Goal: Task Accomplishment & Management: Manage account settings

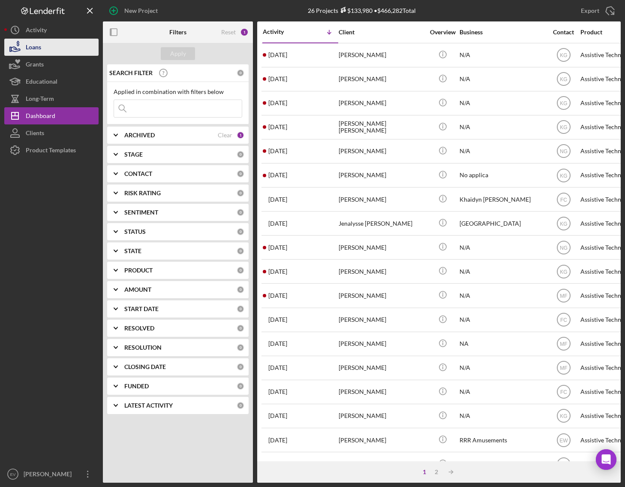
click at [46, 50] on button "Loans" at bounding box center [51, 47] width 94 height 17
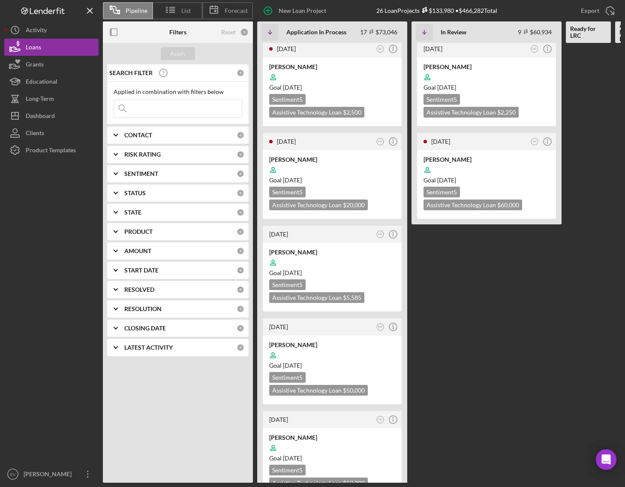
scroll to position [1142, 0]
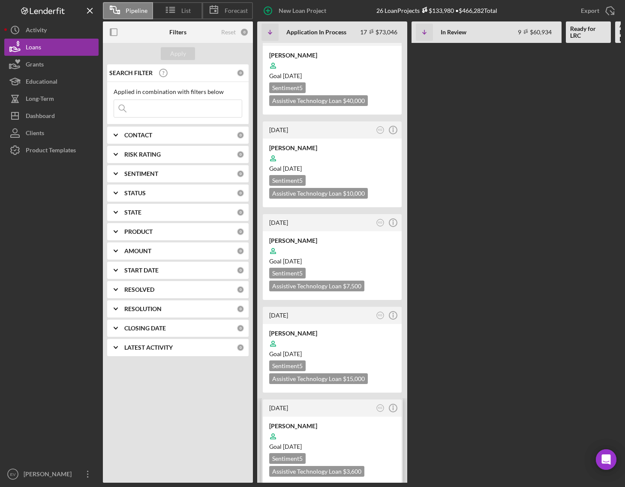
click at [315, 422] on div "[PERSON_NAME]" at bounding box center [332, 426] width 126 height 9
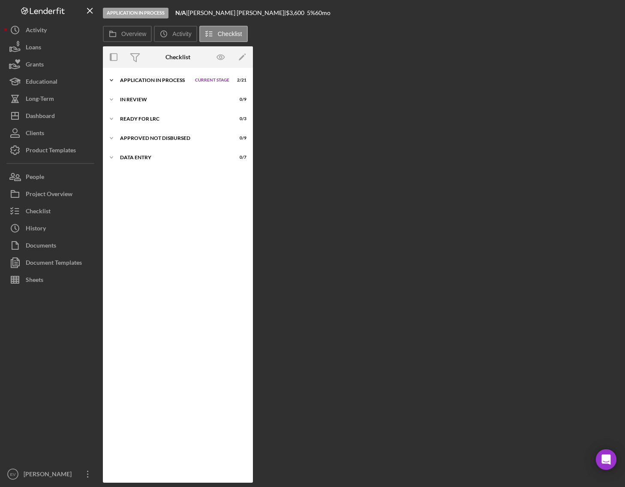
click at [160, 80] on div "Application In Process" at bounding box center [155, 80] width 71 height 5
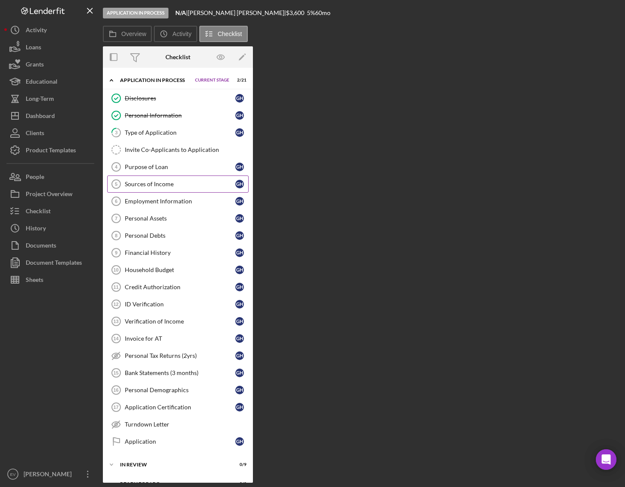
click at [154, 175] on link "Sources of Income 5 Sources of Income G H" at bounding box center [178, 183] width 142 height 17
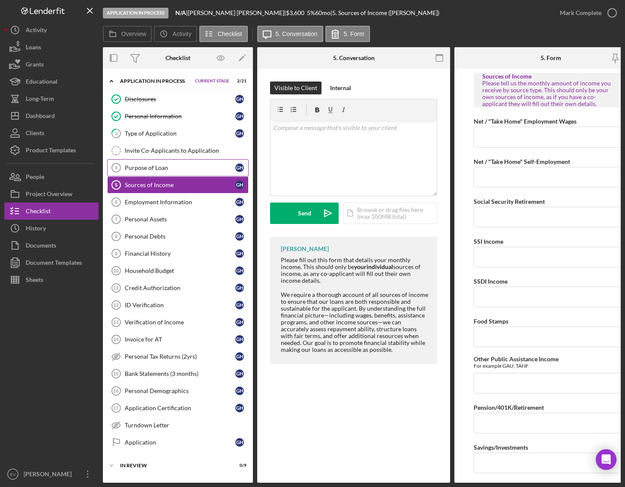
click at [156, 165] on div "Purpose of Loan" at bounding box center [180, 167] width 111 height 7
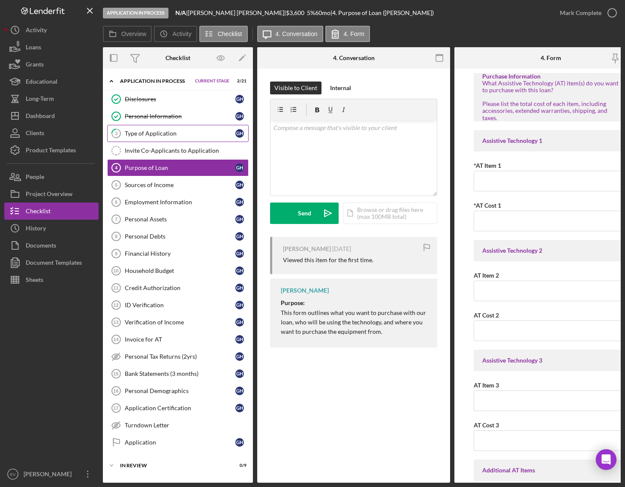
click at [159, 125] on link "3 Type of Application G H" at bounding box center [178, 133] width 142 height 17
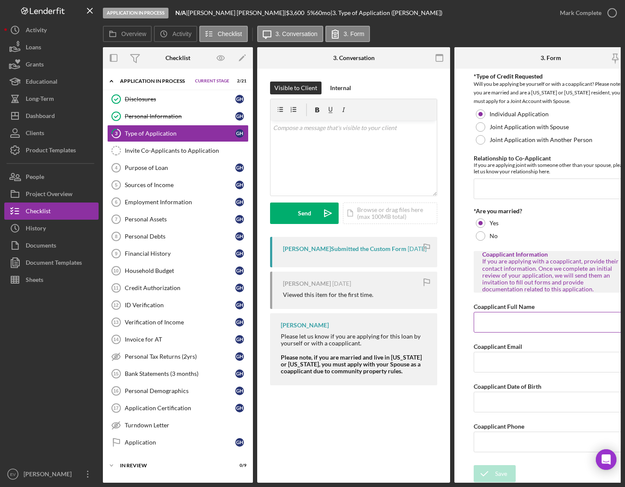
scroll to position [3, 0]
click at [55, 112] on button "Icon/Dashboard Dashboard" at bounding box center [51, 115] width 94 height 17
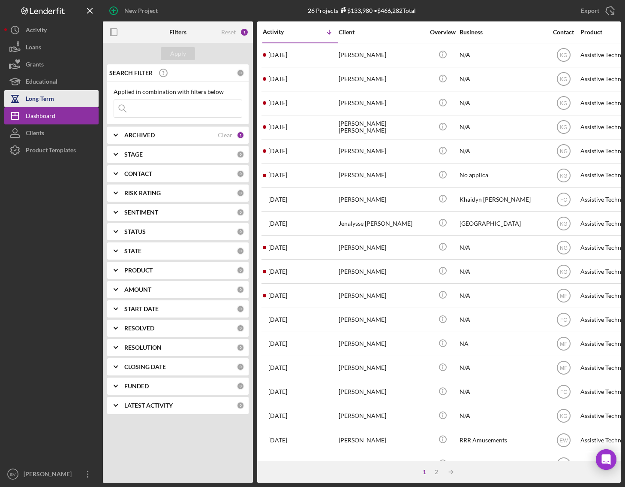
click at [58, 93] on button "Long-Term" at bounding box center [51, 98] width 94 height 17
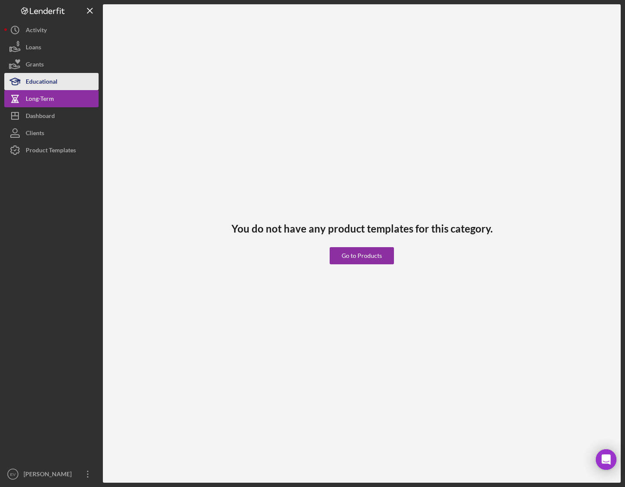
click at [57, 82] on button "Educational" at bounding box center [51, 81] width 94 height 17
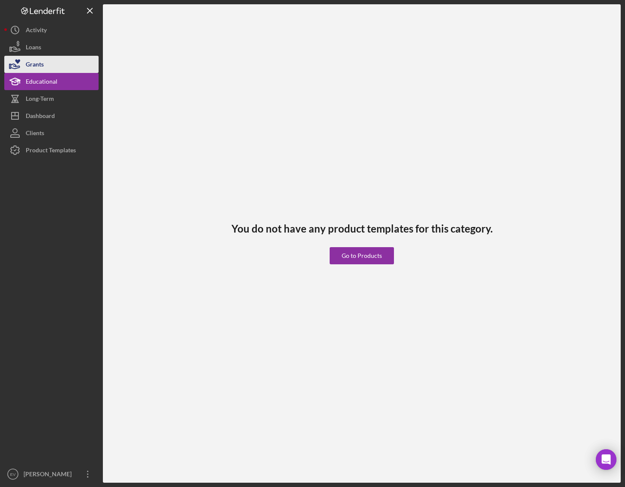
click at [58, 67] on button "Grants" at bounding box center [51, 64] width 94 height 17
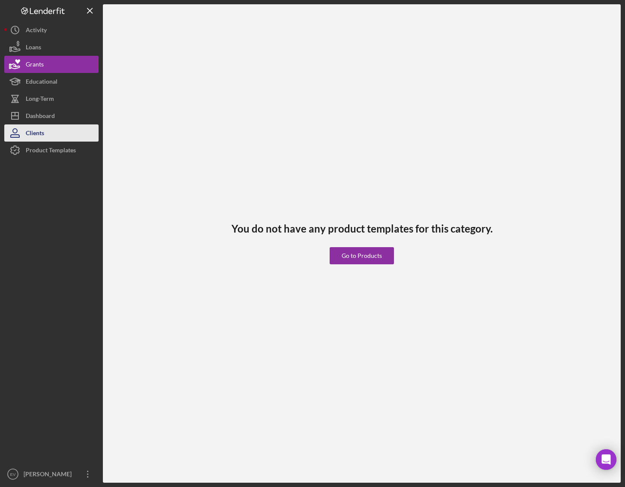
click at [53, 135] on button "Clients" at bounding box center [51, 132] width 94 height 17
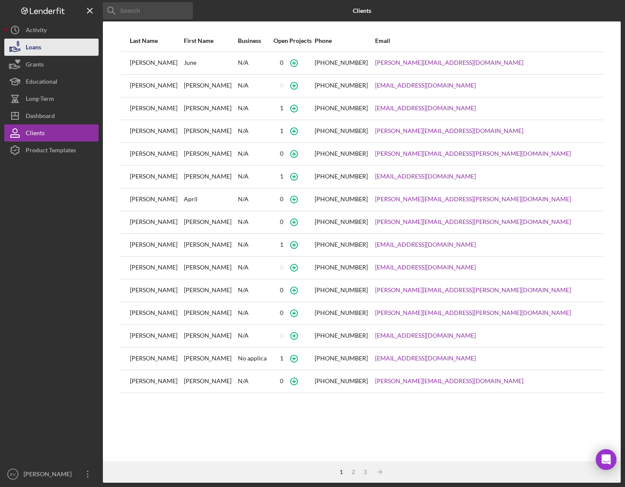
click at [61, 46] on button "Loans" at bounding box center [51, 47] width 94 height 17
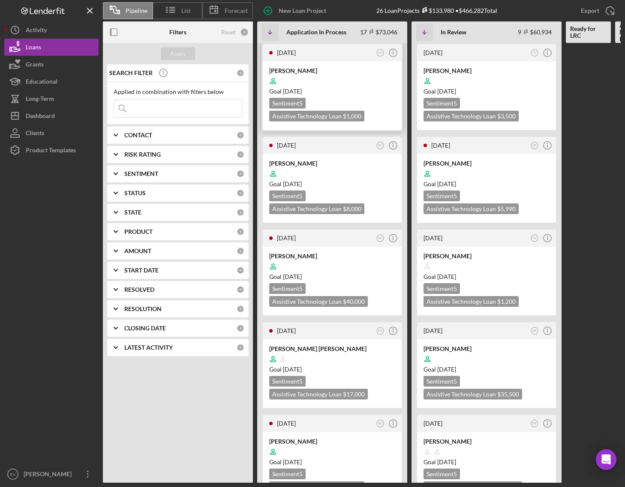
click at [344, 91] on div "Goal [DATE]" at bounding box center [332, 91] width 126 height 9
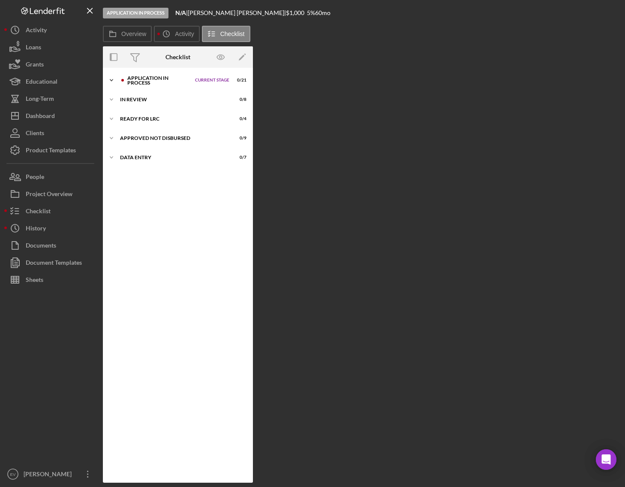
click at [130, 77] on div "Application In Process" at bounding box center [158, 80] width 63 height 10
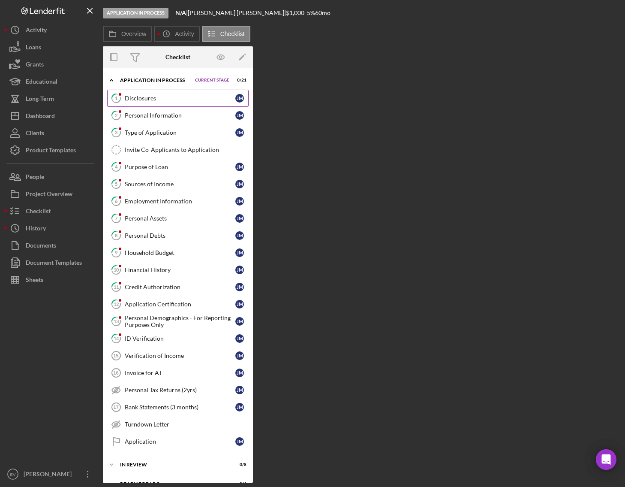
click at [142, 103] on link "1 Disclosures [PERSON_NAME]" at bounding box center [178, 98] width 142 height 17
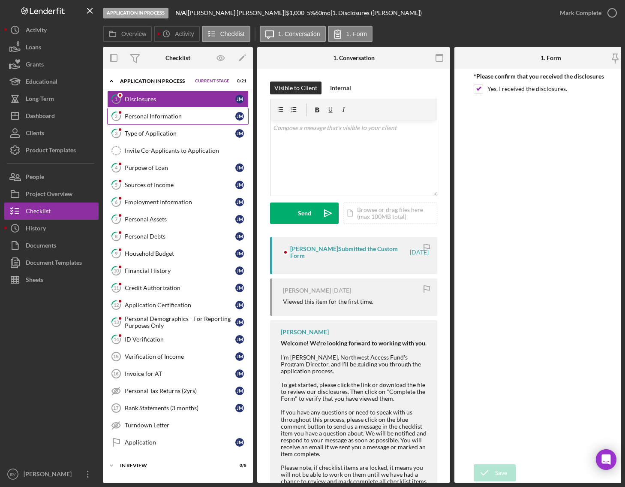
click at [142, 117] on div "Personal Information" at bounding box center [180, 116] width 111 height 7
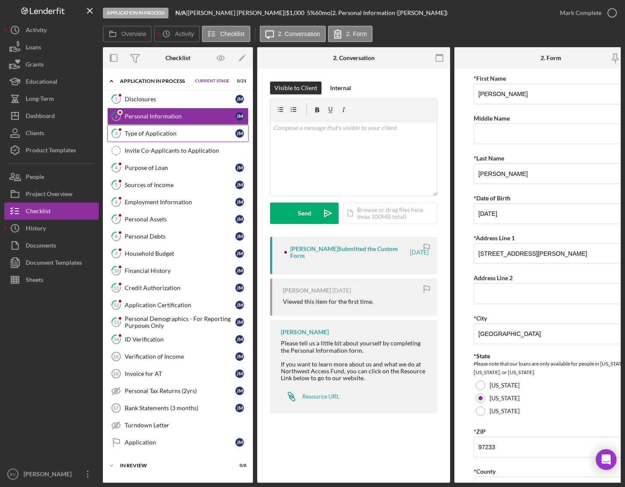
click at [143, 135] on div "Type of Application" at bounding box center [180, 133] width 111 height 7
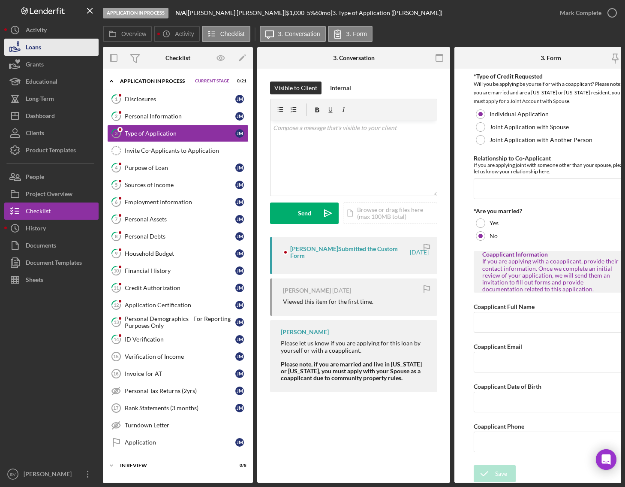
click at [49, 51] on button "Loans" at bounding box center [51, 47] width 94 height 17
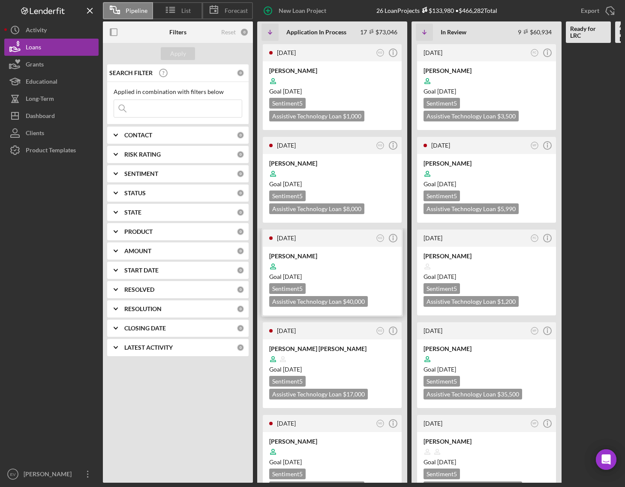
click at [330, 283] on div "Sentiment 5 Assistive Technology Loan $40,000 $10,000" at bounding box center [332, 295] width 126 height 24
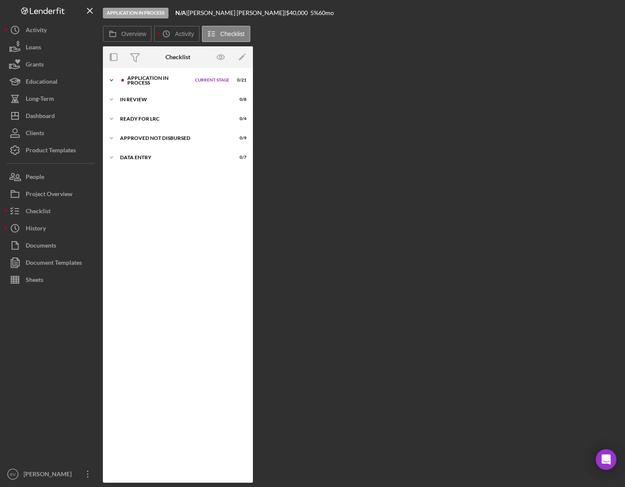
click at [136, 72] on div "Icon/Expander Application In Process Current Stage 0 / 21 Set Stage" at bounding box center [178, 80] width 150 height 17
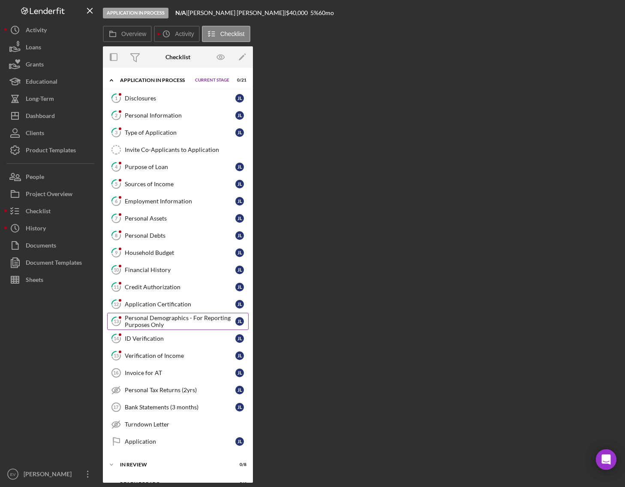
scroll to position [6, 0]
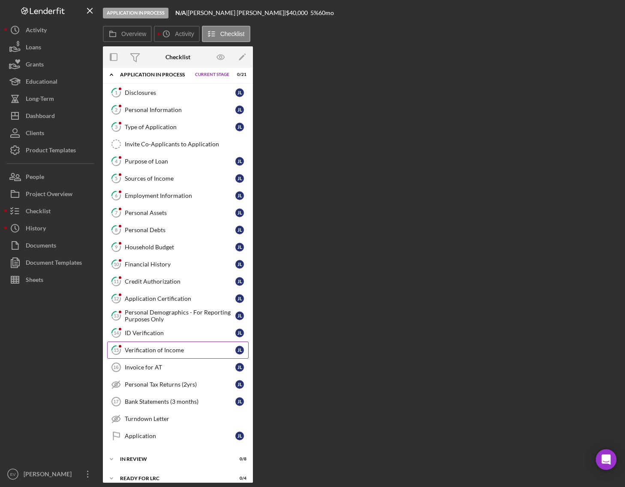
click at [184, 349] on div "Verification of Income" at bounding box center [180, 349] width 111 height 7
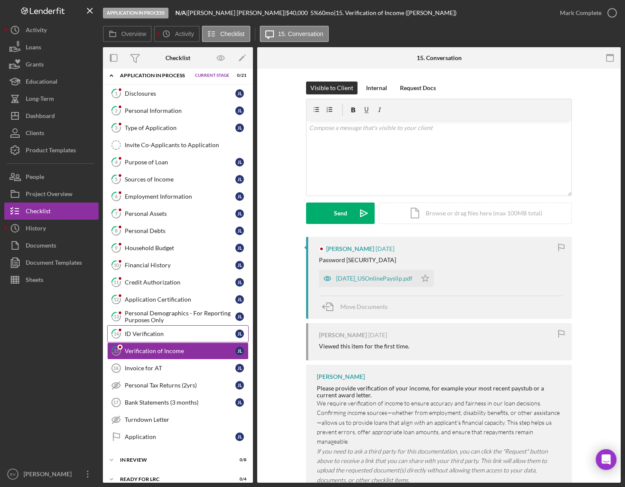
click at [187, 334] on div "ID Verification" at bounding box center [180, 333] width 111 height 7
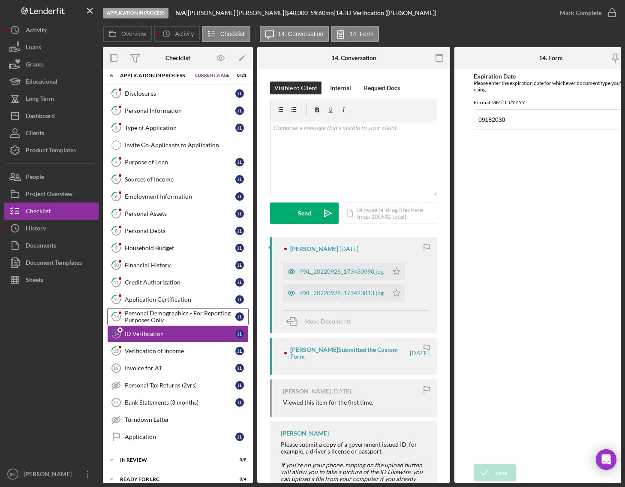
click at [192, 310] on div "Personal Demographics - For Reporting Purposes Only" at bounding box center [180, 317] width 111 height 14
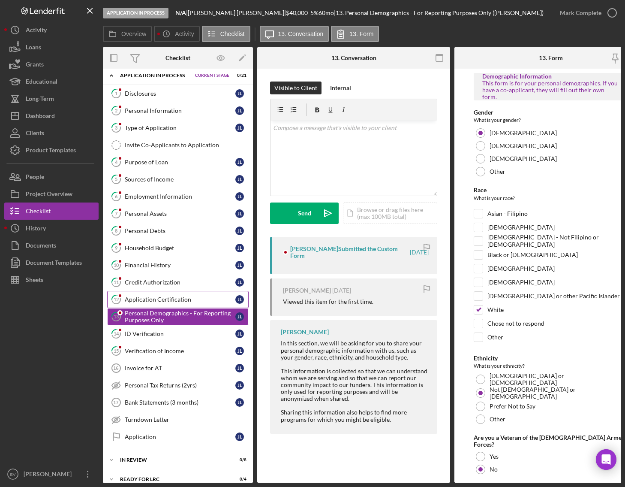
click at [190, 298] on div "Application Certification" at bounding box center [180, 299] width 111 height 7
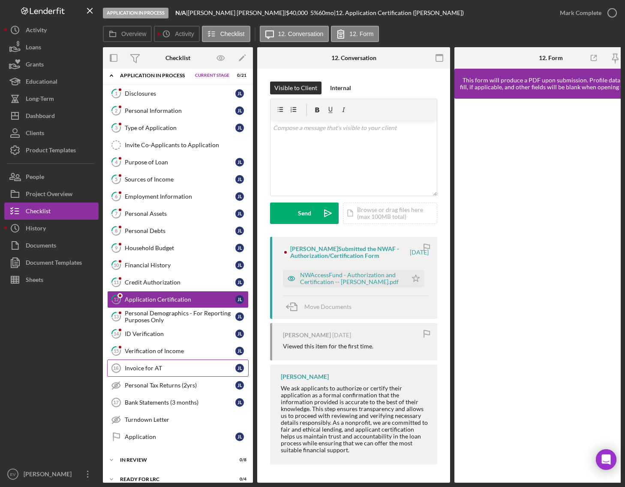
scroll to position [57, 0]
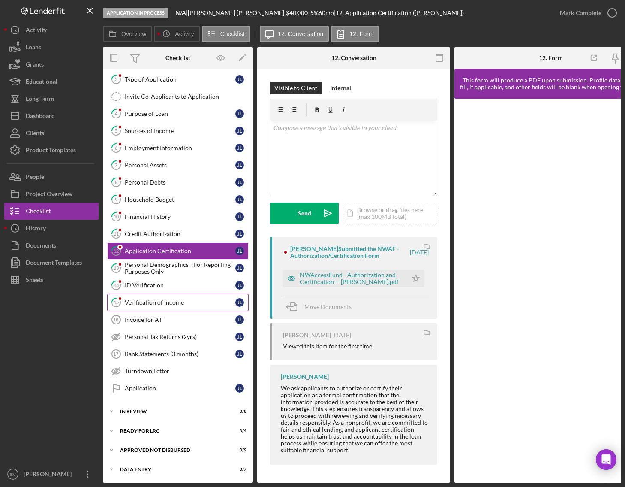
click at [157, 299] on div "Verification of Income" at bounding box center [180, 302] width 111 height 7
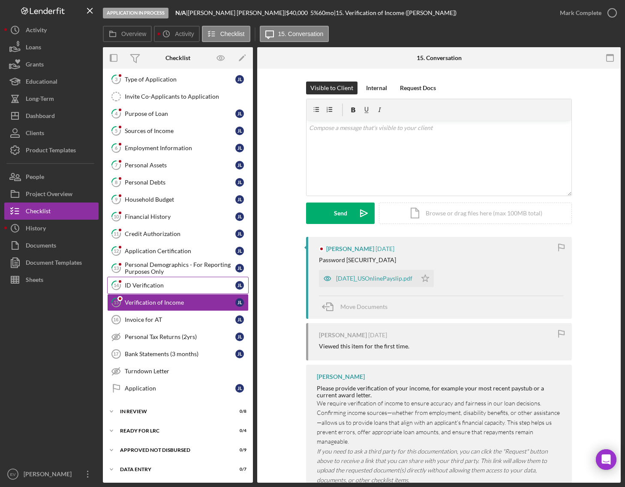
click at [161, 283] on div "ID Verification" at bounding box center [180, 285] width 111 height 7
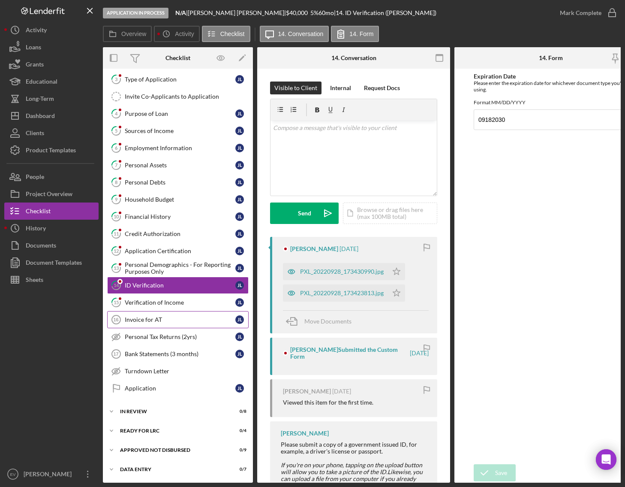
click at [160, 323] on link "Invoice for AT 16 Invoice for AT [PERSON_NAME]" at bounding box center [178, 319] width 142 height 17
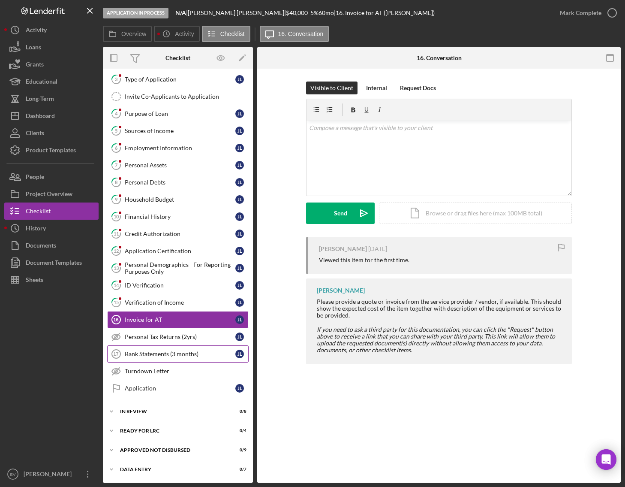
click at [168, 358] on link "Bank Statements (3 months) 17 Bank Statements (3 months) [PERSON_NAME]" at bounding box center [178, 353] width 142 height 17
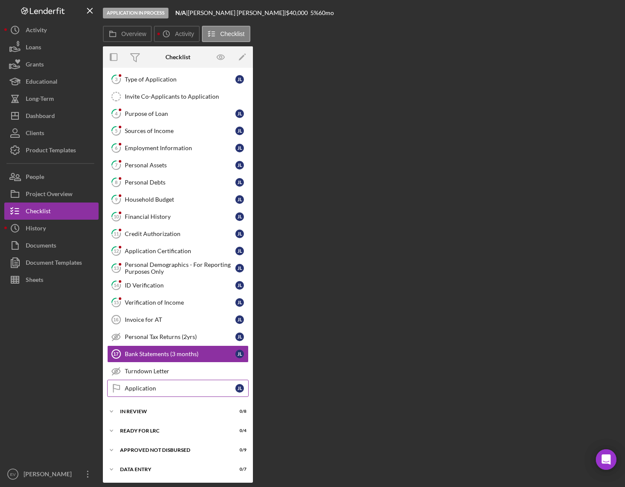
scroll to position [54, 0]
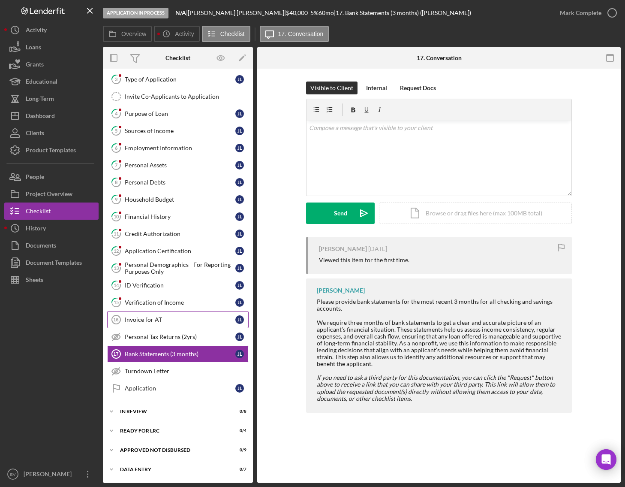
click at [172, 312] on link "Invoice for AT 16 Invoice for AT [PERSON_NAME]" at bounding box center [178, 319] width 142 height 17
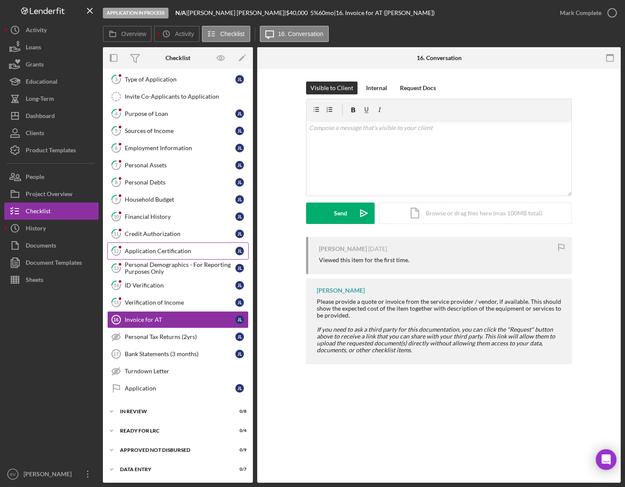
click at [176, 258] on link "12 Application Certification [PERSON_NAME]" at bounding box center [178, 250] width 142 height 17
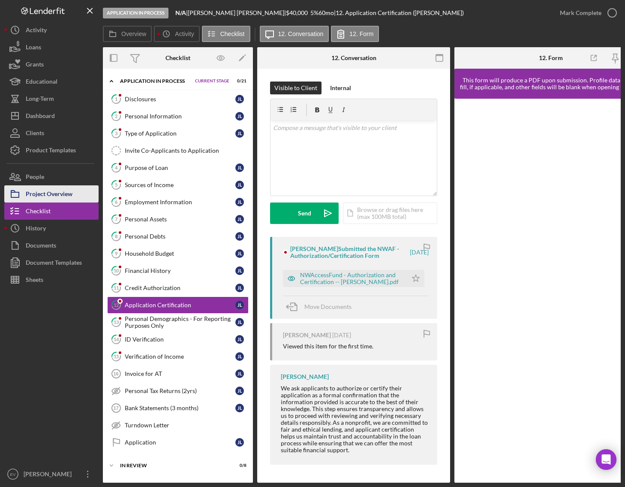
click at [45, 196] on div "Project Overview" at bounding box center [49, 194] width 47 height 19
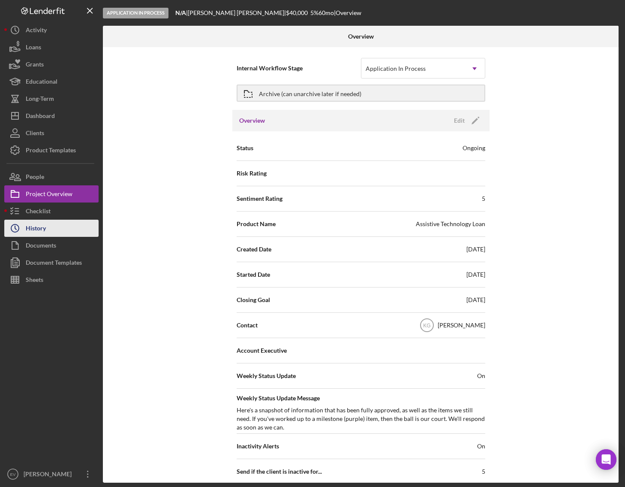
click at [53, 232] on button "Icon/History History" at bounding box center [51, 228] width 94 height 17
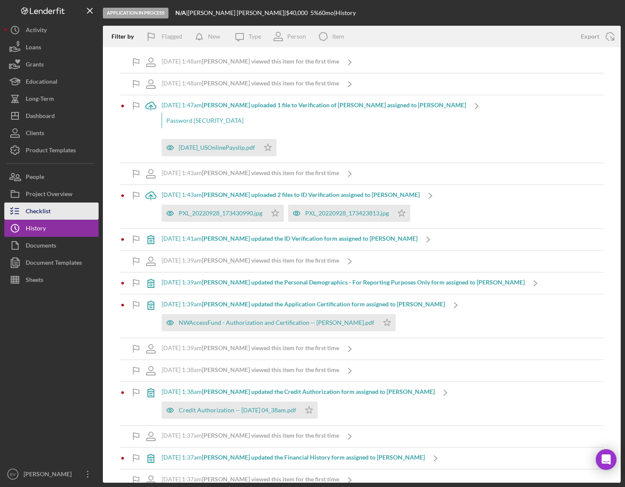
click at [53, 214] on button "Checklist" at bounding box center [51, 210] width 94 height 17
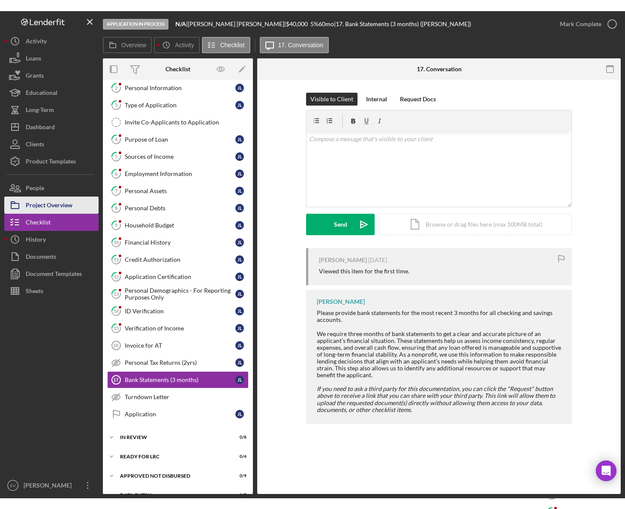
scroll to position [53, 0]
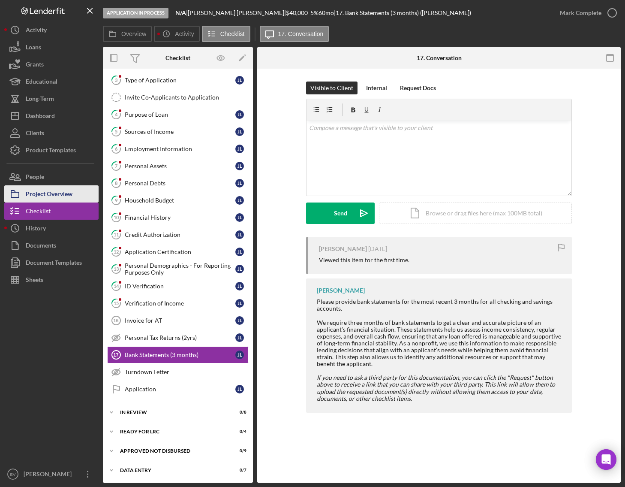
click at [49, 195] on div "Project Overview" at bounding box center [49, 194] width 47 height 19
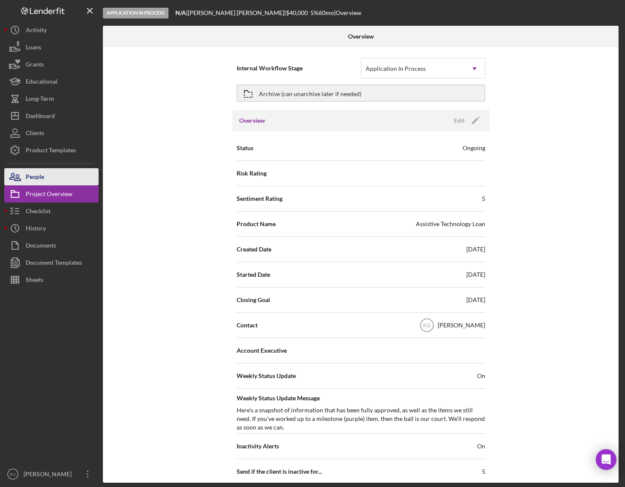
click at [49, 174] on button "People" at bounding box center [51, 176] width 94 height 17
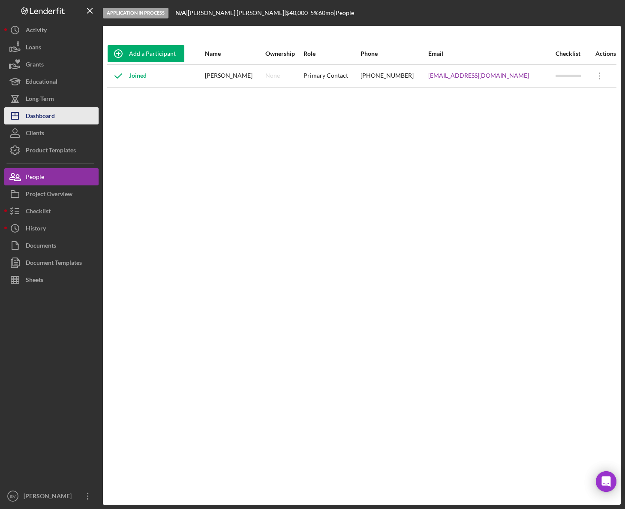
click at [57, 116] on button "Icon/Dashboard Dashboard" at bounding box center [51, 115] width 94 height 17
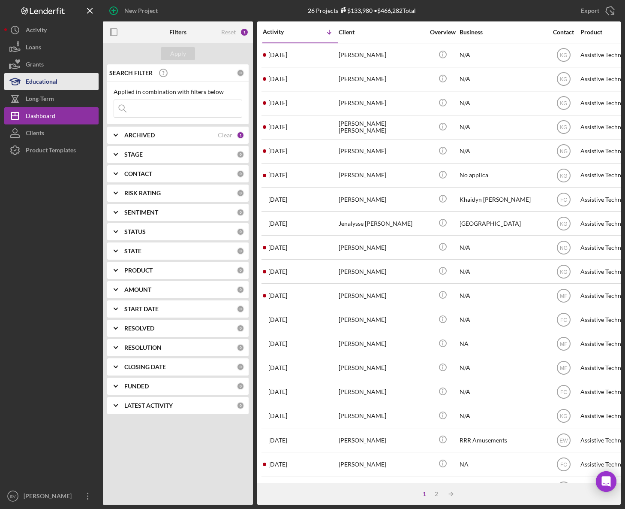
click at [42, 84] on div "Educational" at bounding box center [42, 82] width 32 height 19
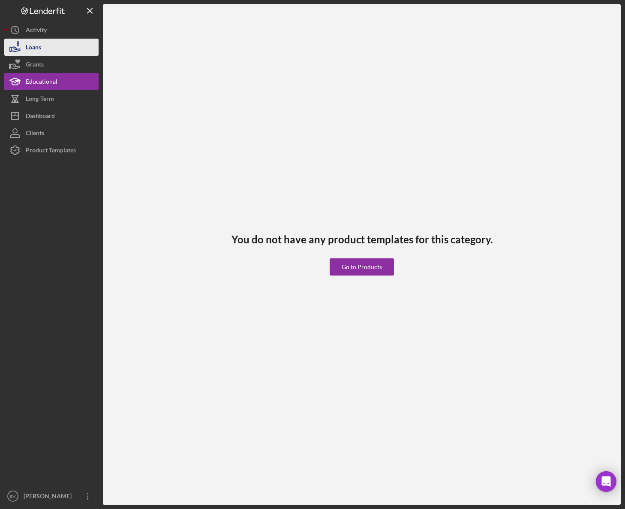
click at [60, 50] on button "Loans" at bounding box center [51, 47] width 94 height 17
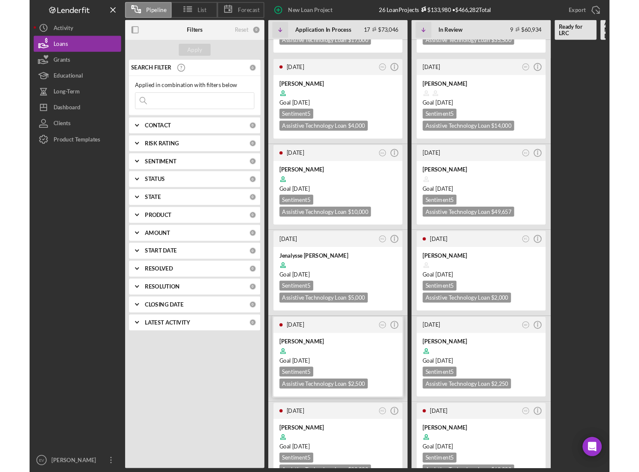
scroll to position [439, 0]
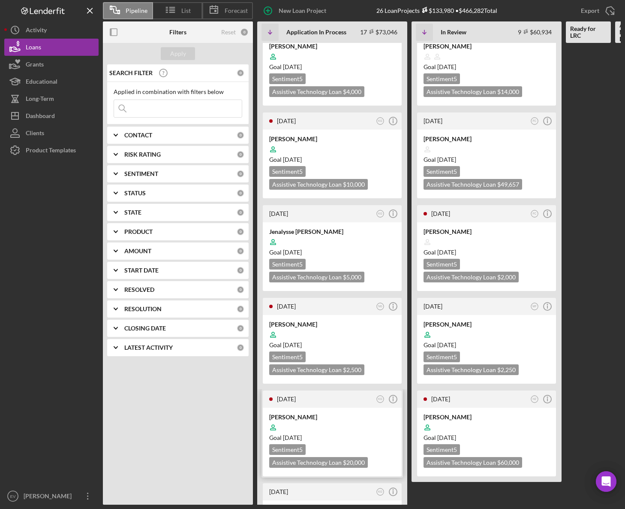
click at [332, 433] on div "Goal [DATE]" at bounding box center [332, 437] width 126 height 9
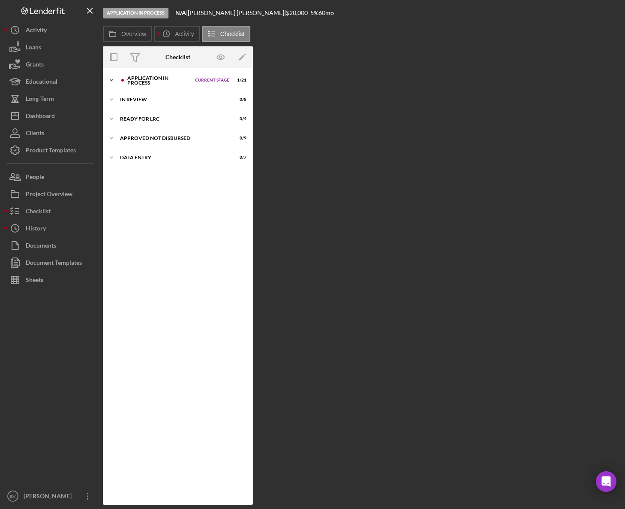
click at [138, 81] on div "Application In Process" at bounding box center [158, 80] width 63 height 10
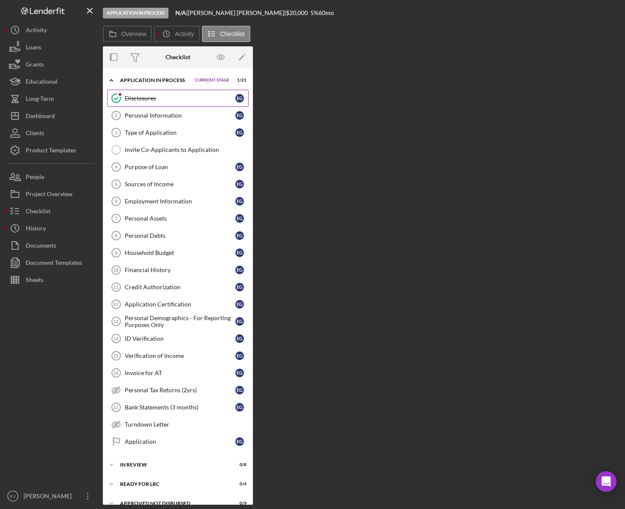
click at [158, 96] on div "Disclosures" at bounding box center [180, 98] width 111 height 7
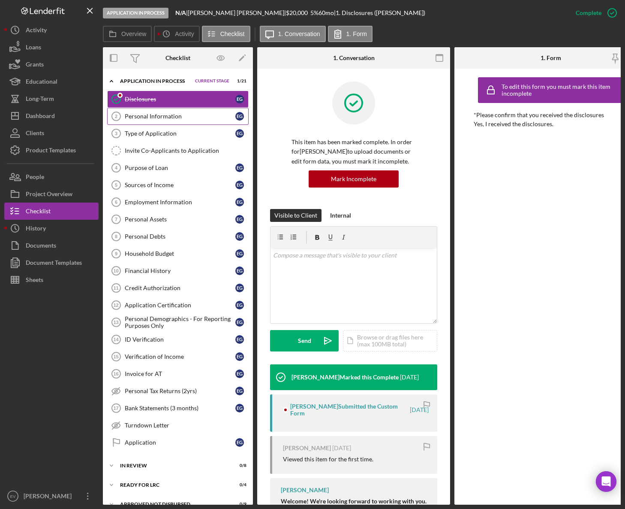
click at [165, 114] on div "Personal Information" at bounding box center [180, 116] width 111 height 7
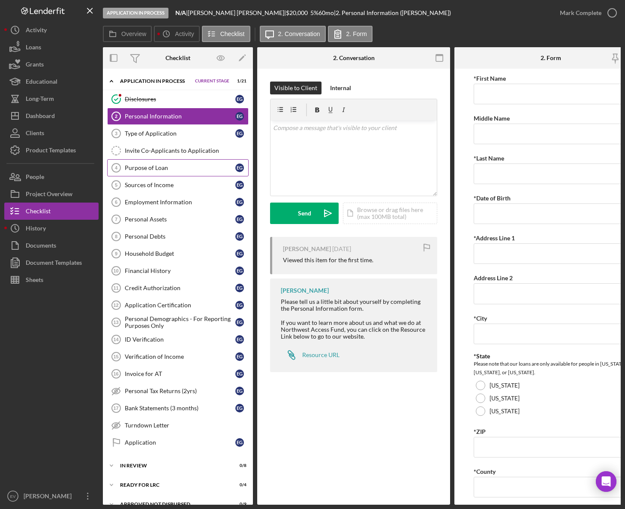
click at [173, 175] on link "Purpose of Loan 4 Purpose of Loan E G" at bounding box center [178, 167] width 142 height 17
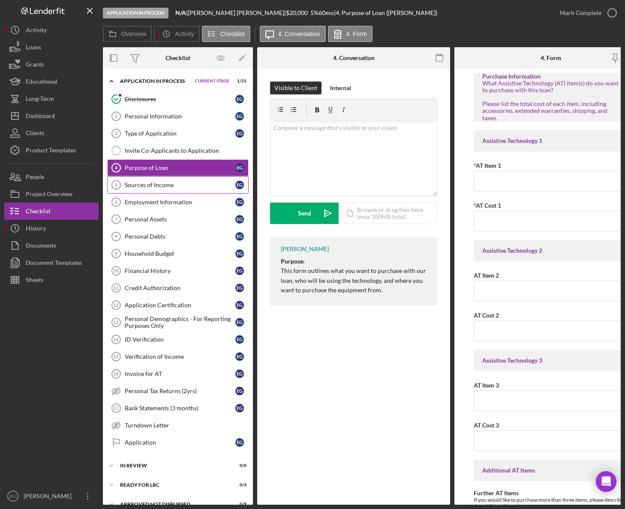
click at [169, 187] on div "Sources of Income" at bounding box center [180, 184] width 111 height 7
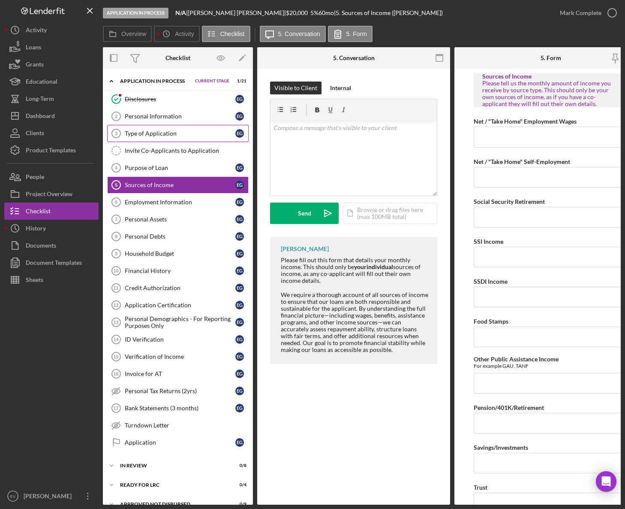
click at [160, 134] on div "Type of Application" at bounding box center [180, 133] width 111 height 7
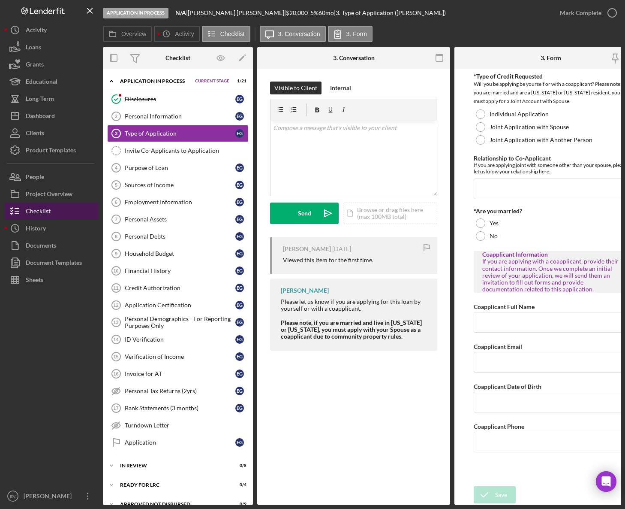
click at [61, 213] on button "Checklist" at bounding box center [51, 210] width 94 height 17
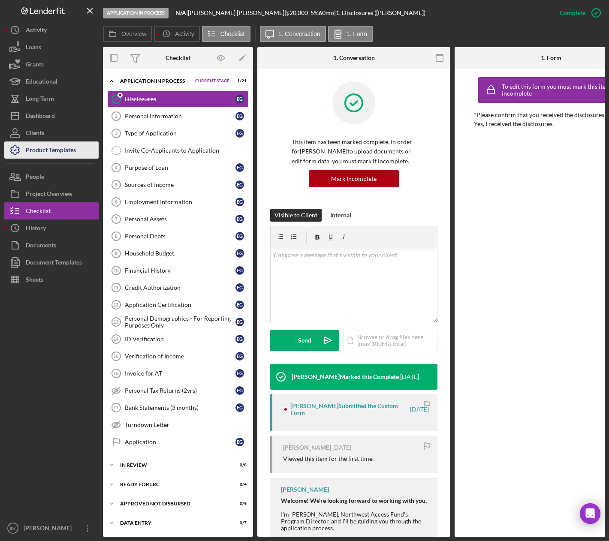
click at [70, 149] on div "Product Templates" at bounding box center [51, 151] width 50 height 19
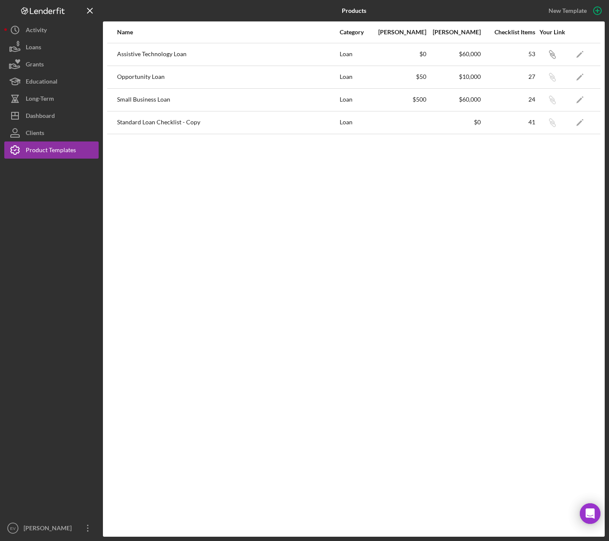
click at [223, 83] on div "Opportunity Loan" at bounding box center [228, 76] width 222 height 21
click at [44, 96] on div "Long-Term" at bounding box center [40, 99] width 28 height 19
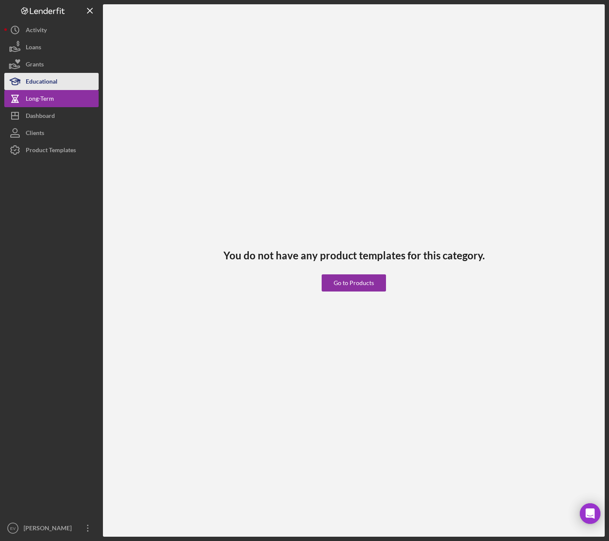
click at [44, 82] on div "Educational" at bounding box center [42, 82] width 32 height 19
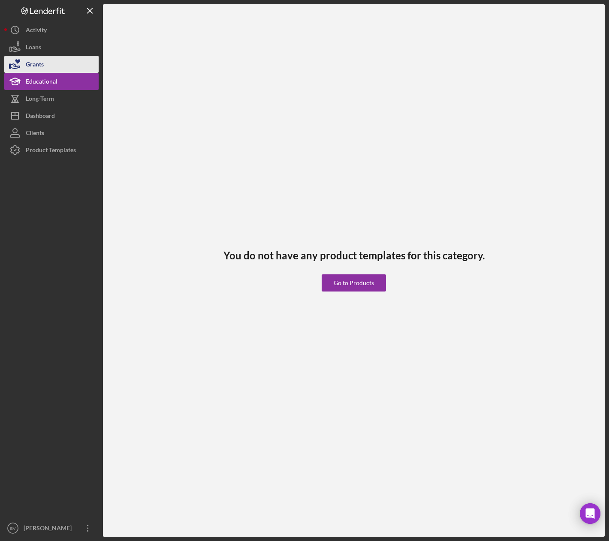
click at [45, 66] on button "Grants" at bounding box center [51, 64] width 94 height 17
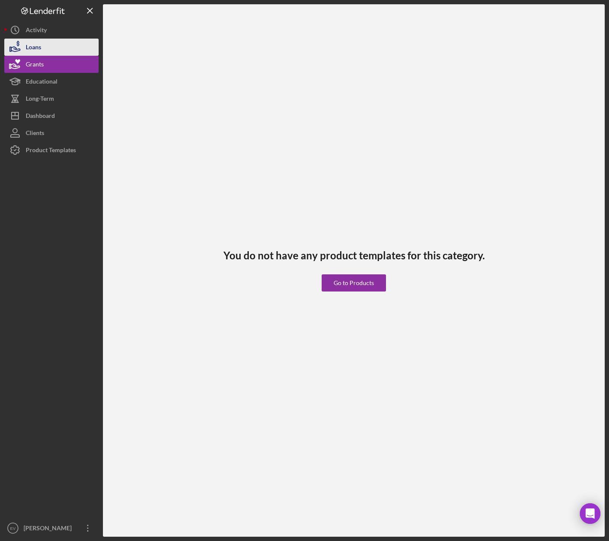
click at [47, 52] on button "Loans" at bounding box center [51, 47] width 94 height 17
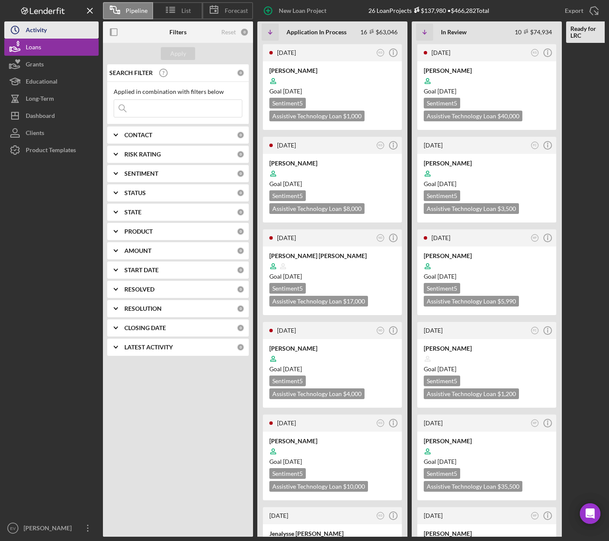
click at [46, 35] on div "Activity" at bounding box center [36, 30] width 21 height 19
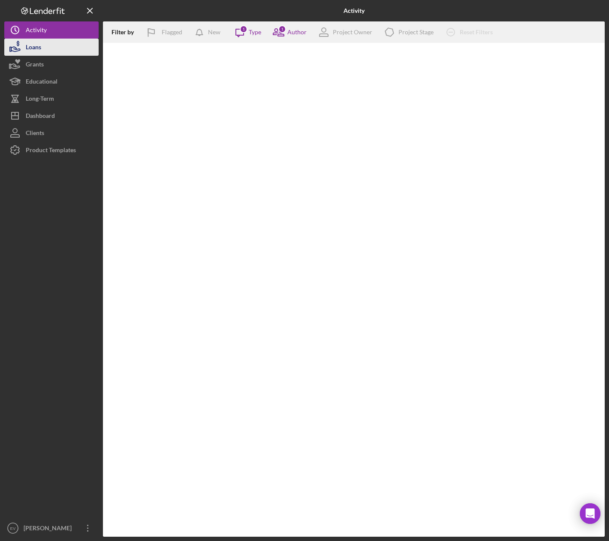
click at [43, 50] on button "Loans" at bounding box center [51, 47] width 94 height 17
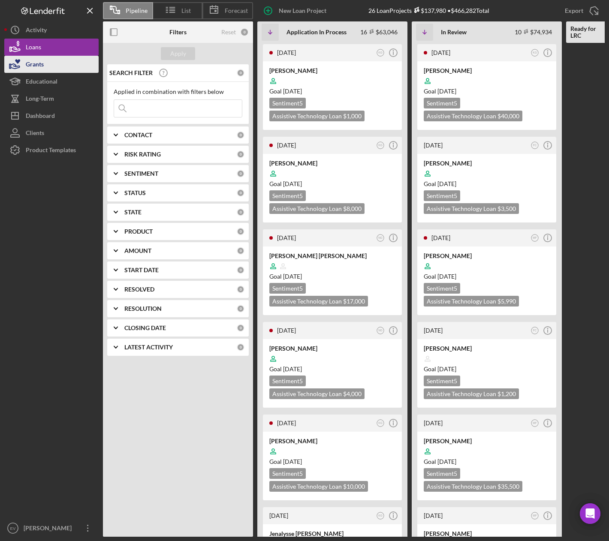
click at [61, 70] on button "Grants" at bounding box center [51, 64] width 94 height 17
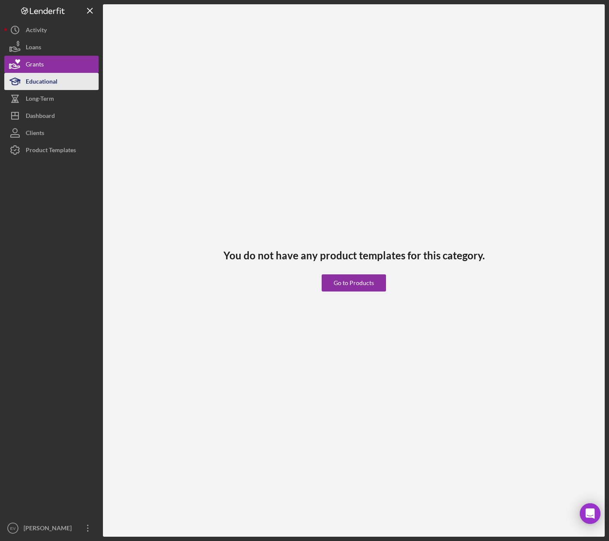
click at [60, 80] on button "Educational" at bounding box center [51, 81] width 94 height 17
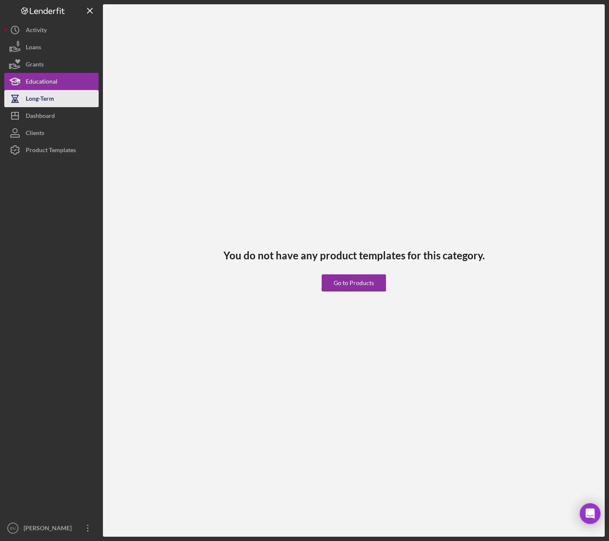
click at [64, 102] on button "Long-Term" at bounding box center [51, 98] width 94 height 17
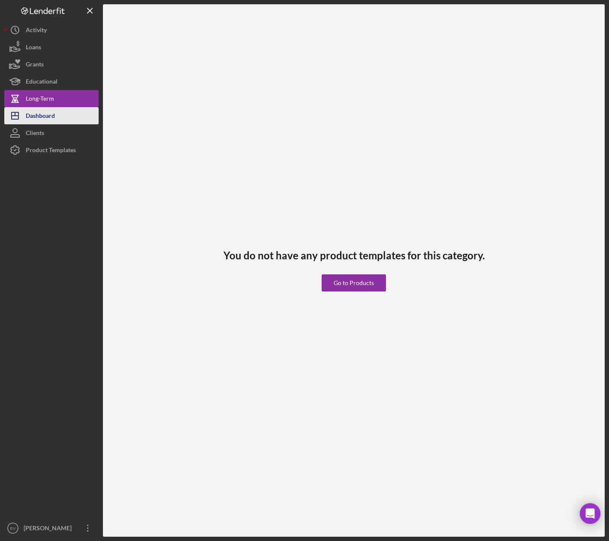
click at [57, 114] on button "Icon/Dashboard Dashboard" at bounding box center [51, 115] width 94 height 17
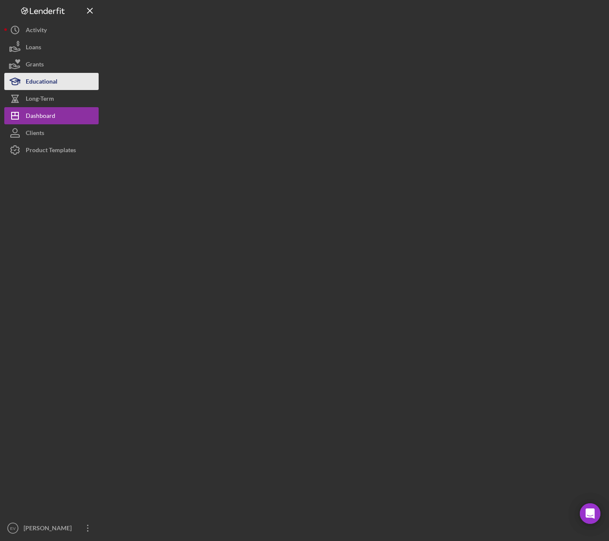
click at [53, 75] on div "Educational" at bounding box center [42, 82] width 32 height 19
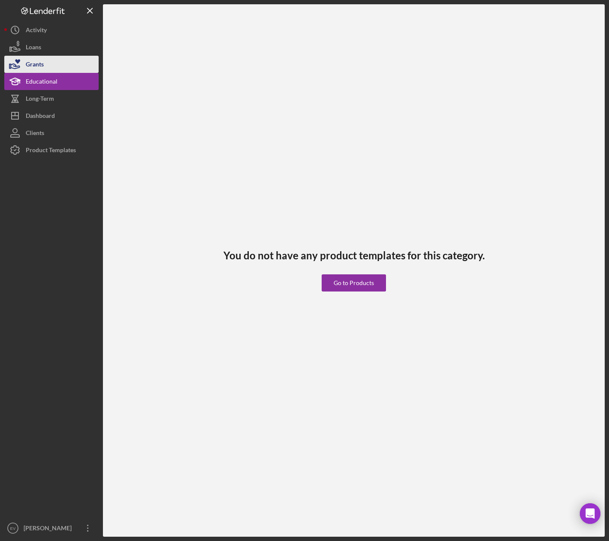
click at [54, 59] on button "Grants" at bounding box center [51, 64] width 94 height 17
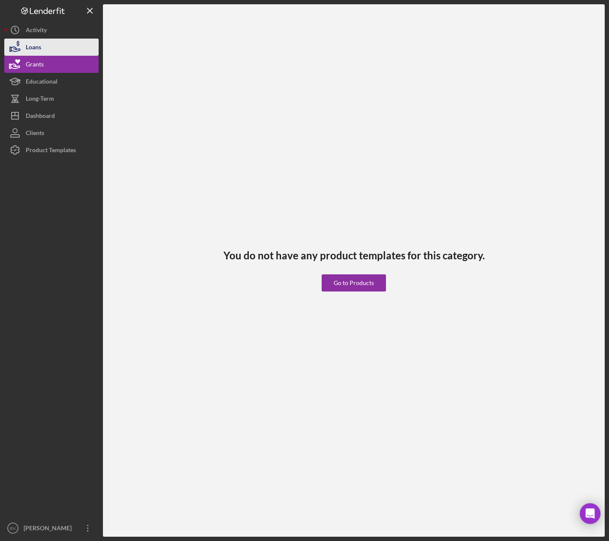
click at [54, 46] on button "Loans" at bounding box center [51, 47] width 94 height 17
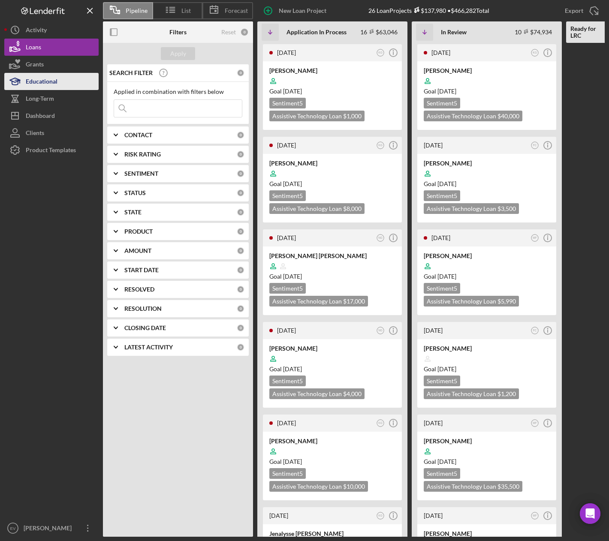
click at [54, 77] on div "Educational" at bounding box center [42, 82] width 32 height 19
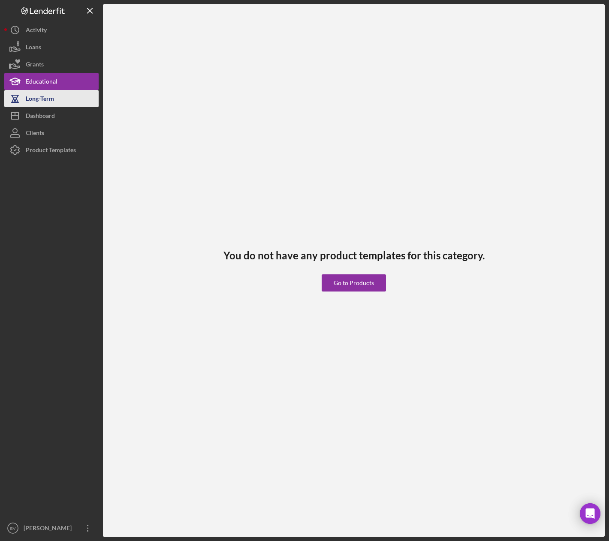
click at [52, 94] on div "Long-Term" at bounding box center [40, 99] width 28 height 19
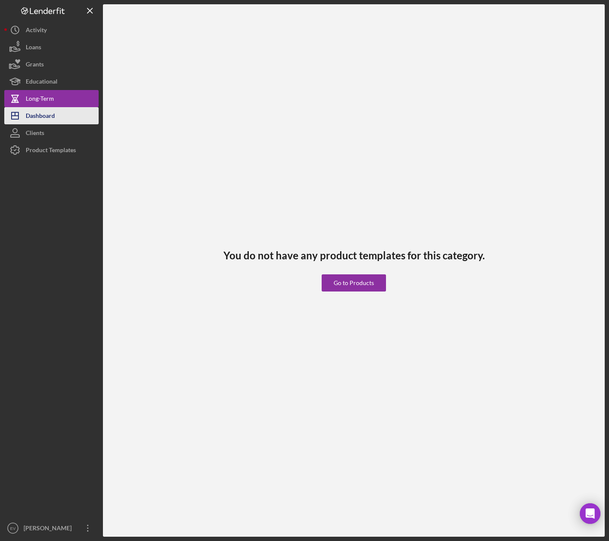
click at [51, 111] on div "Dashboard" at bounding box center [40, 116] width 29 height 19
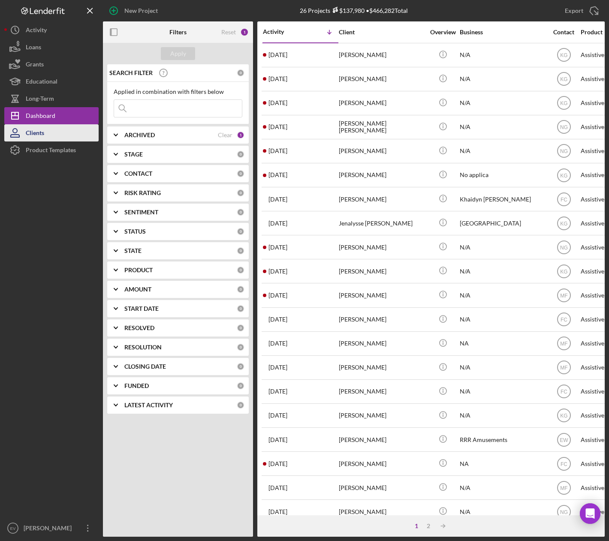
click at [45, 136] on button "Clients" at bounding box center [51, 132] width 94 height 17
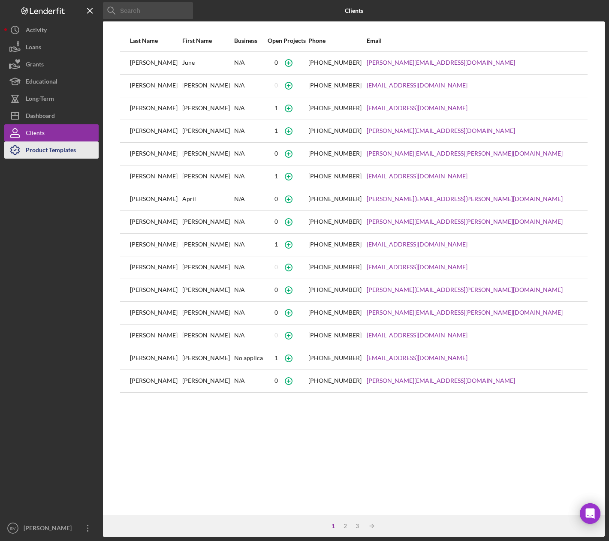
click at [47, 147] on div "Product Templates" at bounding box center [51, 151] width 50 height 19
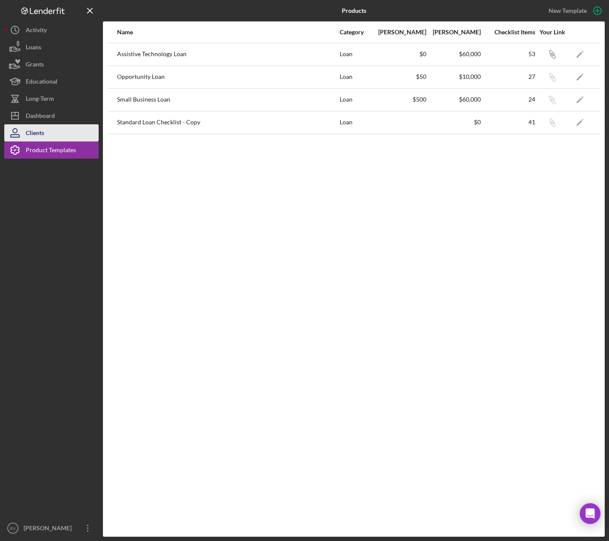
click at [50, 130] on button "Clients" at bounding box center [51, 132] width 94 height 17
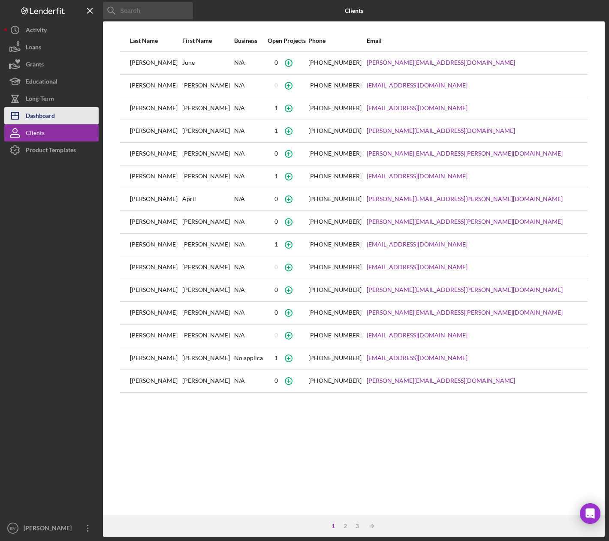
click at [54, 112] on div "Dashboard" at bounding box center [40, 116] width 29 height 19
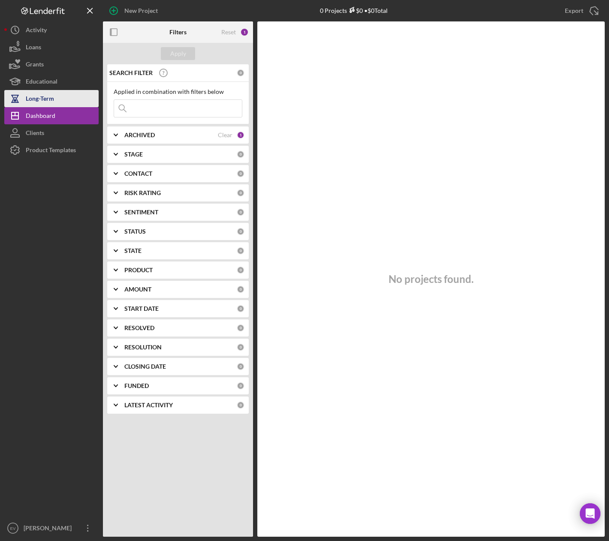
click at [55, 97] on button "Long-Term" at bounding box center [51, 98] width 94 height 17
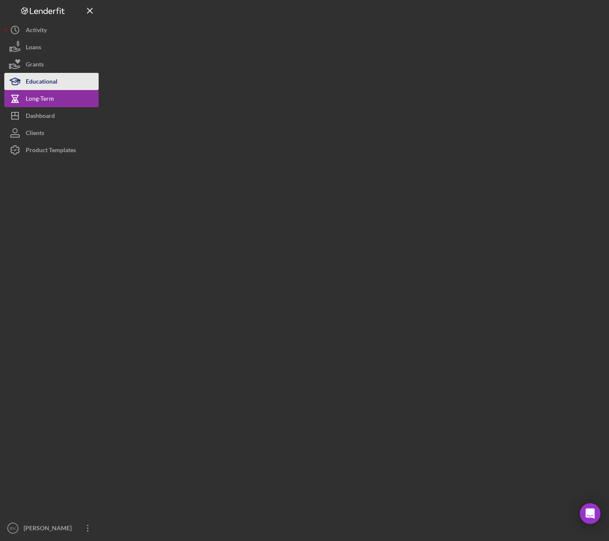
click at [53, 82] on div "Educational" at bounding box center [42, 82] width 32 height 19
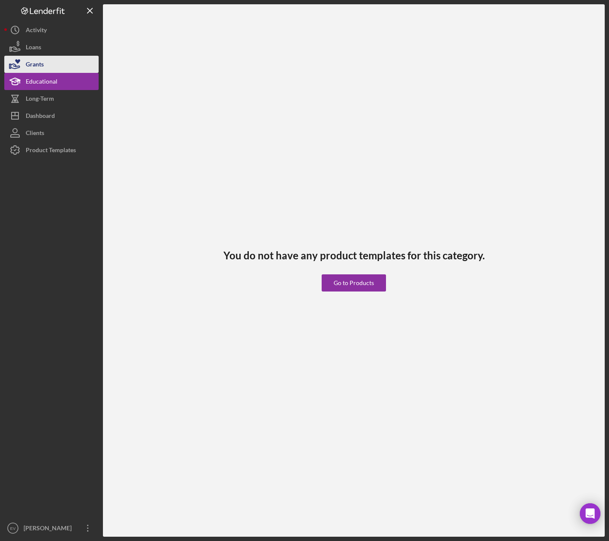
click at [52, 69] on button "Grants" at bounding box center [51, 64] width 94 height 17
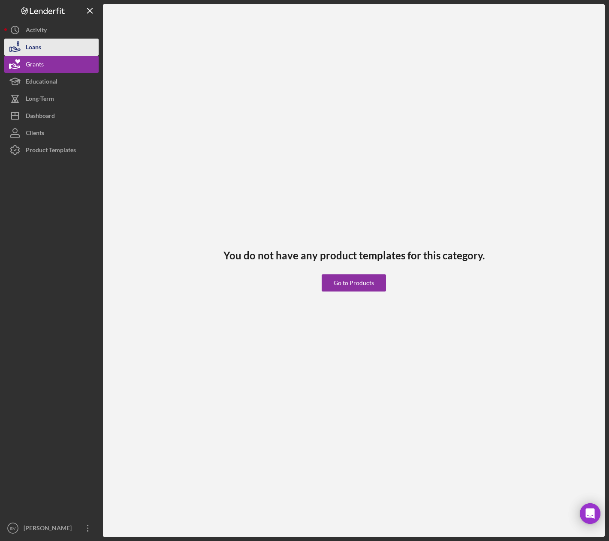
click at [54, 48] on button "Loans" at bounding box center [51, 47] width 94 height 17
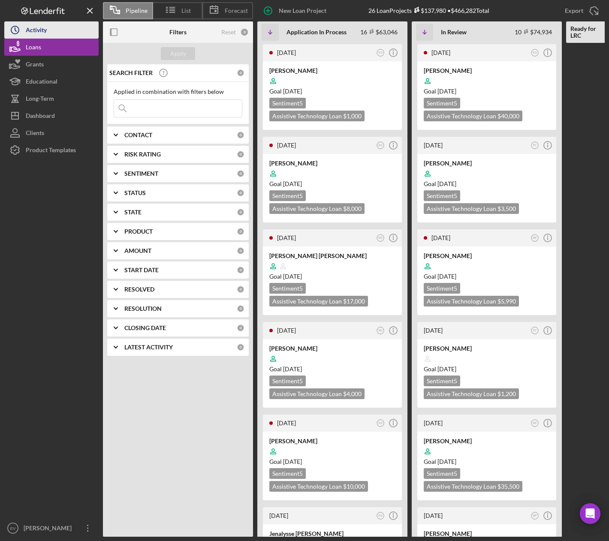
click at [55, 34] on button "Icon/History Activity" at bounding box center [51, 29] width 94 height 17
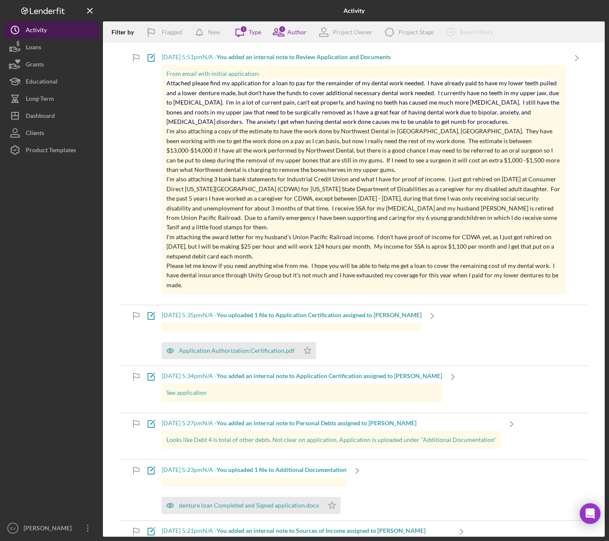
click at [31, 22] on div "Activity" at bounding box center [36, 30] width 21 height 19
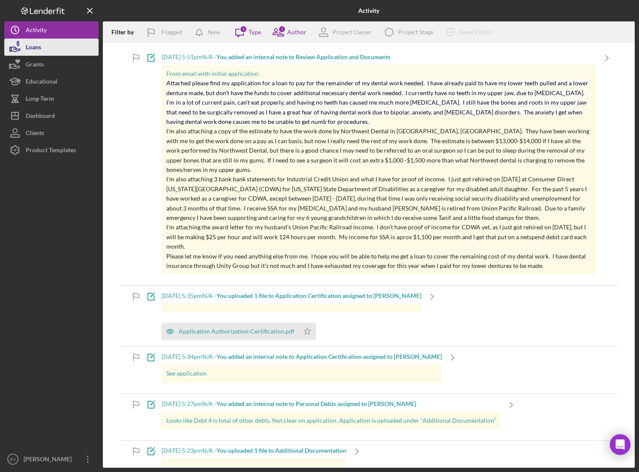
click at [53, 47] on button "Loans" at bounding box center [51, 47] width 94 height 17
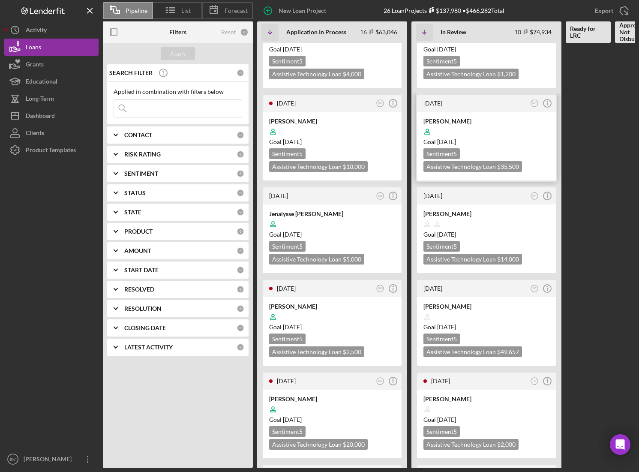
scroll to position [408, 0]
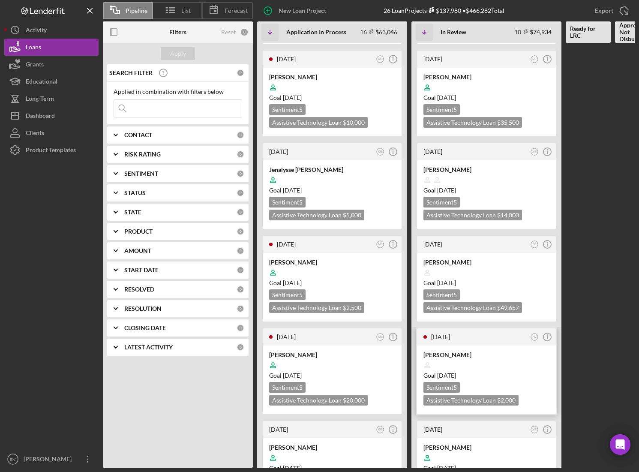
click at [487, 371] on div "Goal [DATE]" at bounding box center [487, 375] width 126 height 9
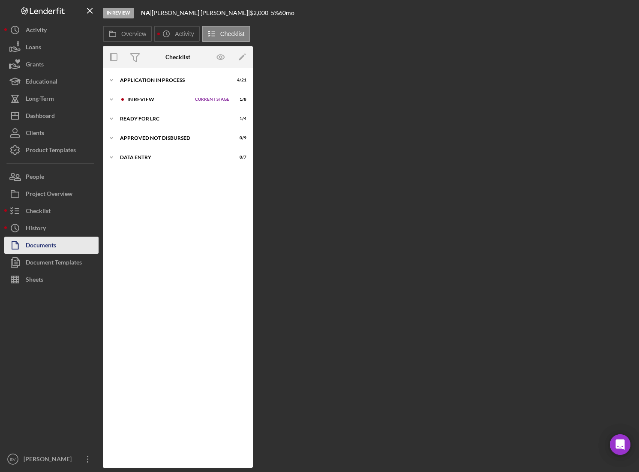
click at [65, 249] on button "Documents" at bounding box center [51, 245] width 94 height 17
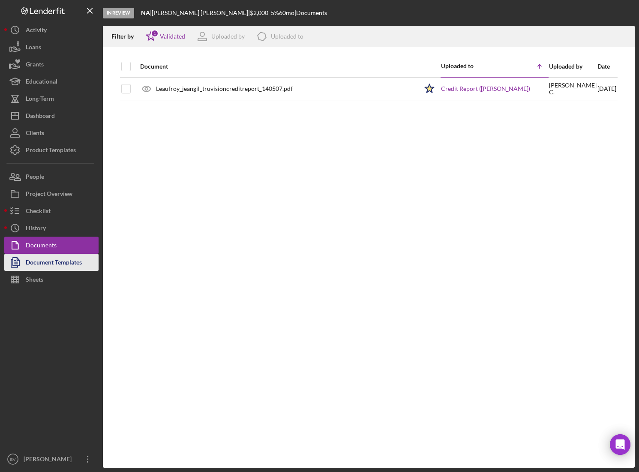
click at [52, 262] on div "Document Templates" at bounding box center [54, 263] width 56 height 19
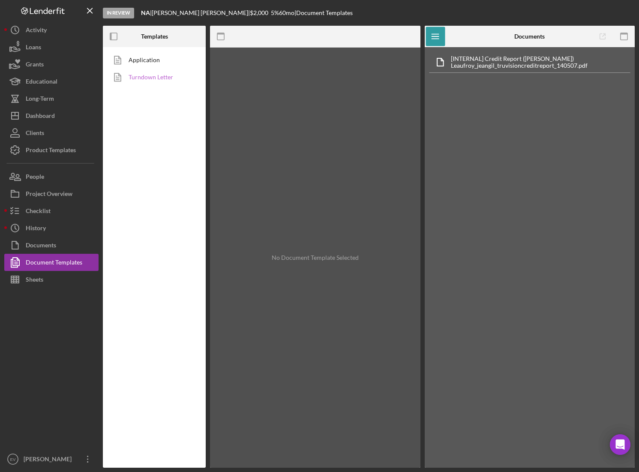
click at [155, 78] on link "Turndown Letter" at bounding box center [152, 77] width 90 height 17
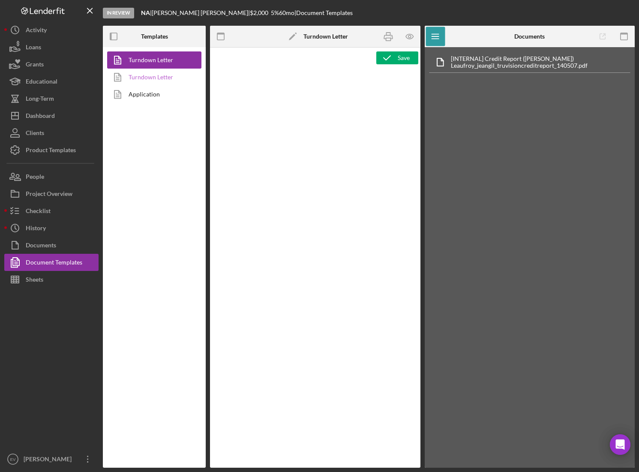
type textarea "<p style="margin: 0in; font-size: 12pt; font-family: Arial, sans-serif;"><img s…"
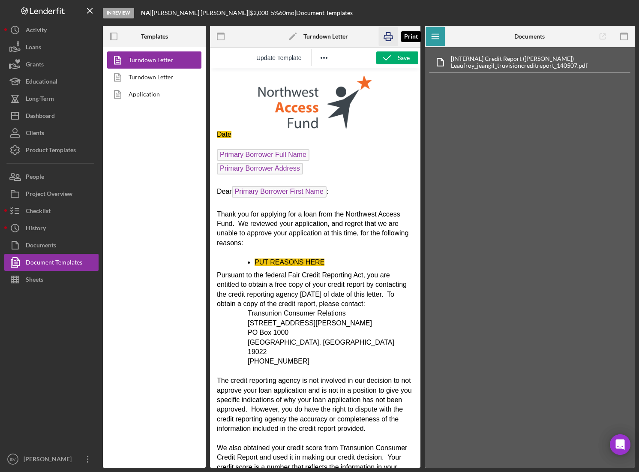
click at [387, 39] on icon "button" at bounding box center [388, 36] width 19 height 19
click at [277, 157] on span "Primary Borrower Full Name" at bounding box center [263, 155] width 93 height 12
click at [247, 170] on span "Primary Borrower Address" at bounding box center [260, 169] width 86 height 12
click at [57, 177] on button "People" at bounding box center [51, 176] width 94 height 17
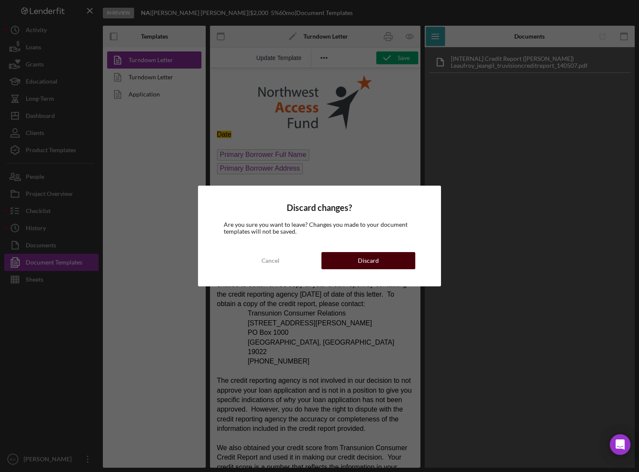
click at [339, 262] on button "Discard" at bounding box center [369, 260] width 94 height 17
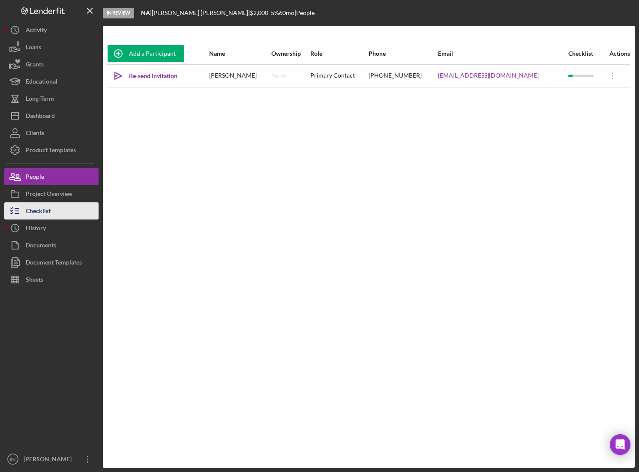
click at [42, 218] on div "Checklist" at bounding box center [38, 211] width 25 height 19
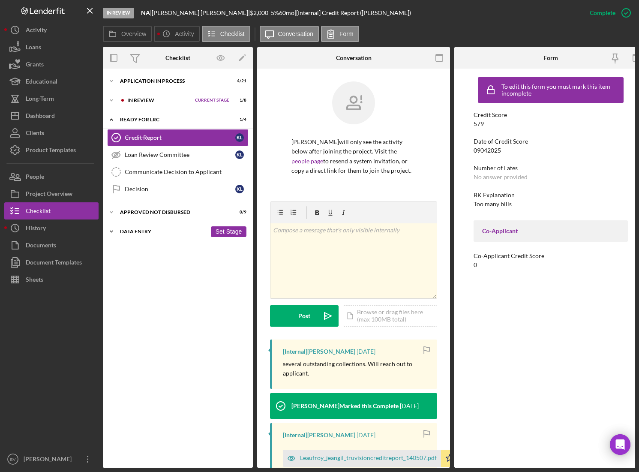
click at [114, 232] on icon "Icon/Expander" at bounding box center [111, 231] width 17 height 17
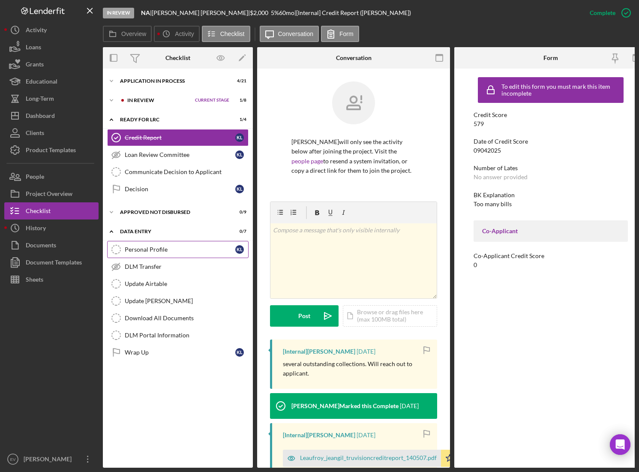
drag, startPoint x: 214, startPoint y: 250, endPoint x: 175, endPoint y: 252, distance: 39.9
click at [175, 252] on div "Personal Profile" at bounding box center [180, 249] width 111 height 7
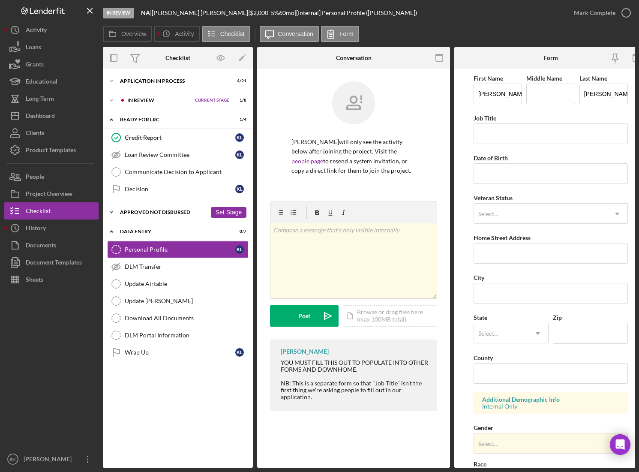
click at [113, 212] on icon "Icon/Expander" at bounding box center [111, 212] width 17 height 17
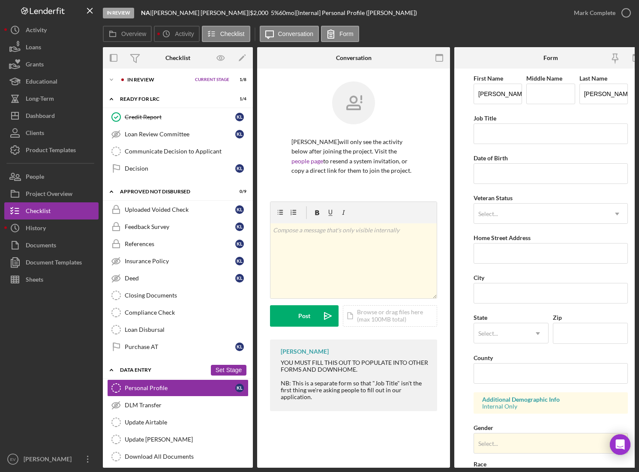
scroll to position [41, 0]
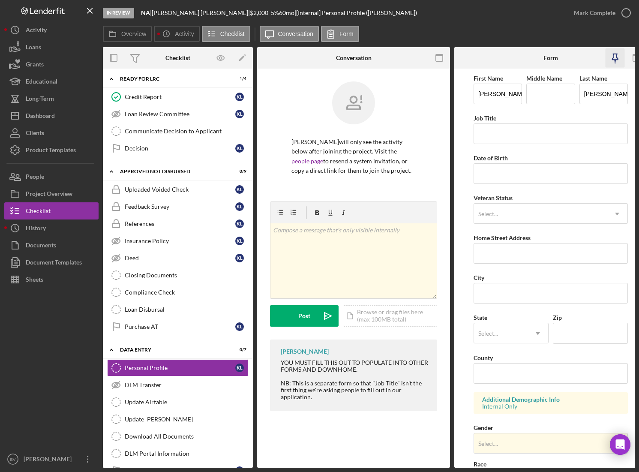
click at [616, 59] on icon "button" at bounding box center [615, 57] width 6 height 6
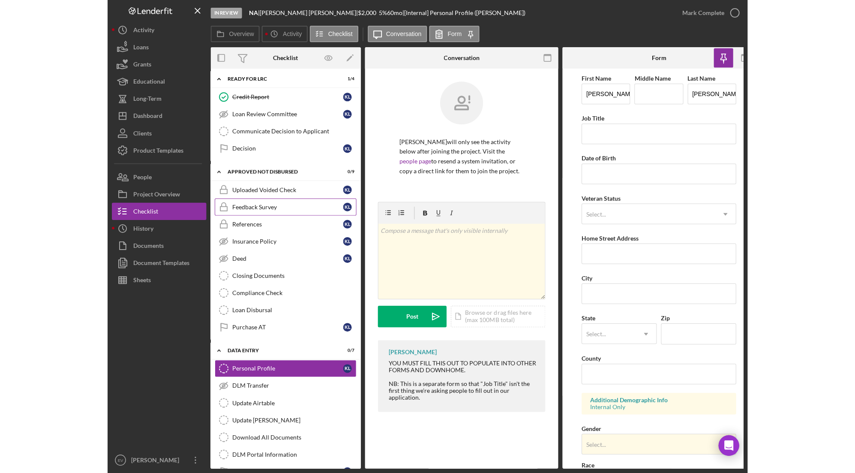
scroll to position [0, 0]
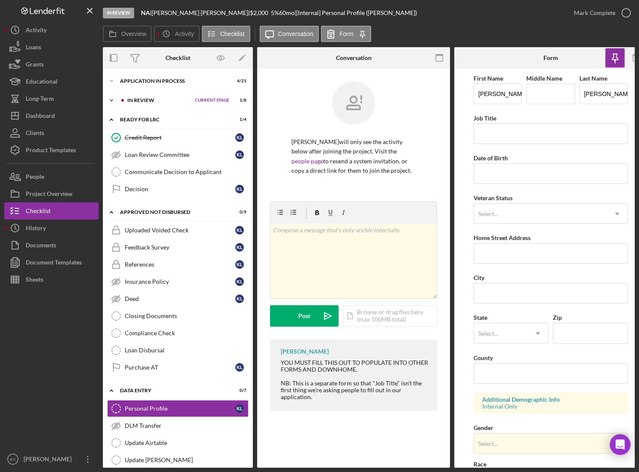
click at [136, 96] on div "Icon/Expander In Review Current Stage 1 / 8 Set Stage" at bounding box center [178, 100] width 150 height 17
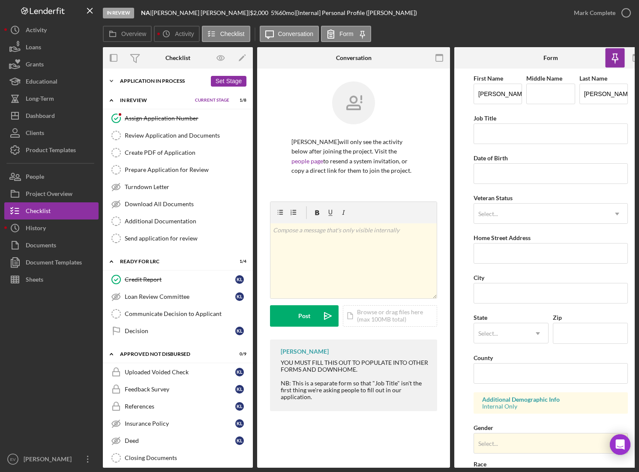
click at [146, 78] on div "Icon/Expander Application In Process 4 / 21 Set Stage" at bounding box center [178, 80] width 150 height 17
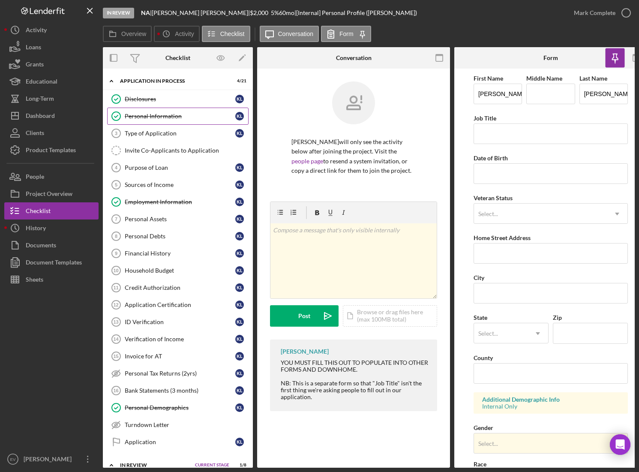
click at [164, 114] on div "Personal Information" at bounding box center [180, 116] width 111 height 7
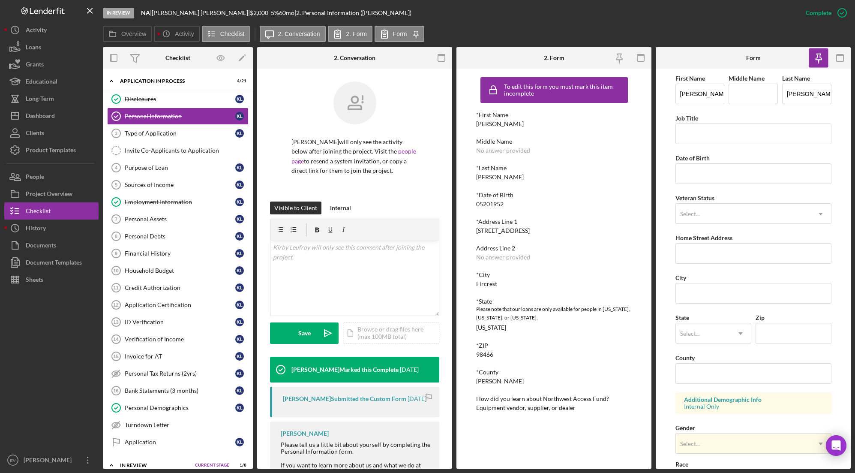
drag, startPoint x: 477, startPoint y: 230, endPoint x: 538, endPoint y: 229, distance: 60.9
click at [538, 229] on div "*Address Line [GEOGRAPHIC_DATA][STREET_ADDRESS]" at bounding box center [554, 226] width 156 height 16
click at [625, 174] on input "Date of Birth" at bounding box center [754, 173] width 156 height 21
type input "[DATE]"
click at [625, 255] on input "Home Street Address" at bounding box center [754, 253] width 156 height 21
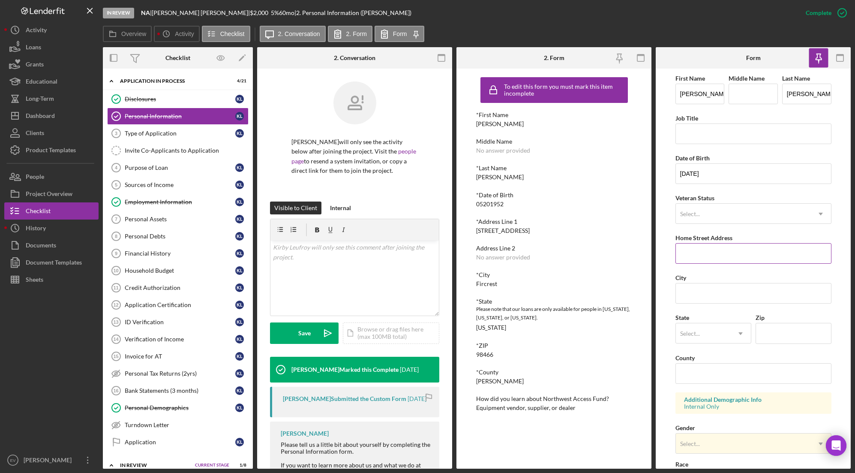
paste input "[STREET_ADDRESS]"
type input "[STREET_ADDRESS]"
click at [472, 284] on div "To edit this form you must mark this item incomplete *First Name [PERSON_NAME] …" at bounding box center [554, 269] width 195 height 400
copy div "Fircrest"
click at [625, 294] on input "City" at bounding box center [754, 293] width 156 height 21
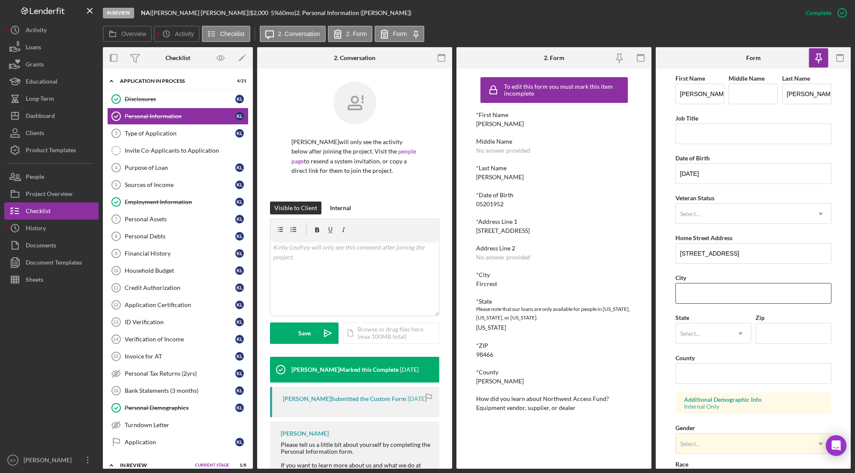
paste input "Fircrest"
type input "Fircrest"
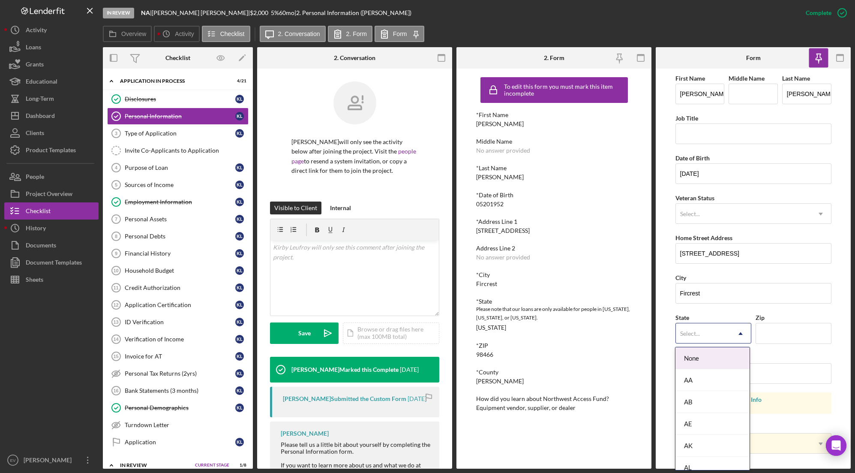
click at [625, 332] on div "Select..." at bounding box center [691, 333] width 20 height 7
click at [625, 376] on div "WA" at bounding box center [713, 372] width 74 height 22
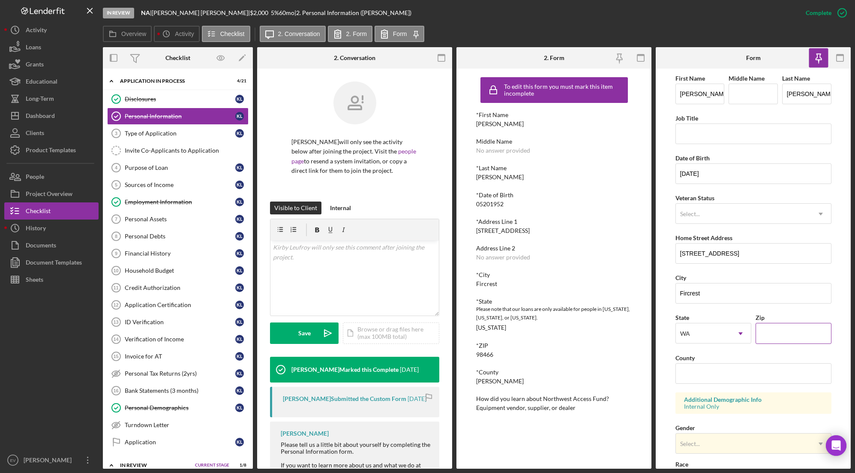
click at [625, 334] on input "Zip" at bounding box center [794, 333] width 76 height 21
type input "98466"
type input "{"
type input "[PERSON_NAME]"
click at [625, 355] on form "First Name [PERSON_NAME] Middle Name Last Name [PERSON_NAME] Job Title Date of …" at bounding box center [753, 269] width 195 height 400
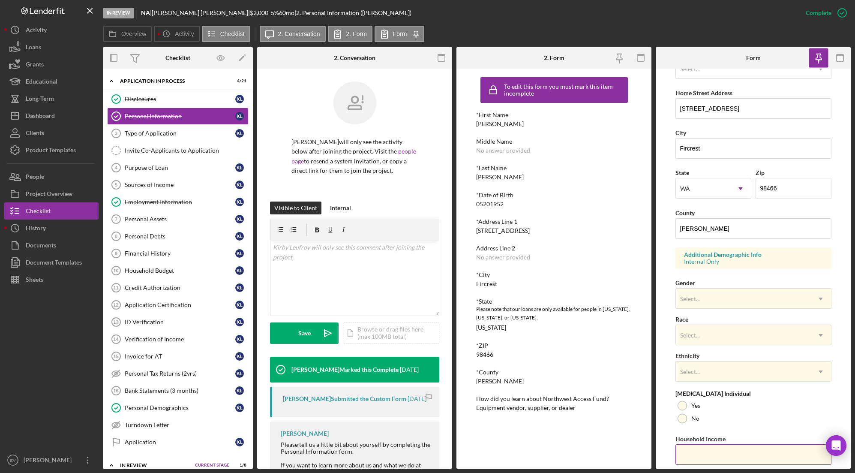
scroll to position [172, 0]
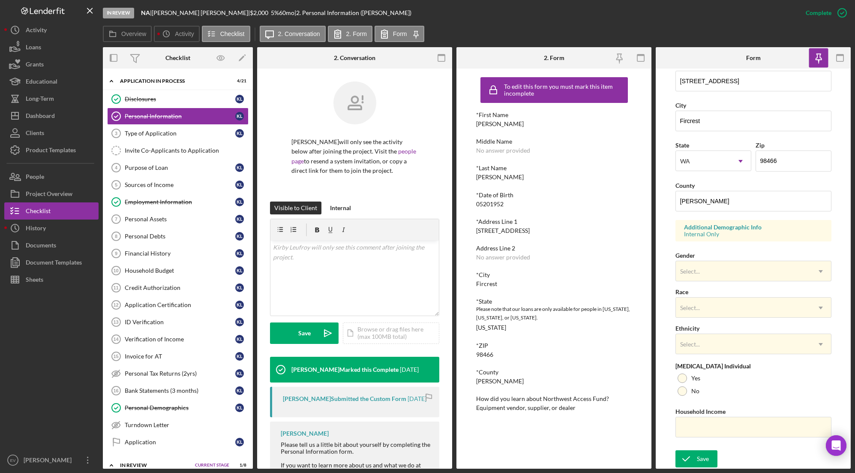
drag, startPoint x: 688, startPoint y: 459, endPoint x: 753, endPoint y: 460, distance: 65.2
click at [625, 460] on div "Save Save" at bounding box center [754, 459] width 156 height 18
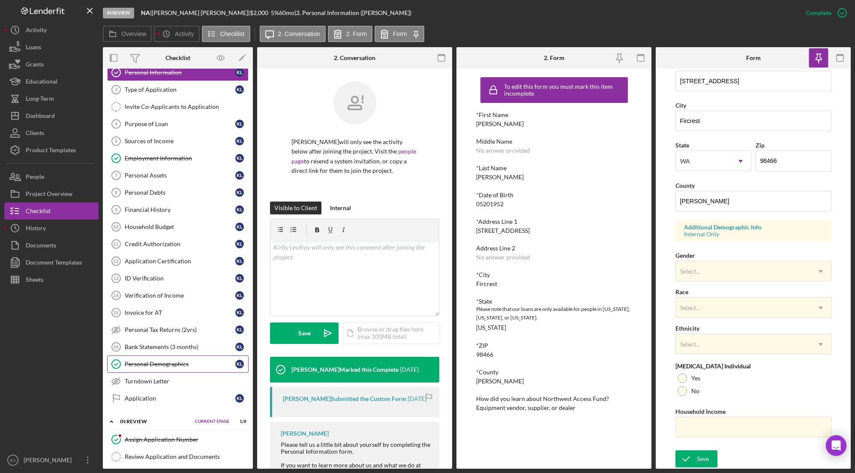
click at [162, 365] on div "Personal Demographics" at bounding box center [180, 364] width 111 height 7
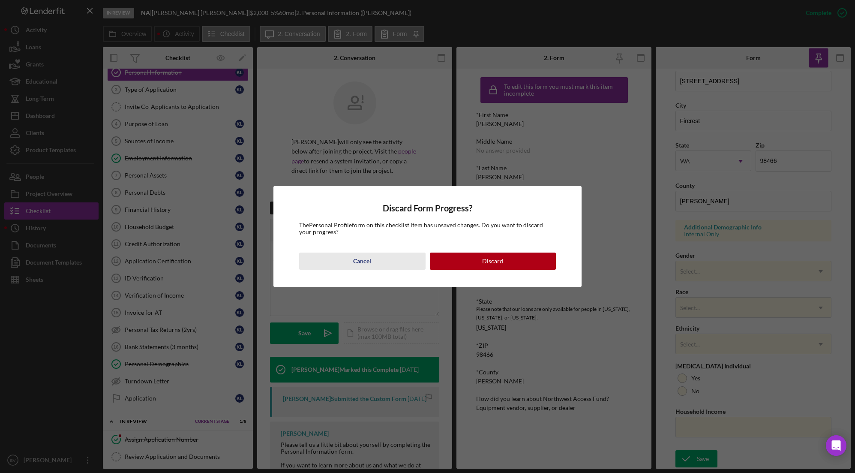
click at [346, 260] on button "Cancel" at bounding box center [362, 261] width 126 height 17
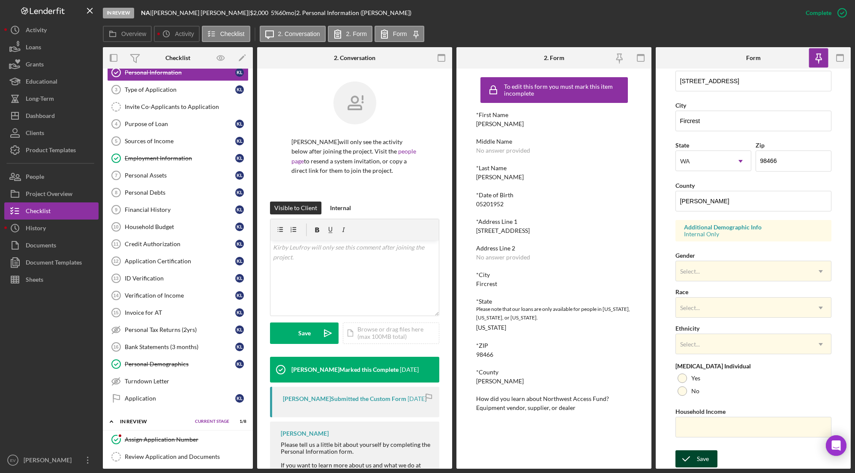
click at [625, 461] on div "Save" at bounding box center [703, 458] width 12 height 17
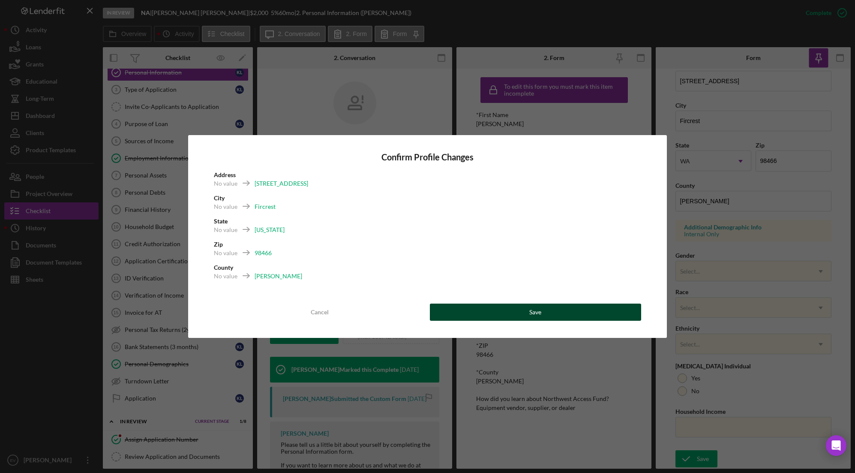
click at [494, 310] on button "Save" at bounding box center [536, 312] width 212 height 17
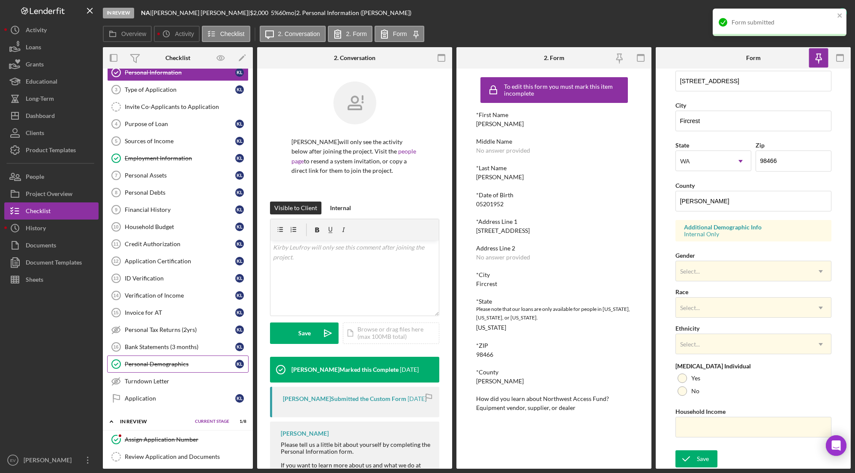
click at [179, 370] on link "Personal Demographics Personal Demographics K L" at bounding box center [178, 363] width 142 height 17
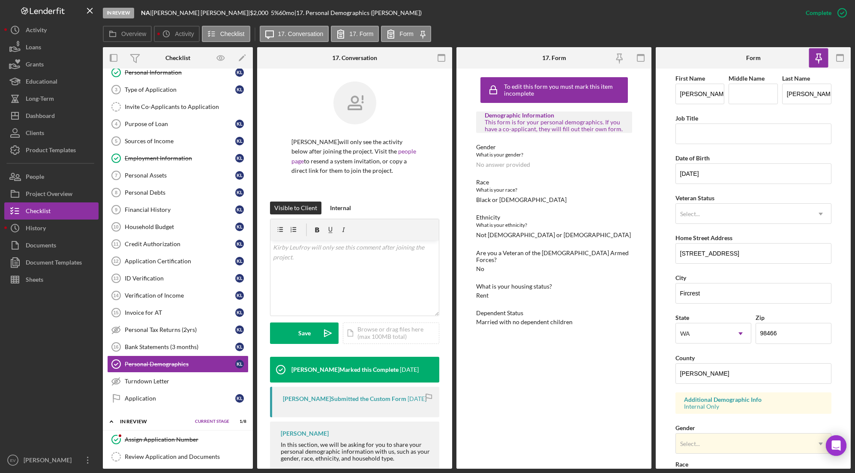
scroll to position [172, 0]
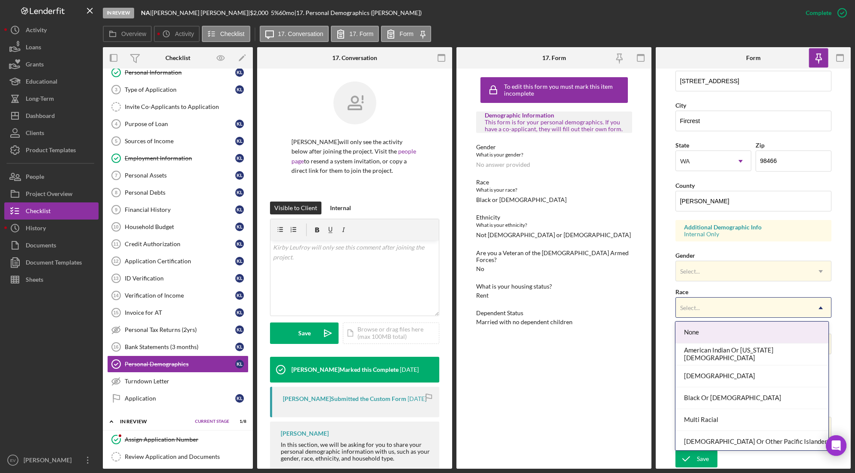
click at [625, 305] on div "Select..." at bounding box center [743, 308] width 135 height 20
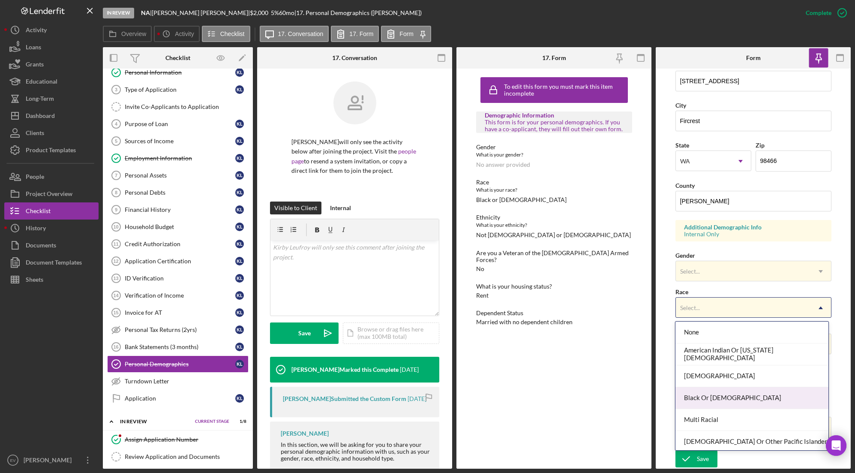
scroll to position [6, 0]
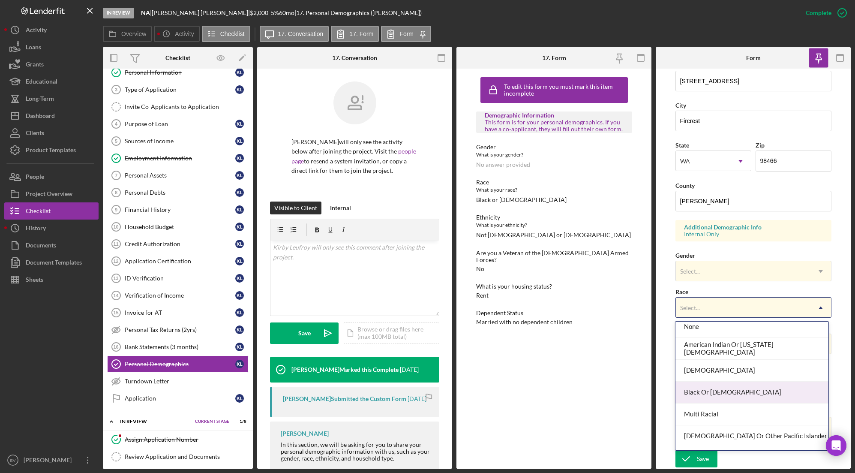
click at [625, 394] on div "Black Or [DEMOGRAPHIC_DATA]" at bounding box center [752, 393] width 153 height 22
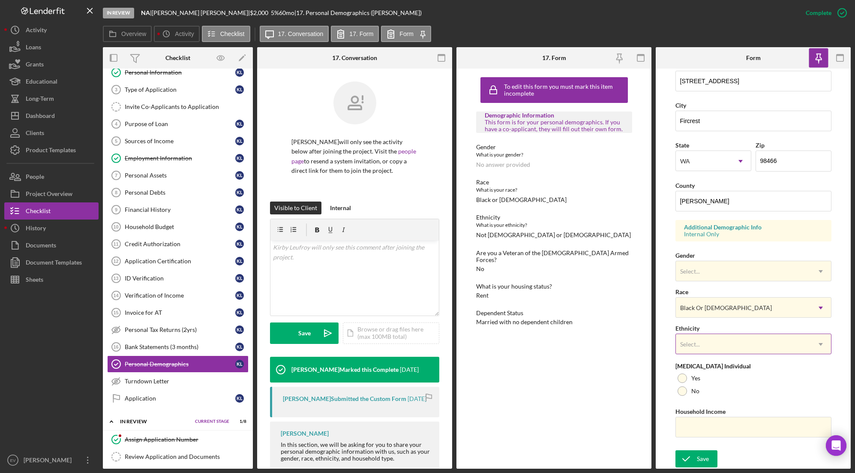
click at [625, 345] on div "Select..." at bounding box center [743, 344] width 135 height 20
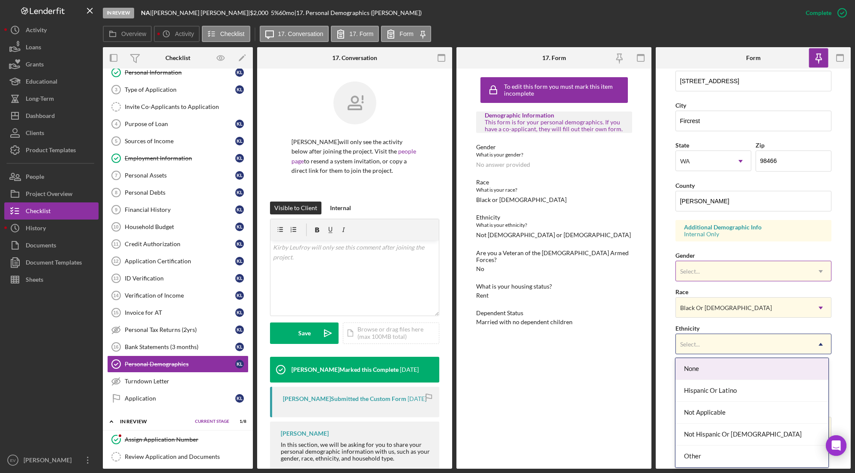
click at [625, 267] on div "Select..." at bounding box center [743, 272] width 135 height 20
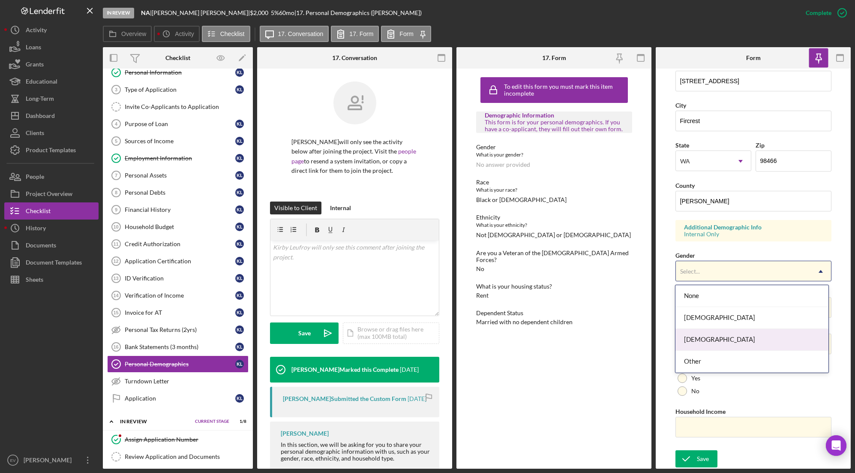
click at [625, 343] on div "[DEMOGRAPHIC_DATA]" at bounding box center [752, 340] width 153 height 22
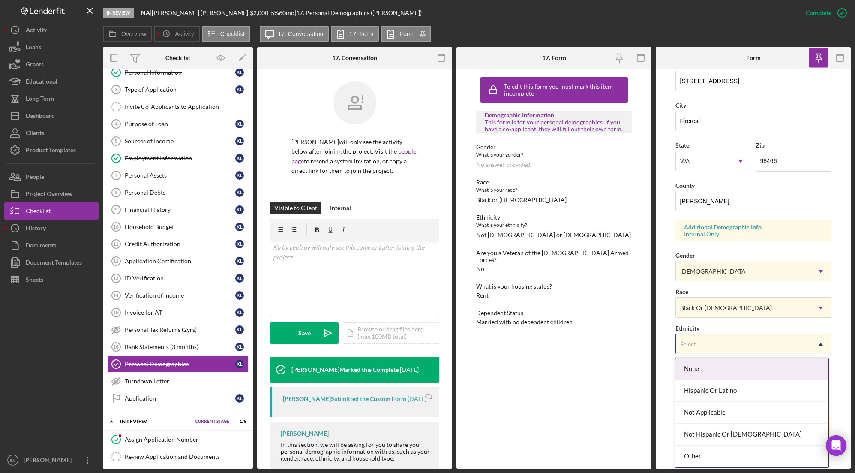
click at [625, 347] on div "Select..." at bounding box center [743, 344] width 135 height 20
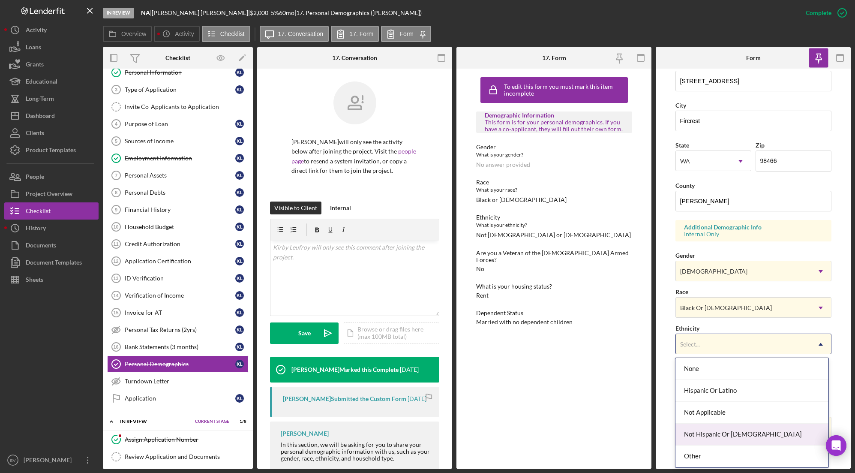
click at [625, 435] on div "Not Hispanic Or [DEMOGRAPHIC_DATA]" at bounding box center [752, 435] width 153 height 22
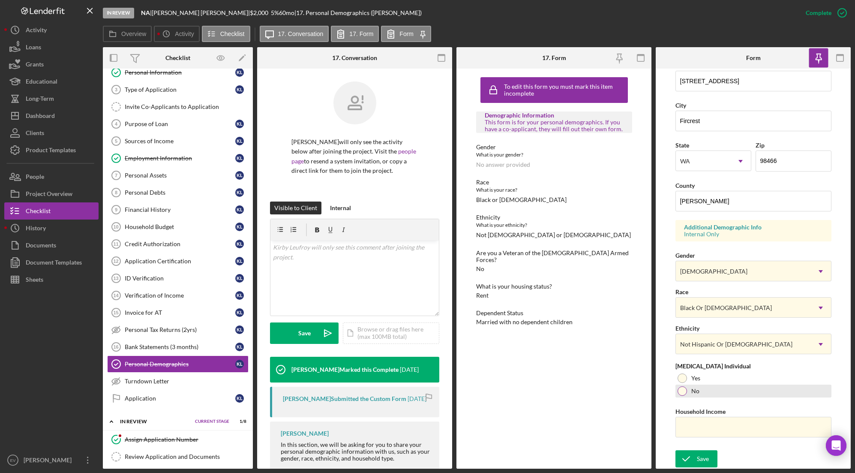
click at [625, 393] on label "No" at bounding box center [696, 391] width 8 height 7
click at [625, 456] on icon "submit" at bounding box center [686, 458] width 21 height 21
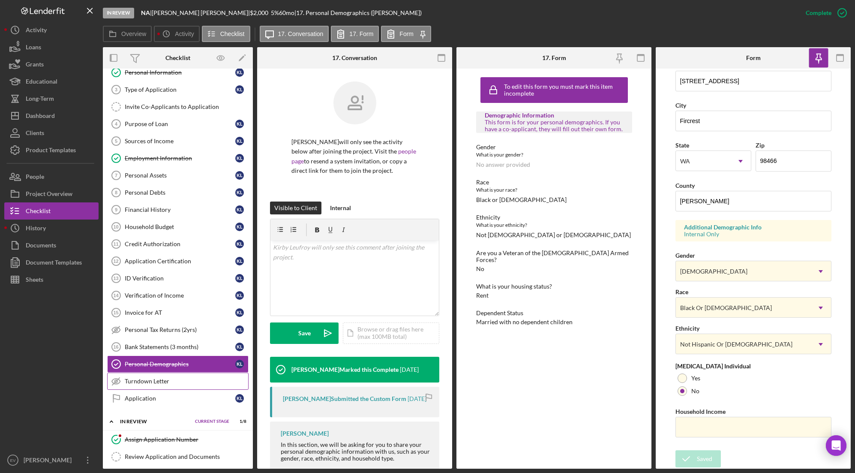
click at [165, 380] on div "Turndown Letter" at bounding box center [186, 381] width 123 height 7
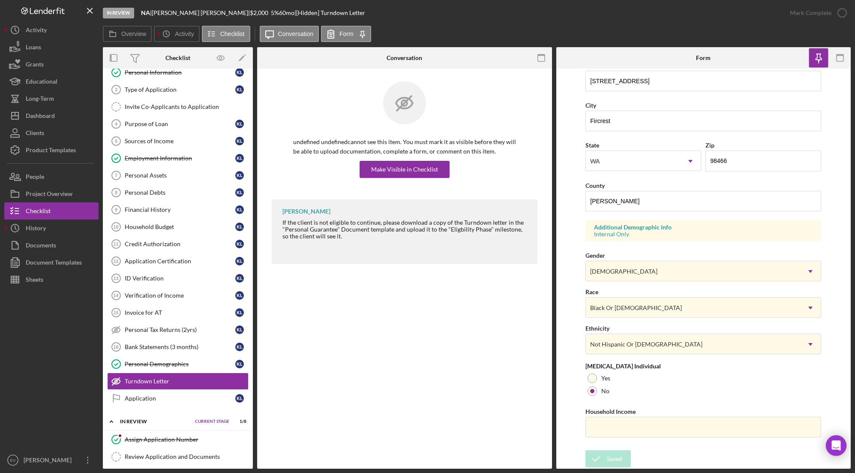
drag, startPoint x: 312, startPoint y: 223, endPoint x: 334, endPoint y: 239, distance: 28.0
click at [334, 239] on div "If the client is not eligible to continue, please download a copy of the Turndo…" at bounding box center [406, 232] width 247 height 27
click at [49, 265] on div "Document Templates" at bounding box center [54, 263] width 56 height 19
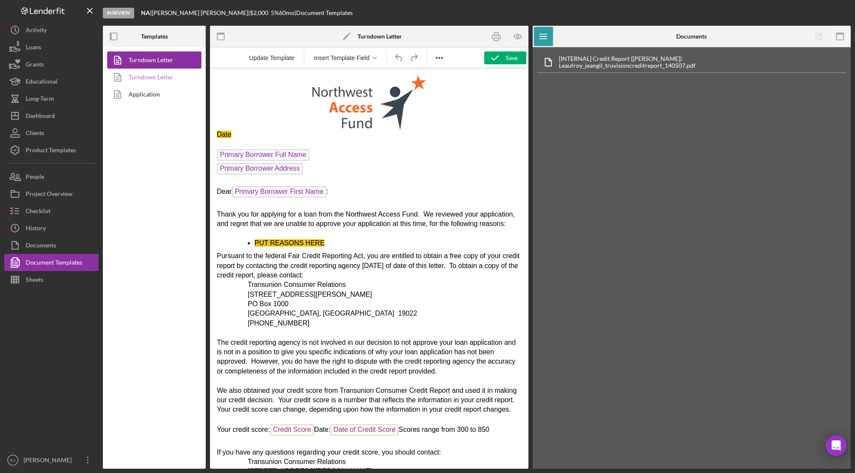
click at [160, 75] on link "Turndown Letter" at bounding box center [152, 77] width 90 height 17
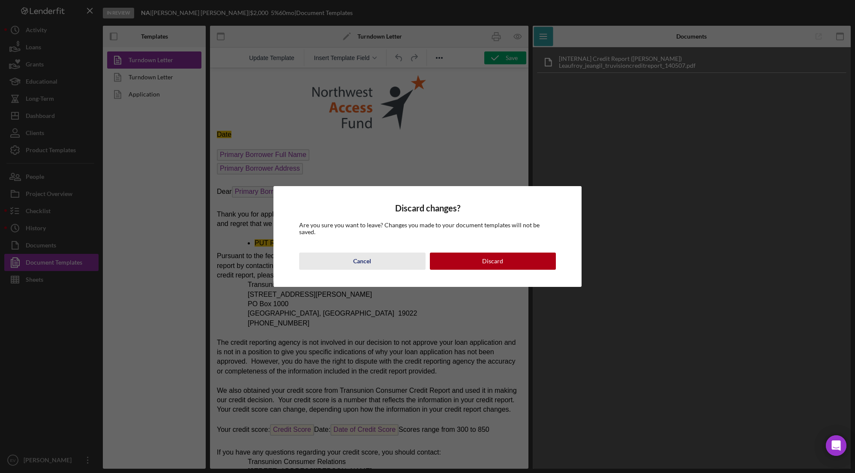
click at [372, 264] on button "Cancel" at bounding box center [362, 261] width 126 height 17
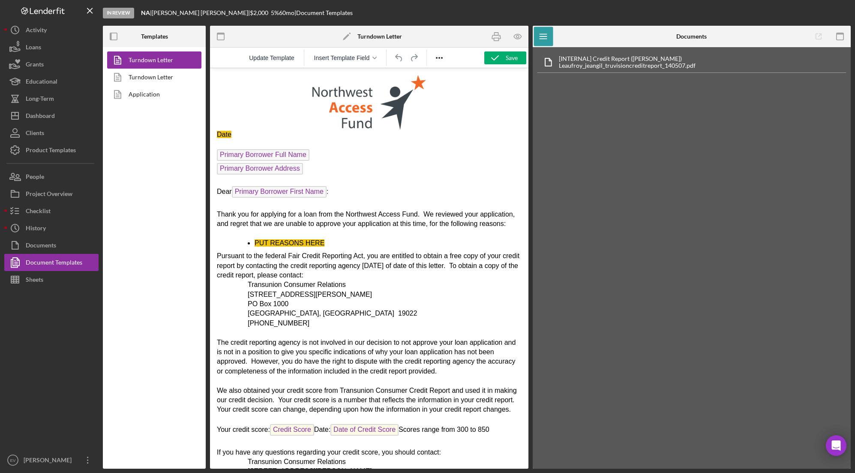
click at [343, 218] on p "Thank you for applying for a loan from the Northwest Access Fund. We reviewed y…" at bounding box center [369, 219] width 305 height 19
click at [515, 39] on icon "button" at bounding box center [517, 36] width 19 height 19
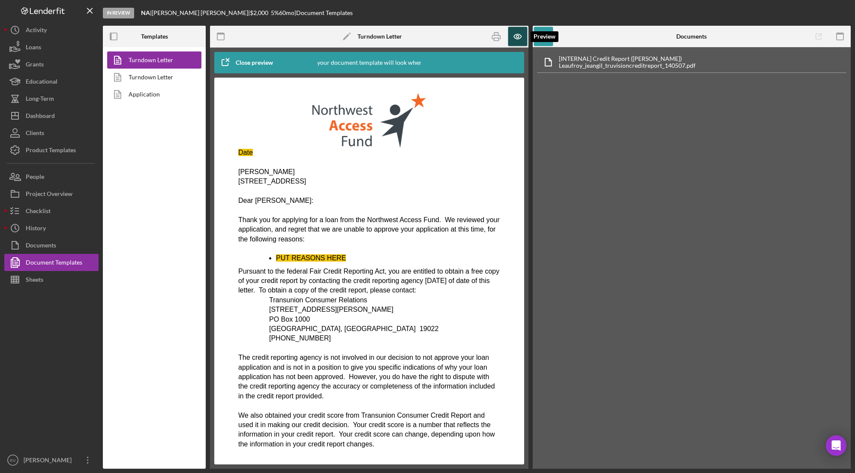
click at [515, 36] on icon "button" at bounding box center [517, 36] width 19 height 19
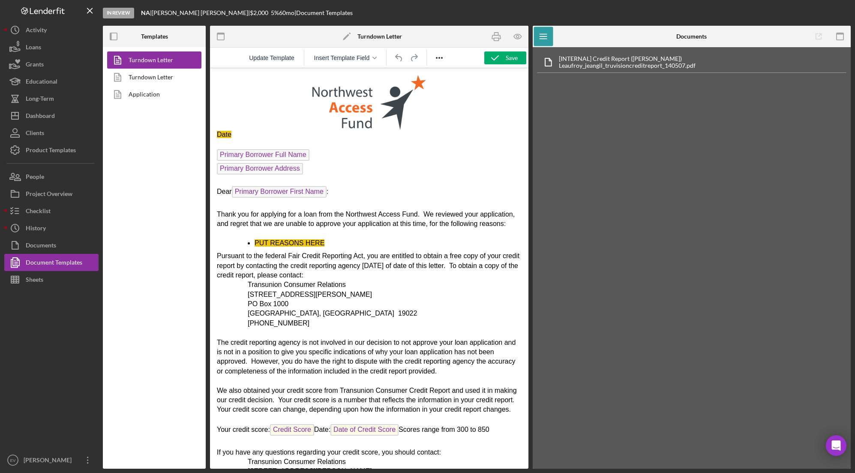
click at [274, 168] on span "Primary Borrower Address" at bounding box center [260, 169] width 86 height 12
click at [276, 244] on span "PUT REASONS HERE" at bounding box center [290, 242] width 70 height 7
drag, startPoint x: 340, startPoint y: 238, endPoint x: 256, endPoint y: 242, distance: 85.0
click at [256, 242] on li "PUT REASONS HERE" at bounding box center [388, 242] width 267 height 9
click at [514, 37] on icon "button" at bounding box center [517, 36] width 19 height 19
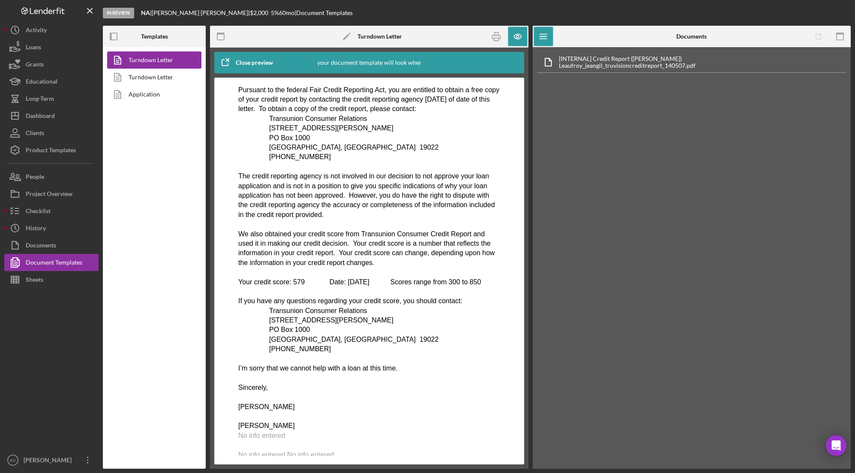
scroll to position [202, 0]
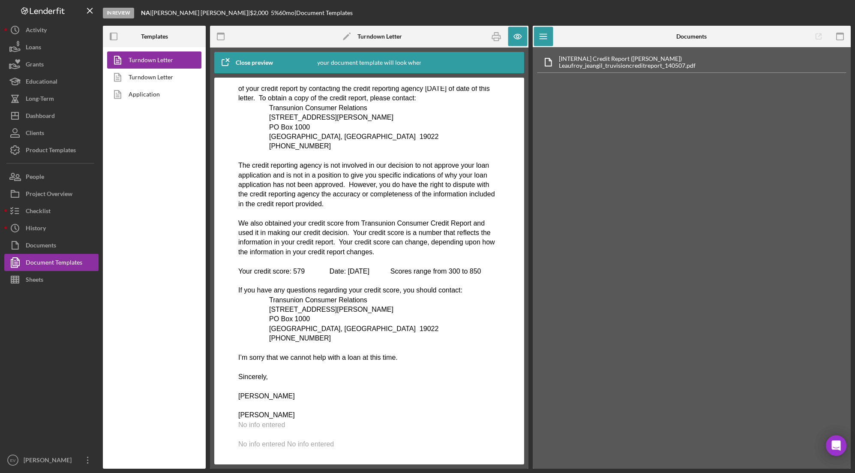
click at [273, 428] on span "No info entered" at bounding box center [261, 424] width 47 height 7
click at [517, 34] on icon "button" at bounding box center [517, 36] width 7 height 5
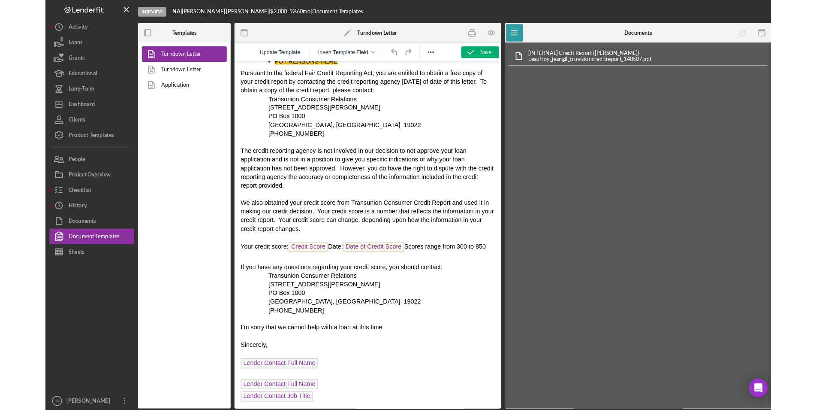
scroll to position [194, 0]
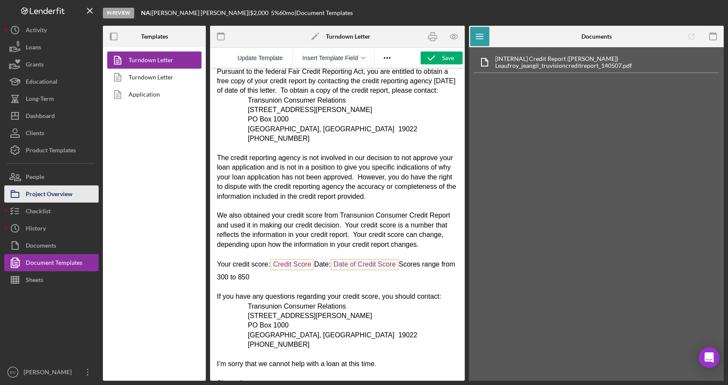
click at [44, 187] on div "Project Overview" at bounding box center [49, 194] width 47 height 19
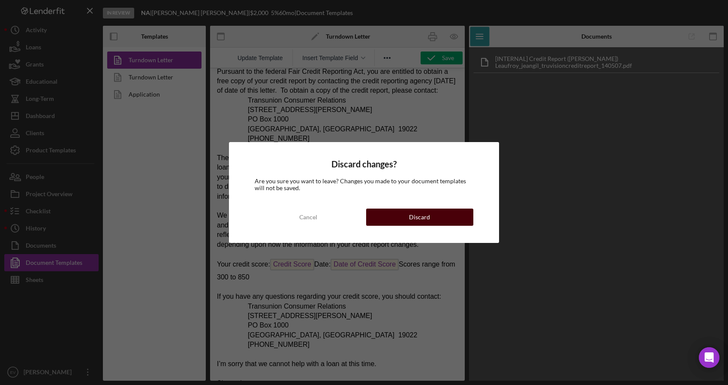
click at [416, 214] on div "Discard" at bounding box center [419, 216] width 21 height 17
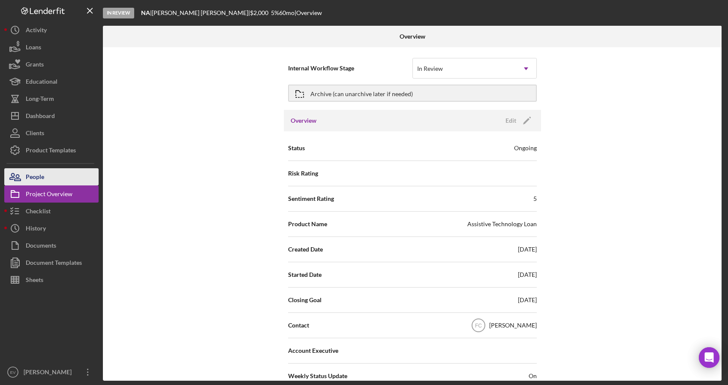
click at [46, 181] on button "People" at bounding box center [51, 176] width 94 height 17
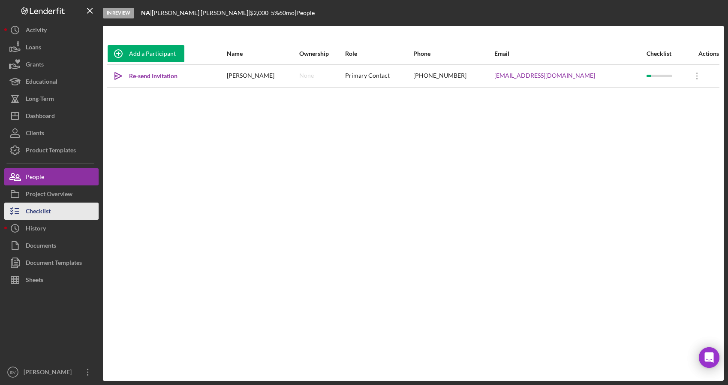
click at [44, 212] on div "Checklist" at bounding box center [38, 211] width 25 height 19
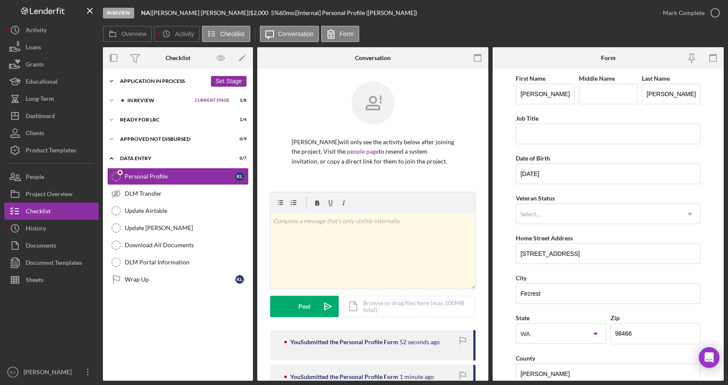
click at [126, 79] on div "Application In Process" at bounding box center [163, 80] width 87 height 5
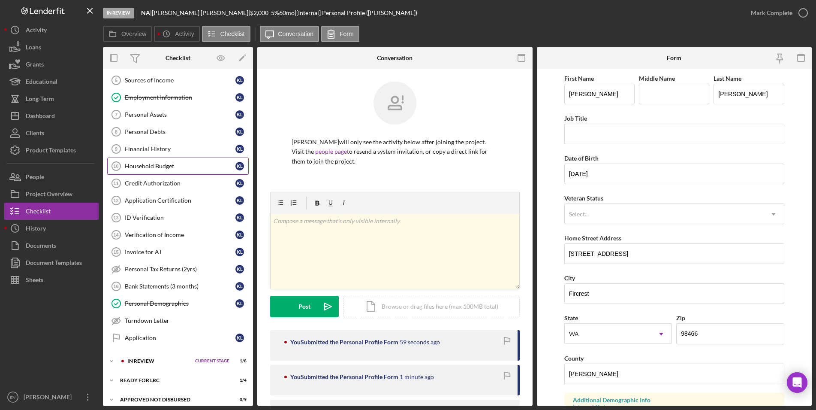
scroll to position [256, 0]
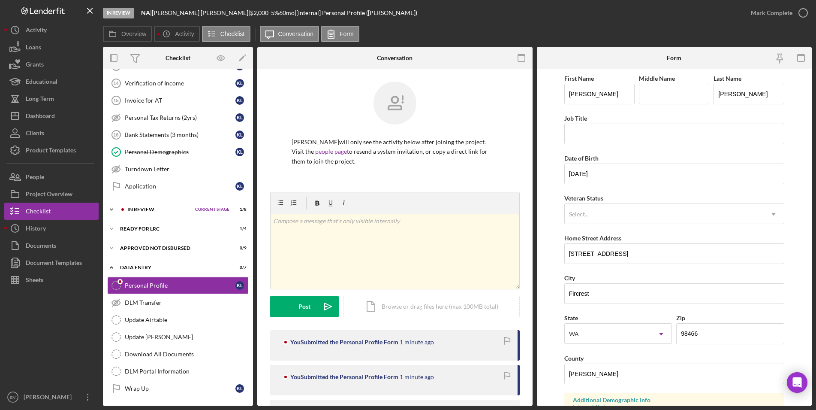
click at [148, 208] on div "In Review" at bounding box center [158, 209] width 63 height 5
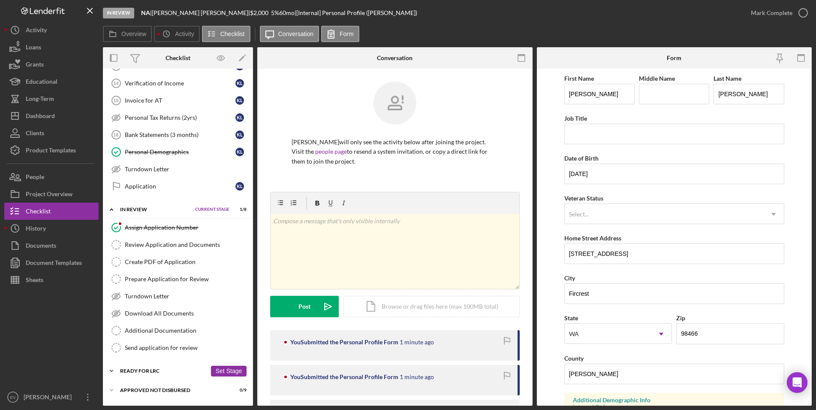
scroll to position [262, 0]
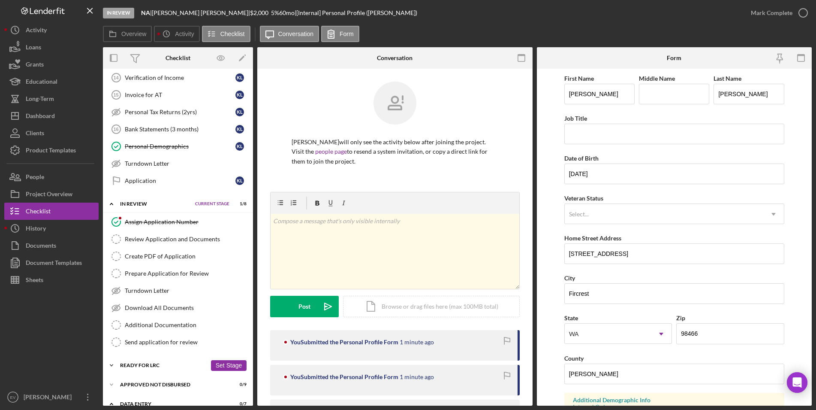
click at [165, 365] on div "Ready for LRC" at bounding box center [163, 364] width 87 height 5
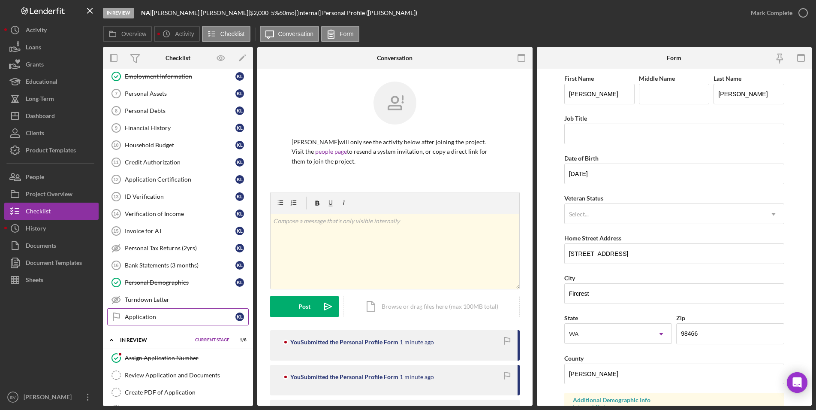
scroll to position [0, 0]
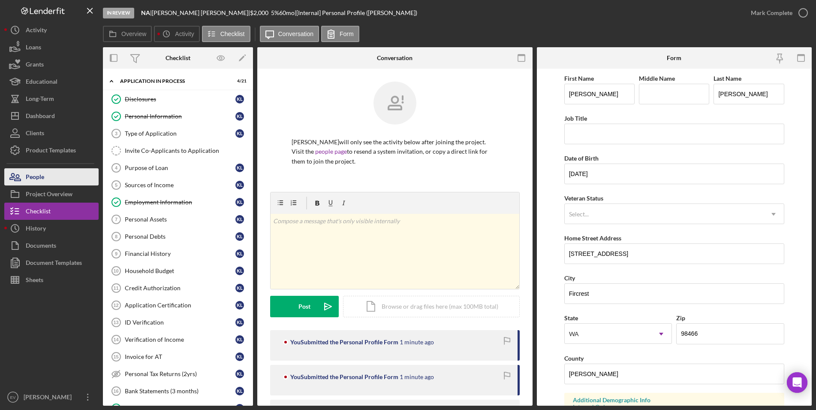
click at [46, 178] on button "People" at bounding box center [51, 176] width 94 height 17
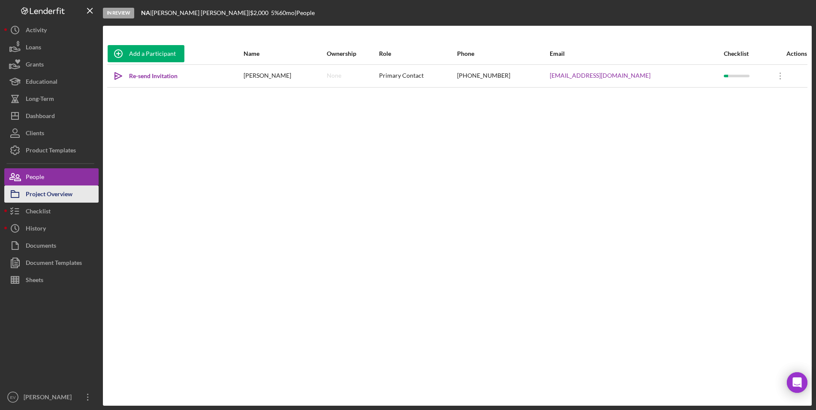
click at [69, 197] on div "Project Overview" at bounding box center [49, 194] width 47 height 19
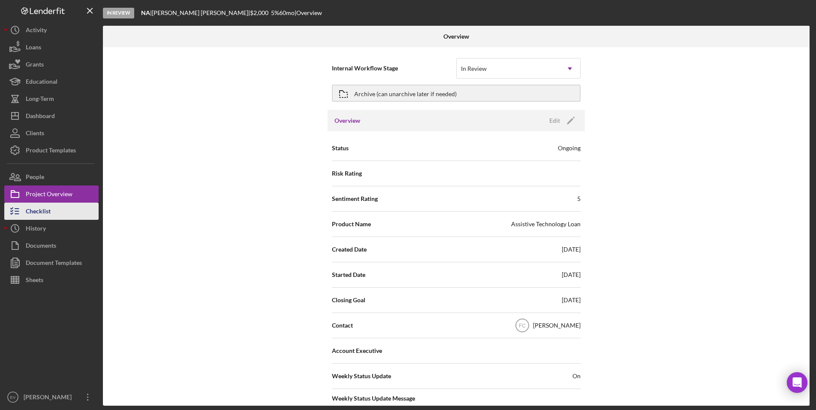
click at [46, 215] on div "Checklist" at bounding box center [38, 211] width 25 height 19
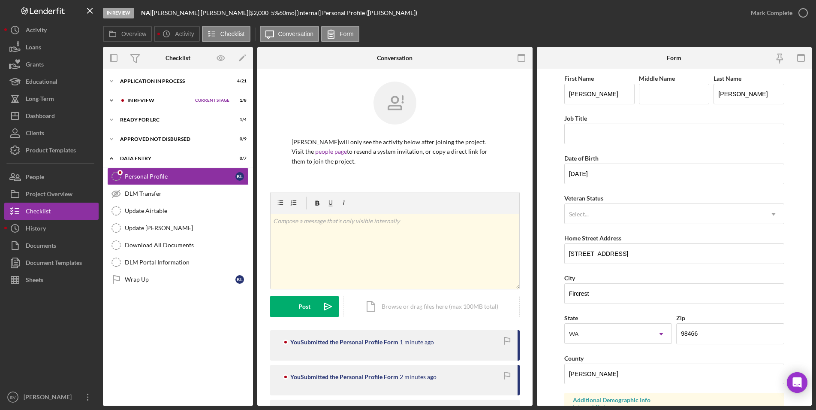
click at [143, 100] on div "In Review" at bounding box center [158, 100] width 63 height 5
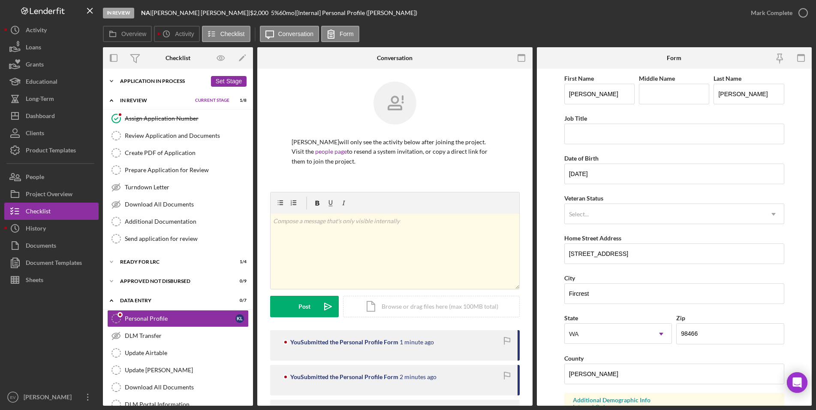
click at [157, 81] on div "Application In Process" at bounding box center [163, 80] width 87 height 5
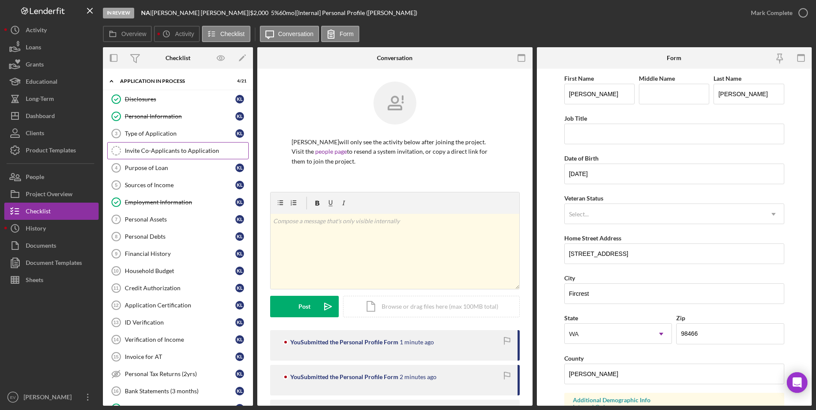
click at [153, 152] on div "Invite Co-Applicants to Application" at bounding box center [186, 150] width 123 height 7
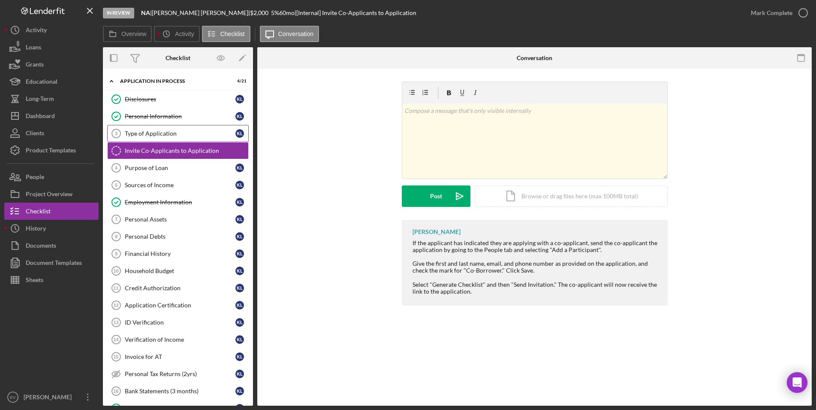
click at [150, 130] on div "Type of Application" at bounding box center [180, 133] width 111 height 7
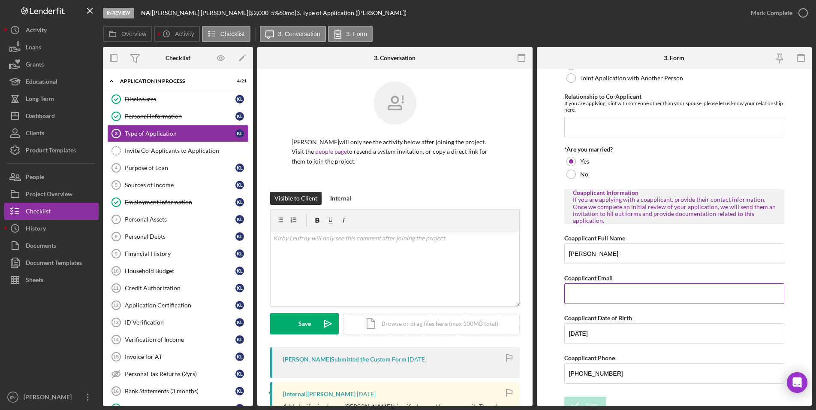
scroll to position [63, 0]
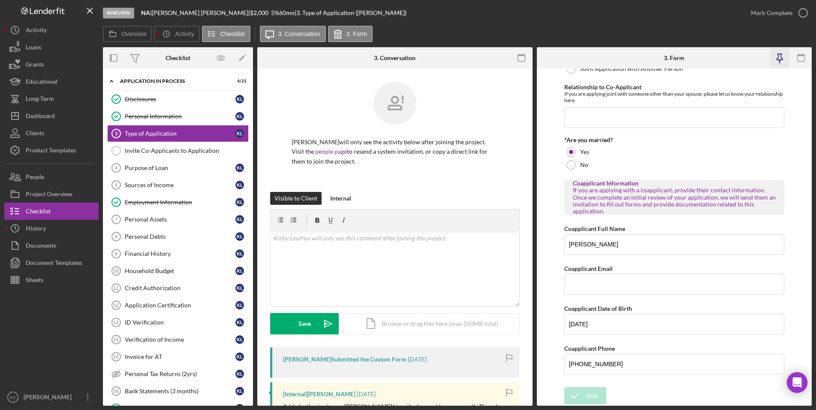
click at [625, 58] on icon "button" at bounding box center [779, 57] width 19 height 19
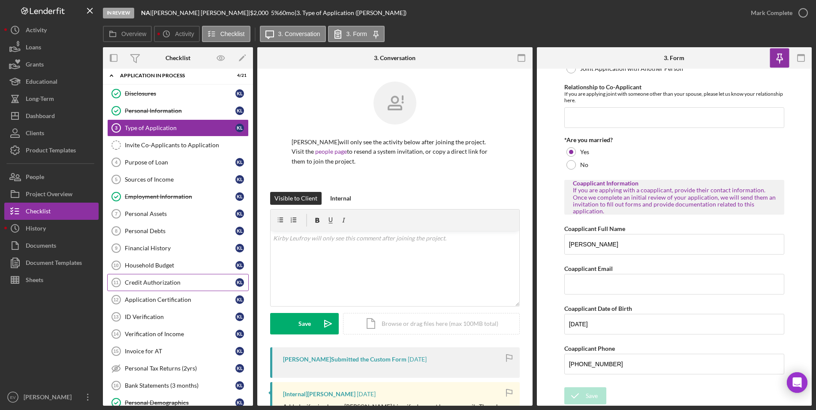
scroll to position [11, 0]
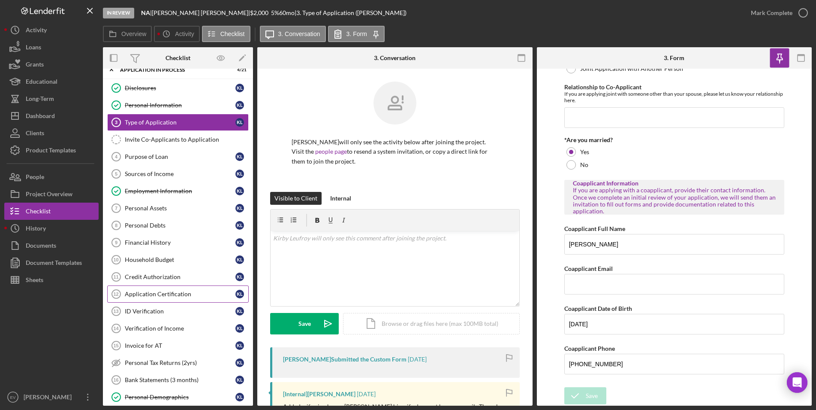
click at [178, 298] on link "Application Certification 12 Application Certification K L" at bounding box center [178, 293] width 142 height 17
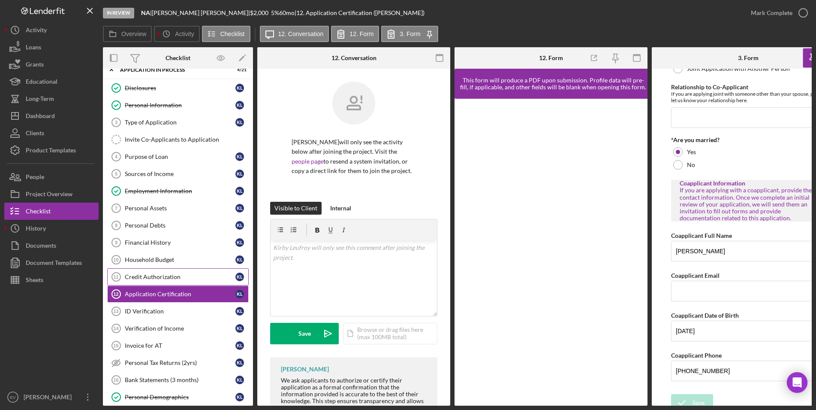
click at [173, 280] on div "Credit Authorization" at bounding box center [180, 276] width 111 height 7
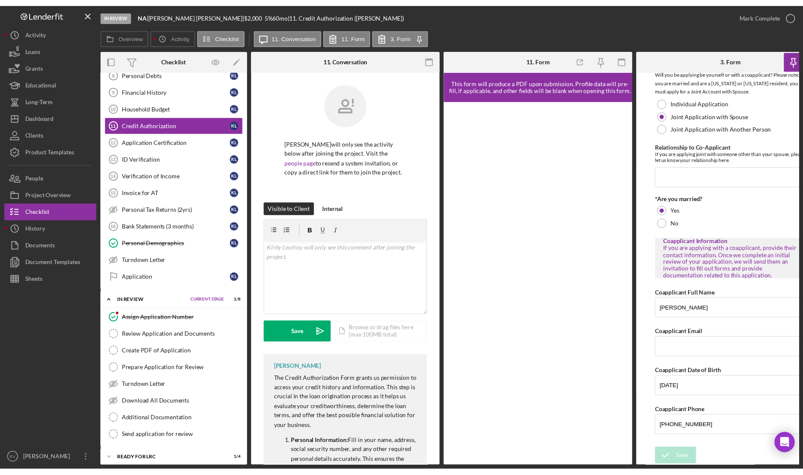
scroll to position [15, 0]
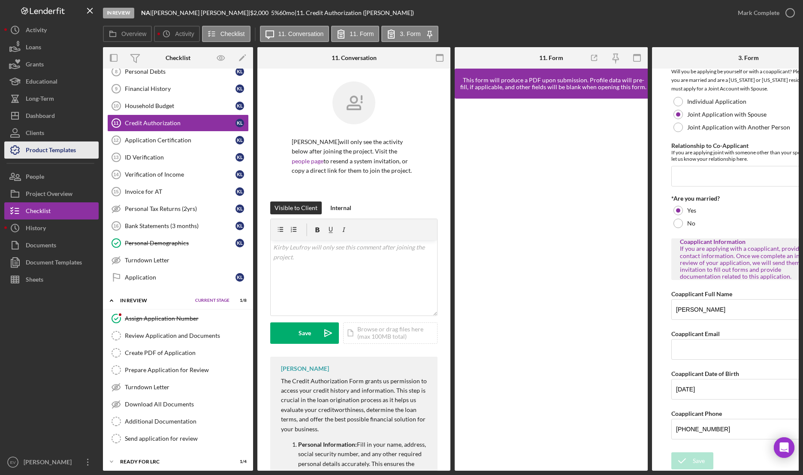
click at [48, 154] on div "Product Templates" at bounding box center [51, 151] width 50 height 19
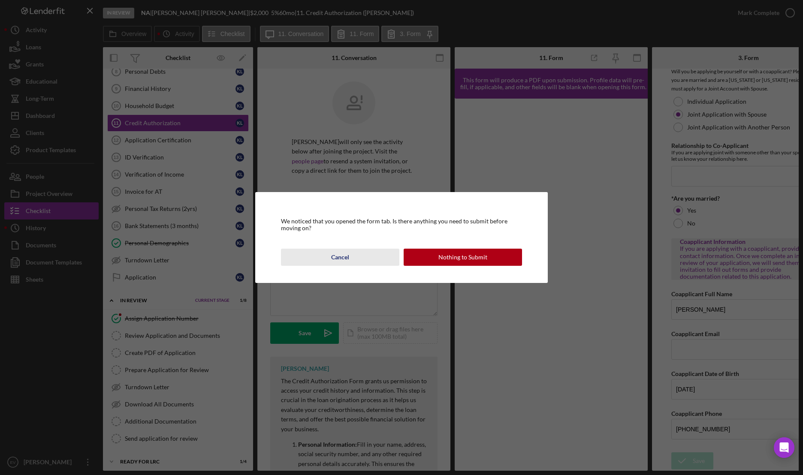
click at [326, 258] on button "Cancel" at bounding box center [340, 257] width 118 height 17
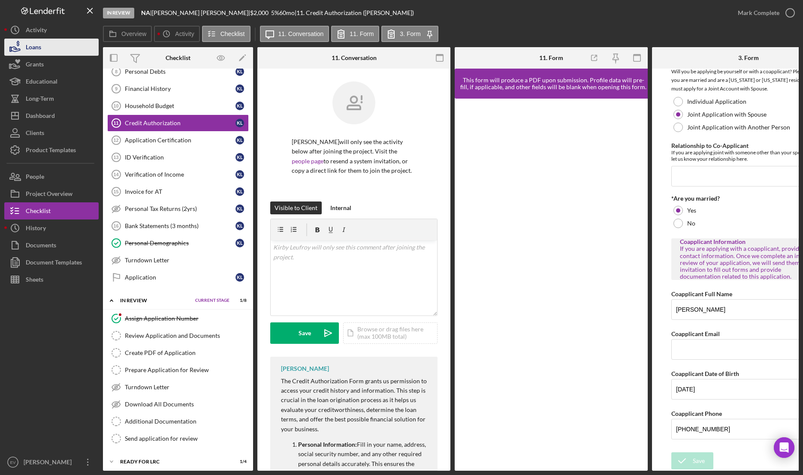
click at [40, 53] on div "Loans" at bounding box center [33, 48] width 15 height 19
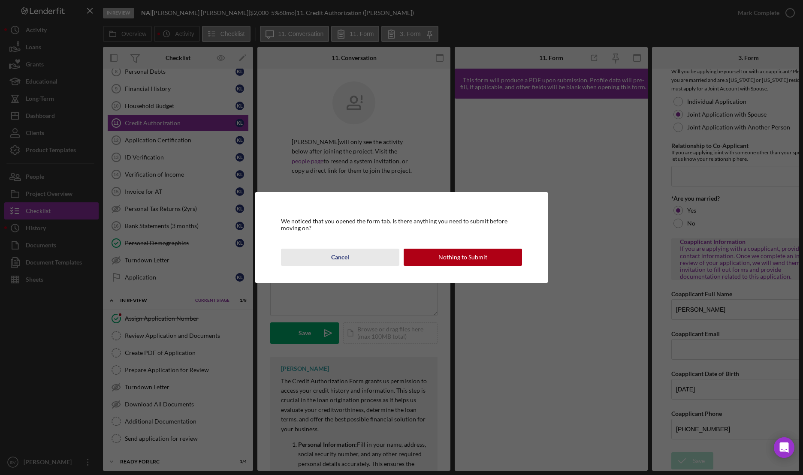
click at [344, 255] on div "Cancel" at bounding box center [340, 257] width 18 height 17
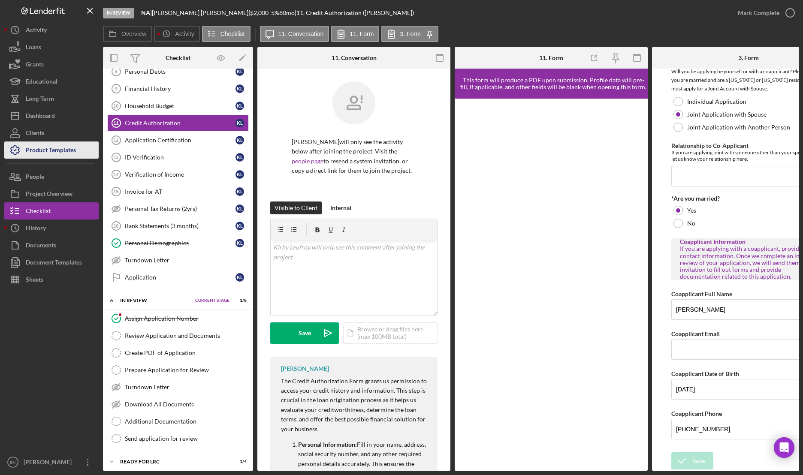
click at [52, 152] on div "Product Templates" at bounding box center [51, 151] width 50 height 19
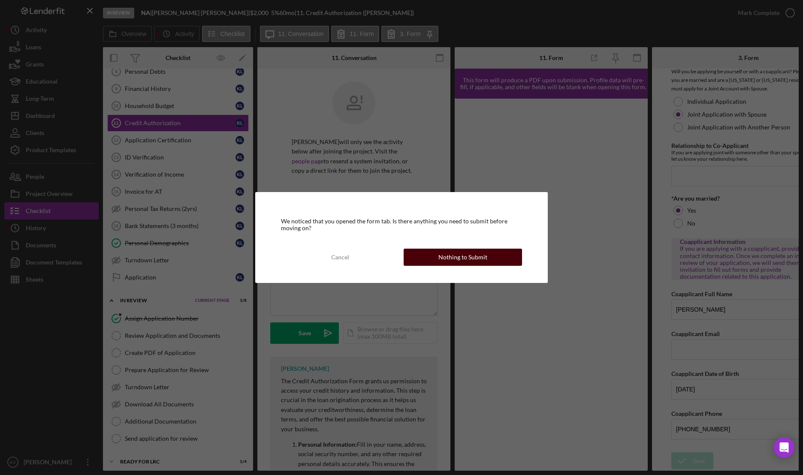
click at [450, 259] on div "Nothing to Submit" at bounding box center [462, 257] width 49 height 17
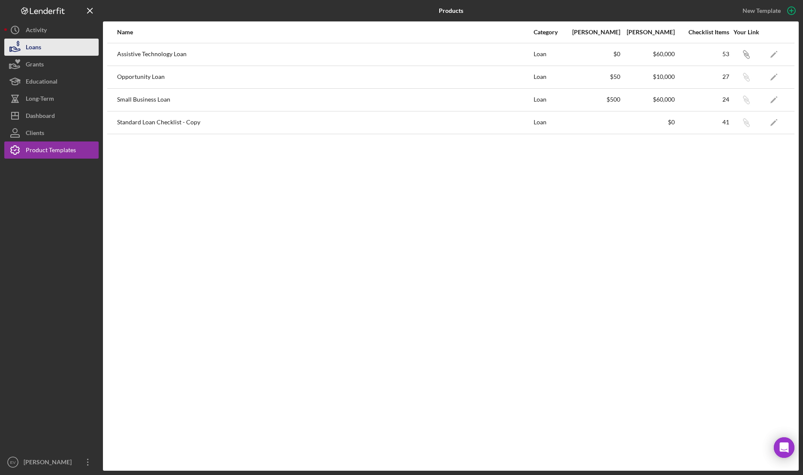
click at [36, 48] on div "Loans" at bounding box center [33, 48] width 15 height 19
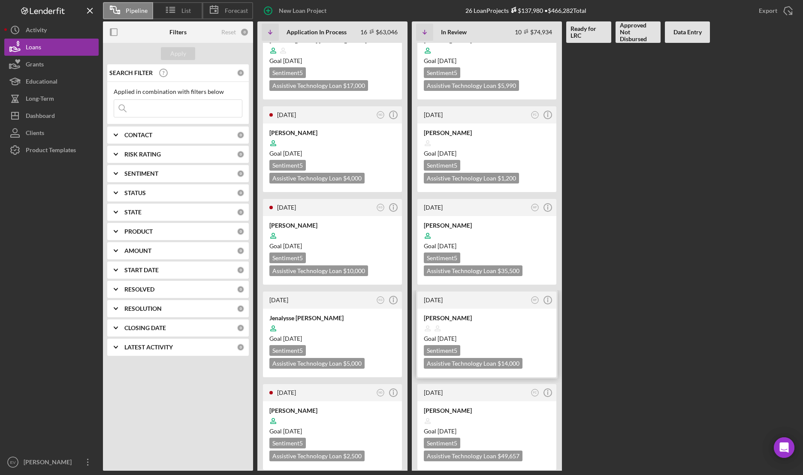
scroll to position [392, 0]
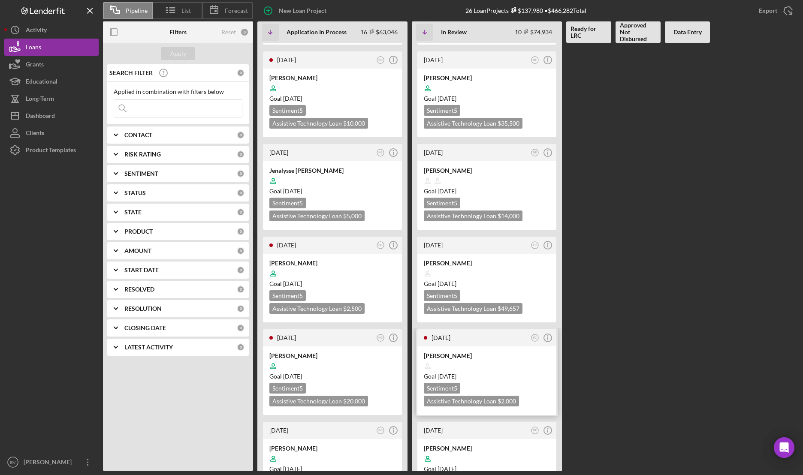
click at [493, 352] on div "[PERSON_NAME] Goal [DATE] Sentiment 5 Assistive Technology Loan $2,000 $700" at bounding box center [486, 380] width 139 height 69
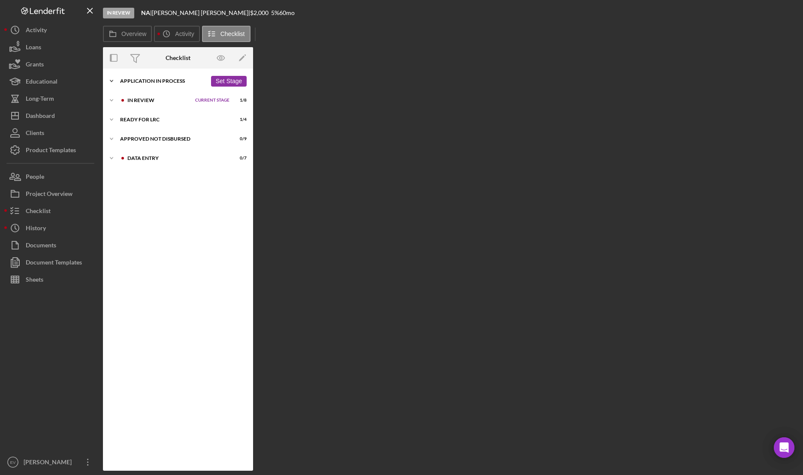
click at [159, 84] on div "Icon/Expander Application In Process 4 / 21 Set Stage" at bounding box center [178, 80] width 150 height 17
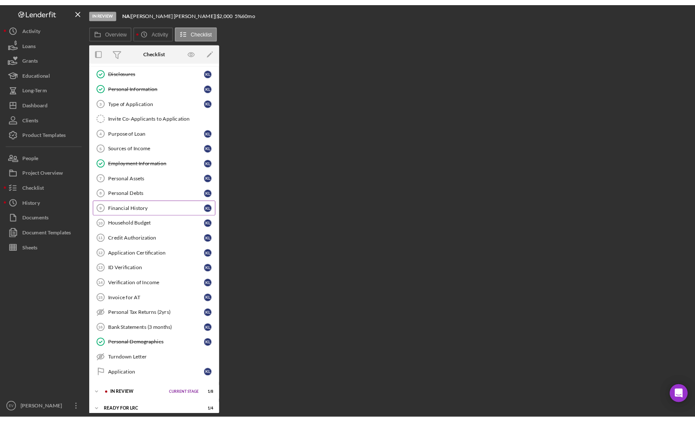
scroll to position [65, 0]
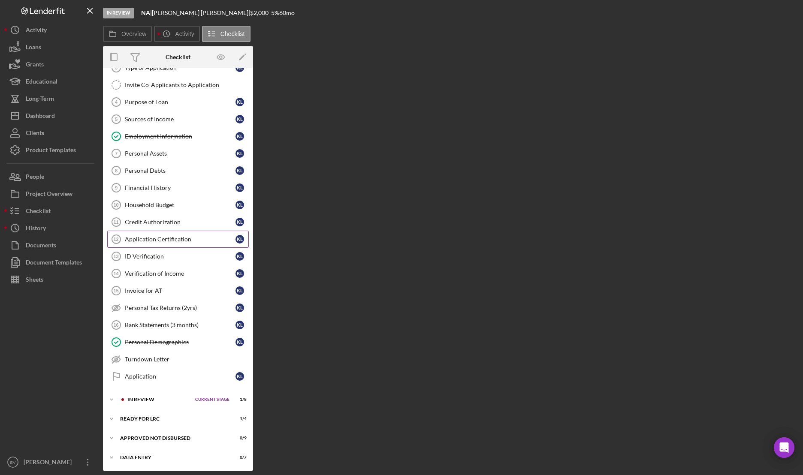
click at [172, 241] on div "Application Certification" at bounding box center [180, 239] width 111 height 7
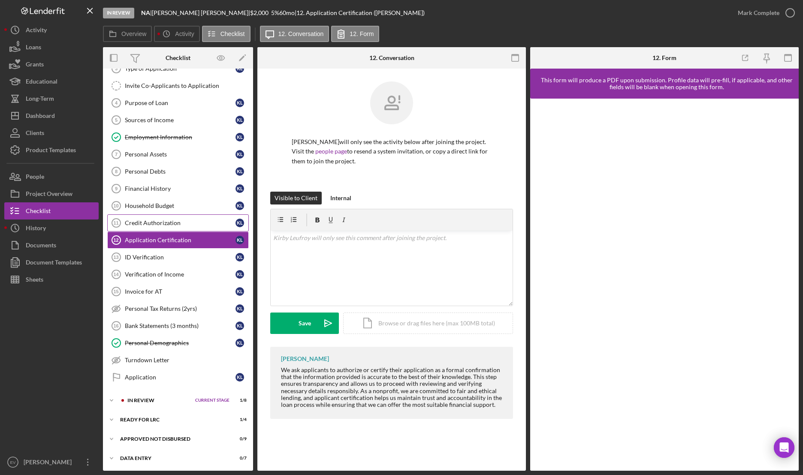
click at [172, 226] on link "Credit Authorization 11 Credit Authorization K L" at bounding box center [178, 222] width 142 height 17
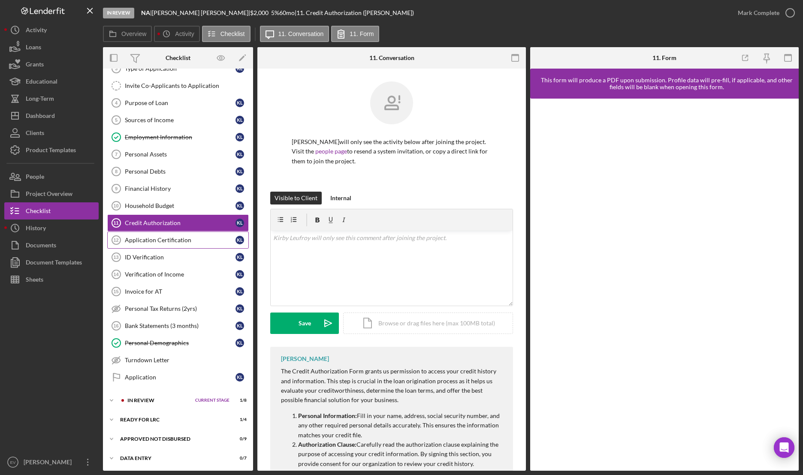
click at [170, 242] on div "Application Certification" at bounding box center [180, 240] width 111 height 7
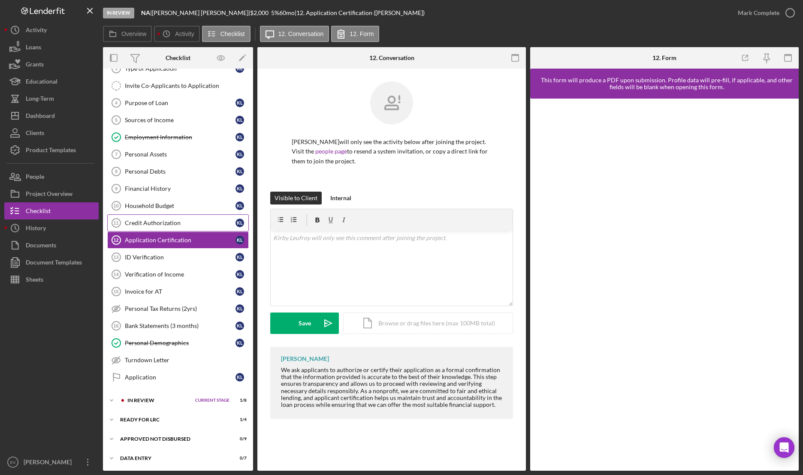
click at [172, 215] on link "Credit Authorization 11 Credit Authorization K L" at bounding box center [178, 222] width 142 height 17
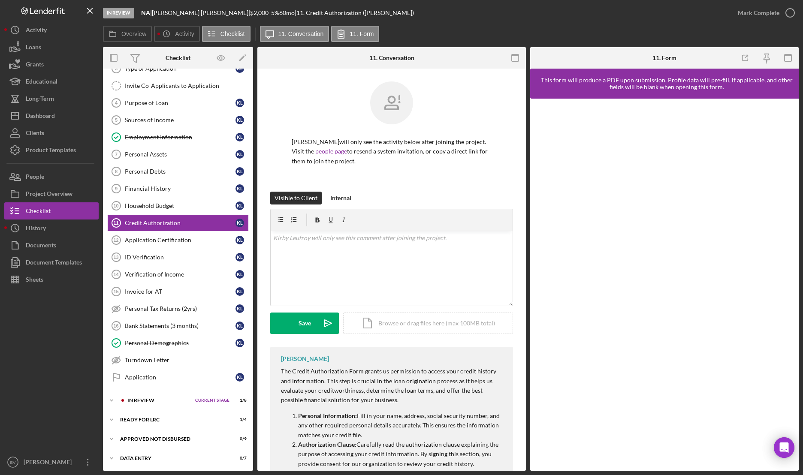
drag, startPoint x: 796, startPoint y: 468, endPoint x: 779, endPoint y: 461, distance: 18.5
click at [178, 315] on div "Overview Internal Workflow Stage In Review Icon/Dropdown Arrow Archive (can una…" at bounding box center [451, 259] width 696 height 424
click at [172, 239] on div "Application Certification" at bounding box center [180, 240] width 111 height 7
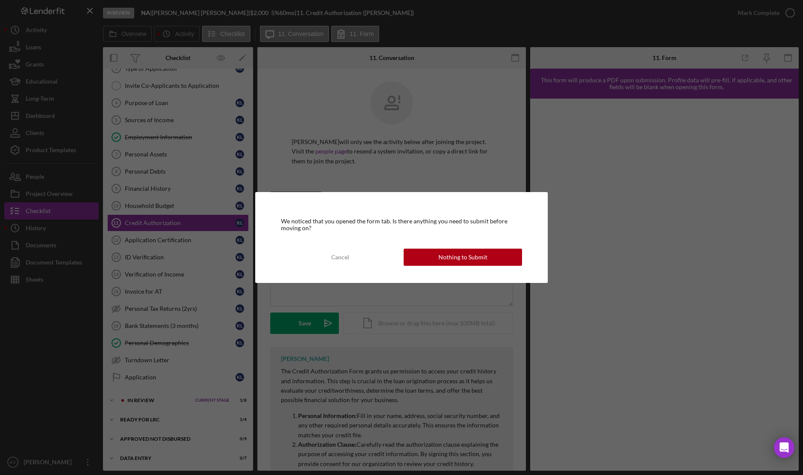
click at [170, 254] on div "We noticed that you opened the form tab. Is there anything you need to submit b…" at bounding box center [401, 237] width 803 height 475
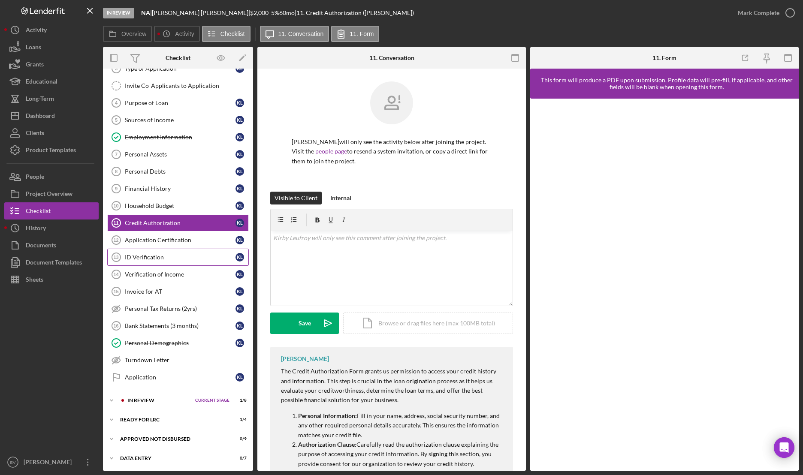
click at [202, 260] on div "ID Verification" at bounding box center [180, 257] width 111 height 7
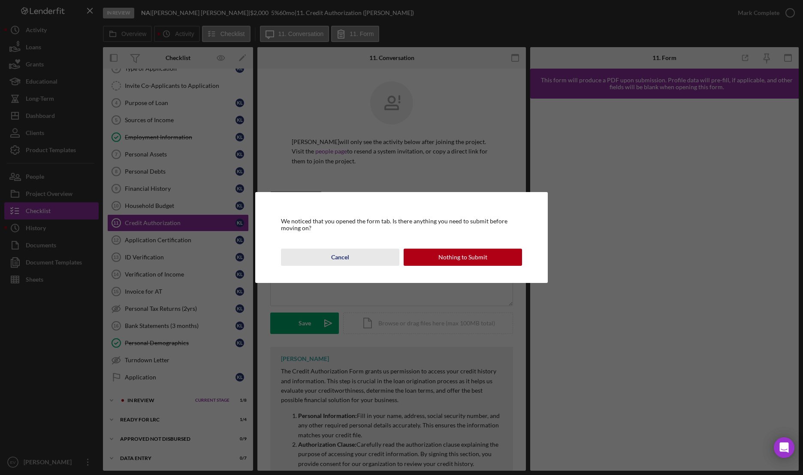
click at [337, 255] on div "Cancel" at bounding box center [340, 257] width 18 height 17
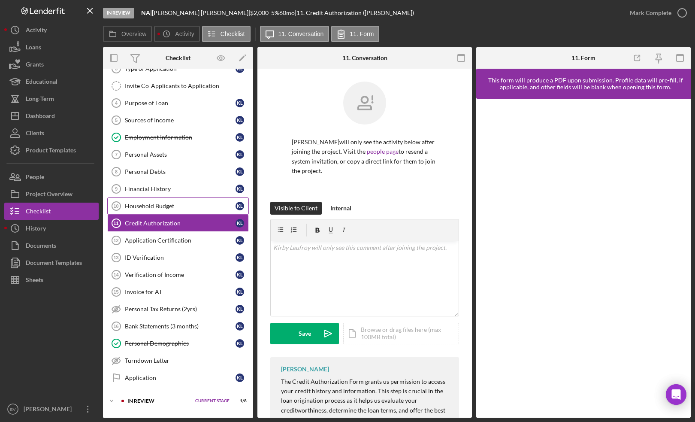
click at [164, 205] on div "Household Budget" at bounding box center [180, 205] width 111 height 7
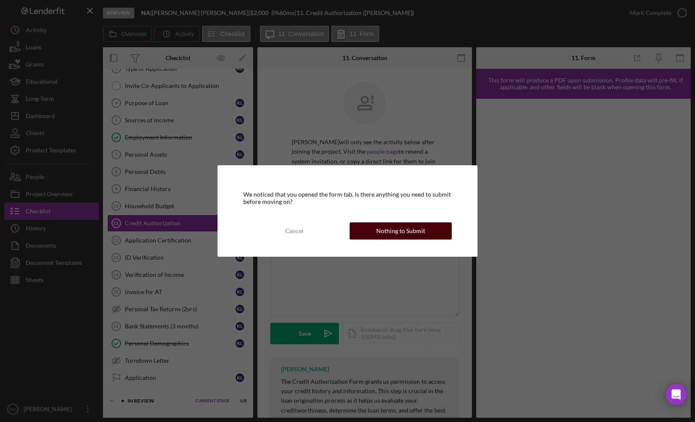
click at [368, 233] on button "Nothing to Submit" at bounding box center [400, 230] width 102 height 17
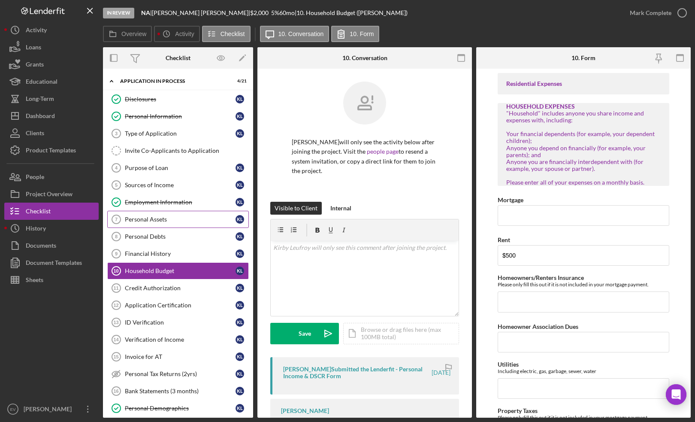
click at [163, 220] on div "Personal Assets" at bounding box center [180, 219] width 111 height 7
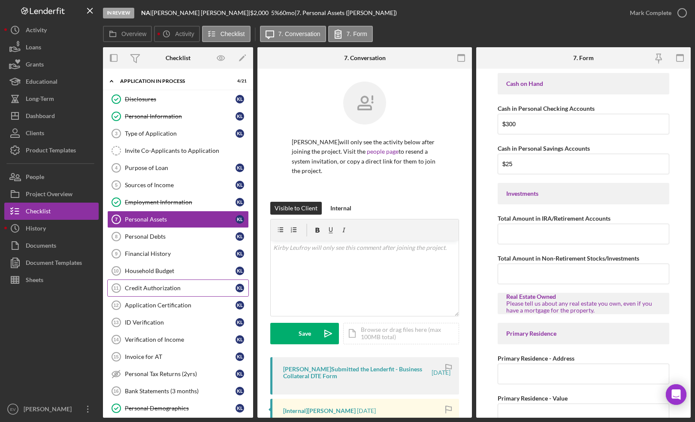
click at [168, 291] on link "Credit Authorization 11 Credit Authorization K L" at bounding box center [178, 287] width 142 height 17
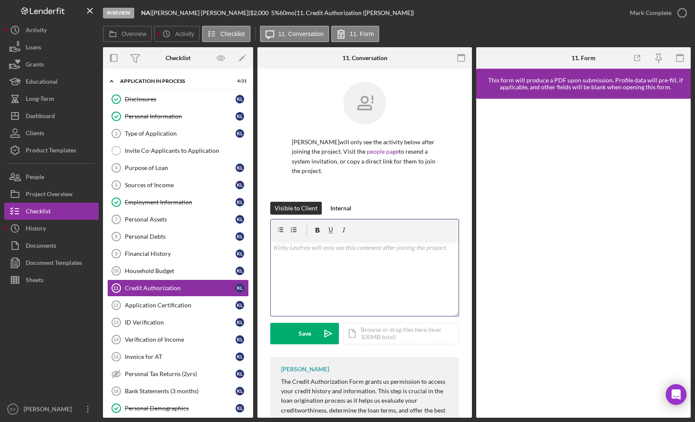
click at [356, 281] on div "v Color teal Color pink Remove color Add row above Add row below Add column bef…" at bounding box center [365, 278] width 188 height 75
click at [354, 275] on div "v Color teal Color pink Remove color Add row above Add row below Add column bef…" at bounding box center [365, 278] width 188 height 75
click at [175, 132] on div "Type of Application" at bounding box center [180, 133] width 111 height 7
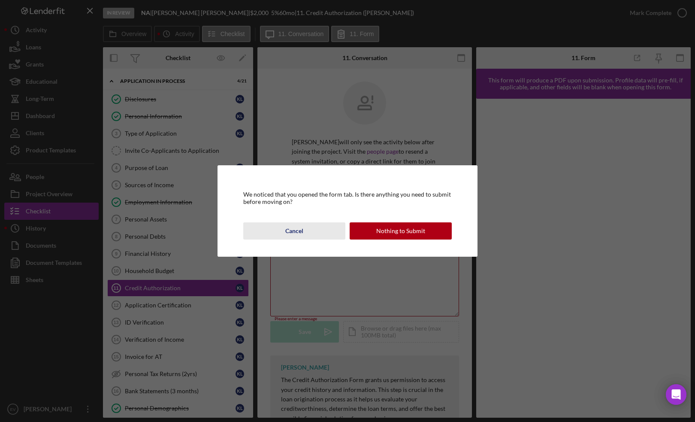
click at [306, 229] on button "Cancel" at bounding box center [294, 230] width 102 height 17
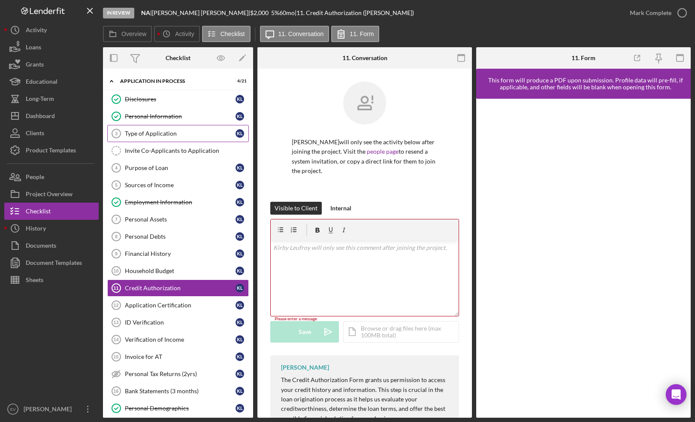
click at [152, 138] on link "Type of Application 3 Type of Application K L" at bounding box center [178, 133] width 142 height 17
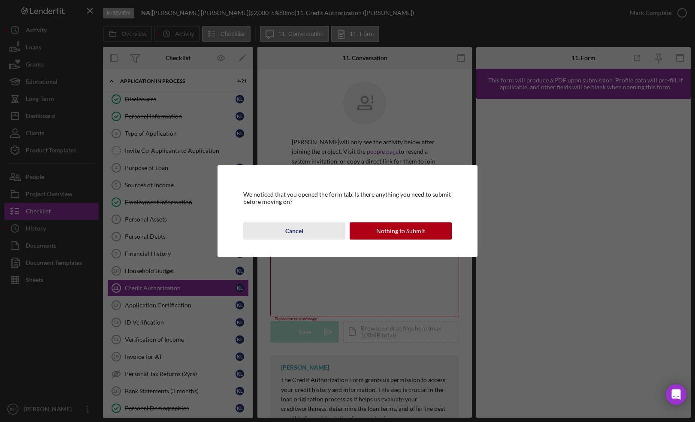
click at [315, 230] on button "Cancel" at bounding box center [294, 230] width 102 height 17
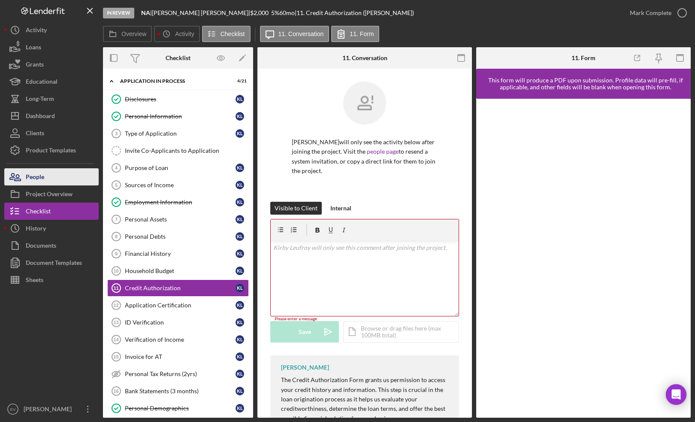
click at [67, 178] on button "People" at bounding box center [51, 176] width 94 height 17
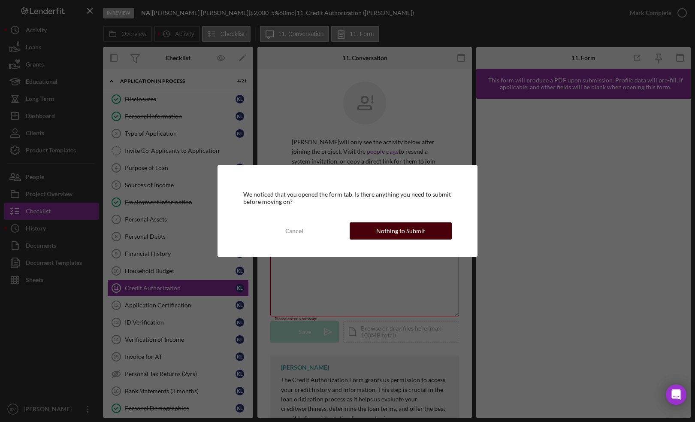
click at [404, 235] on div "Nothing to Submit" at bounding box center [400, 230] width 49 height 17
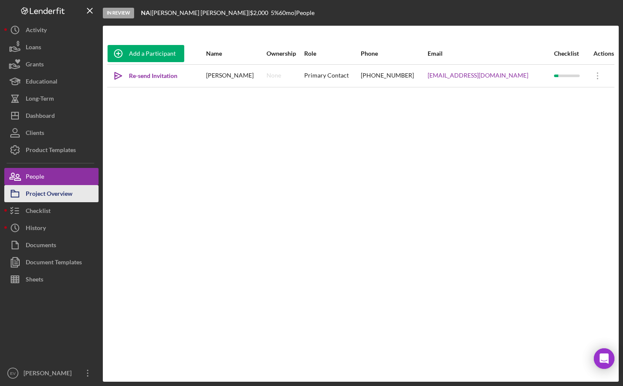
click at [40, 196] on div "Project Overview" at bounding box center [49, 194] width 47 height 19
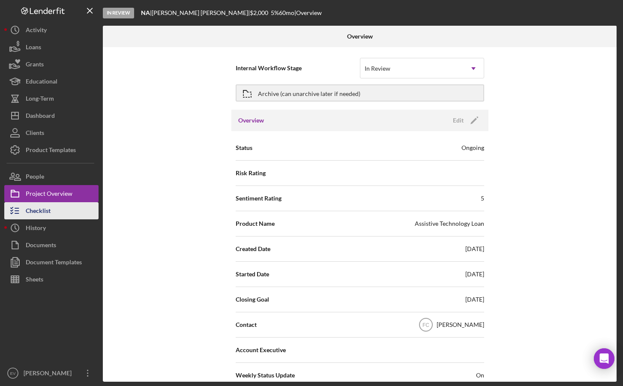
click at [44, 219] on div "Checklist" at bounding box center [38, 211] width 25 height 19
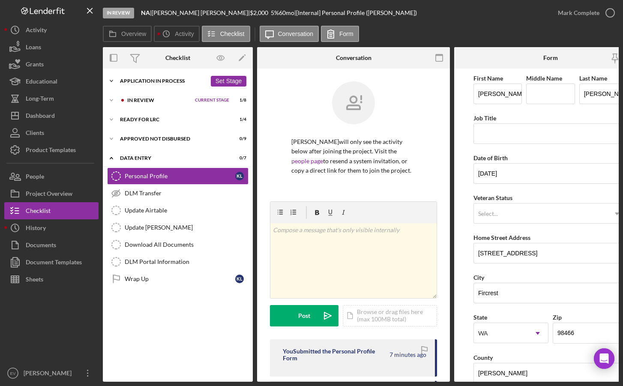
click at [134, 82] on div "Application In Process" at bounding box center [163, 80] width 87 height 5
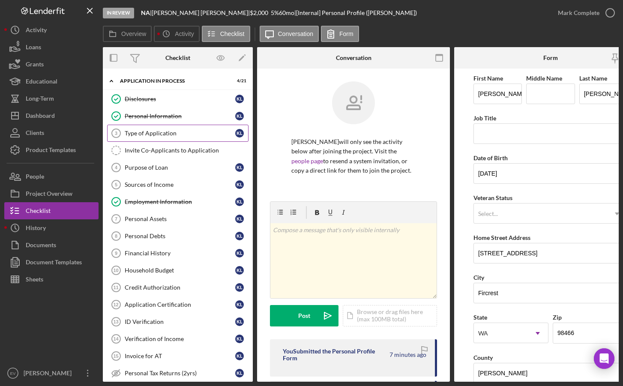
click at [143, 136] on div "Type of Application" at bounding box center [180, 133] width 111 height 7
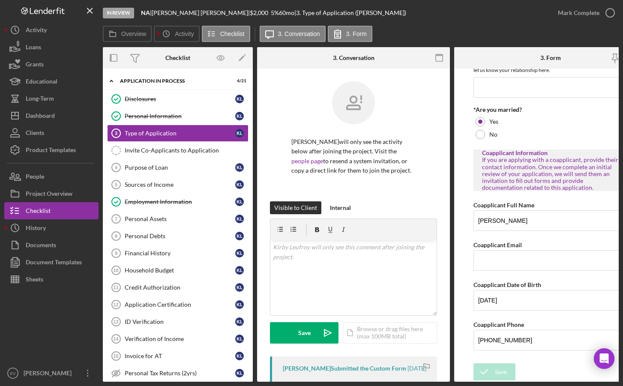
scroll to position [182, 0]
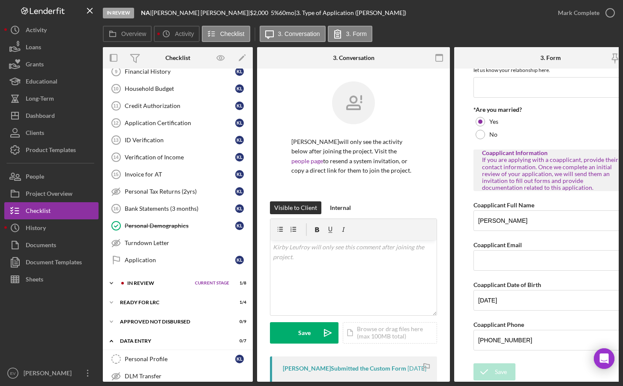
click at [154, 285] on div "In Review" at bounding box center [158, 283] width 63 height 5
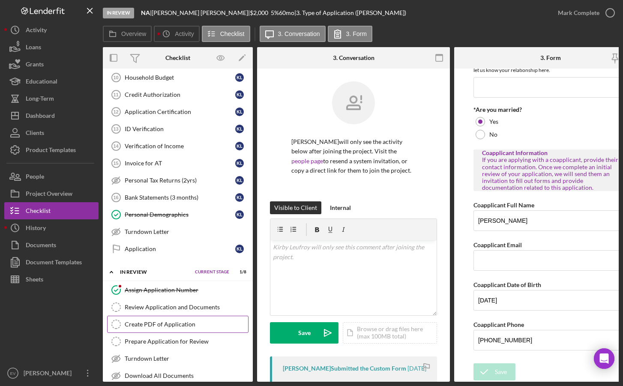
scroll to position [204, 0]
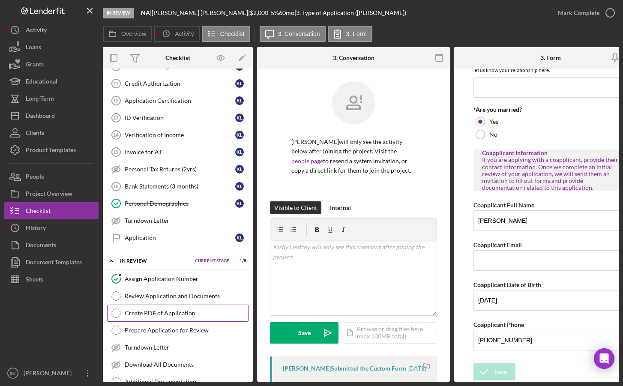
click at [179, 312] on div "Create PDF of Application" at bounding box center [186, 313] width 123 height 7
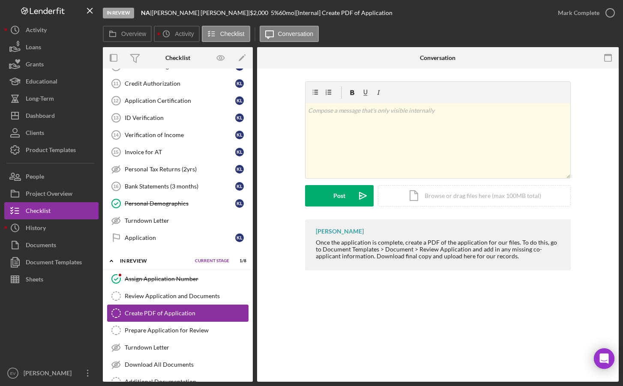
scroll to position [199, 0]
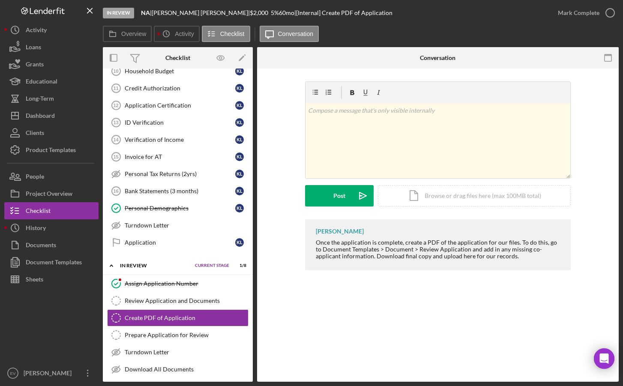
click at [109, 266] on icon "Icon/Expander" at bounding box center [111, 265] width 17 height 17
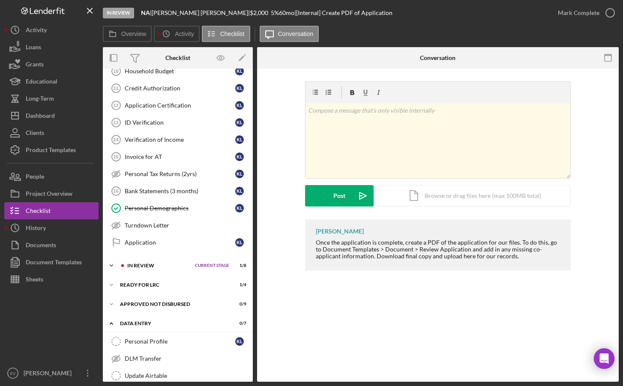
click at [111, 267] on icon "Icon/Expander" at bounding box center [111, 265] width 17 height 17
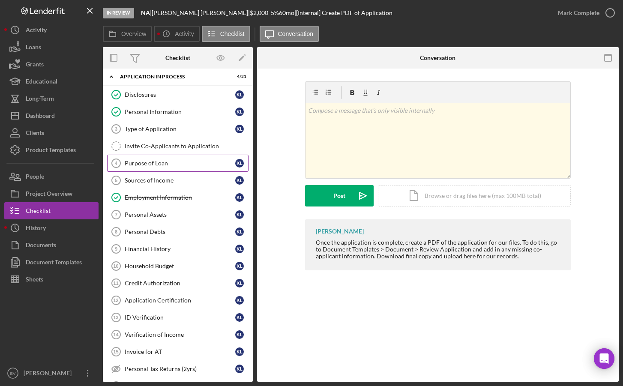
scroll to position [0, 0]
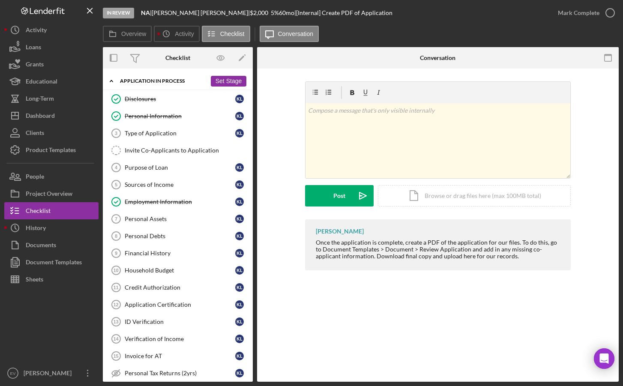
click at [110, 82] on icon "Icon/Expander" at bounding box center [111, 80] width 17 height 17
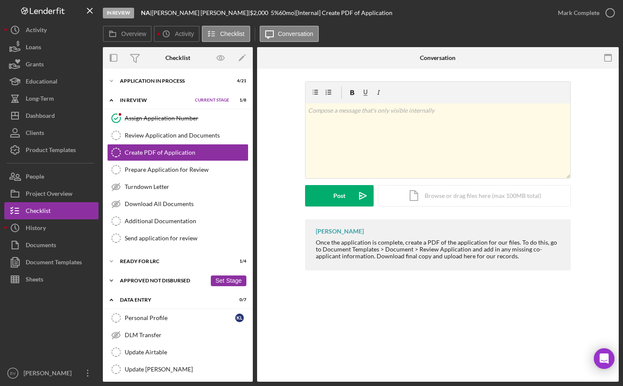
click at [116, 280] on icon "Icon/Expander" at bounding box center [111, 280] width 17 height 17
click at [114, 282] on icon "Icon/Expander" at bounding box center [111, 280] width 17 height 17
click at [114, 260] on icon "Icon/Expander" at bounding box center [111, 261] width 17 height 17
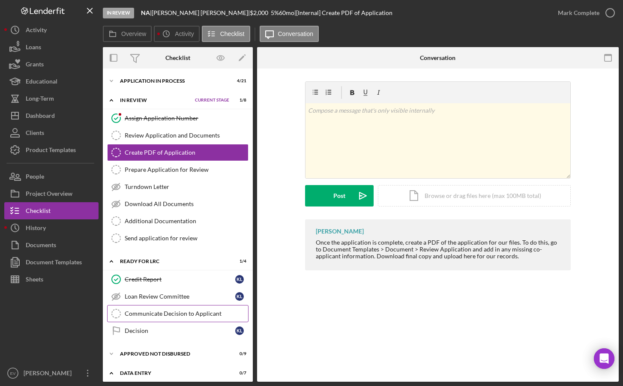
click at [154, 313] on div "Communicate Decision to Applicant" at bounding box center [186, 313] width 123 height 7
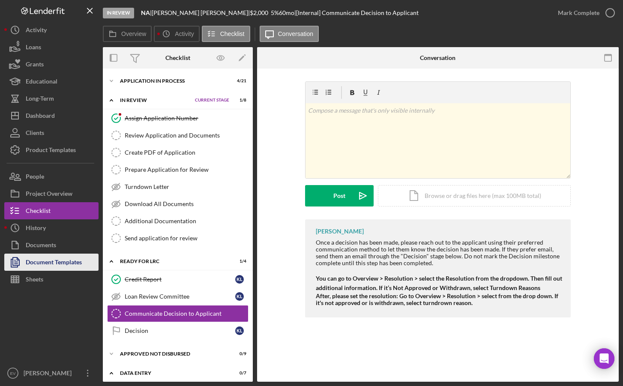
click at [72, 259] on div "Document Templates" at bounding box center [54, 263] width 56 height 19
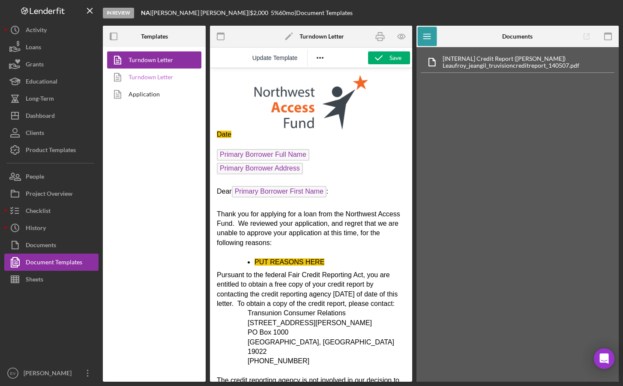
click at [173, 77] on link "Turndown Letter" at bounding box center [152, 77] width 90 height 17
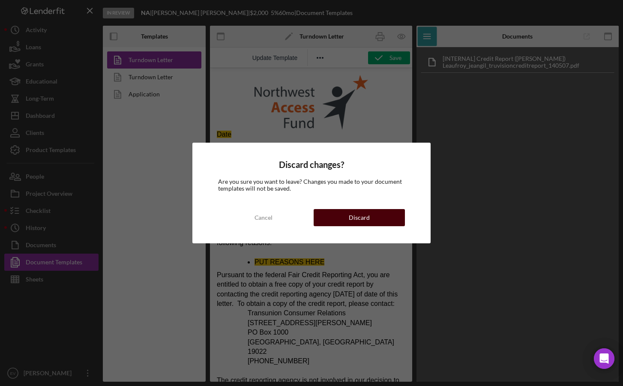
click at [354, 219] on div "Discard" at bounding box center [359, 217] width 21 height 17
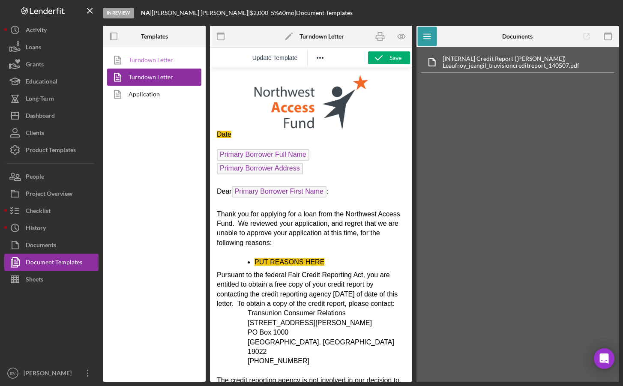
click at [163, 59] on link "Turndown Letter" at bounding box center [152, 59] width 90 height 17
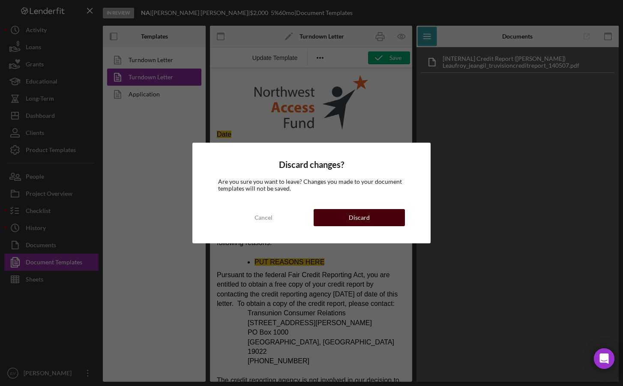
click at [377, 214] on button "Discard" at bounding box center [359, 217] width 91 height 17
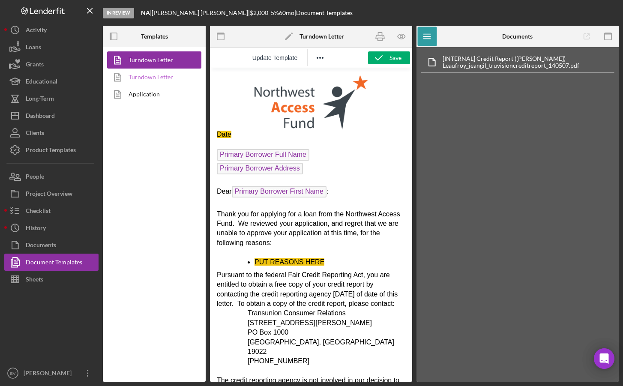
click at [144, 73] on link "Turndown Letter" at bounding box center [152, 77] width 90 height 17
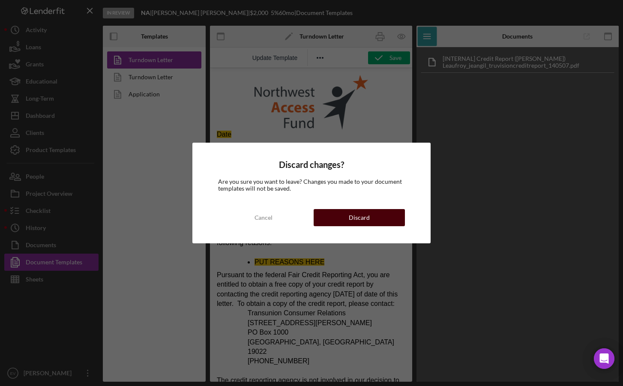
click at [375, 221] on button "Discard" at bounding box center [359, 217] width 91 height 17
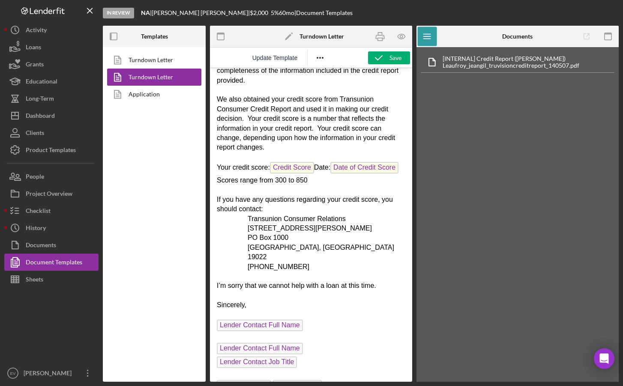
scroll to position [371, 0]
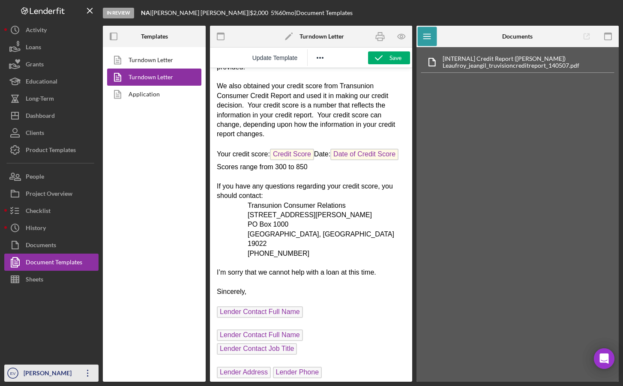
click at [91, 373] on icon "Icon/Overflow" at bounding box center [87, 373] width 21 height 21
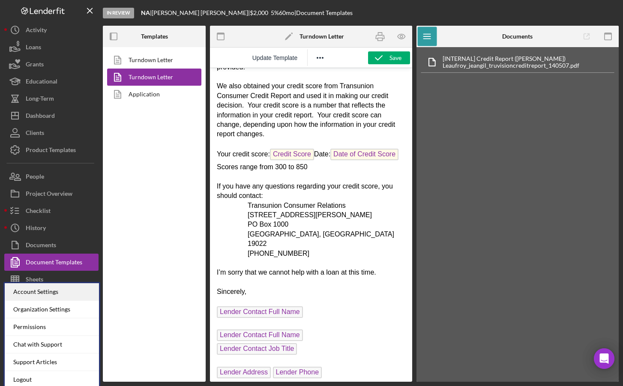
click at [60, 293] on div "Account Settings" at bounding box center [52, 292] width 94 height 18
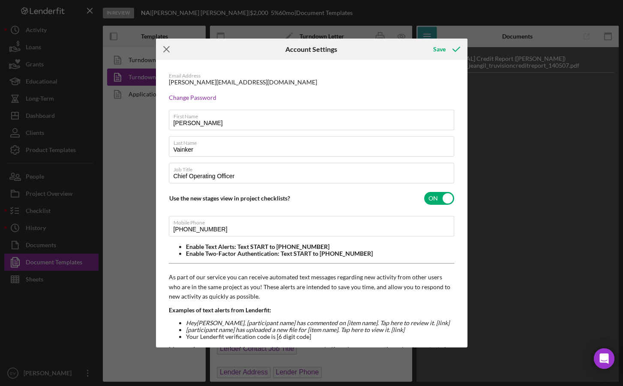
click at [166, 49] on line at bounding box center [167, 50] width 6 height 6
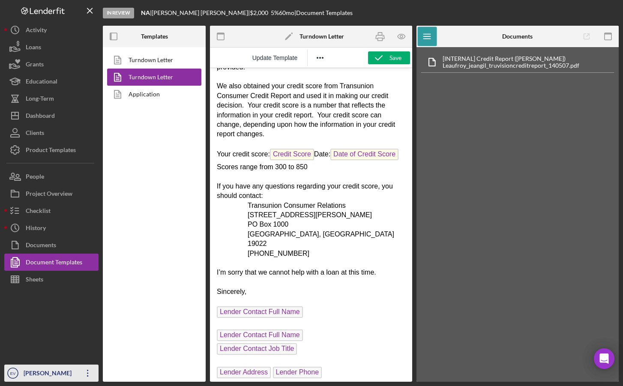
click at [45, 376] on div "[PERSON_NAME]" at bounding box center [49, 374] width 56 height 19
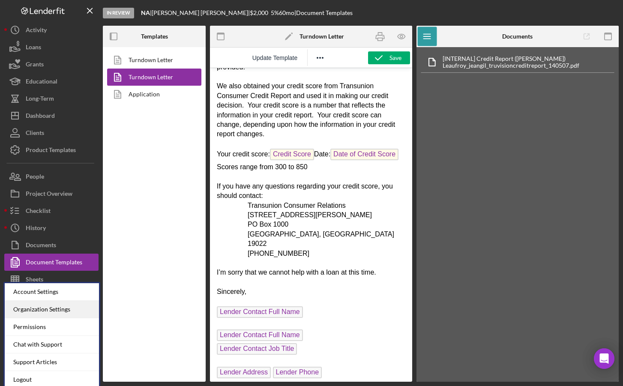
click at [55, 311] on div "Organization Settings" at bounding box center [52, 310] width 94 height 18
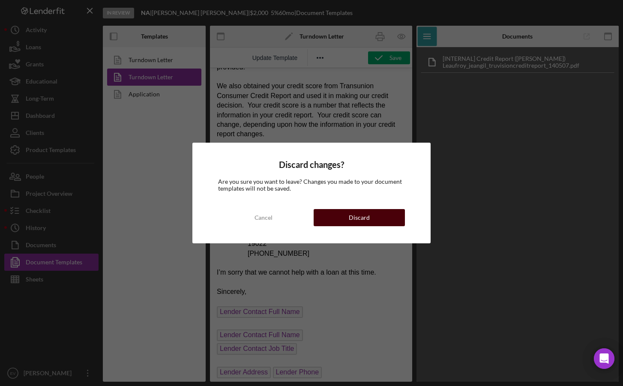
click at [348, 210] on button "Discard" at bounding box center [359, 217] width 91 height 17
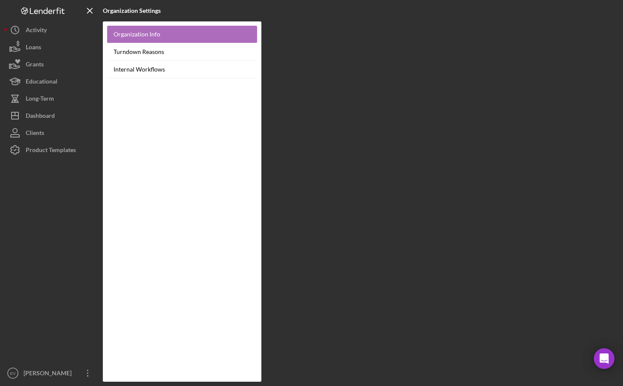
click at [149, 32] on link "Organization Info" at bounding box center [182, 35] width 150 height 18
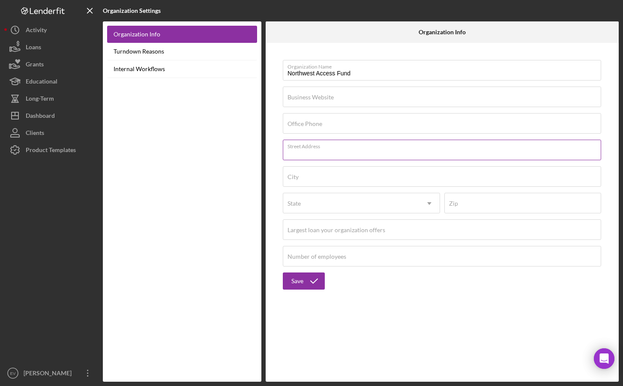
click at [341, 152] on input "Street Address" at bounding box center [442, 150] width 319 height 21
type input "PO Box 55759"
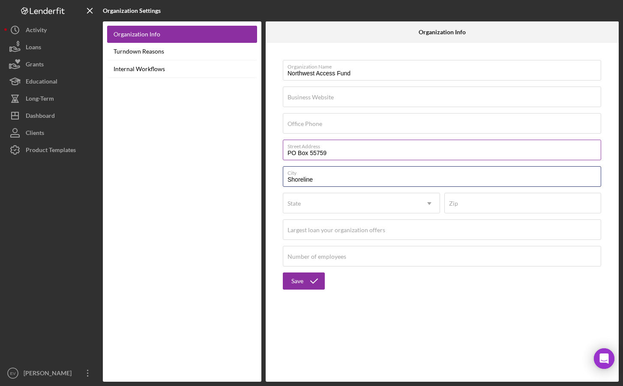
type input "Shoreline"
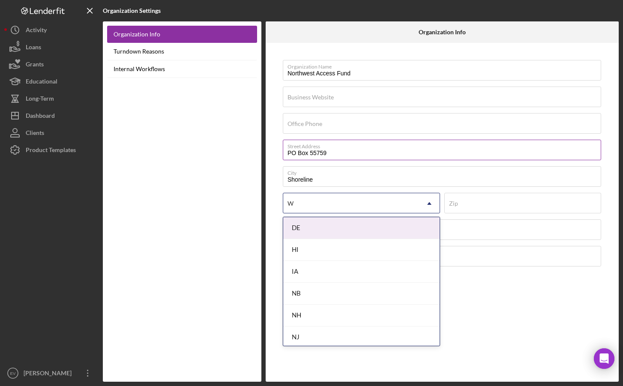
type input "WA"
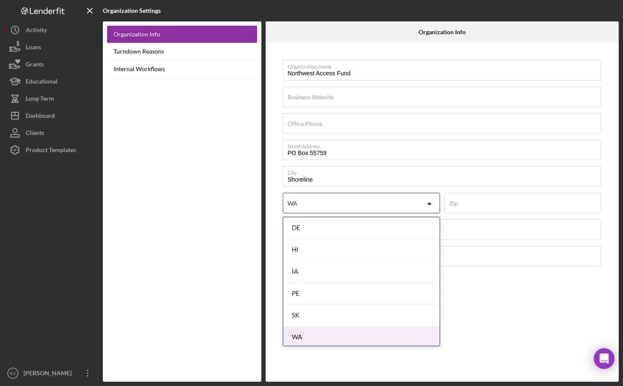
click at [329, 337] on div "WA" at bounding box center [361, 338] width 157 height 22
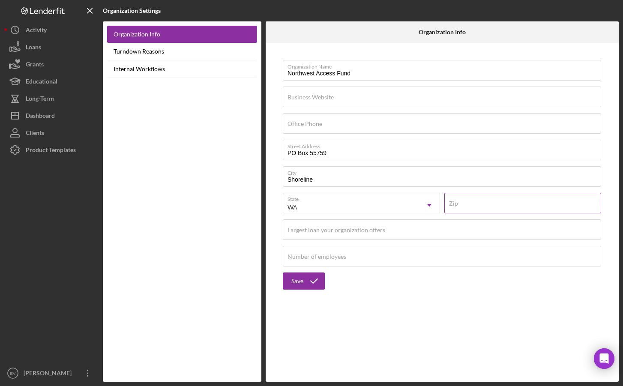
click at [497, 204] on input "Zip" at bounding box center [523, 203] width 157 height 21
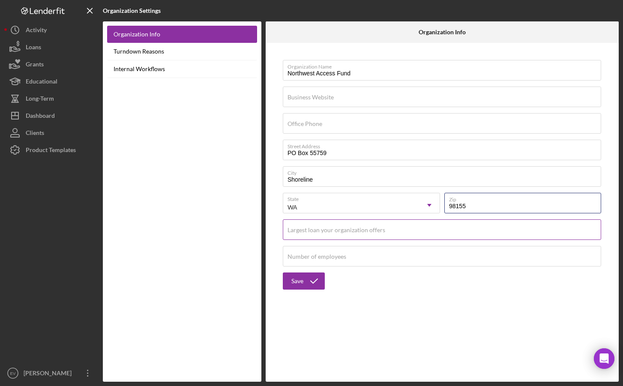
type input "98155"
click at [395, 231] on input "Largest loan your organization offers" at bounding box center [442, 230] width 319 height 21
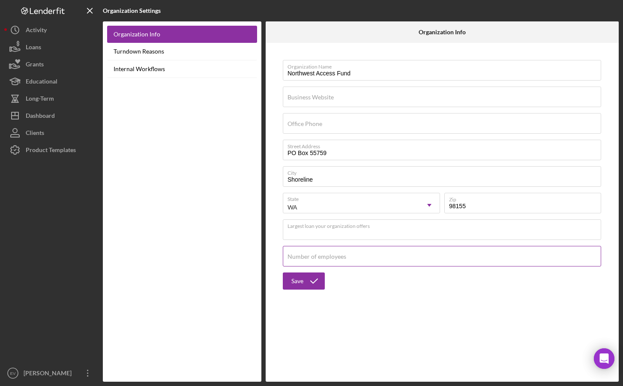
click at [382, 251] on div "Number of employees" at bounding box center [442, 256] width 319 height 21
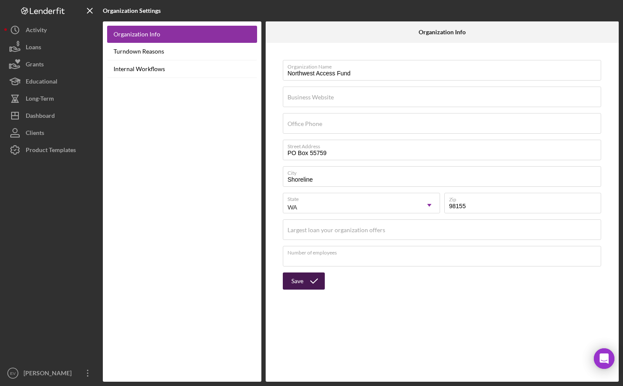
click at [305, 282] on icon "submit" at bounding box center [314, 281] width 21 height 21
click at [51, 148] on div "Product Templates" at bounding box center [51, 151] width 50 height 19
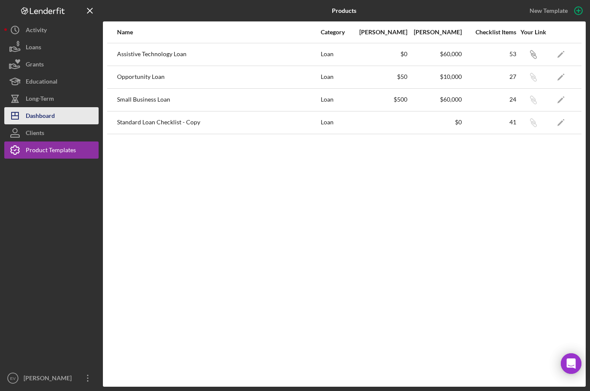
click at [54, 119] on div "Dashboard" at bounding box center [40, 116] width 29 height 19
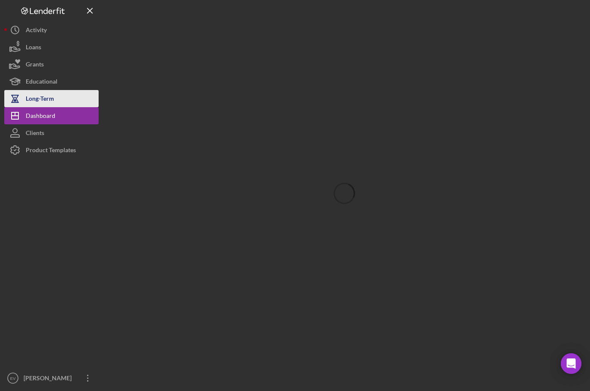
click at [66, 96] on button "Long-Term" at bounding box center [51, 98] width 94 height 17
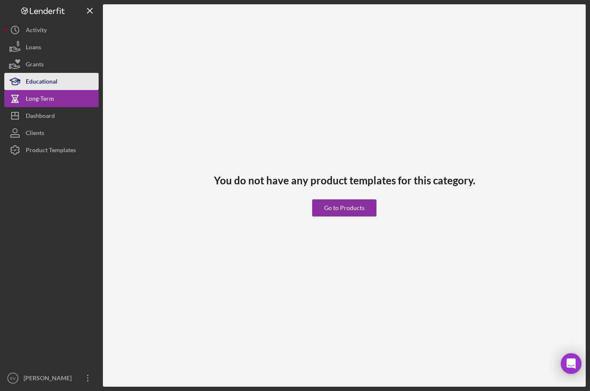
click at [65, 83] on button "Educational" at bounding box center [51, 81] width 94 height 17
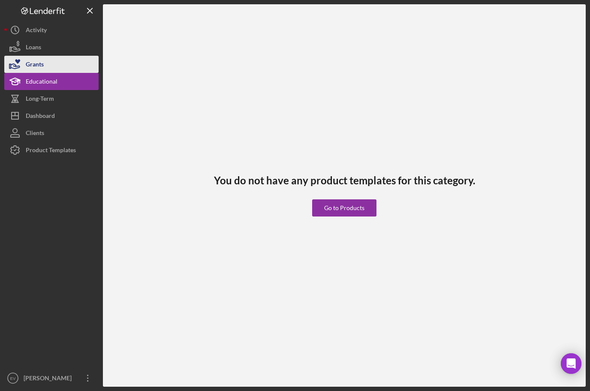
click at [62, 59] on button "Grants" at bounding box center [51, 64] width 94 height 17
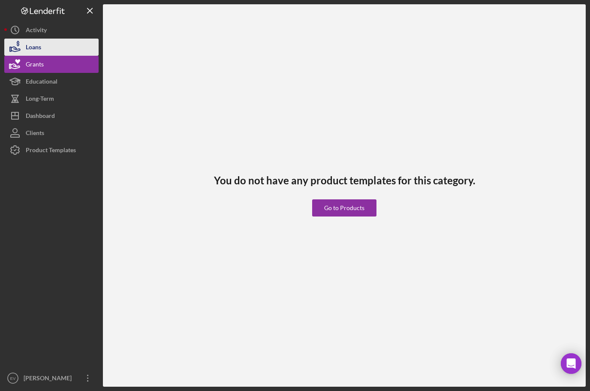
click at [59, 43] on button "Loans" at bounding box center [51, 47] width 94 height 17
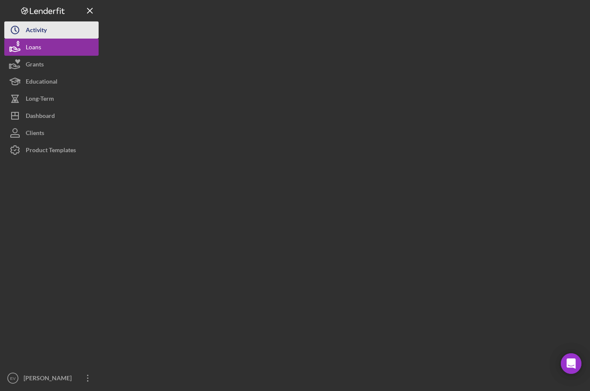
click at [57, 28] on button "Icon/History Activity" at bounding box center [51, 29] width 94 height 17
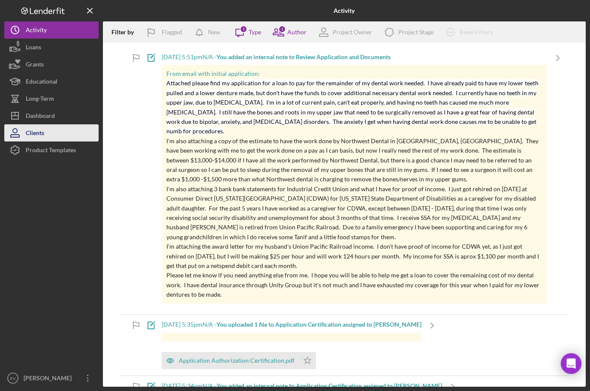
click at [70, 139] on button "Clients" at bounding box center [51, 132] width 94 height 17
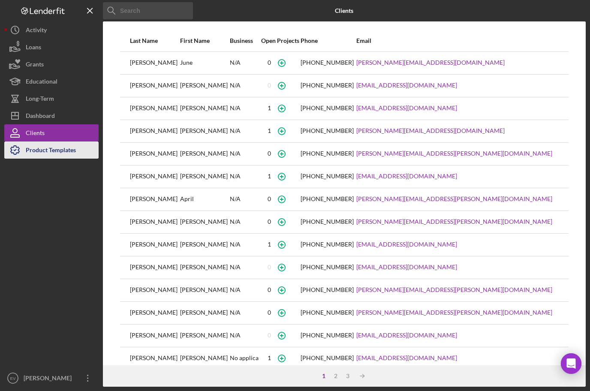
click at [72, 151] on div "Product Templates" at bounding box center [51, 151] width 50 height 19
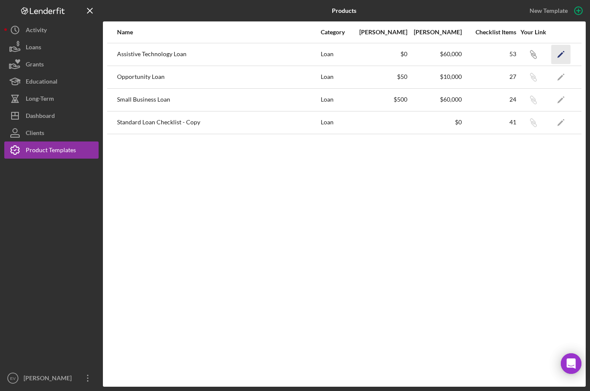
click at [563, 56] on icon "Icon/Edit" at bounding box center [560, 54] width 19 height 19
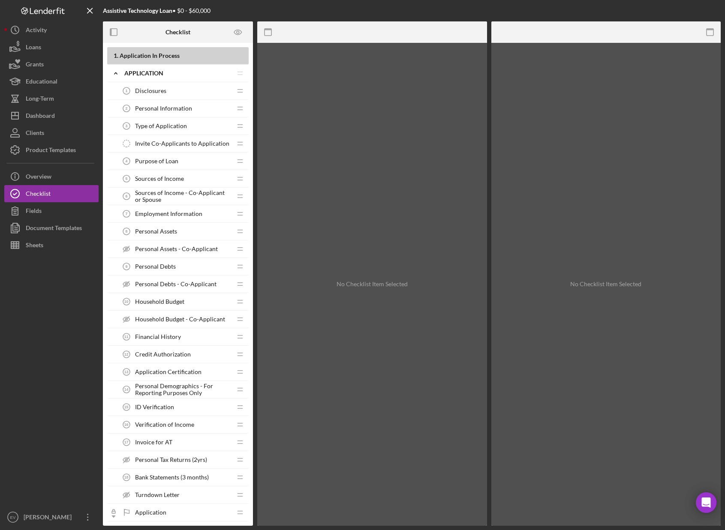
scroll to position [740, 0]
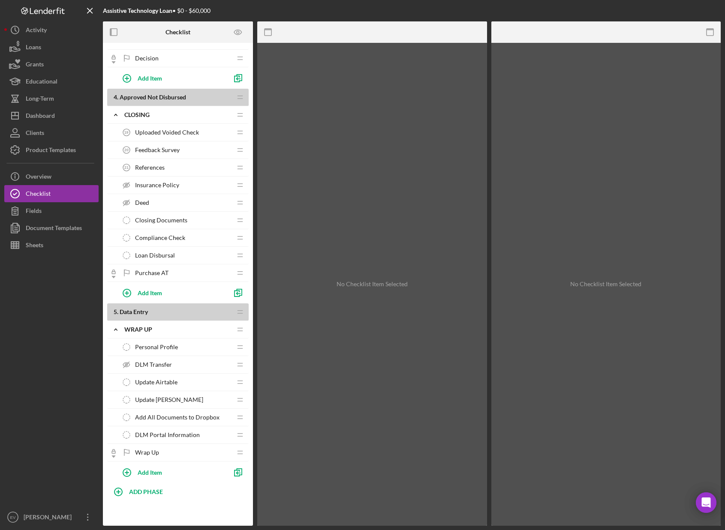
click at [166, 385] on span "Update Airtable" at bounding box center [156, 382] width 42 height 7
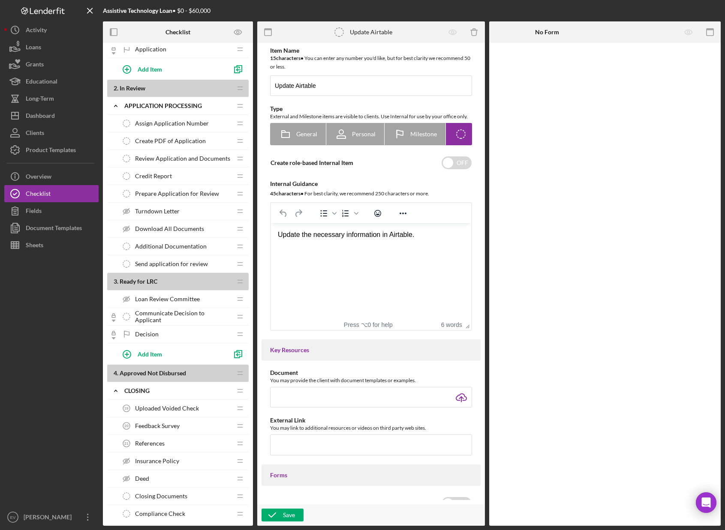
scroll to position [566, 0]
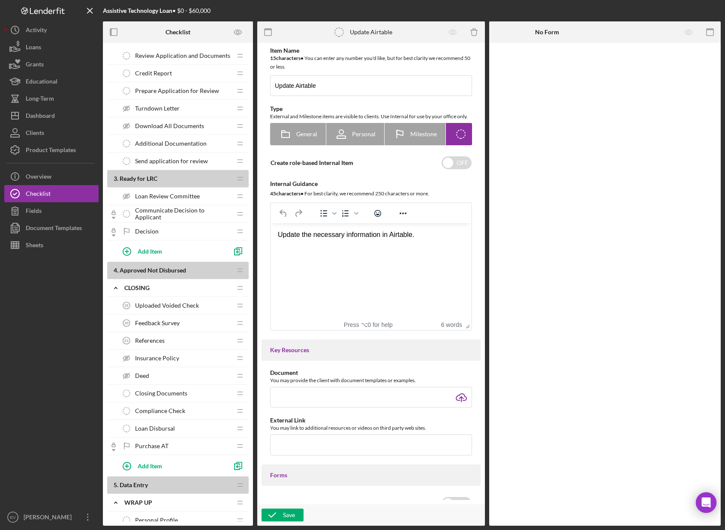
click at [184, 229] on div "Decision Decision" at bounding box center [175, 231] width 114 height 17
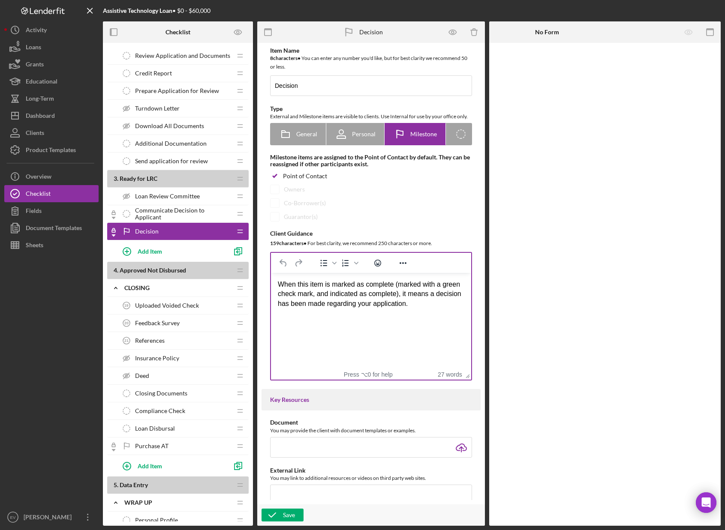
click at [405, 316] on html "When this item is marked as complete (marked with a green check mark, and indic…" at bounding box center [371, 294] width 200 height 42
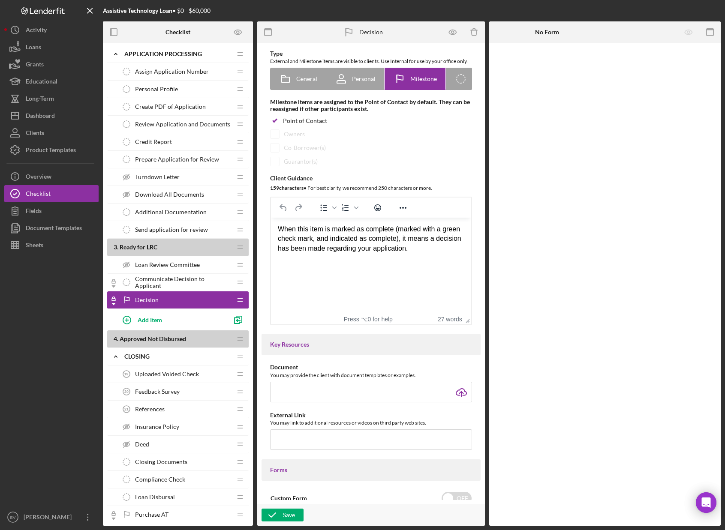
scroll to position [481, 0]
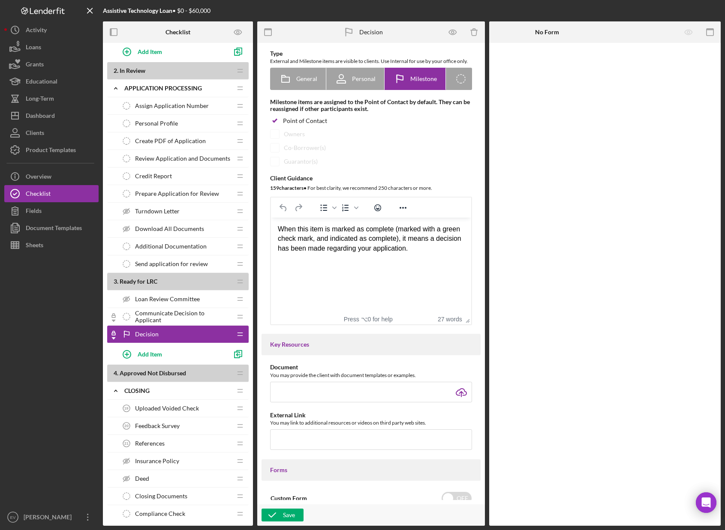
click at [182, 115] on div "Personal Profile Personal Profile" at bounding box center [175, 123] width 114 height 17
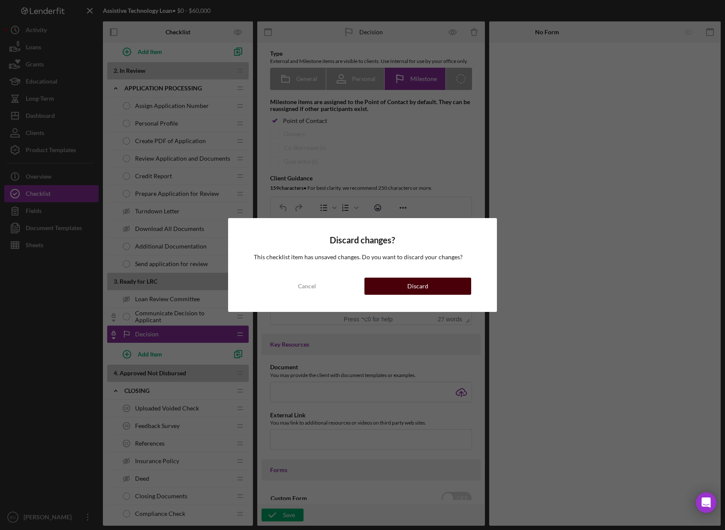
click at [416, 292] on div "Discard" at bounding box center [417, 286] width 21 height 17
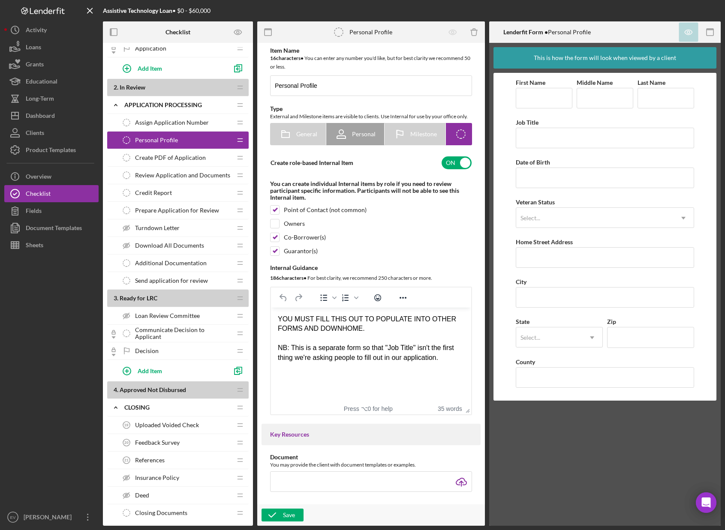
scroll to position [459, 0]
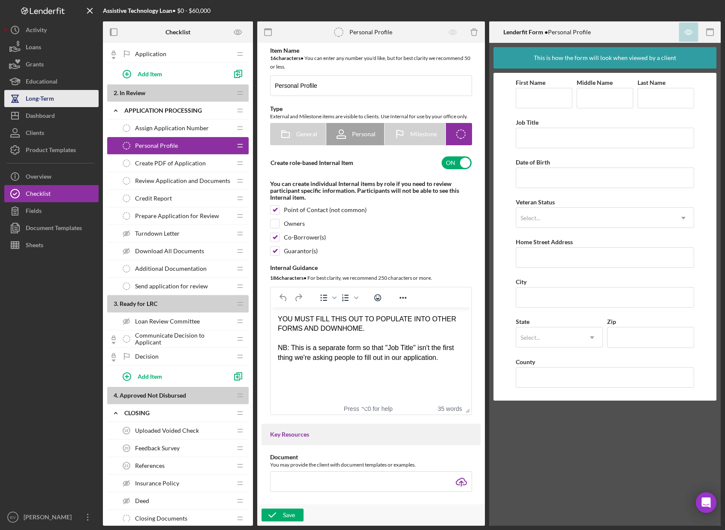
click at [54, 99] on button "Long-Term" at bounding box center [51, 98] width 94 height 17
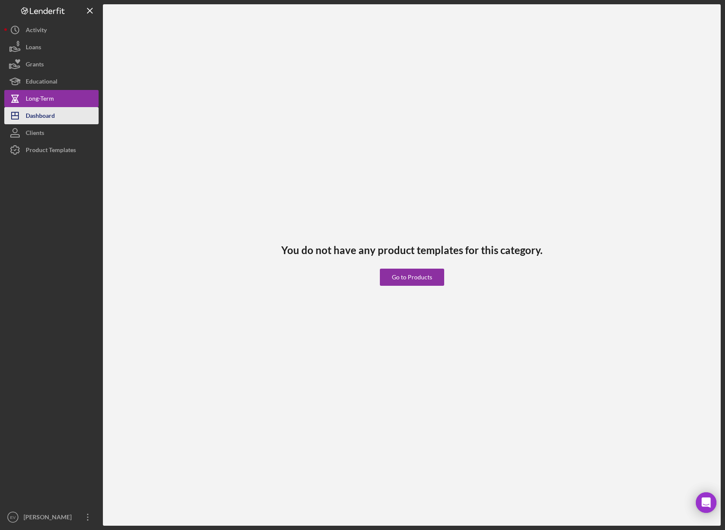
click at [56, 117] on button "Icon/Dashboard Dashboard" at bounding box center [51, 115] width 94 height 17
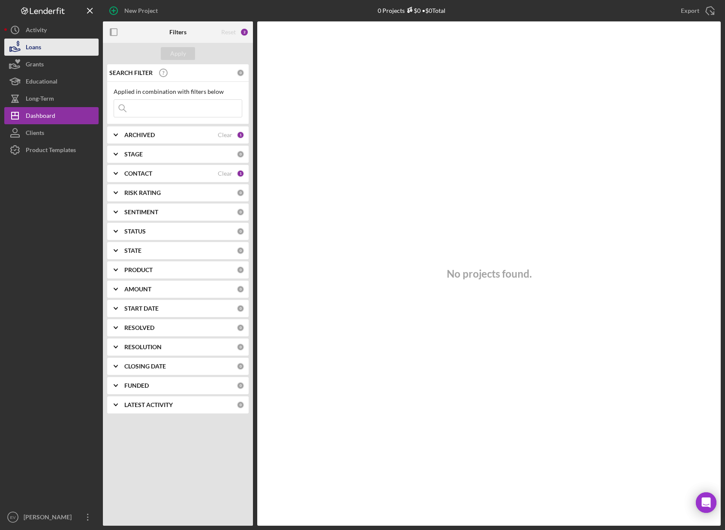
click at [46, 43] on button "Loans" at bounding box center [51, 47] width 94 height 17
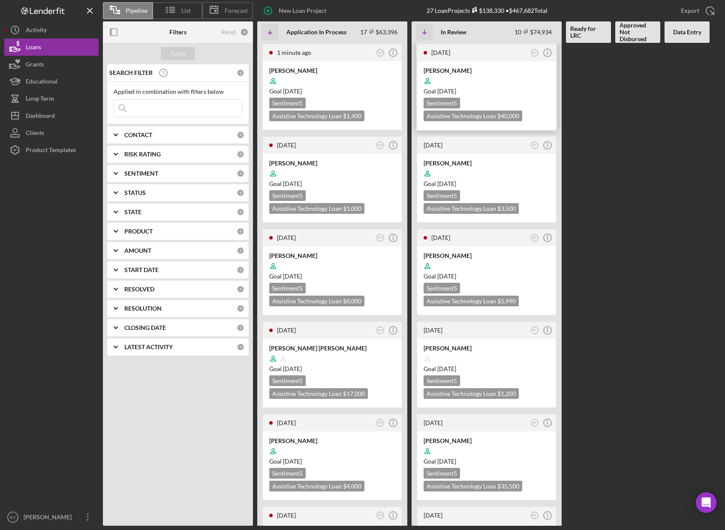
click at [452, 72] on div "[PERSON_NAME]" at bounding box center [487, 70] width 126 height 9
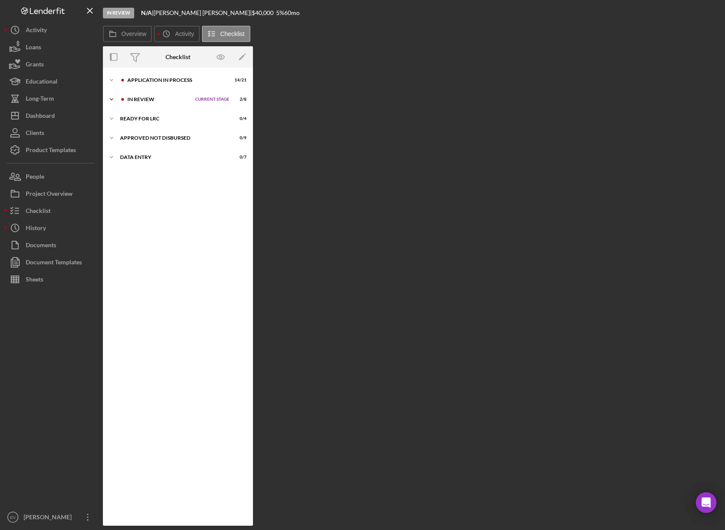
click at [147, 103] on div "Icon/Expander In Review Current Stage 2 / 8 Set Stage" at bounding box center [178, 99] width 150 height 17
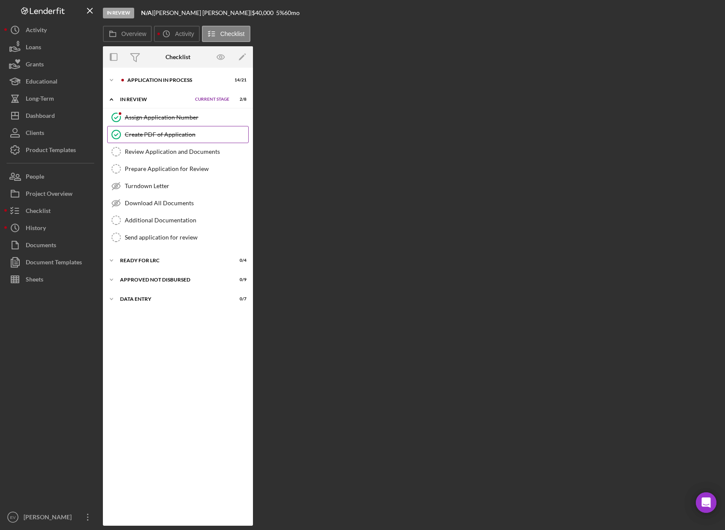
click at [153, 136] on div "Create PDF of Application" at bounding box center [186, 134] width 123 height 7
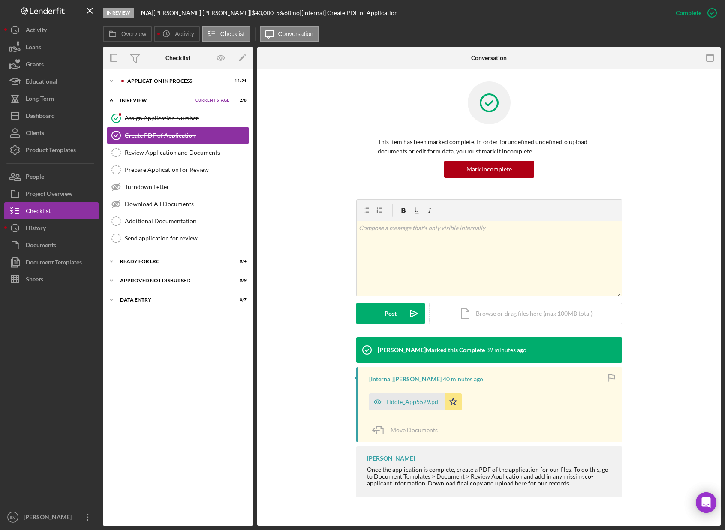
drag, startPoint x: 159, startPoint y: 114, endPoint x: 175, endPoint y: 140, distance: 29.9
click at [159, 115] on div "Assign Application Number" at bounding box center [186, 118] width 123 height 7
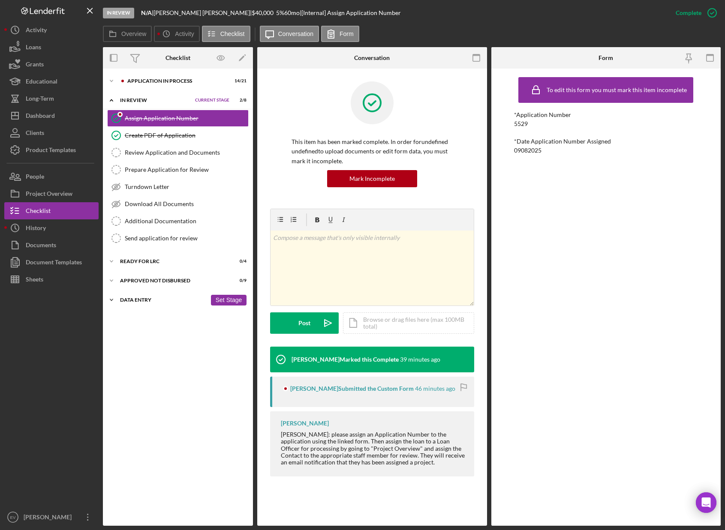
click at [157, 296] on div "Icon/Expander Data Entry 0 / 7 Set Stage" at bounding box center [178, 300] width 150 height 17
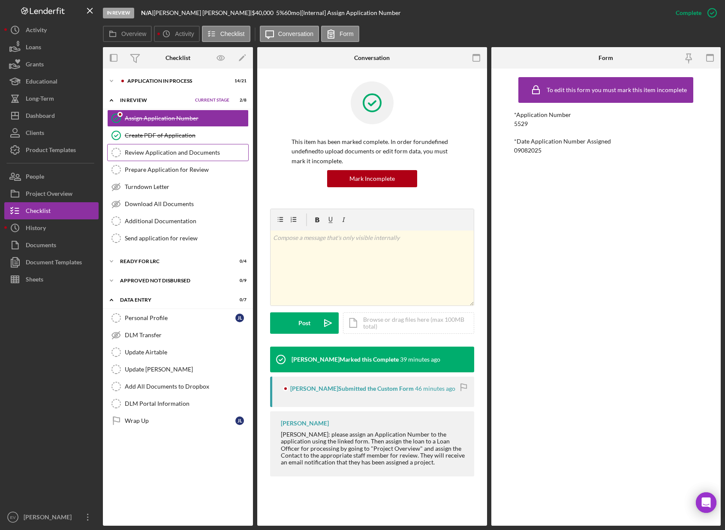
click at [165, 151] on div "Review Application and Documents" at bounding box center [186, 152] width 123 height 7
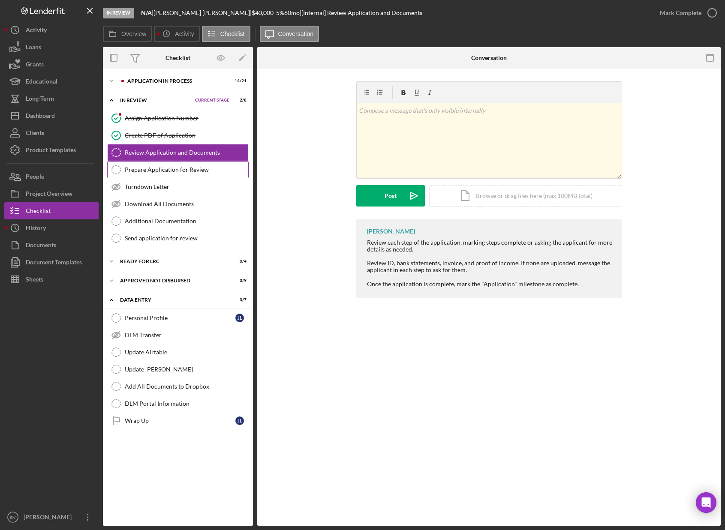
click at [172, 173] on div "Prepare Application for Review" at bounding box center [186, 169] width 123 height 7
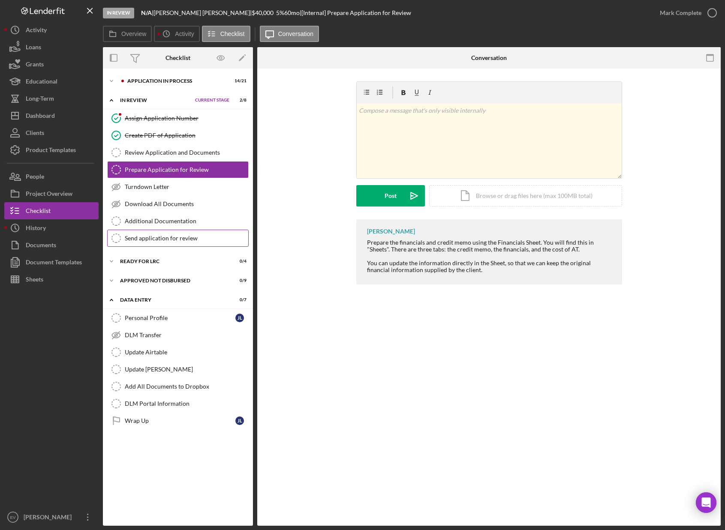
click at [170, 239] on div "Send application for review" at bounding box center [186, 238] width 123 height 7
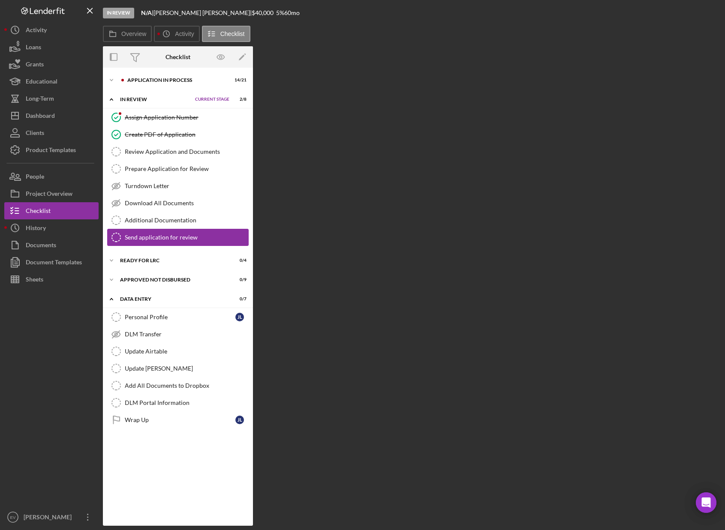
click at [172, 229] on link "Additional Documentation Additional Documentation" at bounding box center [178, 220] width 142 height 17
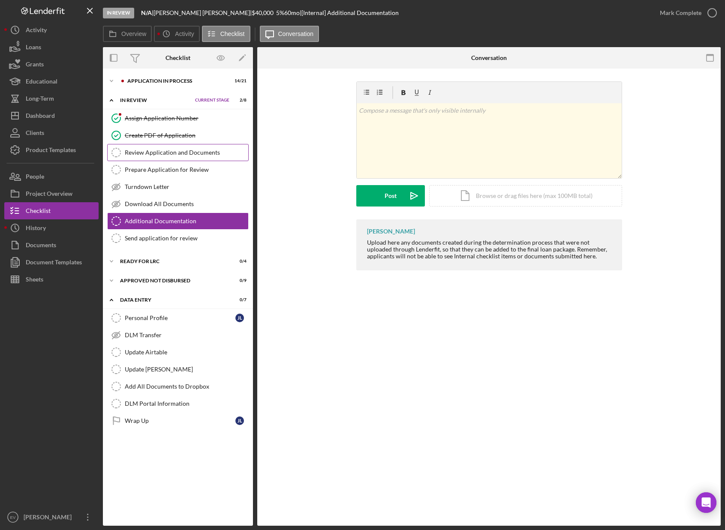
click at [193, 159] on link "Review Application and Documents Review Application and Documents" at bounding box center [178, 152] width 142 height 17
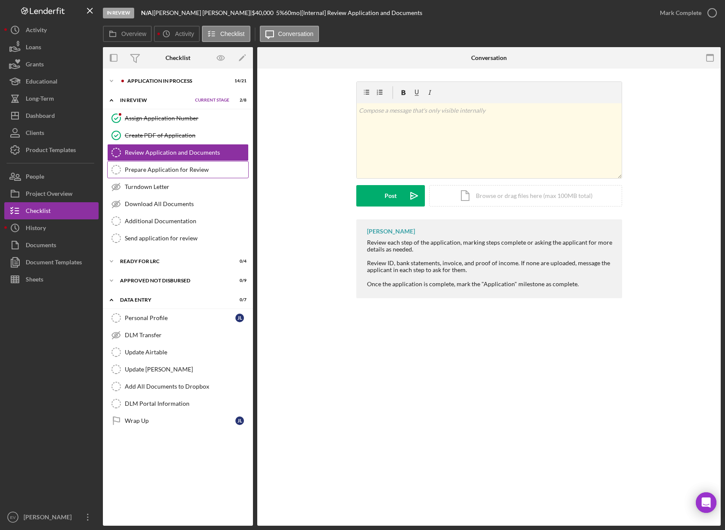
click at [191, 176] on link "Prepare Application for Review Prepare Application for Review" at bounding box center [178, 169] width 142 height 17
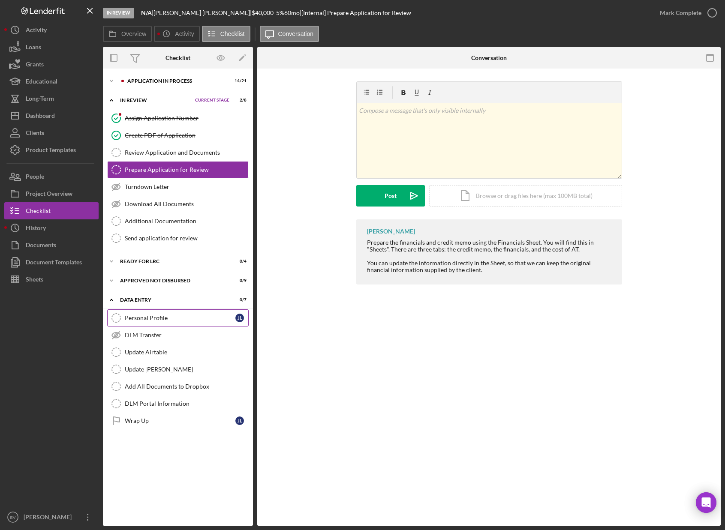
click at [174, 319] on div "Personal Profile" at bounding box center [180, 318] width 111 height 7
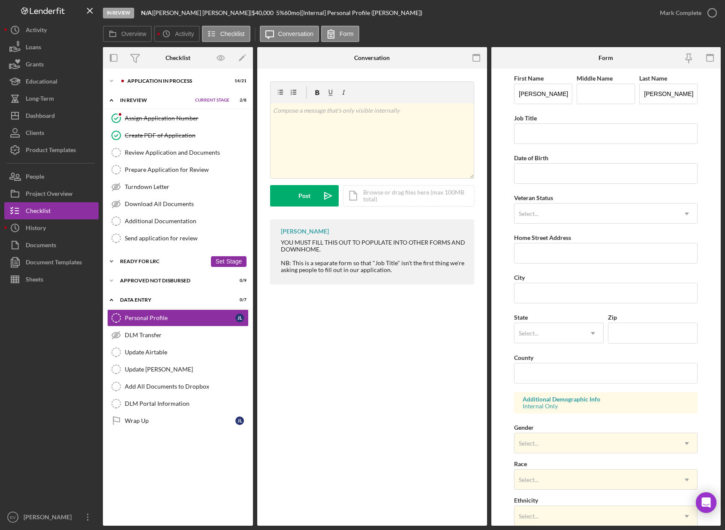
click at [110, 261] on icon "Icon/Expander" at bounding box center [111, 261] width 17 height 17
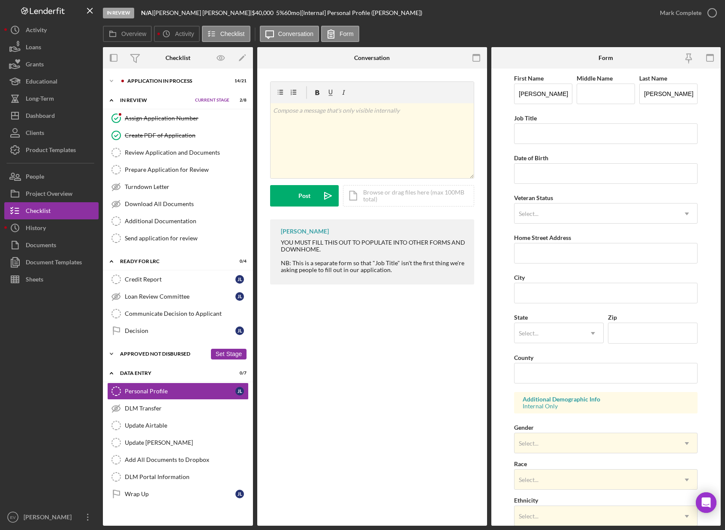
click at [113, 351] on icon "Icon/Expander" at bounding box center [111, 354] width 17 height 17
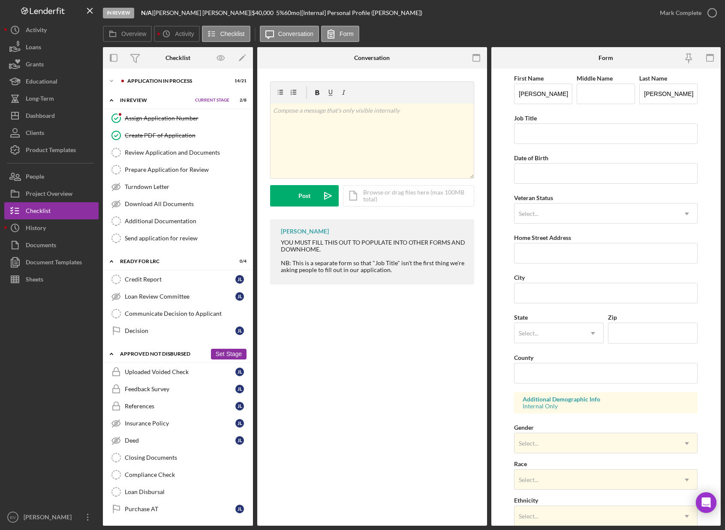
scroll to position [5, 0]
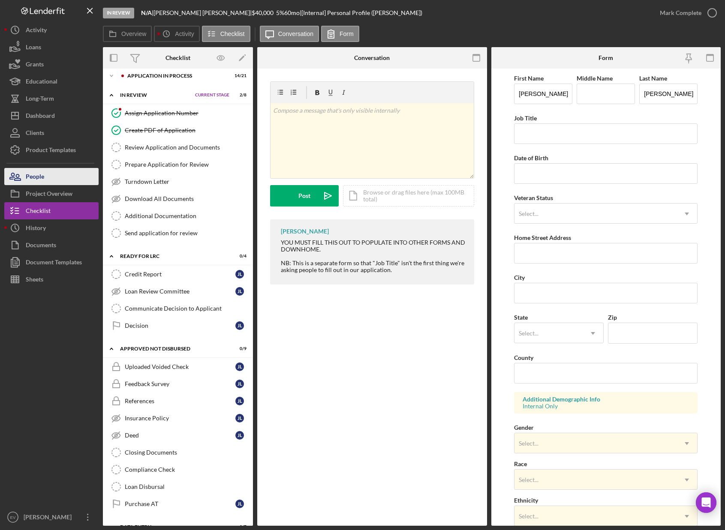
click at [41, 174] on div "People" at bounding box center [35, 177] width 18 height 19
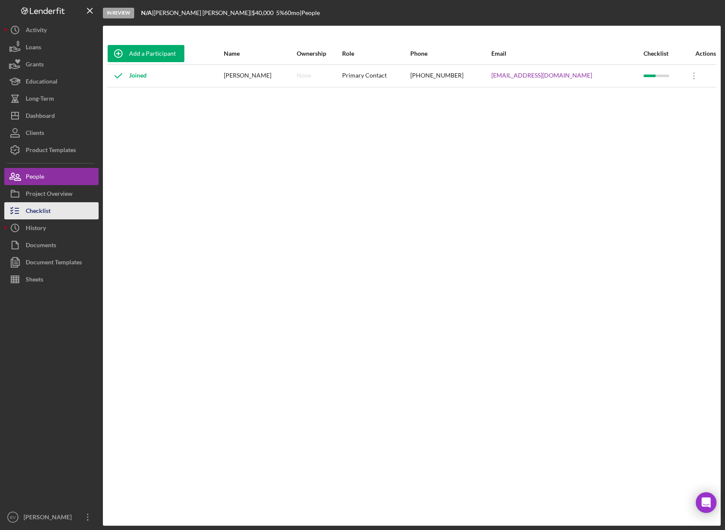
click at [42, 214] on div "Checklist" at bounding box center [38, 211] width 25 height 19
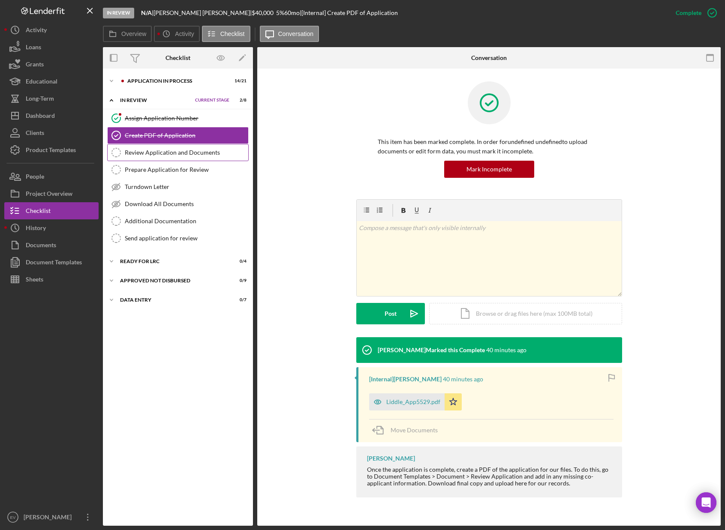
click at [171, 154] on div "Review Application and Documents" at bounding box center [186, 152] width 123 height 7
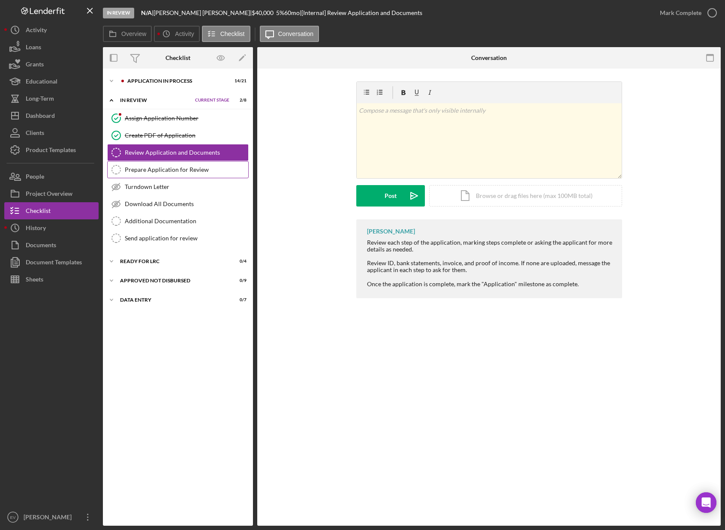
click at [149, 173] on div "Prepare Application for Review" at bounding box center [186, 169] width 123 height 7
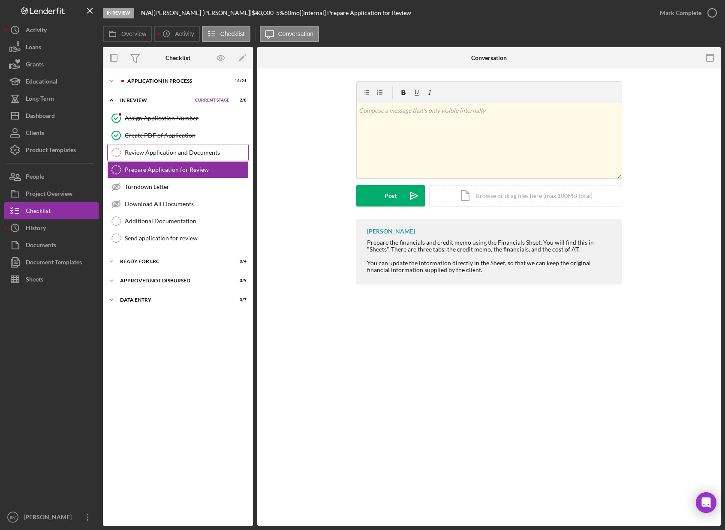
click at [156, 148] on link "Review Application and Documents Review Application and Documents" at bounding box center [178, 152] width 142 height 17
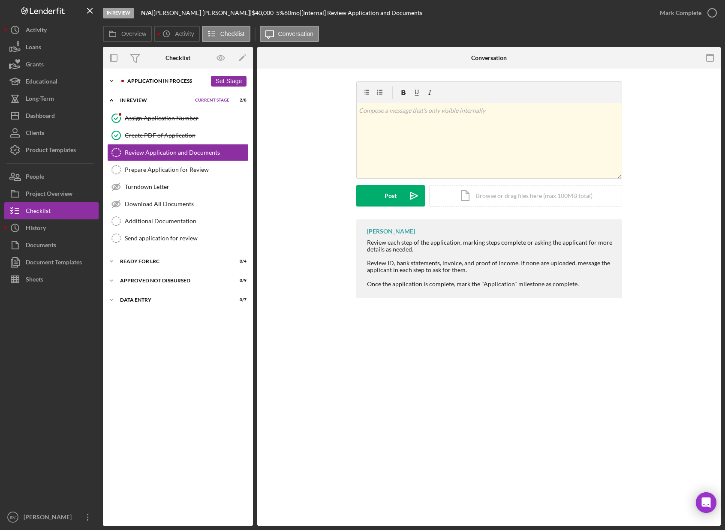
click at [108, 79] on icon "Icon/Expander" at bounding box center [111, 80] width 17 height 17
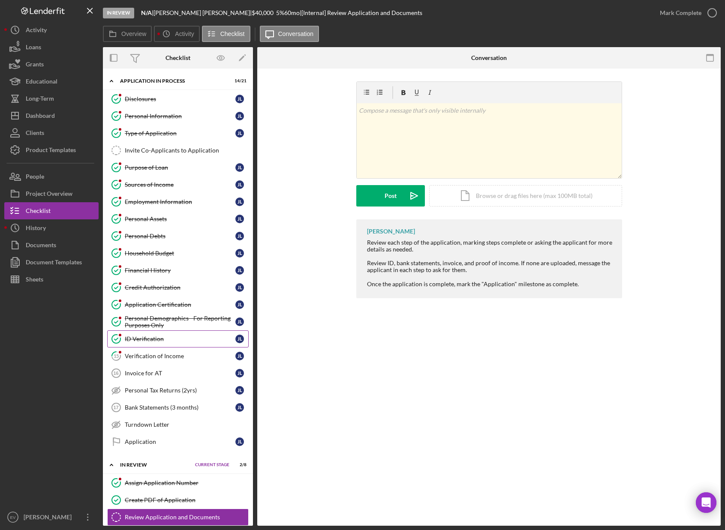
click at [158, 346] on link "ID Verification ID Verification [PERSON_NAME]" at bounding box center [178, 339] width 142 height 17
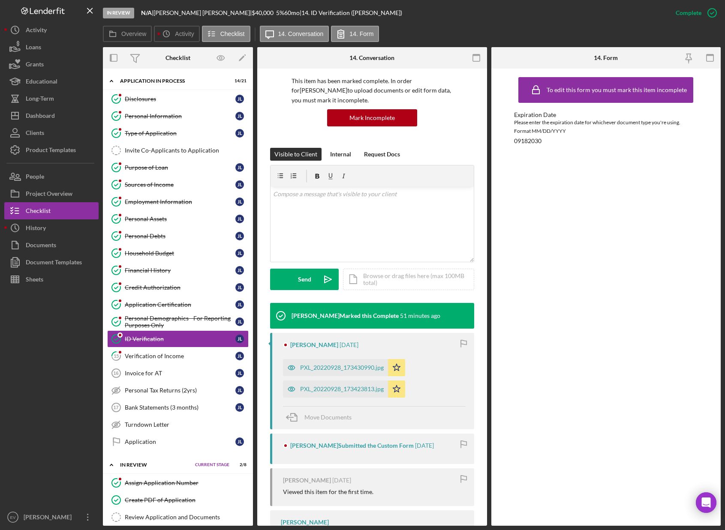
scroll to position [66, 0]
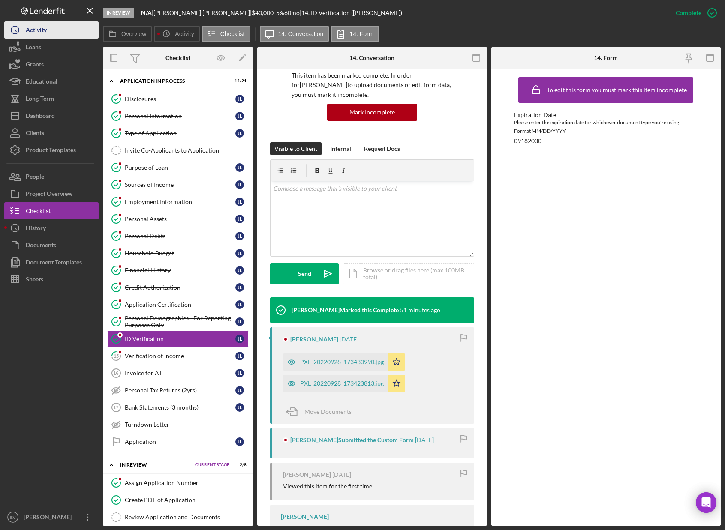
click at [63, 28] on button "Icon/History Activity" at bounding box center [51, 29] width 94 height 17
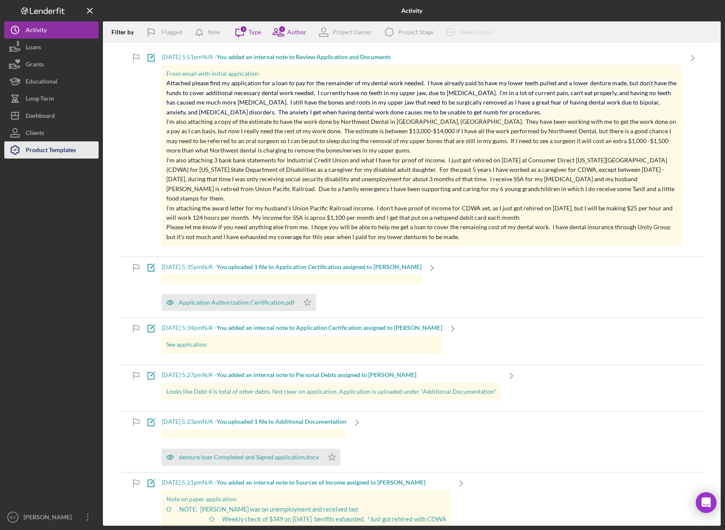
click at [57, 146] on div "Product Templates" at bounding box center [51, 151] width 50 height 19
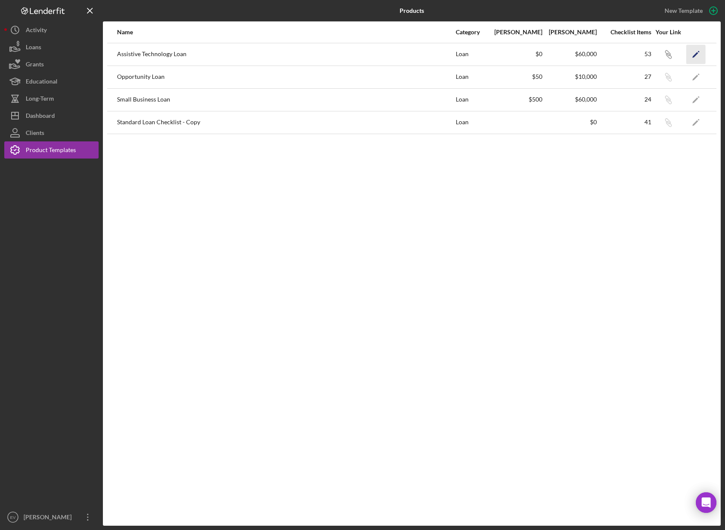
click at [625, 54] on icon "Icon/Edit" at bounding box center [696, 54] width 19 height 19
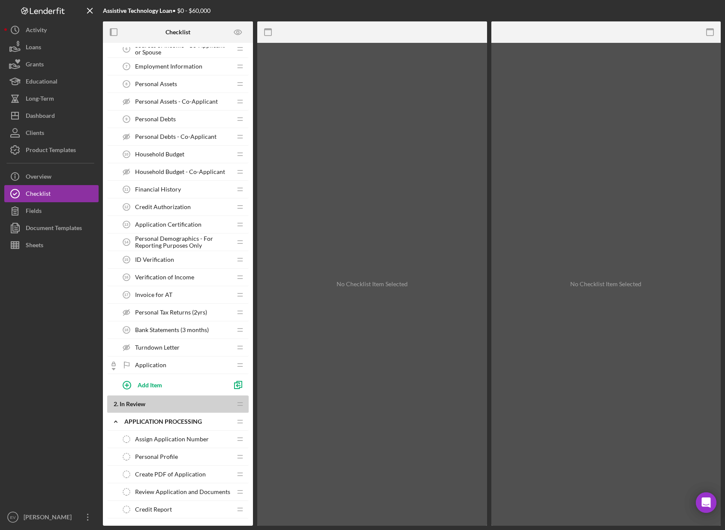
scroll to position [329, 0]
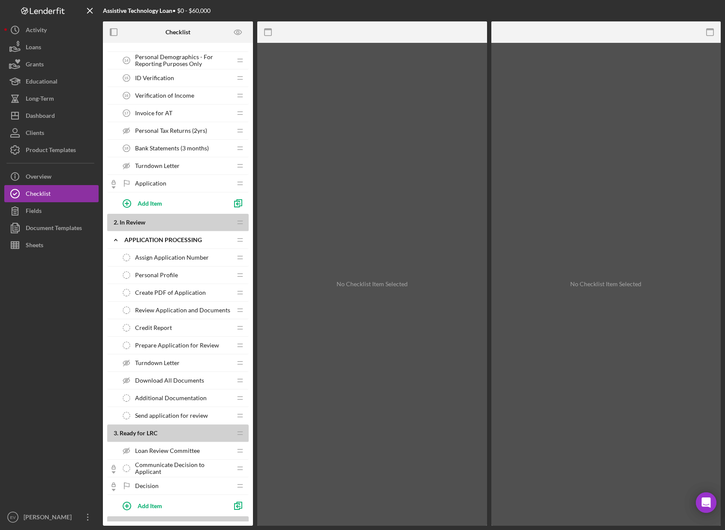
click at [162, 274] on span "Personal Profile" at bounding box center [156, 275] width 43 height 7
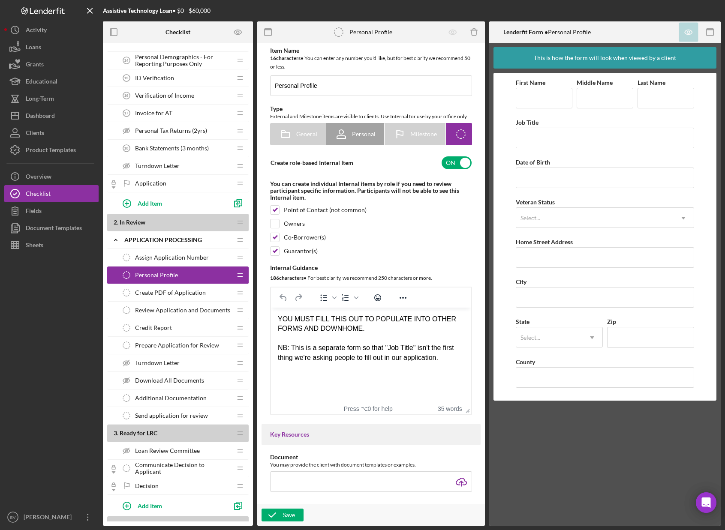
click at [154, 299] on div "Create PDF of Application Create PDF of Application" at bounding box center [175, 292] width 114 height 17
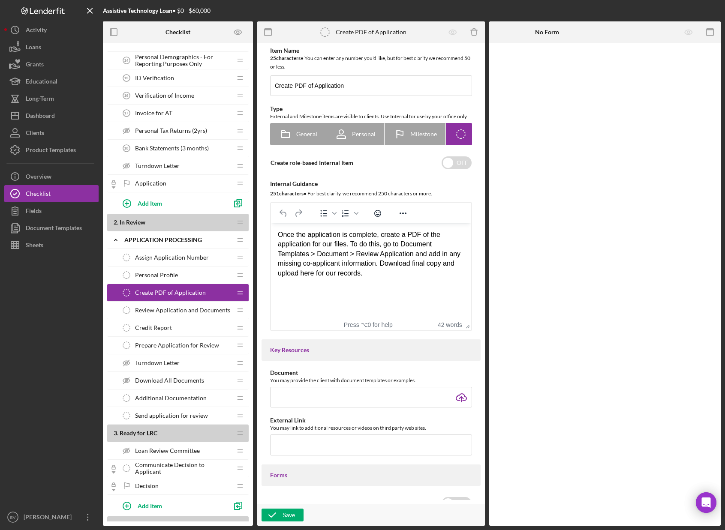
click at [163, 315] on div "Review Application and Documents Review Application and Documents" at bounding box center [175, 310] width 114 height 17
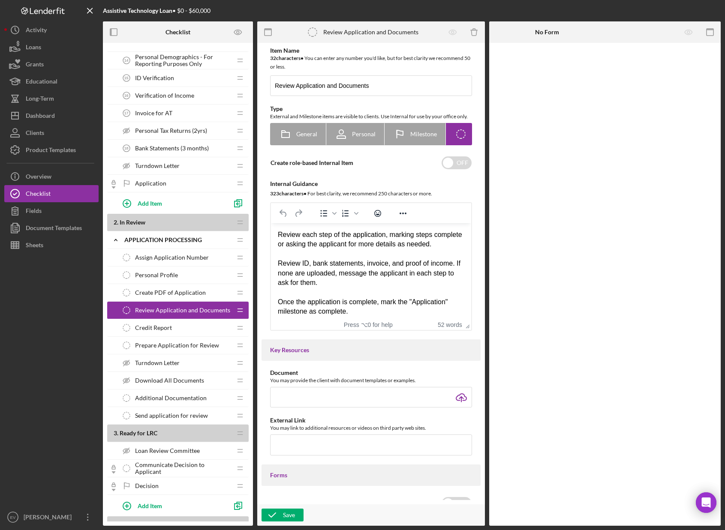
click at [163, 289] on span "Create PDF of Application" at bounding box center [170, 292] width 71 height 7
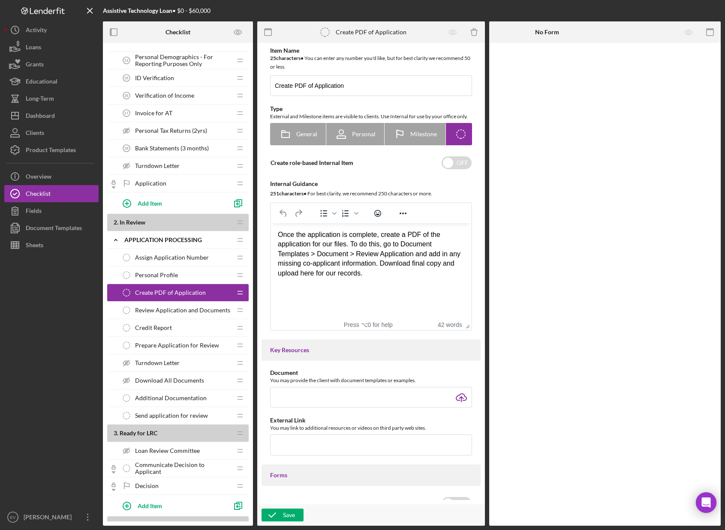
click at [147, 323] on div "Credit Report Credit Report" at bounding box center [175, 327] width 114 height 17
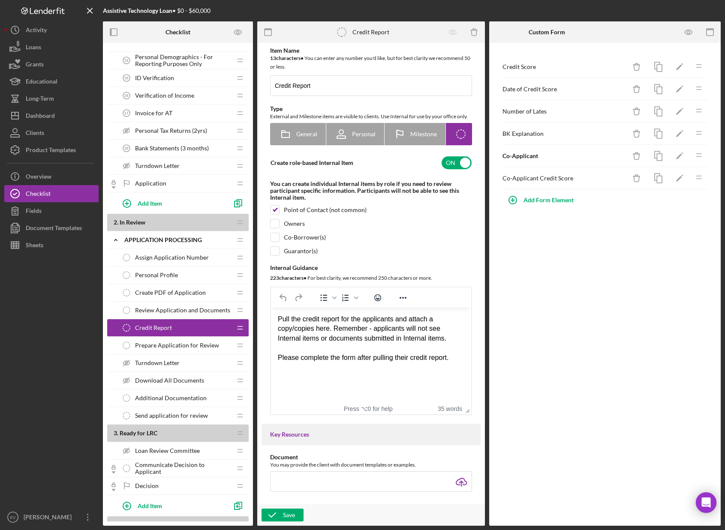
click at [168, 309] on span "Review Application and Documents" at bounding box center [182, 310] width 95 height 7
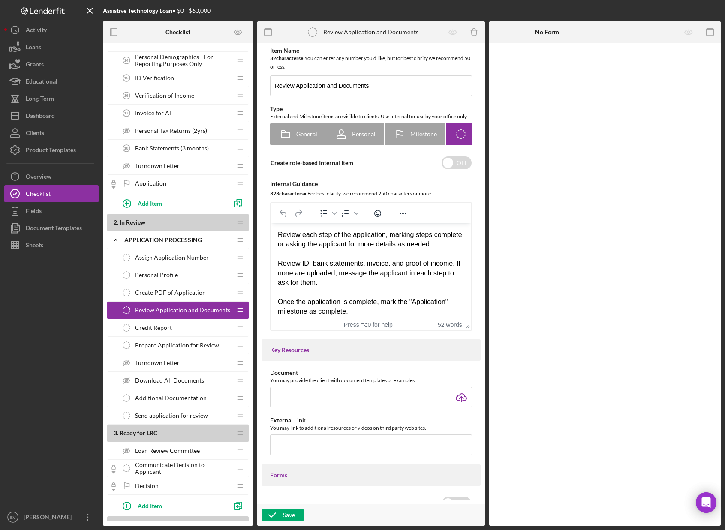
click at [196, 280] on div "Personal Profile Personal Profile" at bounding box center [175, 275] width 114 height 17
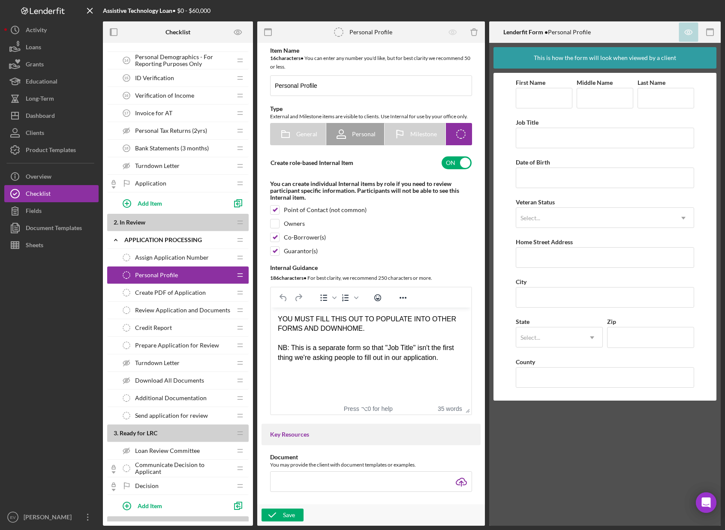
click at [177, 305] on div "Review Application and Documents Review Application and Documents" at bounding box center [175, 310] width 114 height 17
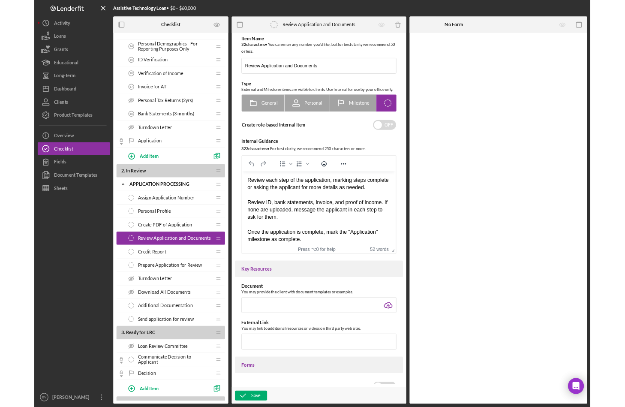
scroll to position [14, 0]
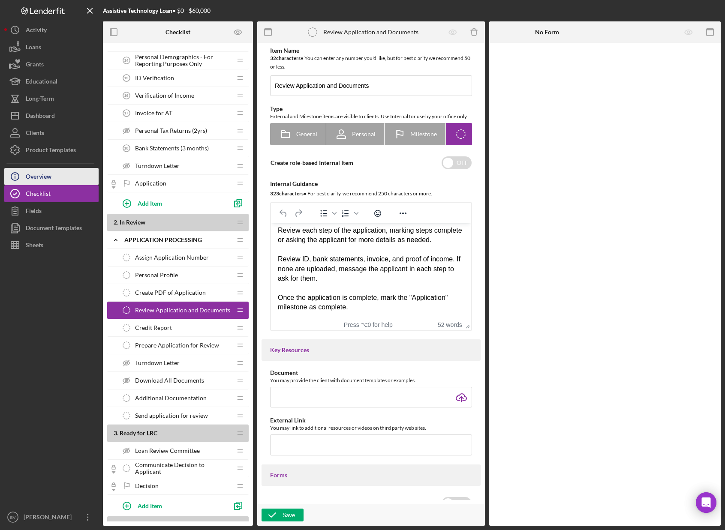
click at [51, 176] on div "Overview" at bounding box center [39, 177] width 26 height 19
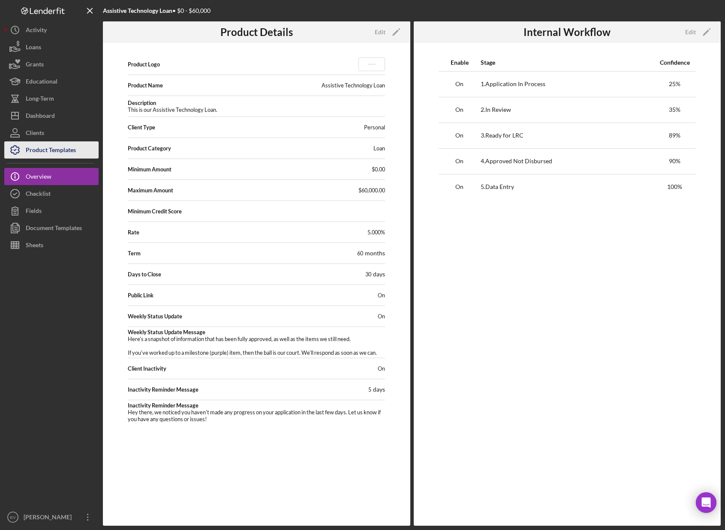
click at [60, 158] on div "Product Templates" at bounding box center [51, 151] width 50 height 19
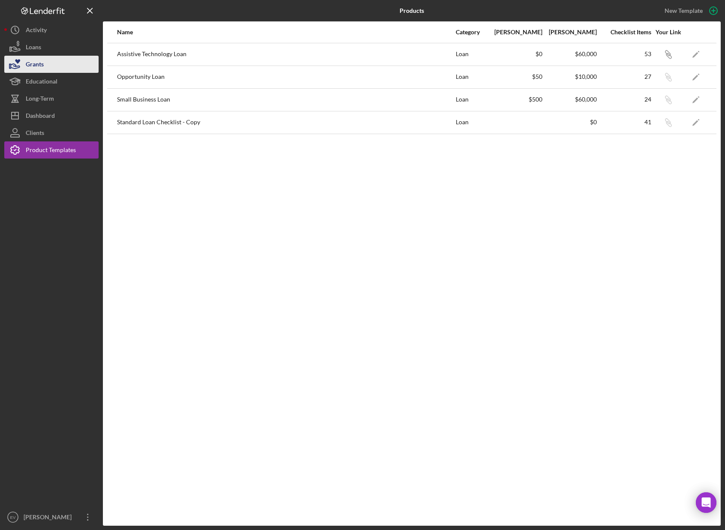
click at [70, 58] on button "Grants" at bounding box center [51, 64] width 94 height 17
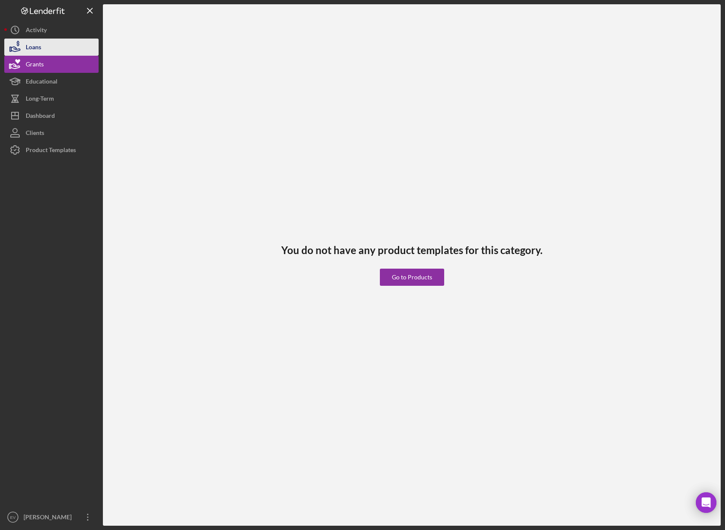
click at [65, 50] on button "Loans" at bounding box center [51, 47] width 94 height 17
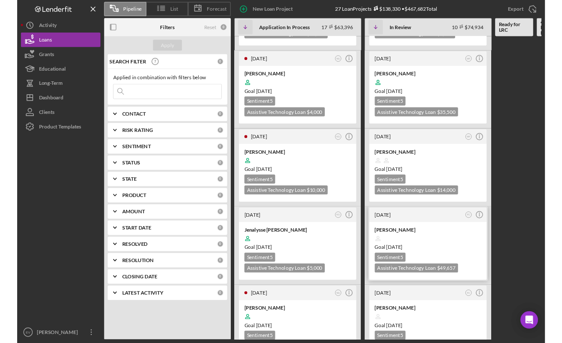
scroll to position [359, 0]
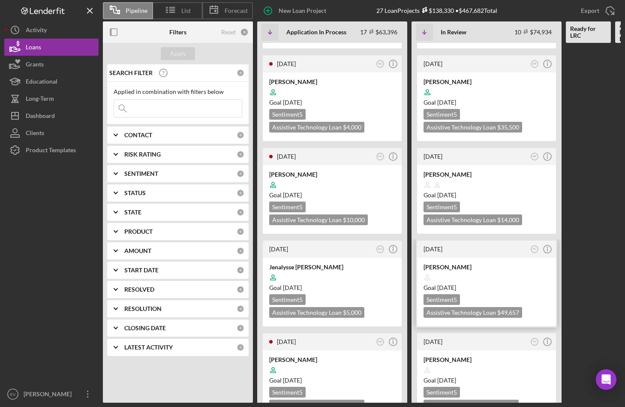
click at [456, 286] on time "[DATE]" at bounding box center [446, 287] width 19 height 7
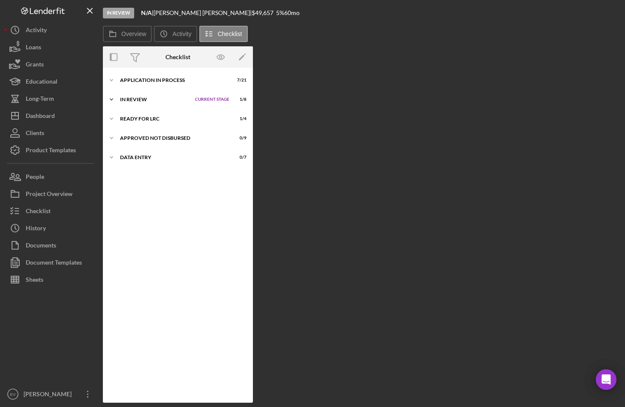
click at [129, 97] on div "In Review" at bounding box center [155, 99] width 71 height 5
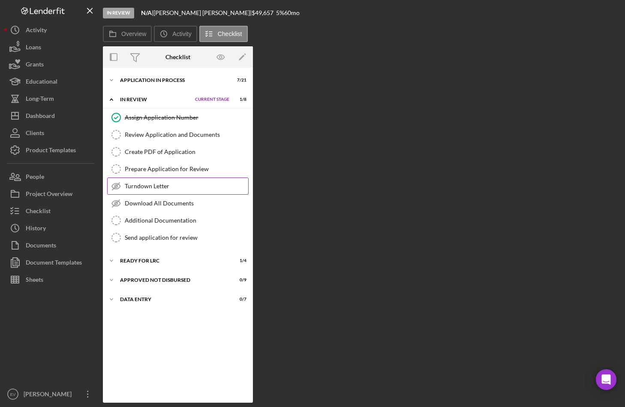
click at [149, 189] on div "Turndown Letter" at bounding box center [186, 186] width 123 height 7
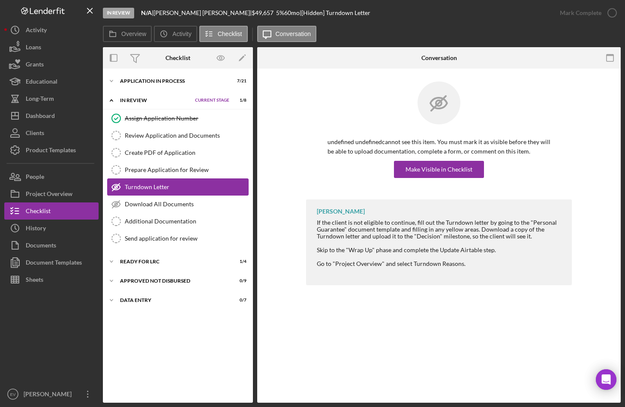
drag, startPoint x: 119, startPoint y: 184, endPoint x: 120, endPoint y: 179, distance: 5.7
click at [120, 179] on icon "Turndown Letter" at bounding box center [115, 186] width 21 height 21
click at [167, 151] on div "Create PDF of Application" at bounding box center [186, 152] width 123 height 7
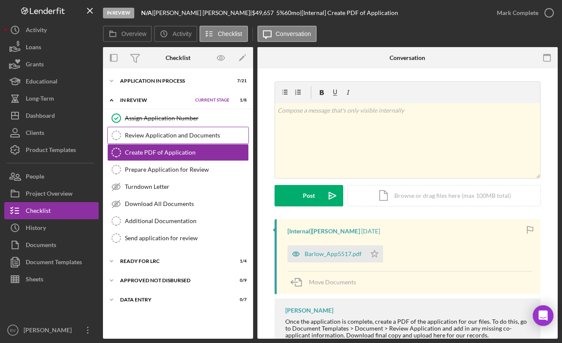
click at [156, 141] on link "Review Application and Documents Review Application and Documents" at bounding box center [178, 135] width 142 height 17
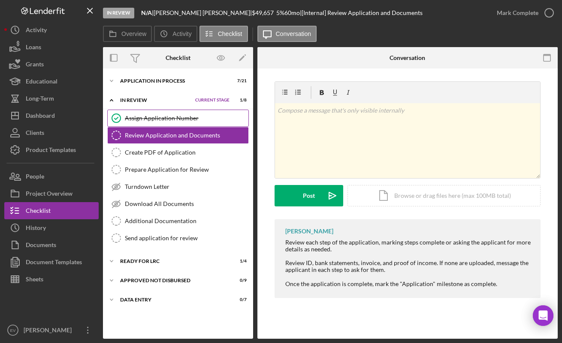
click at [161, 117] on div "Assign Application Number" at bounding box center [186, 118] width 123 height 7
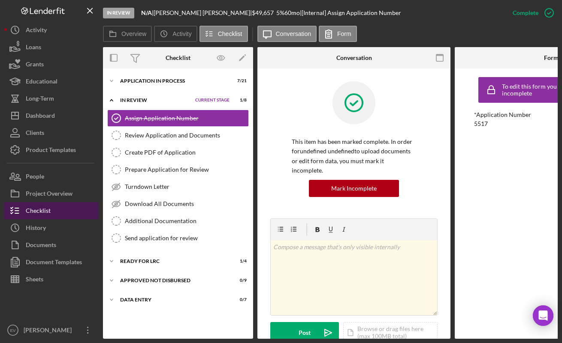
click at [52, 210] on button "Checklist" at bounding box center [51, 210] width 94 height 17
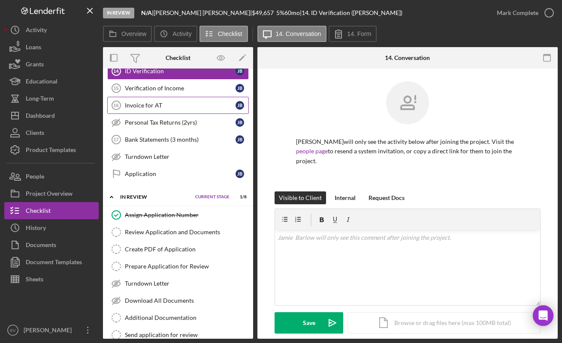
scroll to position [339, 0]
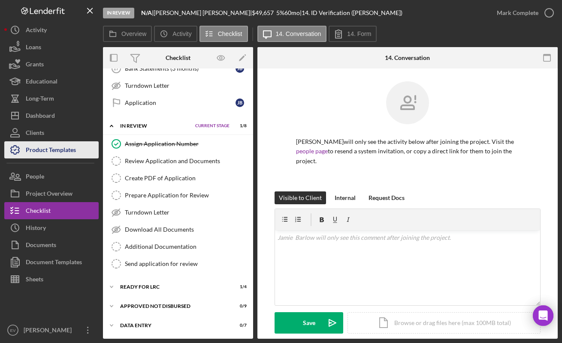
click at [60, 149] on div "Product Templates" at bounding box center [51, 151] width 50 height 19
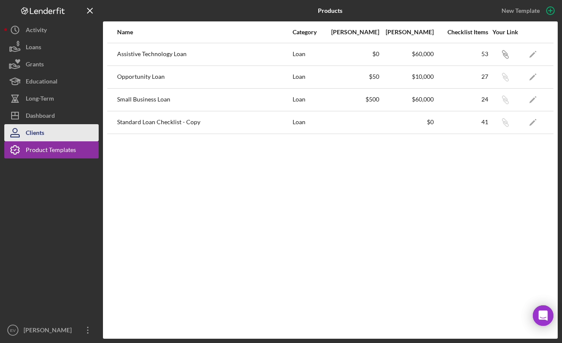
click at [53, 131] on button "Clients" at bounding box center [51, 132] width 94 height 17
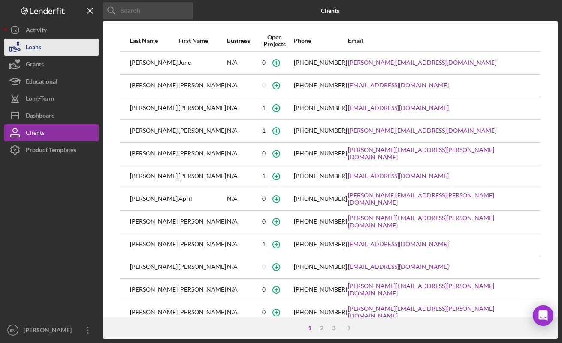
click at [69, 49] on button "Loans" at bounding box center [51, 47] width 94 height 17
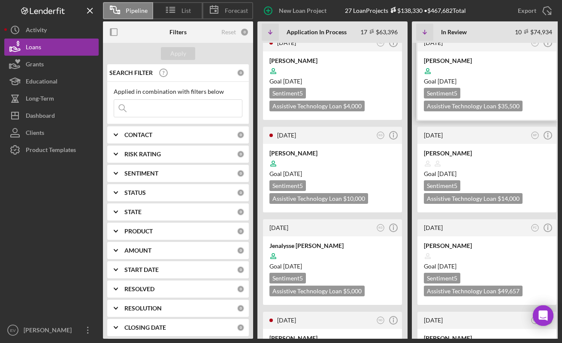
scroll to position [468, 0]
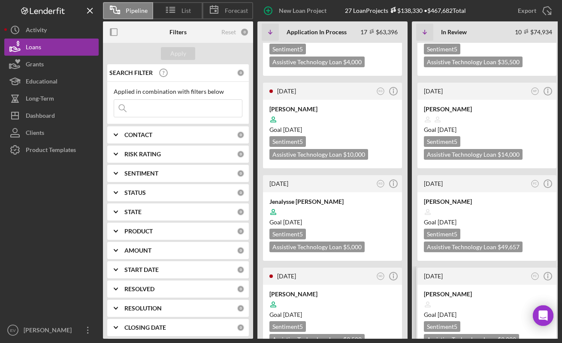
click at [464, 297] on div at bounding box center [487, 305] width 126 height 16
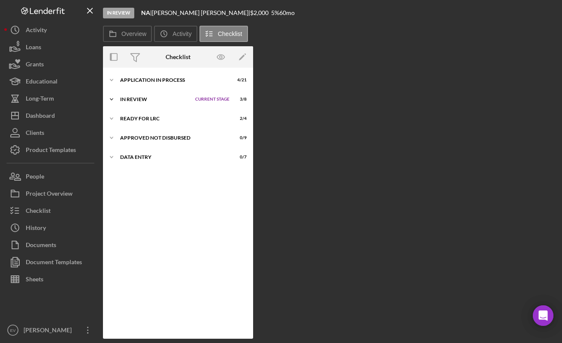
click at [139, 91] on div "Icon/Expander In Review Current Stage 3 / 8 Set Stage" at bounding box center [178, 99] width 150 height 17
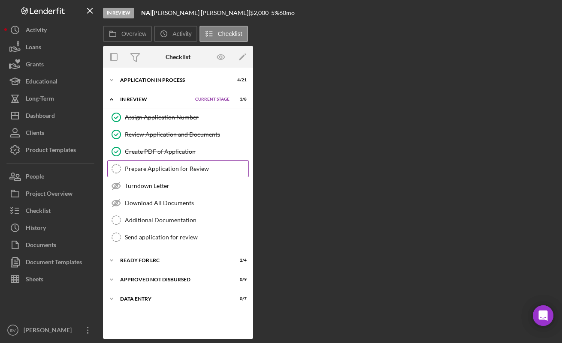
click at [167, 174] on link "Prepare Application for Review Prepare Application for Review" at bounding box center [178, 168] width 142 height 17
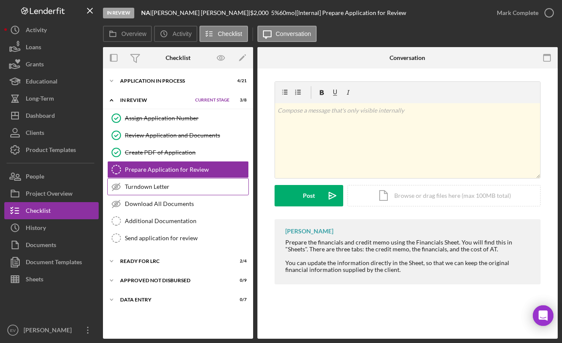
click at [166, 190] on div "Turndown Letter" at bounding box center [186, 187] width 123 height 7
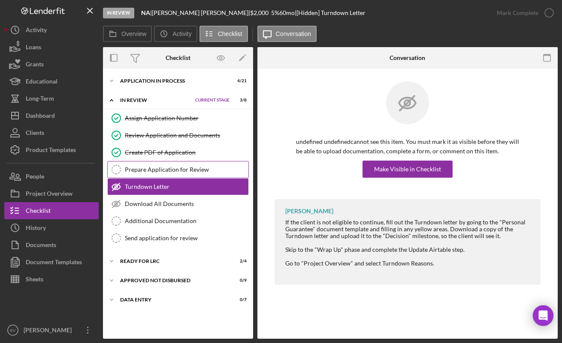
click at [161, 169] on div "Prepare Application for Review" at bounding box center [186, 169] width 123 height 7
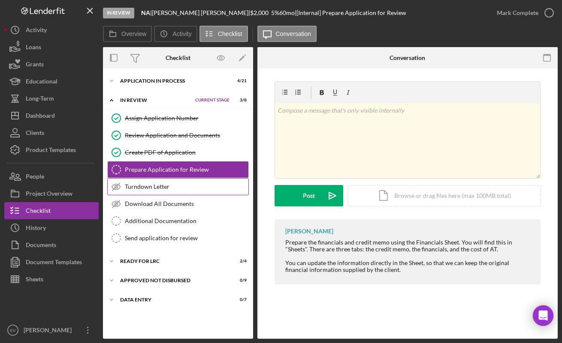
click at [162, 190] on div "Turndown Letter" at bounding box center [186, 187] width 123 height 7
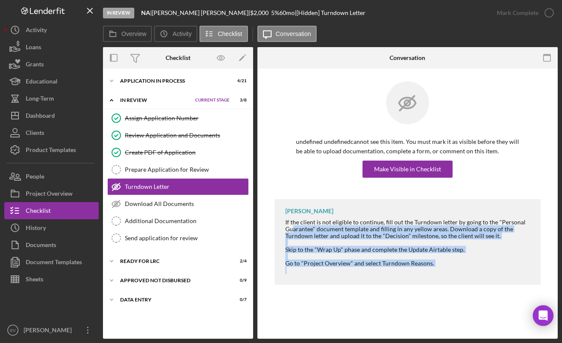
drag, startPoint x: 292, startPoint y: 227, endPoint x: 358, endPoint y: 270, distance: 79.5
click at [358, 270] on div "If the client is not eligible to continue, fill out the Turndown letter by goin…" at bounding box center [408, 246] width 247 height 55
click at [358, 270] on div at bounding box center [408, 271] width 247 height 7
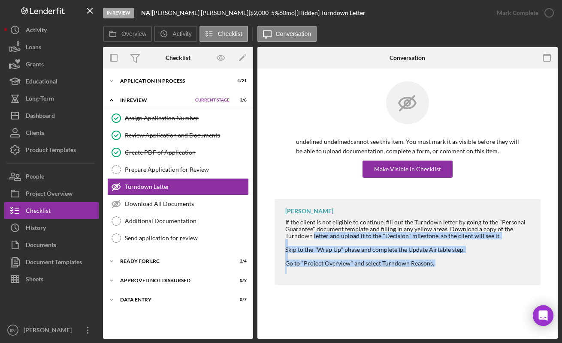
drag, startPoint x: 358, startPoint y: 270, endPoint x: 324, endPoint y: 236, distance: 47.6
click at [324, 236] on div "If the client is not eligible to continue, fill out the Turndown letter by goin…" at bounding box center [408, 246] width 247 height 55
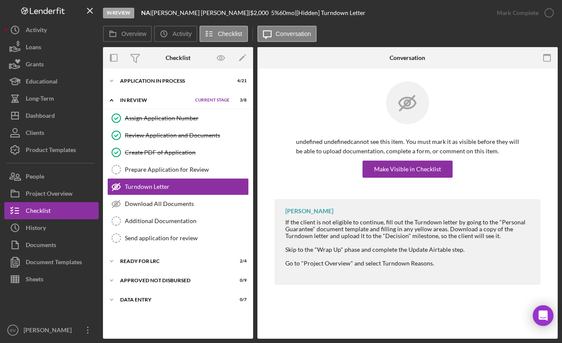
click at [324, 233] on div "If the client is not eligible to continue, fill out the Turndown letter by goin…" at bounding box center [408, 229] width 247 height 21
click at [323, 230] on div "If the client is not eligible to continue, fill out the Turndown letter by goin…" at bounding box center [408, 229] width 247 height 21
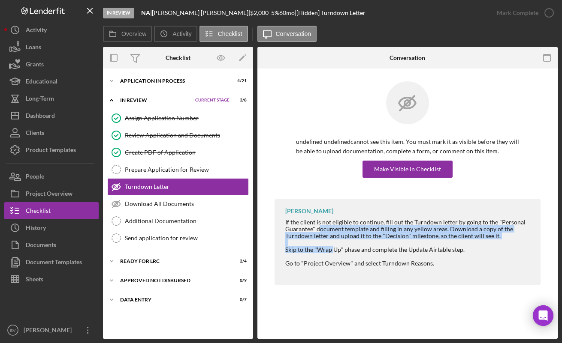
drag, startPoint x: 320, startPoint y: 229, endPoint x: 334, endPoint y: 253, distance: 28.6
click at [334, 253] on div "If the client is not eligible to continue, fill out the Turndown letter by goin…" at bounding box center [408, 246] width 247 height 55
click at [334, 253] on div at bounding box center [408, 256] width 247 height 7
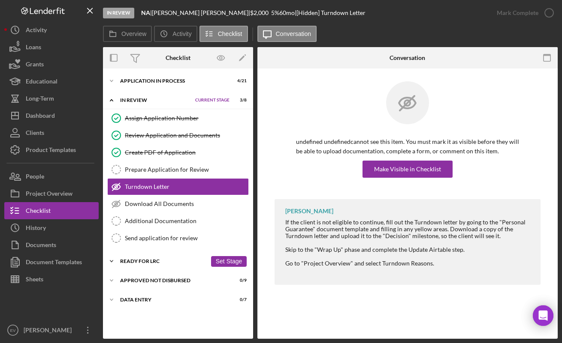
click at [114, 261] on icon "Icon/Expander" at bounding box center [111, 261] width 17 height 17
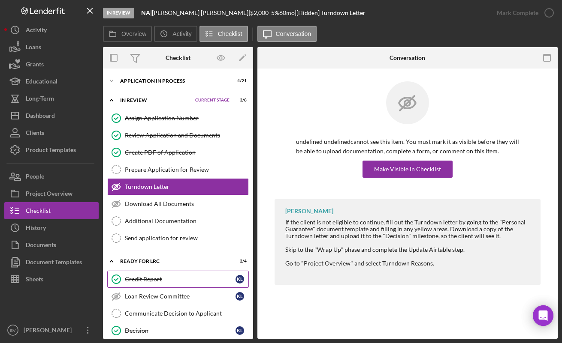
scroll to position [48, 0]
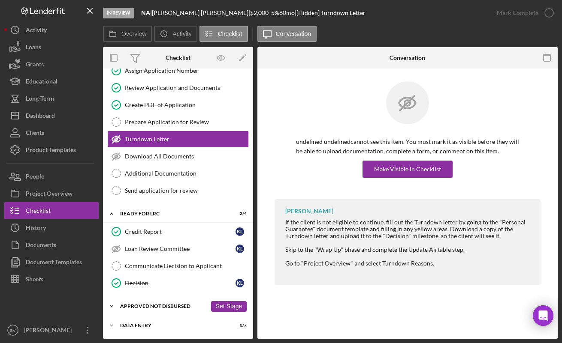
click at [148, 308] on div "Approved Not Disbursed" at bounding box center [163, 306] width 87 height 5
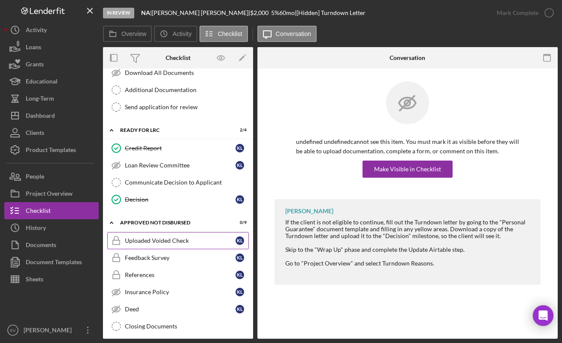
scroll to position [207, 0]
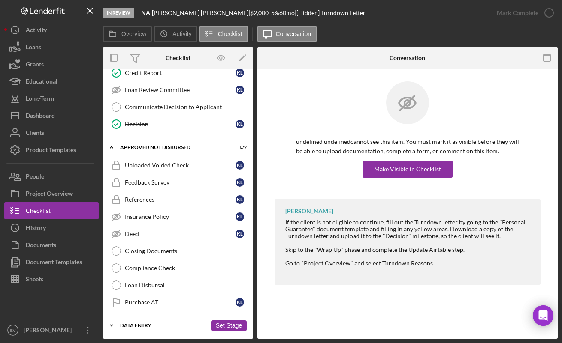
click at [145, 324] on div "Data Entry" at bounding box center [163, 325] width 87 height 5
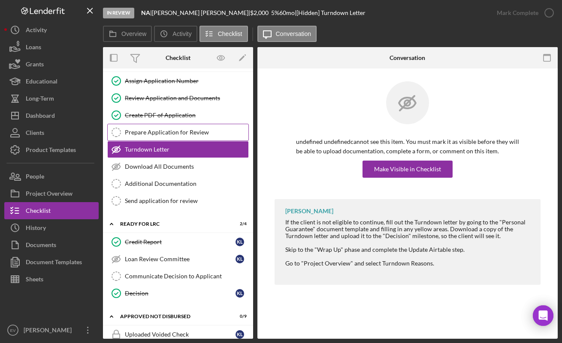
scroll to position [27, 0]
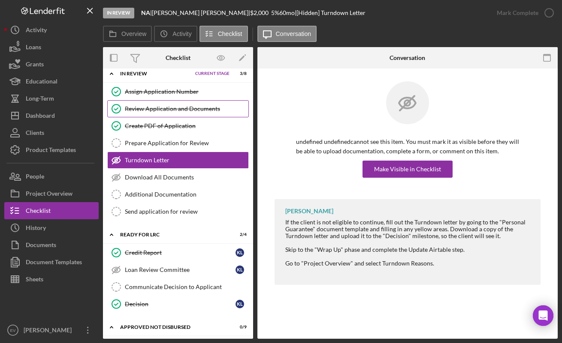
click at [174, 111] on div "Review Application and Documents" at bounding box center [186, 108] width 123 height 7
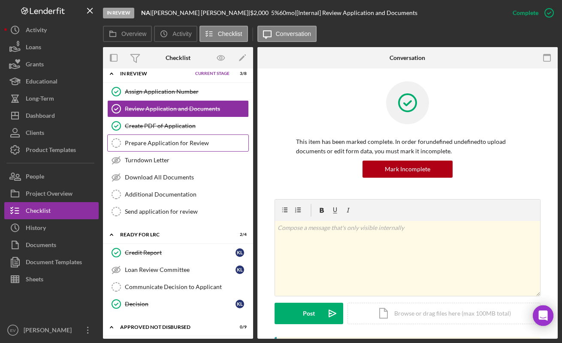
click at [152, 144] on div "Prepare Application for Review" at bounding box center [186, 143] width 123 height 7
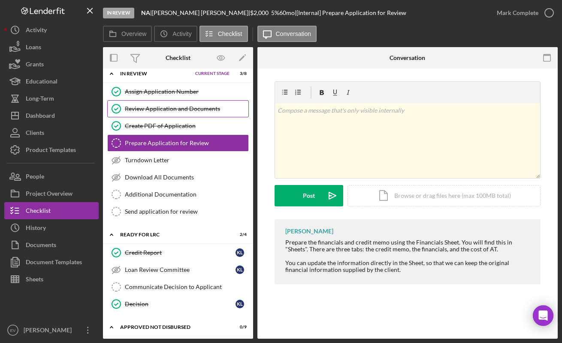
click at [167, 105] on div "Review Application and Documents" at bounding box center [186, 108] width 123 height 7
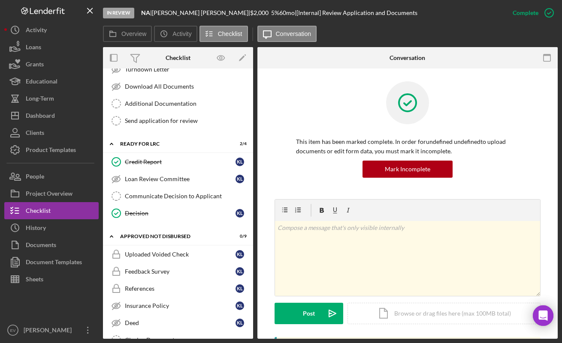
scroll to position [123, 0]
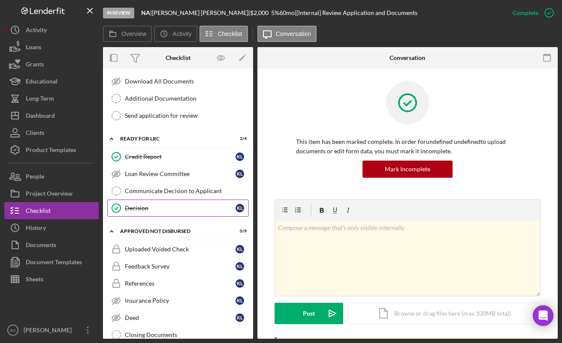
click at [139, 208] on div "Decision" at bounding box center [180, 208] width 111 height 7
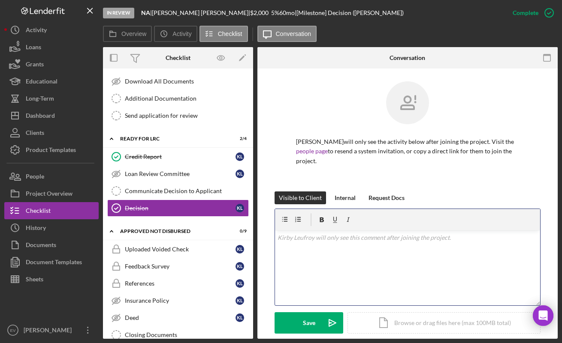
click at [370, 271] on div "v Color teal Color pink Remove color Add row above Add row below Add column bef…" at bounding box center [407, 268] width 265 height 75
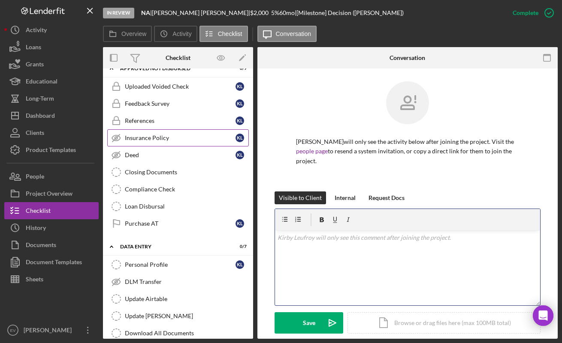
scroll to position [331, 0]
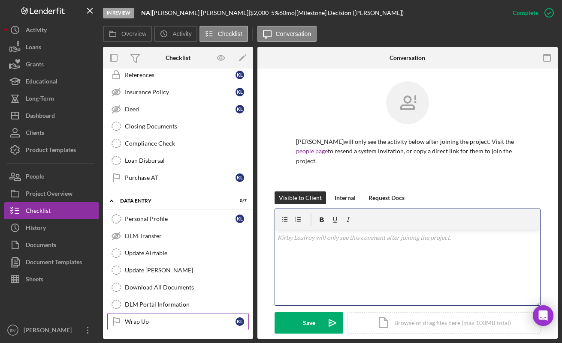
click at [163, 322] on div "Wrap Up" at bounding box center [180, 322] width 111 height 7
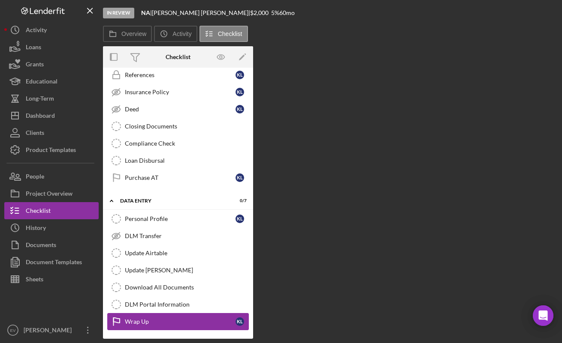
scroll to position [331, 0]
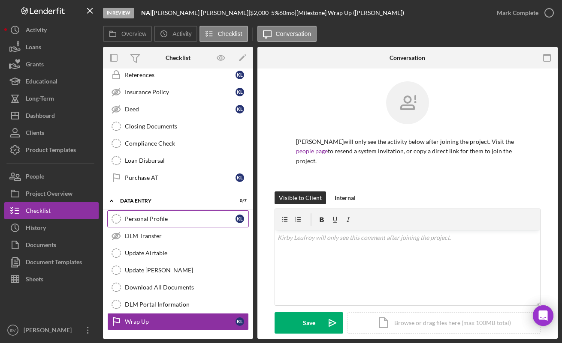
click at [155, 217] on div "Personal Profile" at bounding box center [180, 219] width 111 height 7
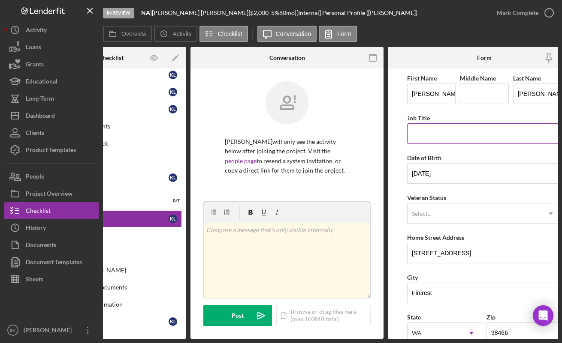
scroll to position [0, 89]
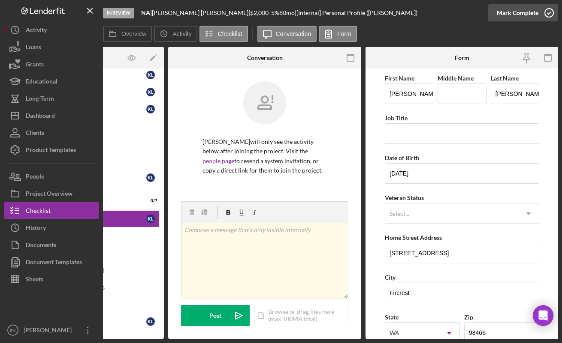
click at [548, 10] on icon "button" at bounding box center [548, 12] width 21 height 21
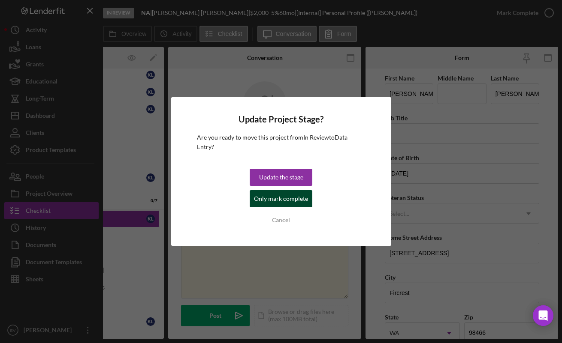
click at [272, 201] on div "Only mark complete" at bounding box center [281, 198] width 54 height 17
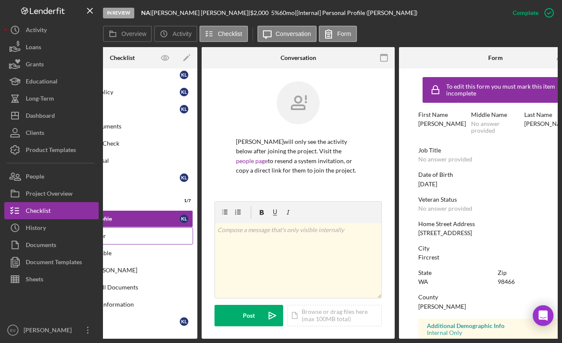
scroll to position [0, 0]
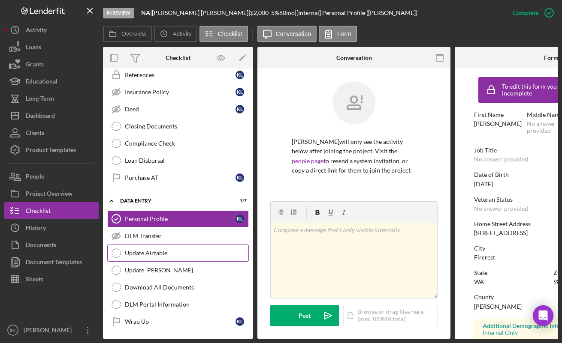
click at [151, 252] on div "Update Airtable" at bounding box center [186, 253] width 123 height 7
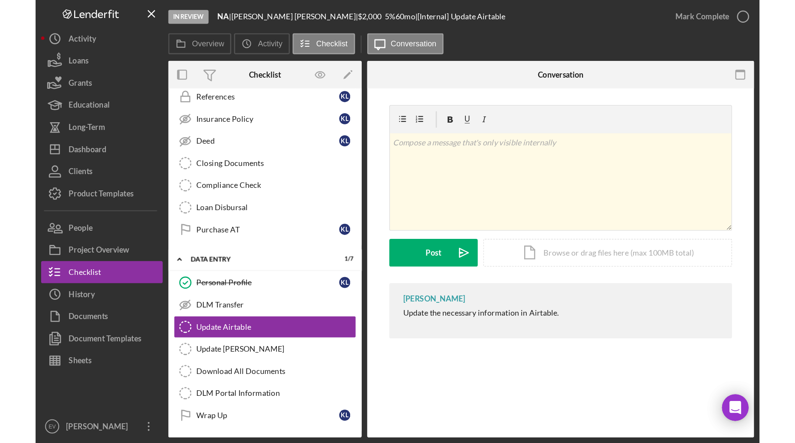
scroll to position [280, 0]
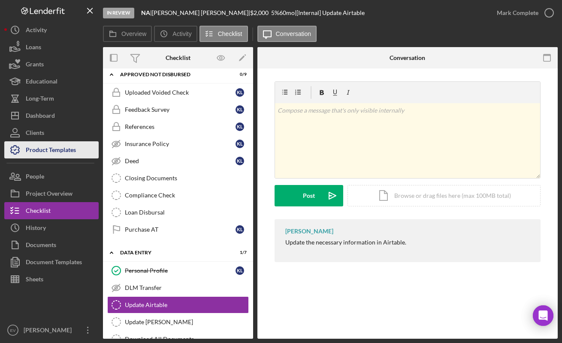
click at [63, 145] on div "Product Templates" at bounding box center [51, 151] width 50 height 19
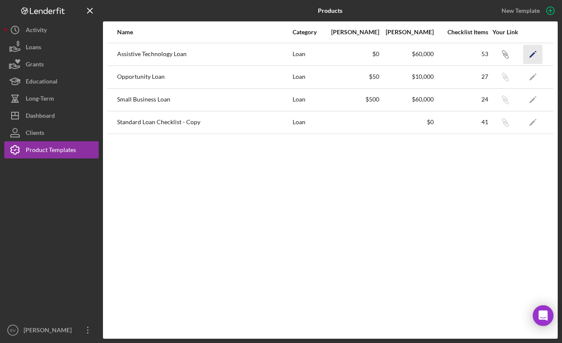
click at [537, 51] on icon "Icon/Edit" at bounding box center [532, 54] width 19 height 19
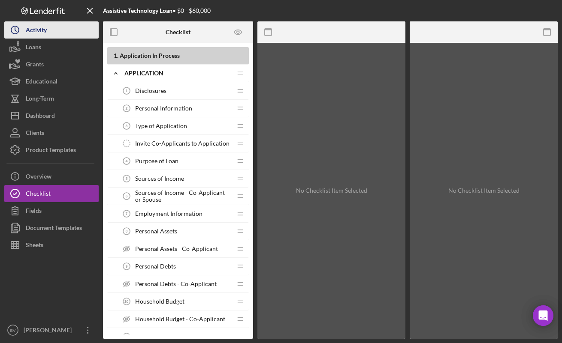
click at [42, 34] on div "Activity" at bounding box center [36, 30] width 21 height 19
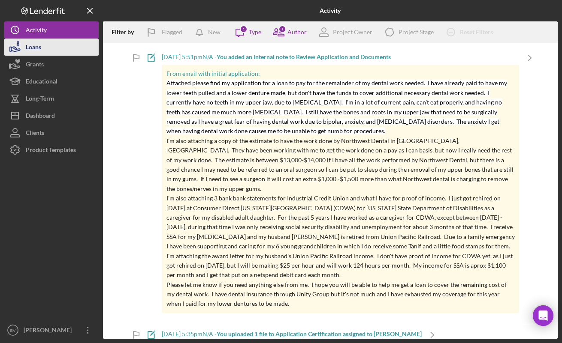
click at [40, 48] on div "Loans" at bounding box center [33, 48] width 15 height 19
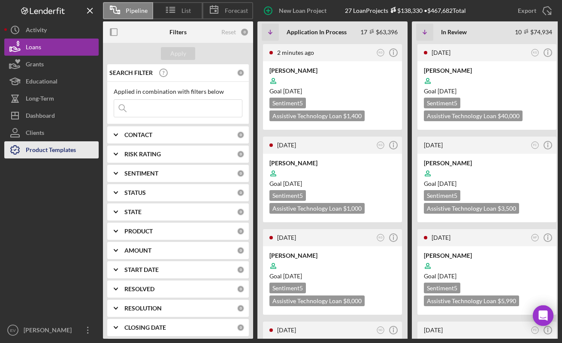
click at [59, 148] on div "Product Templates" at bounding box center [51, 151] width 50 height 19
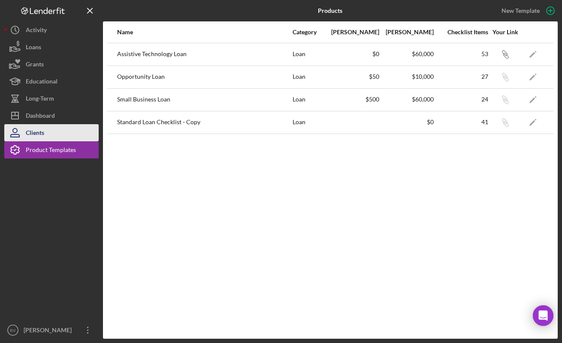
click at [59, 136] on button "Clients" at bounding box center [51, 132] width 94 height 17
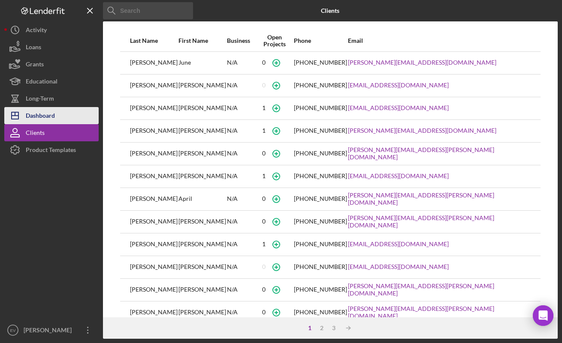
click at [59, 117] on button "Icon/Dashboard Dashboard" at bounding box center [51, 115] width 94 height 17
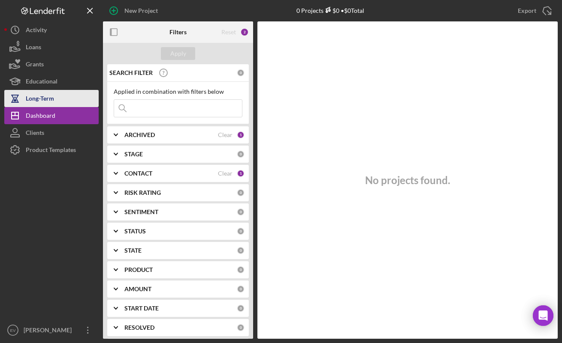
click at [60, 93] on button "Long-Term" at bounding box center [51, 98] width 94 height 17
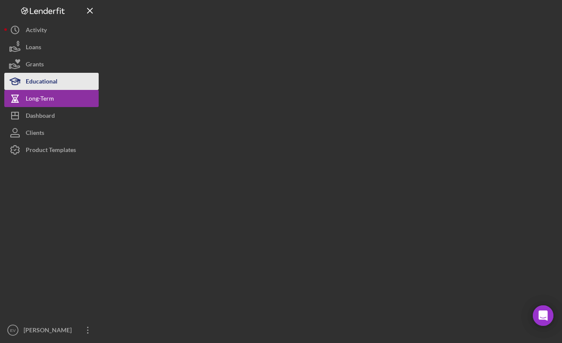
click at [61, 79] on button "Educational" at bounding box center [51, 81] width 94 height 17
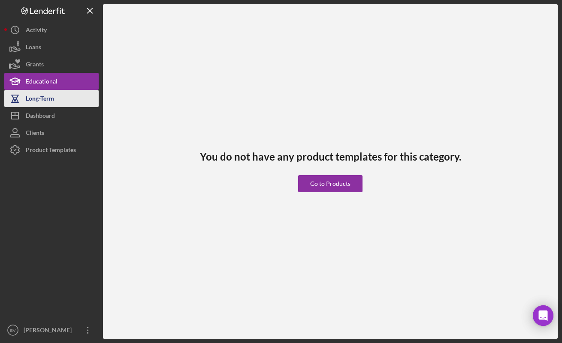
click at [55, 105] on button "Long-Term" at bounding box center [51, 98] width 94 height 17
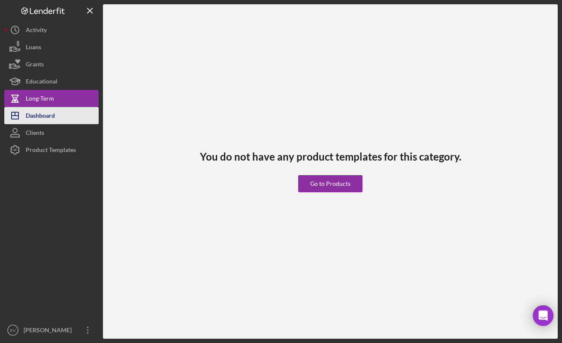
click at [59, 119] on button "Icon/Dashboard Dashboard" at bounding box center [51, 115] width 94 height 17
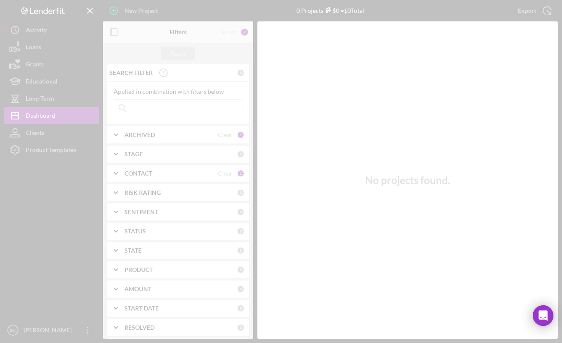
click at [80, 54] on div at bounding box center [281, 171] width 562 height 343
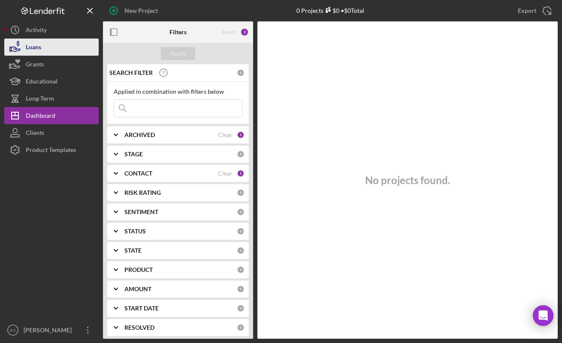
click at [43, 45] on button "Loans" at bounding box center [51, 47] width 94 height 17
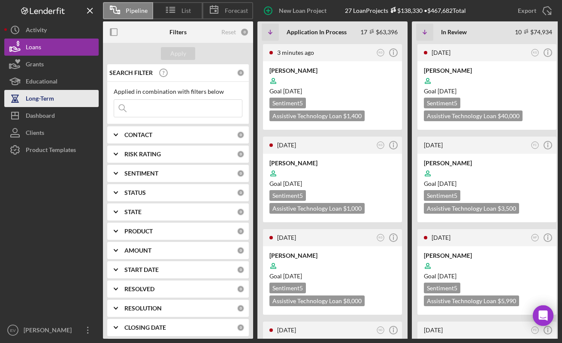
click at [56, 99] on button "Long-Term" at bounding box center [51, 98] width 94 height 17
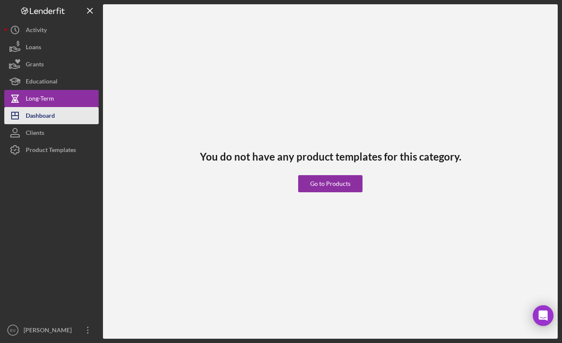
click at [62, 116] on button "Icon/Dashboard Dashboard" at bounding box center [51, 115] width 94 height 17
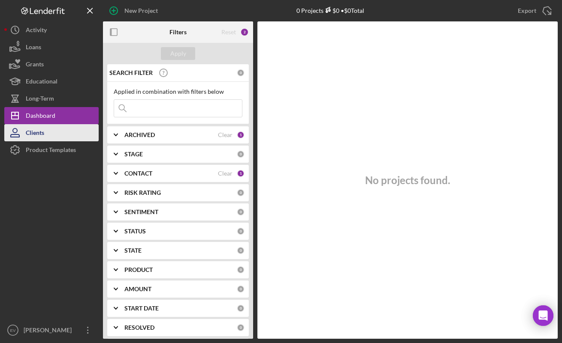
click at [46, 136] on button "Clients" at bounding box center [51, 132] width 94 height 17
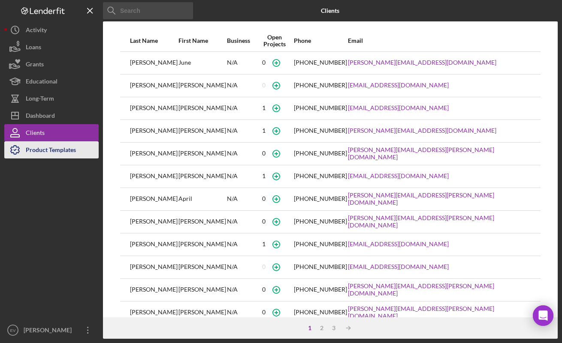
click at [53, 153] on div "Product Templates" at bounding box center [51, 151] width 50 height 19
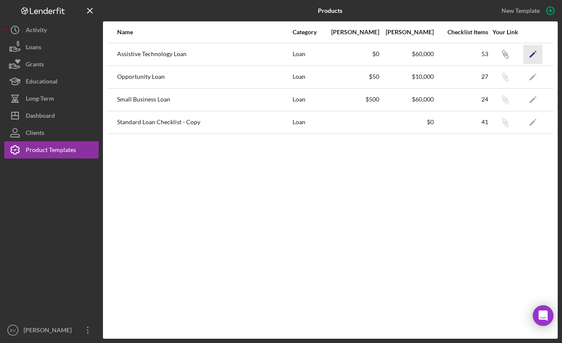
click at [539, 54] on icon "Icon/Edit" at bounding box center [532, 54] width 19 height 19
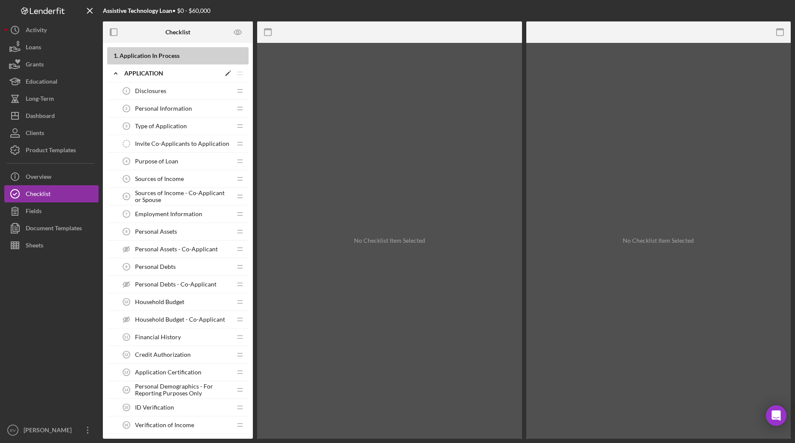
click at [116, 73] on polyline at bounding box center [115, 73] width 3 height 2
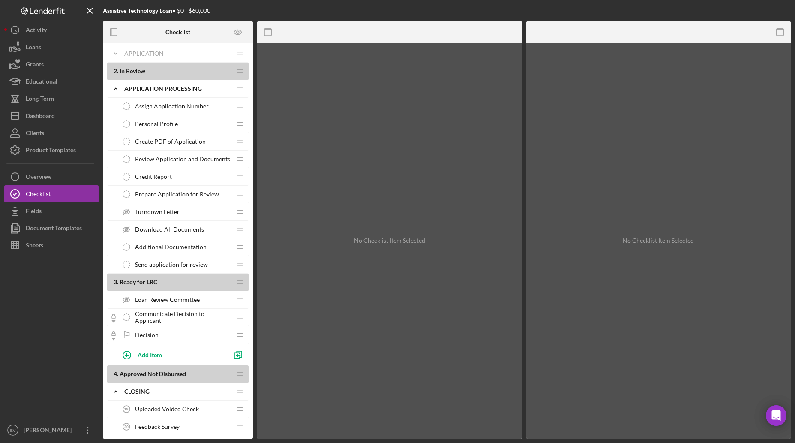
scroll to position [14, 0]
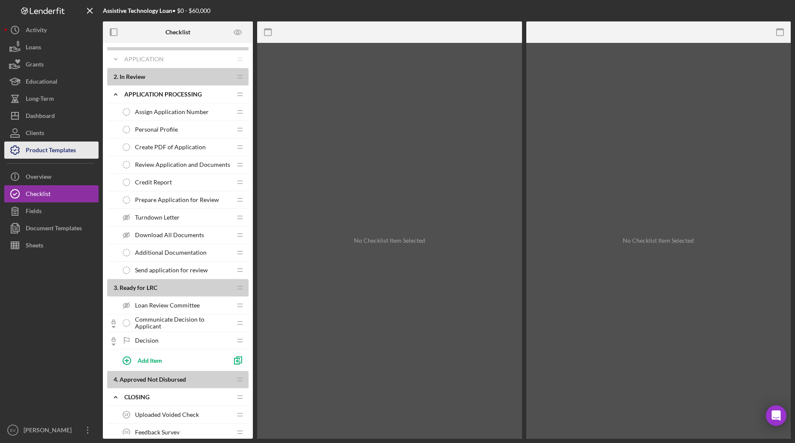
click at [46, 150] on div "Product Templates" at bounding box center [51, 151] width 50 height 19
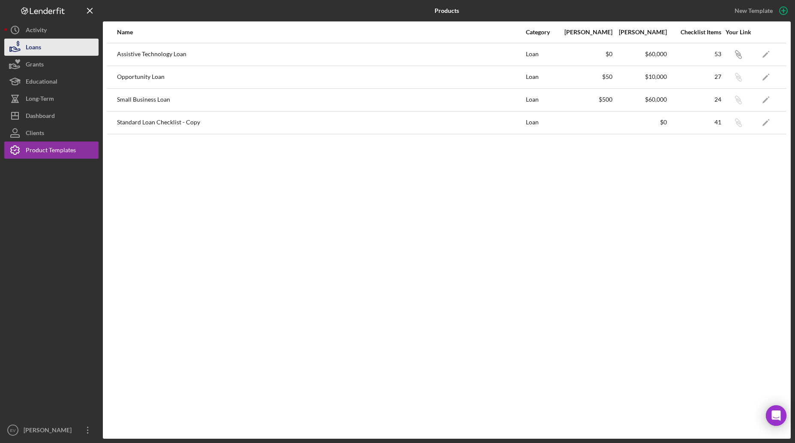
click at [58, 43] on button "Loans" at bounding box center [51, 47] width 94 height 17
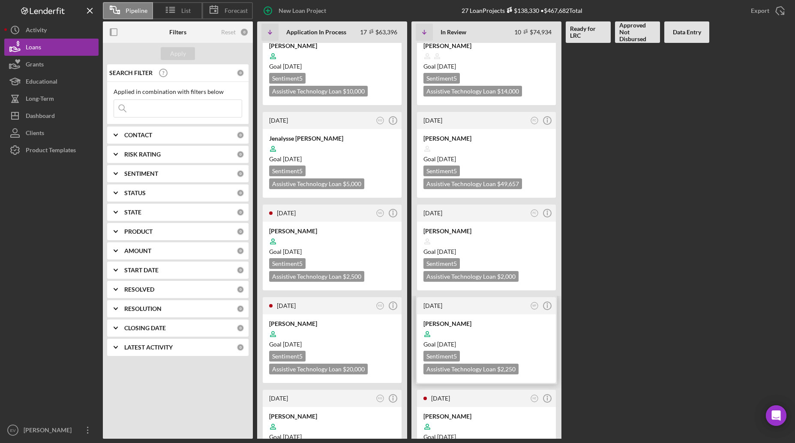
scroll to position [555, 0]
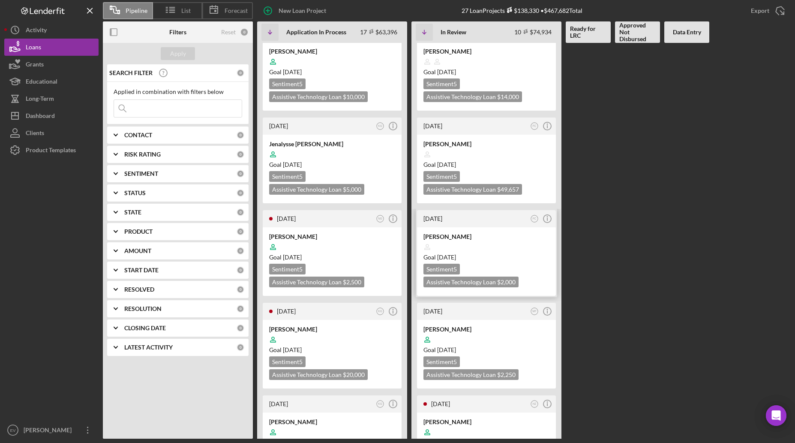
click at [494, 239] on div at bounding box center [487, 247] width 126 height 16
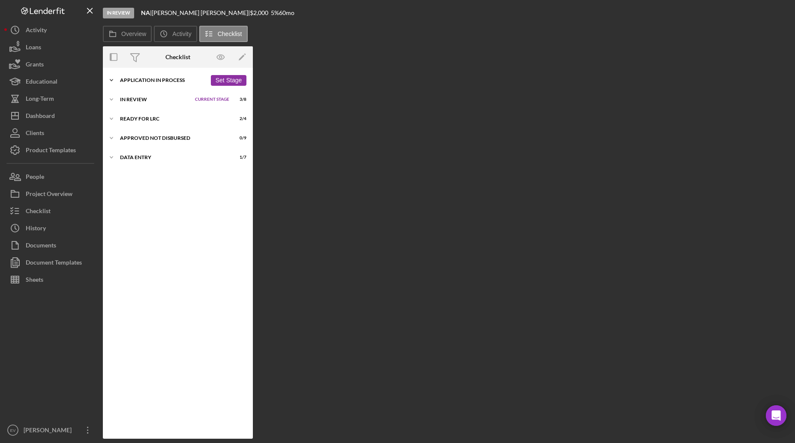
click at [145, 79] on div "Application In Process" at bounding box center [163, 80] width 87 height 5
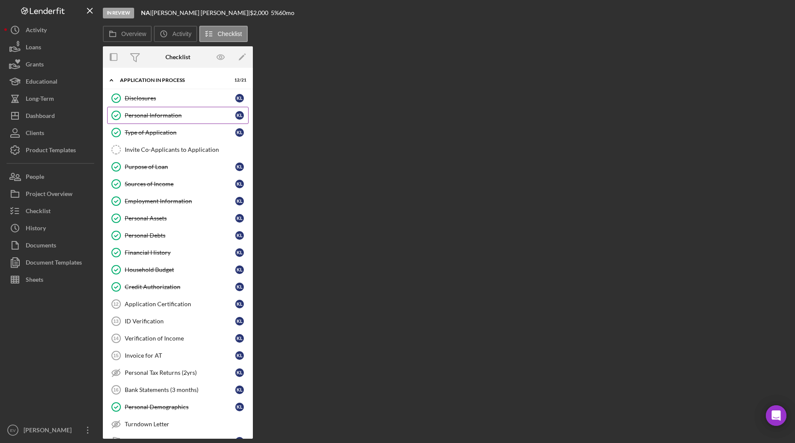
click at [165, 113] on div "Personal Information" at bounding box center [180, 115] width 111 height 7
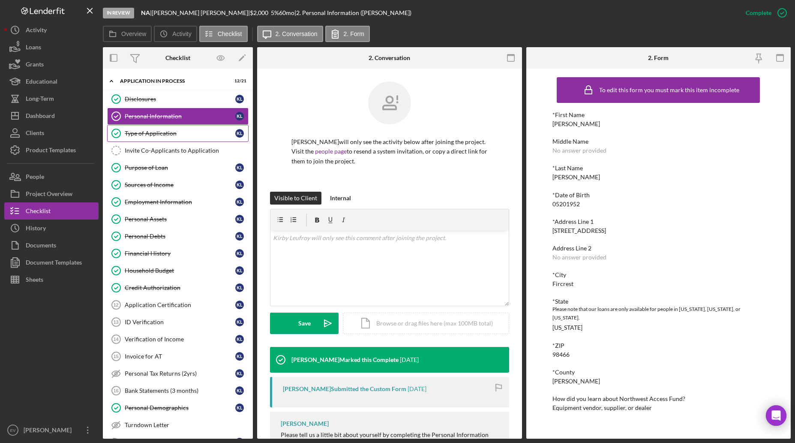
click at [186, 127] on link "Type of Application Type of Application K L" at bounding box center [178, 133] width 142 height 17
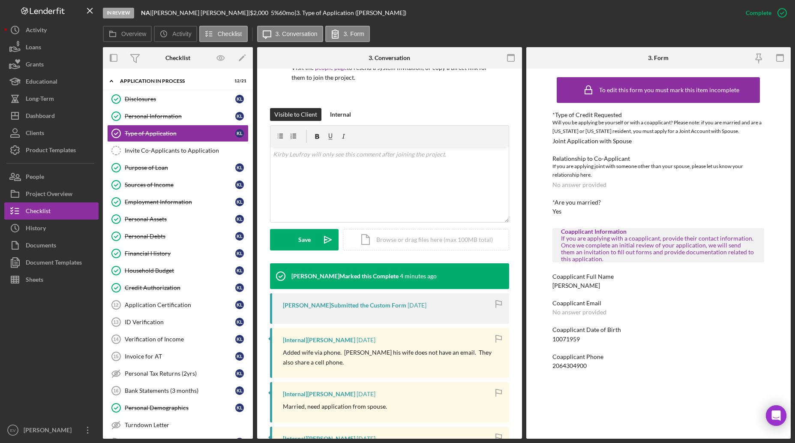
scroll to position [89, 0]
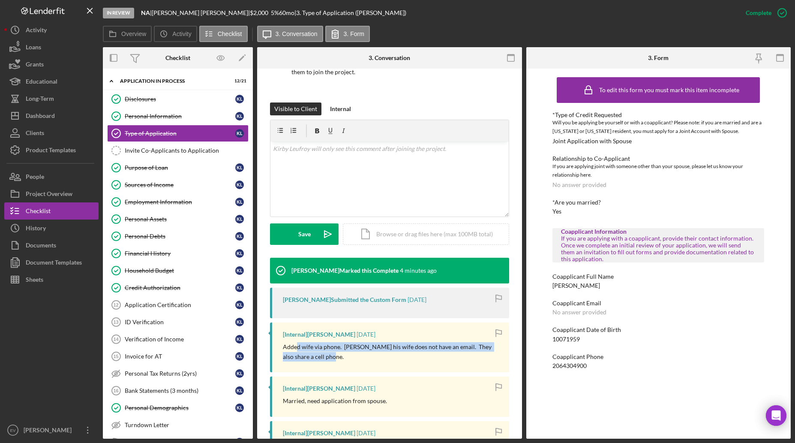
drag, startPoint x: 361, startPoint y: 352, endPoint x: 295, endPoint y: 348, distance: 66.2
click at [295, 348] on p "Added wife via phone. [PERSON_NAME] his wife does not have an email. They also …" at bounding box center [392, 351] width 218 height 19
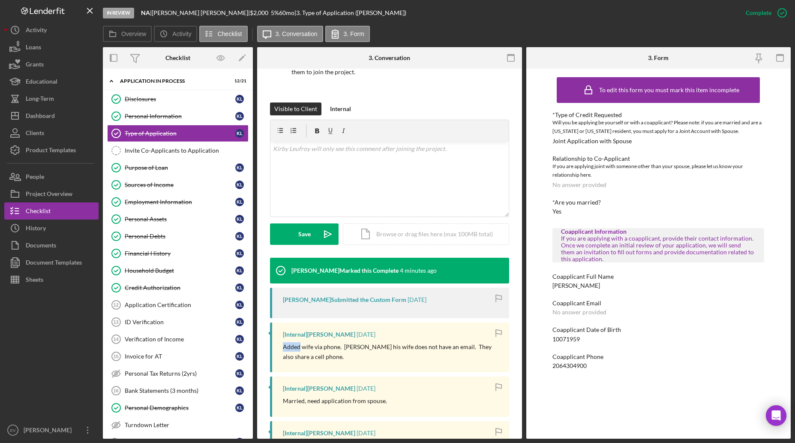
click at [295, 348] on p "Added wife via phone. [PERSON_NAME] his wife does not have an email. They also …" at bounding box center [392, 351] width 218 height 19
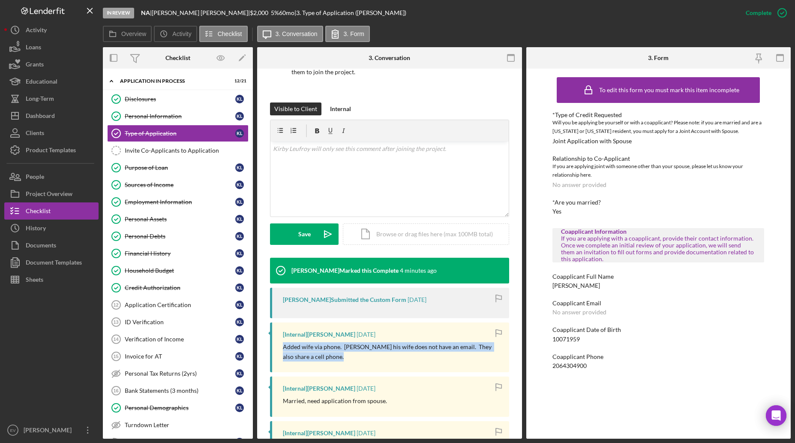
drag, startPoint x: 295, startPoint y: 348, endPoint x: 361, endPoint y: 362, distance: 67.0
click at [361, 362] on div "[Internal] [PERSON_NAME] [DATE] Added wife via phone. [PERSON_NAME] his wife do…" at bounding box center [389, 347] width 239 height 50
drag, startPoint x: 361, startPoint y: 362, endPoint x: 293, endPoint y: 350, distance: 68.8
click at [293, 350] on div "[Internal] [PERSON_NAME] [DATE] Added wife via phone. [PERSON_NAME] his wife do…" at bounding box center [389, 347] width 239 height 50
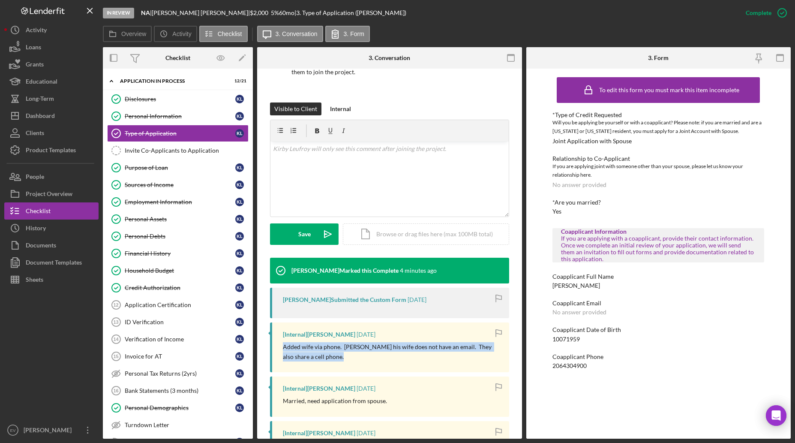
click at [293, 350] on p "Added wife via phone. [PERSON_NAME] his wife does not have an email. They also …" at bounding box center [392, 351] width 218 height 19
drag, startPoint x: 293, startPoint y: 350, endPoint x: 352, endPoint y: 360, distance: 59.6
click at [352, 360] on p "Added wife via phone. [PERSON_NAME] his wife does not have an email. They also …" at bounding box center [392, 351] width 218 height 19
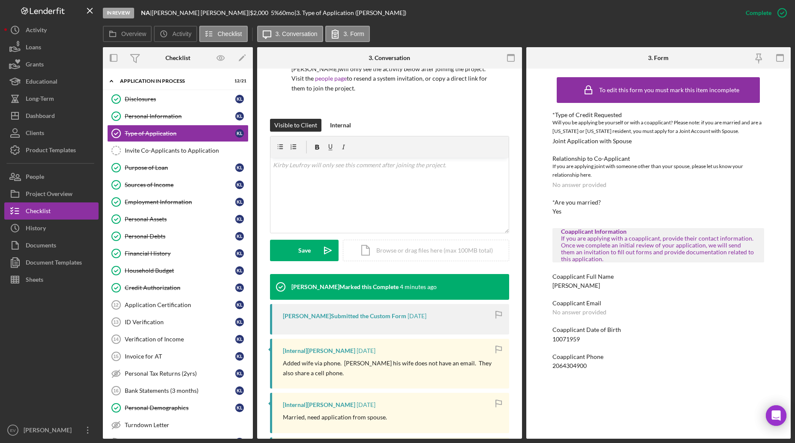
scroll to position [9, 0]
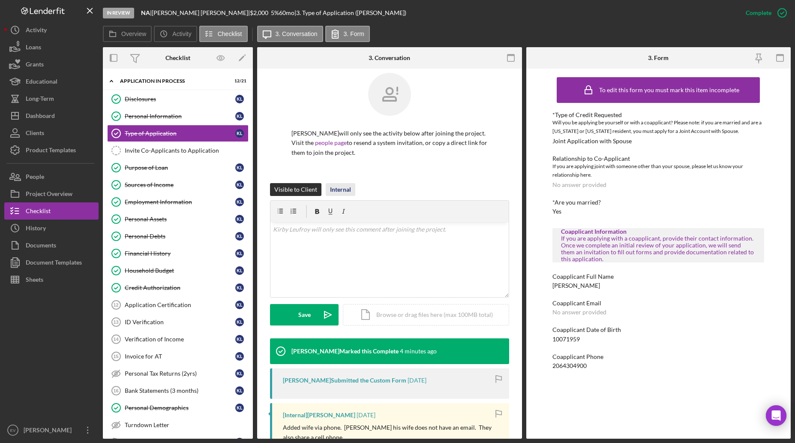
click at [343, 188] on div "Internal" at bounding box center [340, 189] width 21 height 13
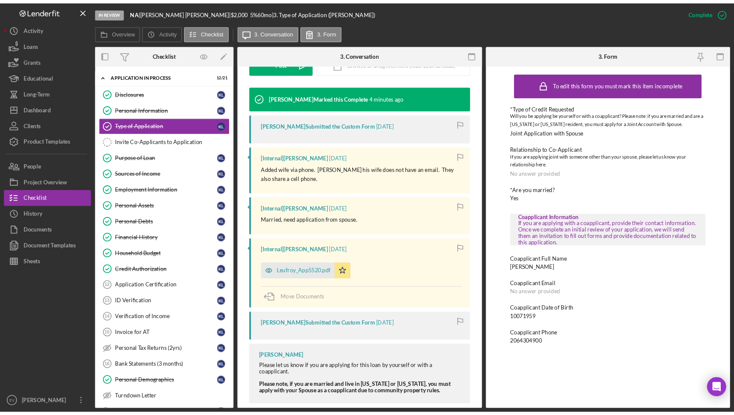
scroll to position [176, 0]
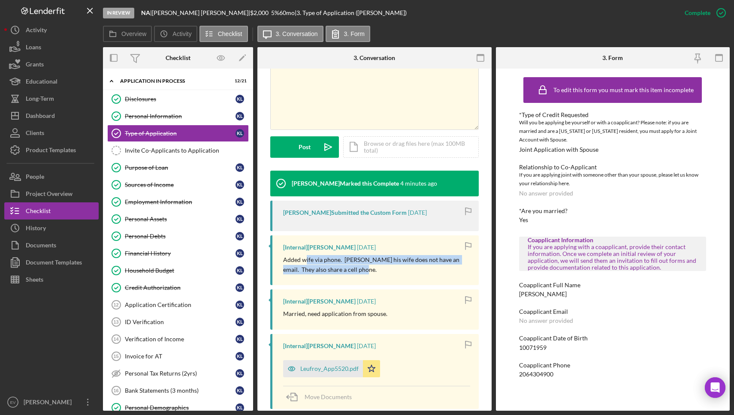
drag, startPoint x: 356, startPoint y: 272, endPoint x: 305, endPoint y: 260, distance: 52.8
click at [305, 260] on p "Added wife via phone. [PERSON_NAME] his wife does not have an email. They also …" at bounding box center [376, 264] width 187 height 19
click at [297, 262] on p "Added wife via phone. [PERSON_NAME] his wife does not have an email. They also …" at bounding box center [376, 264] width 187 height 19
drag, startPoint x: 297, startPoint y: 262, endPoint x: 328, endPoint y: 268, distance: 32.0
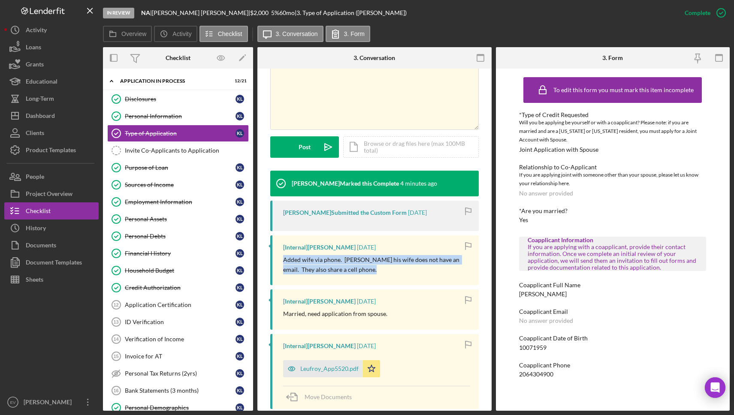
click at [328, 268] on p "Added wife via phone. [PERSON_NAME] his wife does not have an email. They also …" at bounding box center [376, 264] width 187 height 19
click at [341, 271] on p "Added wife via phone. [PERSON_NAME] his wife does not have an email. They also …" at bounding box center [376, 264] width 187 height 19
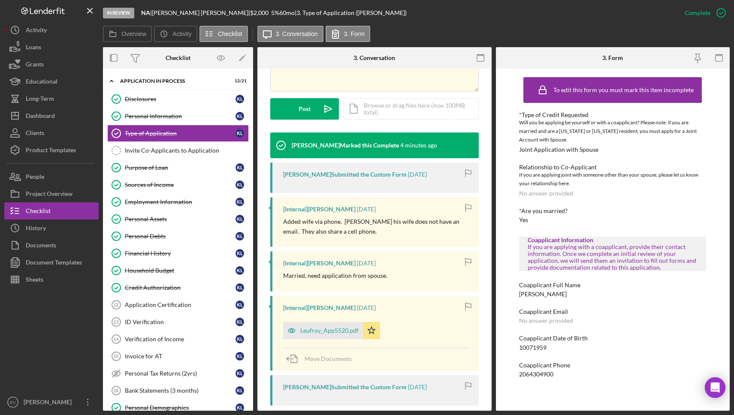
scroll to position [220, 0]
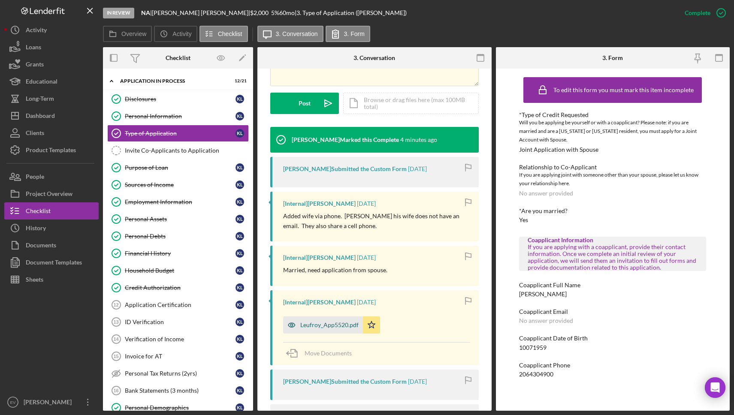
click at [338, 325] on div "Leufroy_App5520.pdf" at bounding box center [329, 325] width 58 height 7
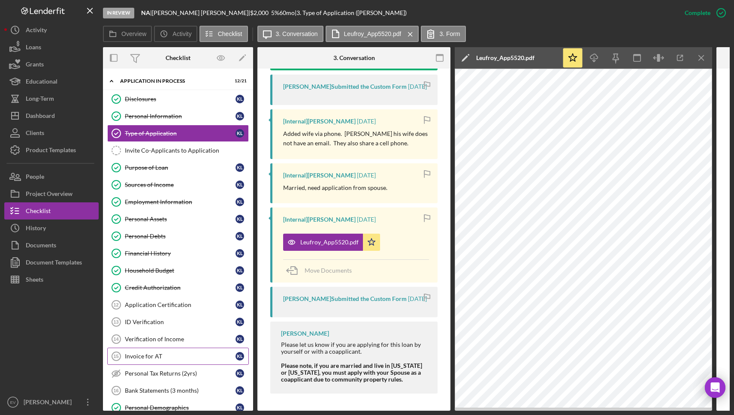
scroll to position [128, 0]
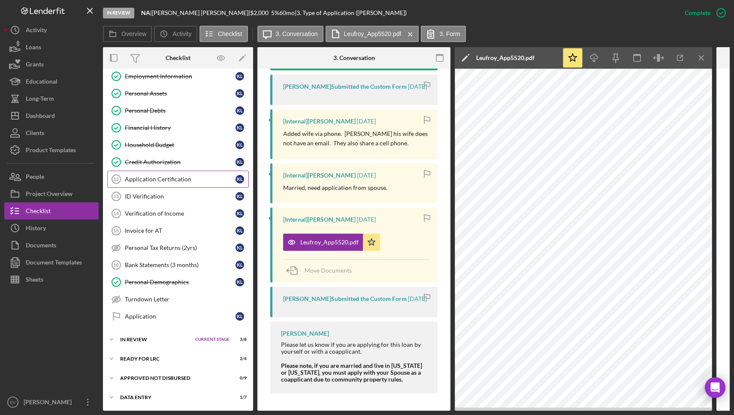
click at [156, 176] on div "Application Certification" at bounding box center [180, 179] width 111 height 7
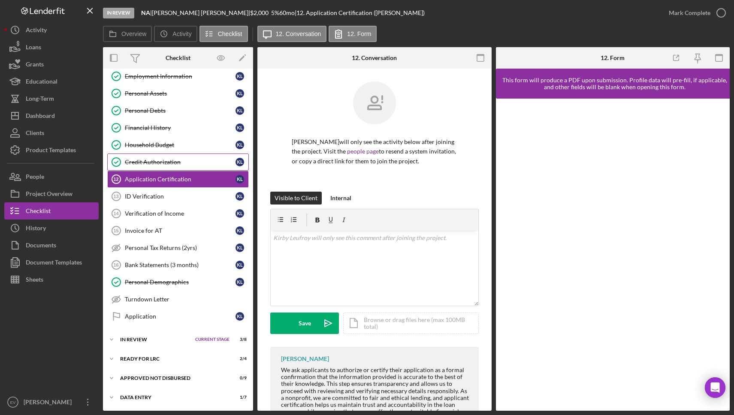
click at [157, 159] on div "Credit Authorization" at bounding box center [180, 162] width 111 height 7
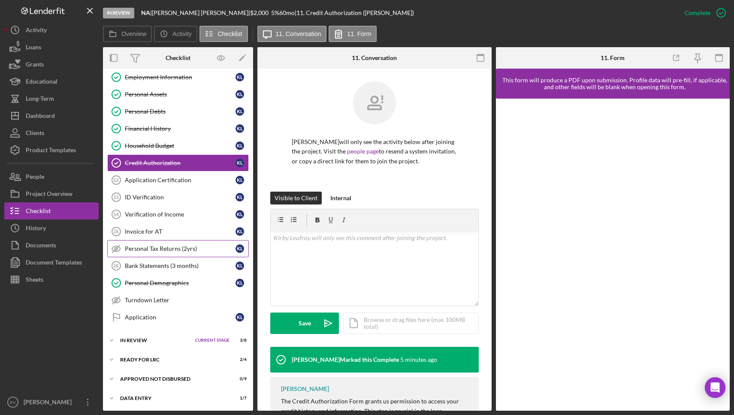
scroll to position [126, 0]
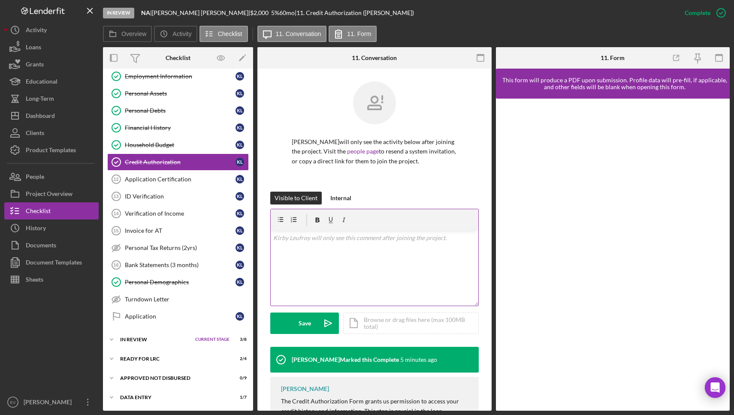
click at [328, 275] on div "v Color teal Color pink Remove color Add row above Add row below Add column bef…" at bounding box center [375, 268] width 208 height 75
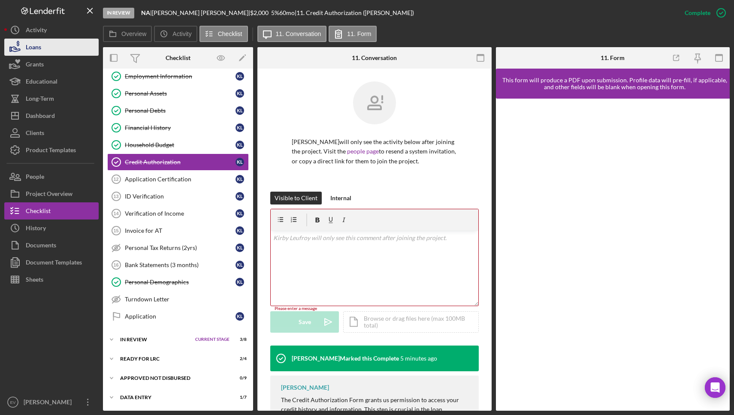
click at [46, 46] on button "Loans" at bounding box center [51, 47] width 94 height 17
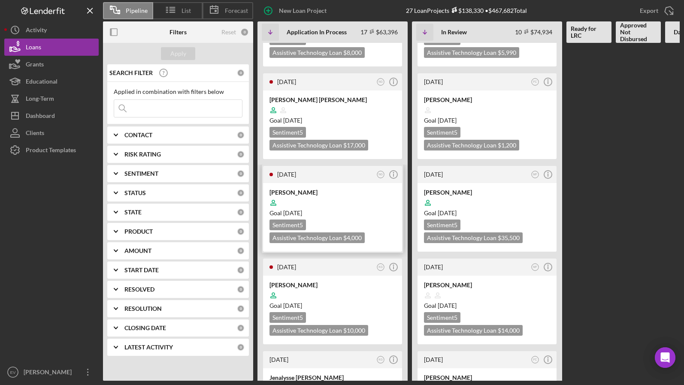
scroll to position [272, 0]
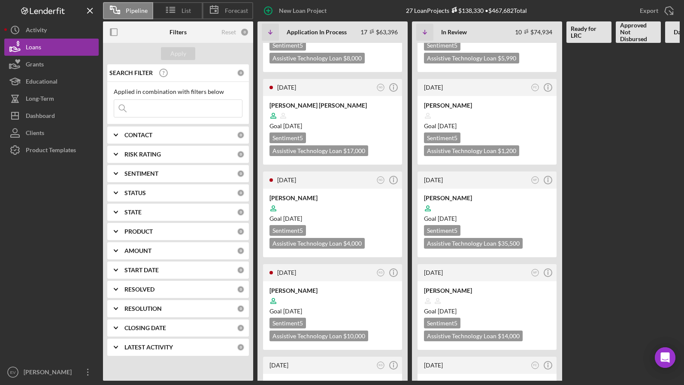
click at [145, 142] on div "CONTACT 0" at bounding box center [184, 135] width 120 height 17
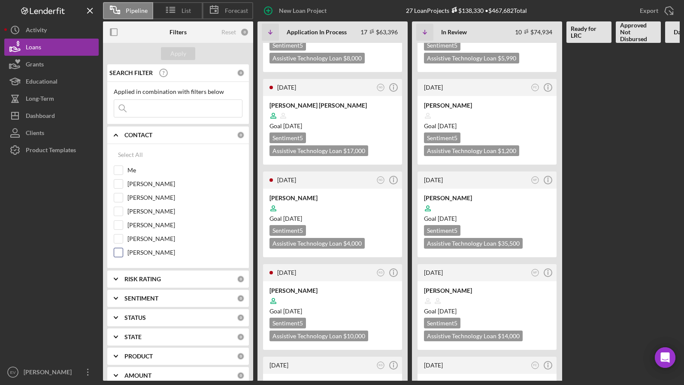
click at [156, 252] on label "[PERSON_NAME]" at bounding box center [184, 252] width 115 height 9
click at [123, 252] on input "[PERSON_NAME]" at bounding box center [118, 252] width 9 height 9
checkbox input "true"
click at [177, 52] on div "Apply" at bounding box center [178, 53] width 16 height 13
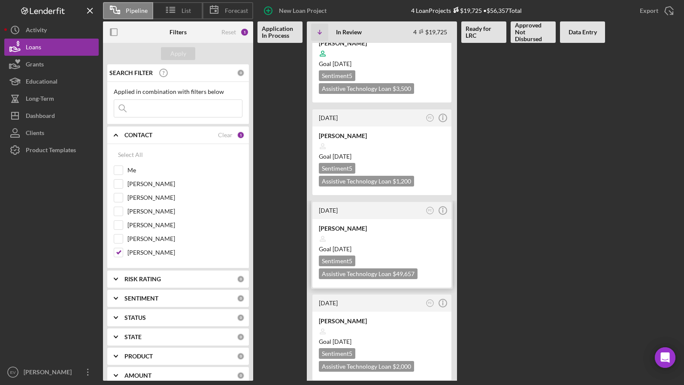
scroll to position [0, 0]
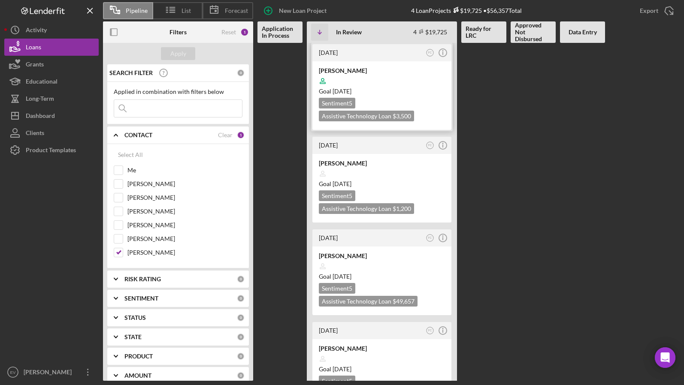
click at [390, 94] on div "Goal [DATE]" at bounding box center [382, 91] width 126 height 9
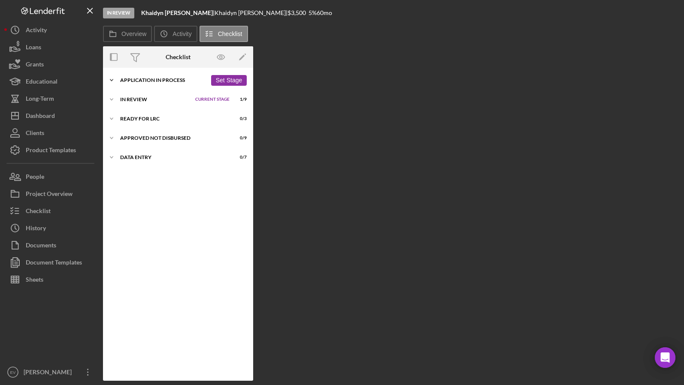
click at [130, 80] on div "Application In Process" at bounding box center [163, 80] width 87 height 5
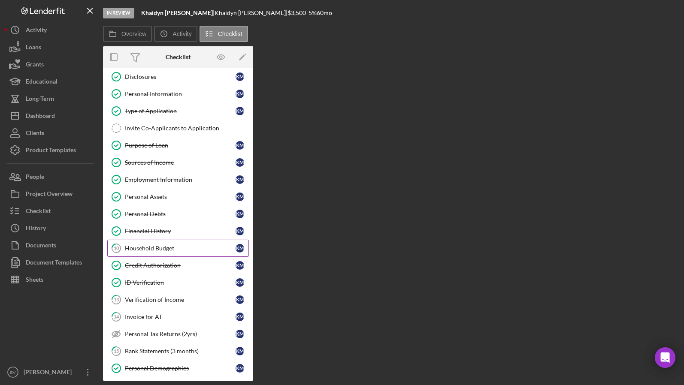
scroll to position [27, 0]
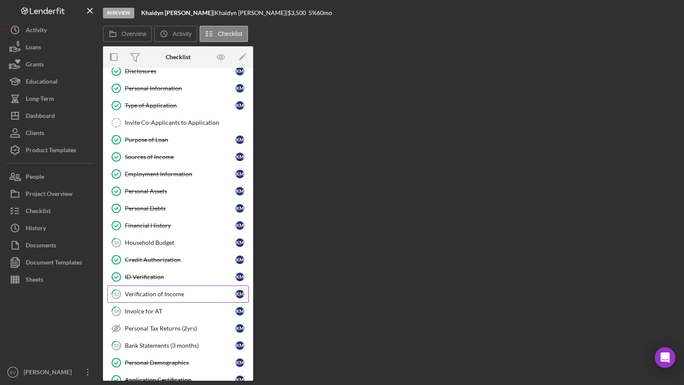
click at [170, 292] on div "Verification of Income" at bounding box center [180, 294] width 111 height 7
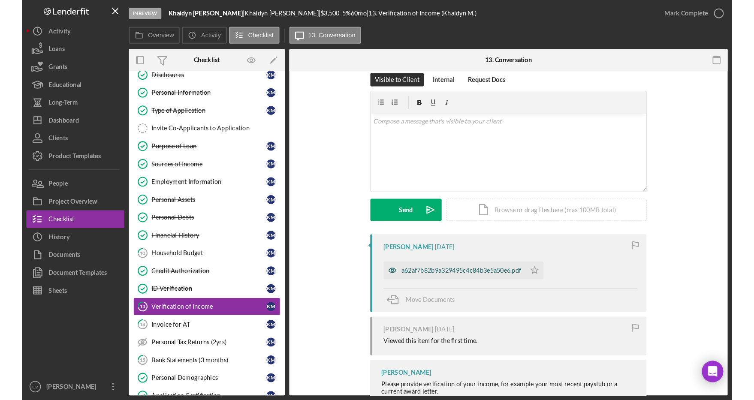
scroll to position [17, 0]
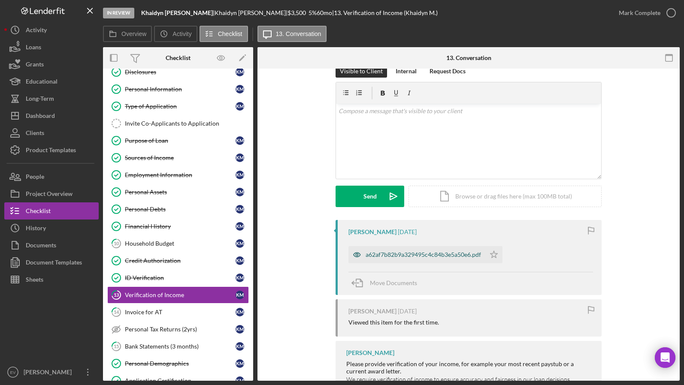
click at [428, 254] on div "a62af7b82b9a329495c4c84b3e5a50e6.pdf" at bounding box center [422, 254] width 115 height 7
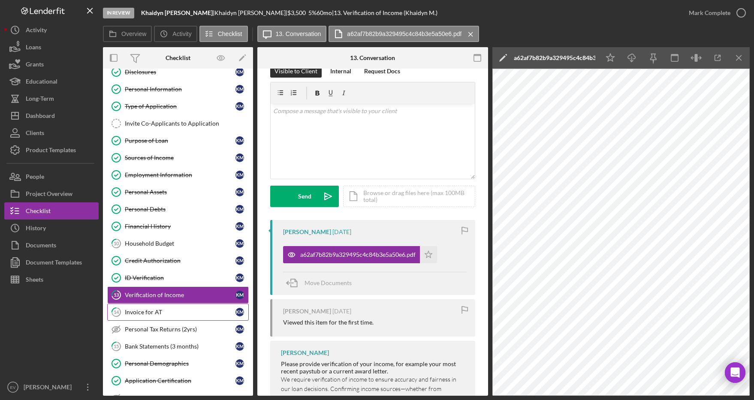
click at [140, 311] on div "Invoice for AT" at bounding box center [180, 312] width 111 height 7
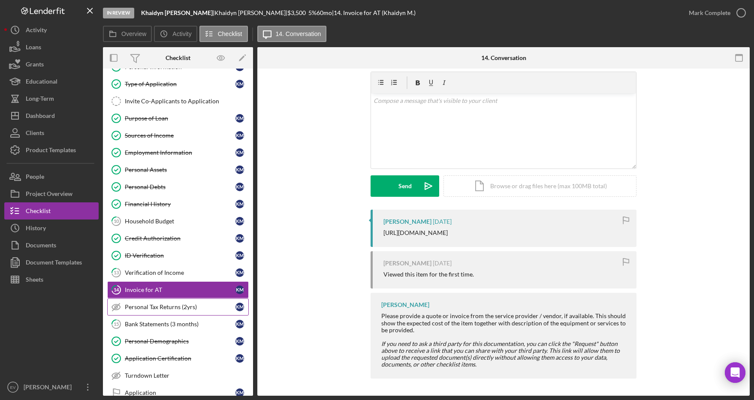
scroll to position [55, 0]
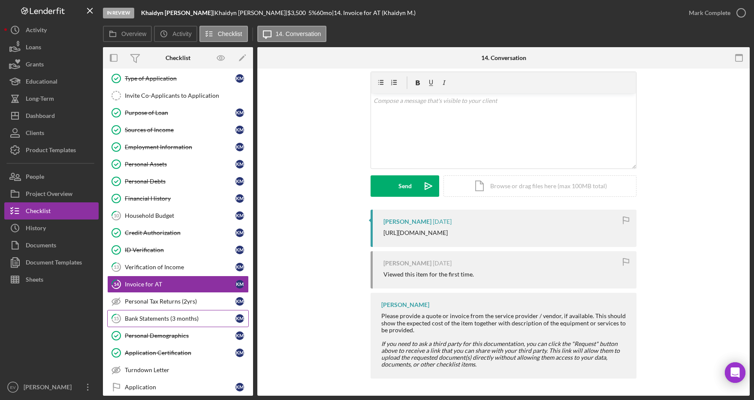
click at [168, 318] on div "Bank Statements (3 months)" at bounding box center [180, 318] width 111 height 7
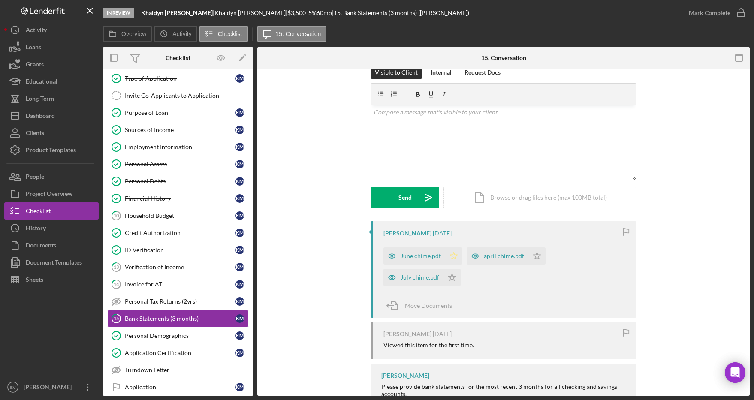
scroll to position [27, 0]
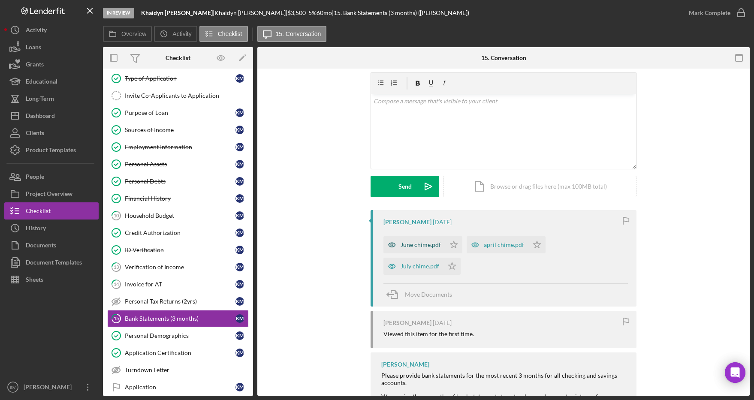
click at [408, 245] on div "June chime.pdf" at bounding box center [421, 244] width 40 height 7
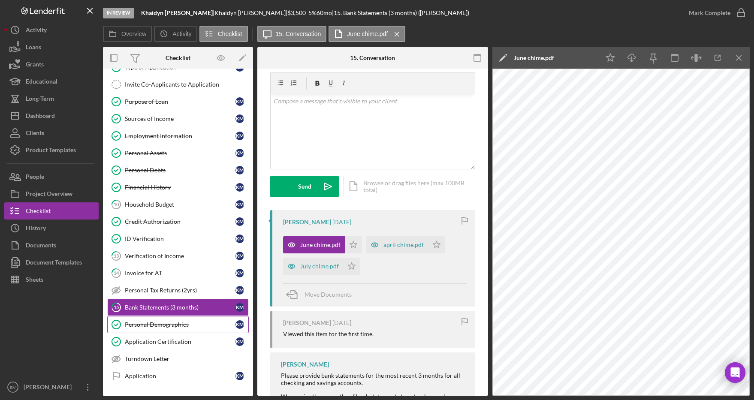
scroll to position [77, 0]
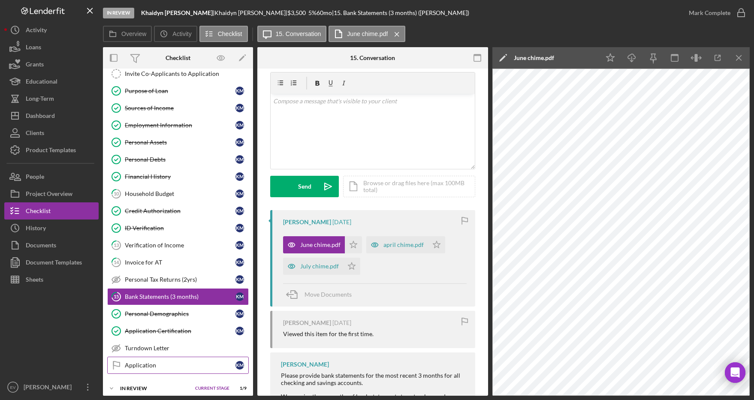
click at [180, 367] on div "Application" at bounding box center [180, 365] width 111 height 7
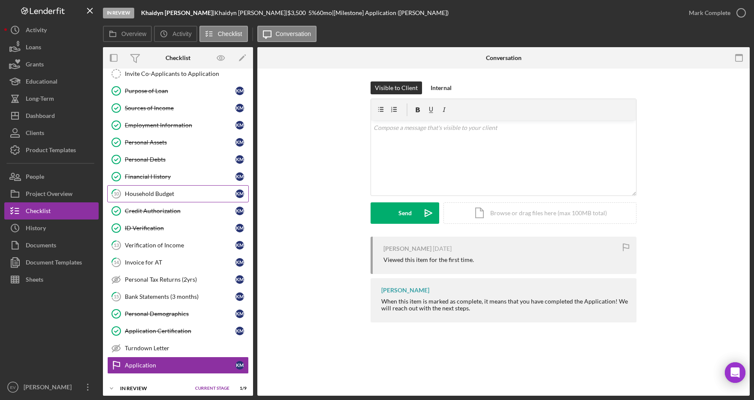
click at [165, 199] on link "10 Household Budget K M" at bounding box center [178, 193] width 142 height 17
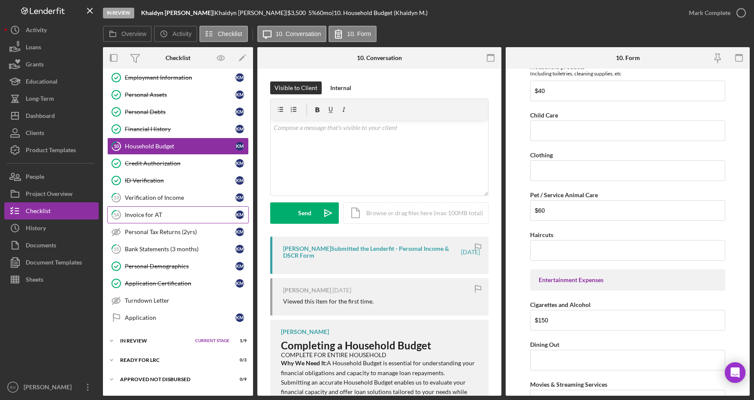
scroll to position [141, 0]
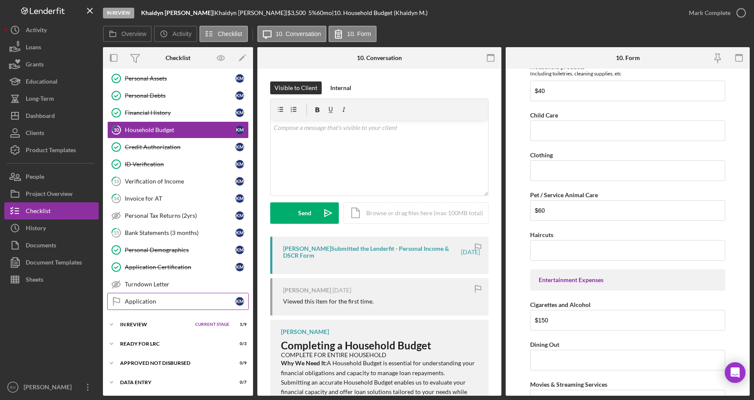
click at [155, 299] on div "Application" at bounding box center [180, 301] width 111 height 7
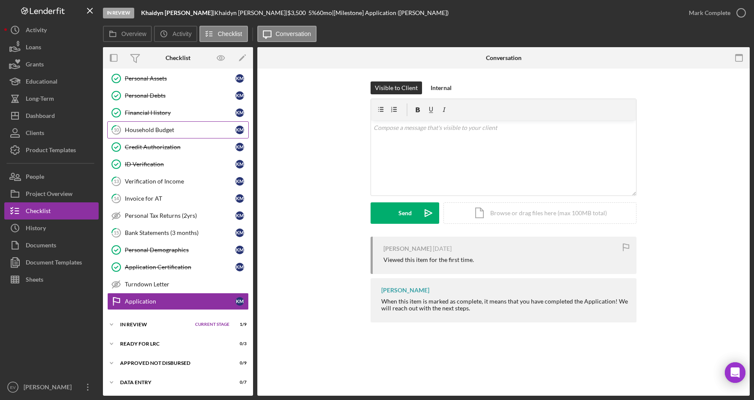
click at [162, 133] on link "10 Household Budget K M" at bounding box center [178, 129] width 142 height 17
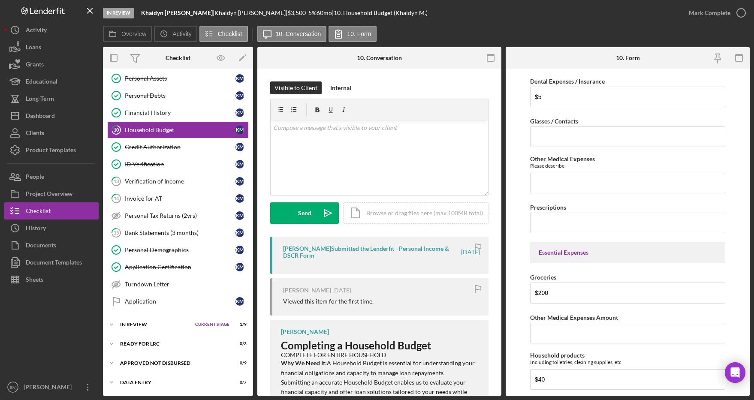
scroll to position [881, 0]
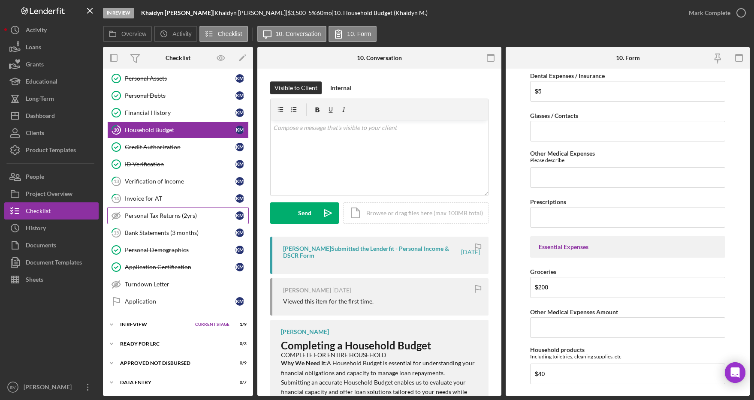
click at [145, 219] on div "Personal Tax Returns (2yrs)" at bounding box center [180, 215] width 111 height 7
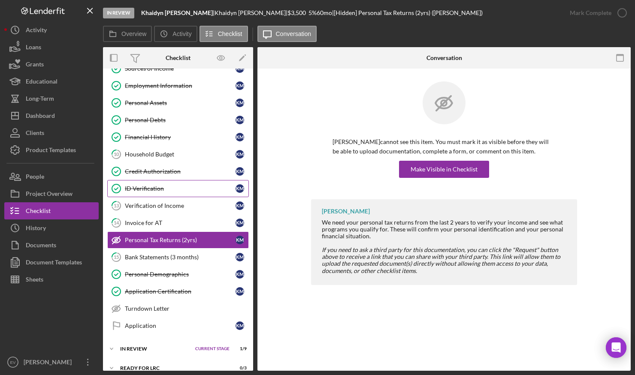
scroll to position [111, 0]
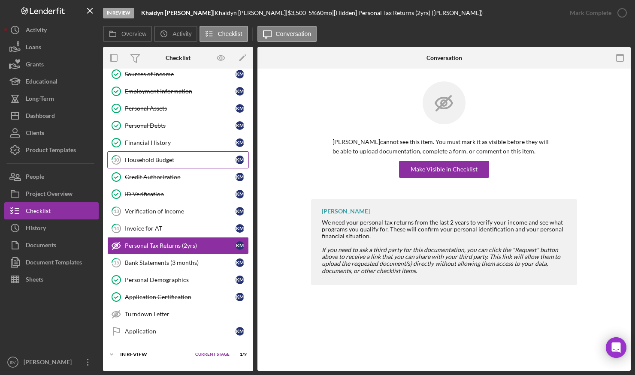
click at [164, 157] on div "Household Budget" at bounding box center [180, 160] width 111 height 7
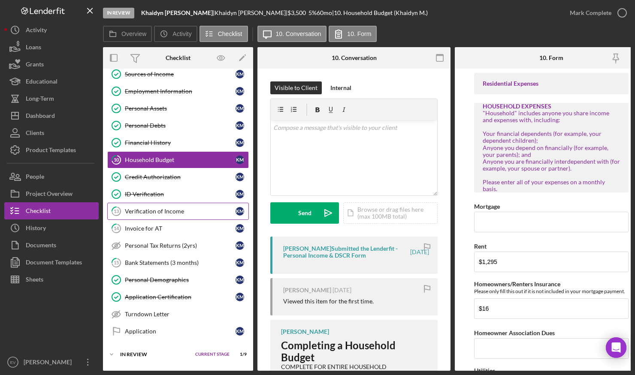
click at [175, 212] on div "Verification of Income" at bounding box center [180, 211] width 111 height 7
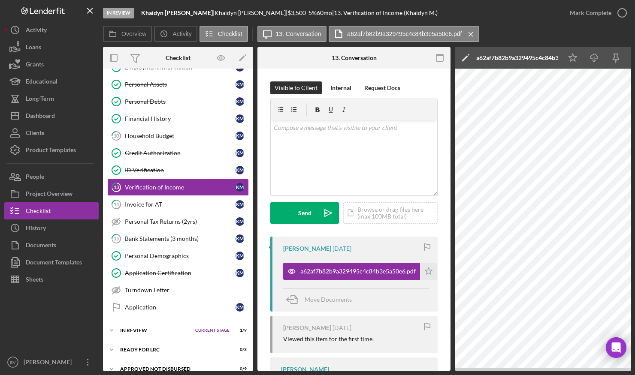
scroll to position [168, 0]
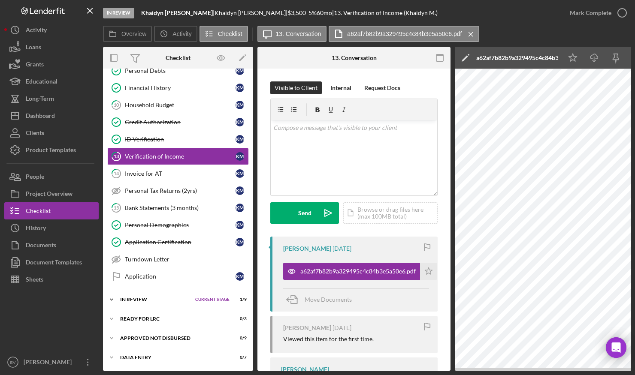
click at [145, 297] on div "In Review" at bounding box center [155, 299] width 71 height 5
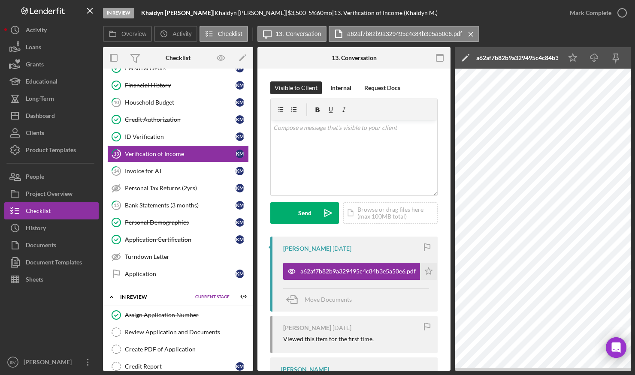
scroll to position [311, 0]
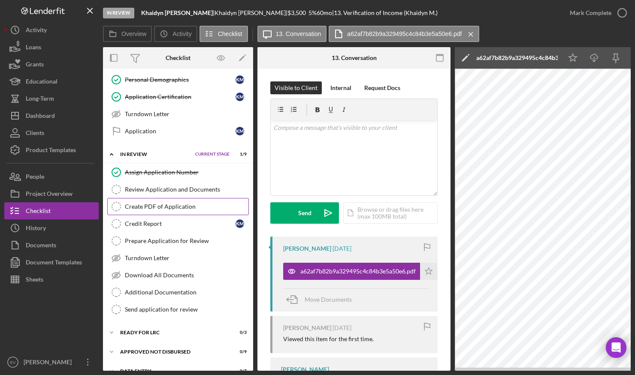
click at [164, 206] on div "Create PDF of Application" at bounding box center [186, 206] width 123 height 7
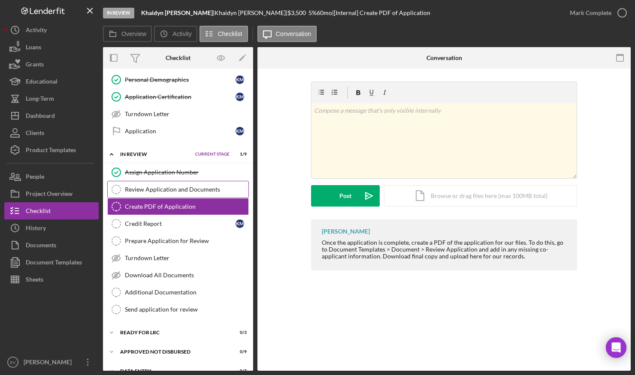
click at [139, 189] on div "Review Application and Documents" at bounding box center [186, 189] width 123 height 7
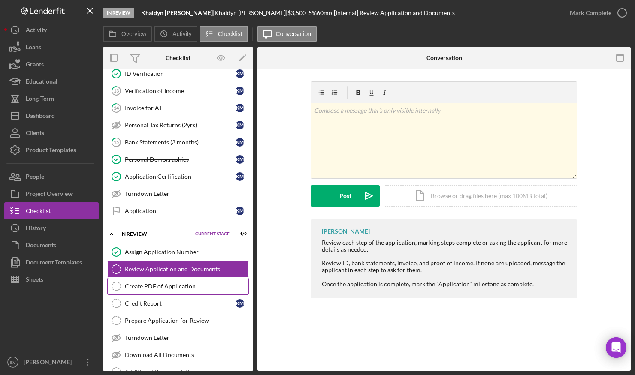
scroll to position [242, 0]
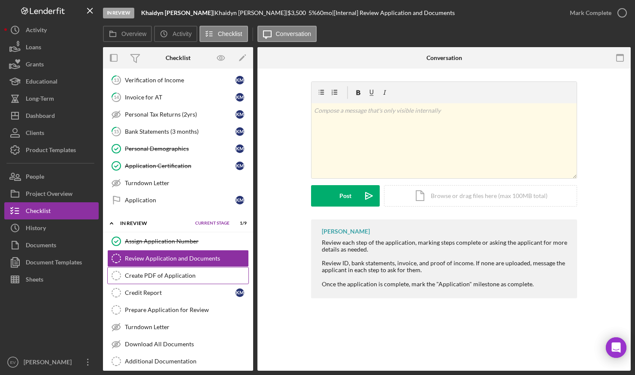
click at [156, 277] on div "Create PDF of Application" at bounding box center [186, 275] width 123 height 7
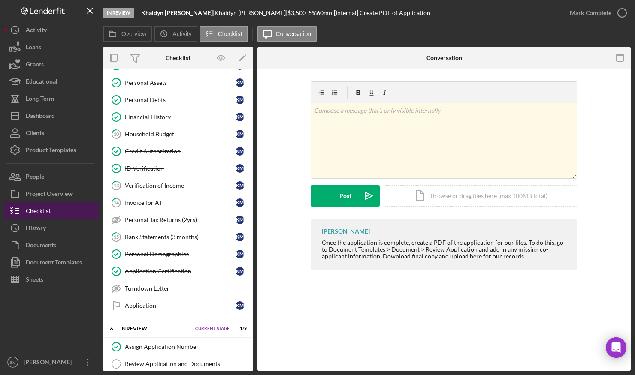
scroll to position [154, 0]
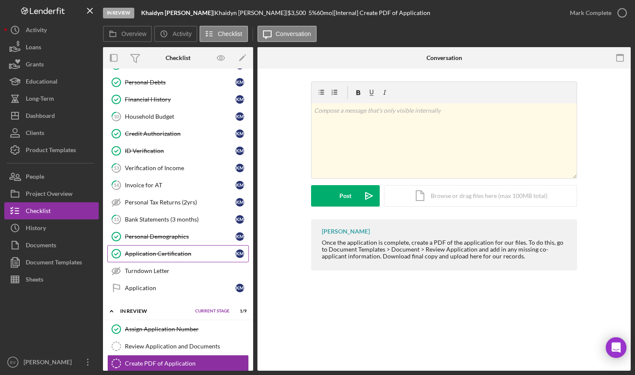
click at [166, 251] on div "Application Certification" at bounding box center [180, 253] width 111 height 7
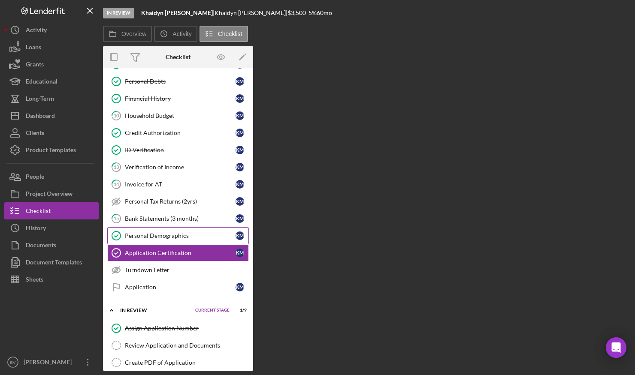
click at [161, 233] on div "Personal Demographics" at bounding box center [180, 235] width 111 height 7
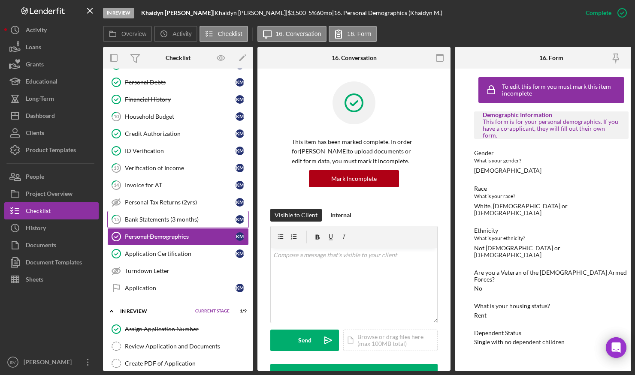
click at [163, 220] on div "Bank Statements (3 months)" at bounding box center [180, 219] width 111 height 7
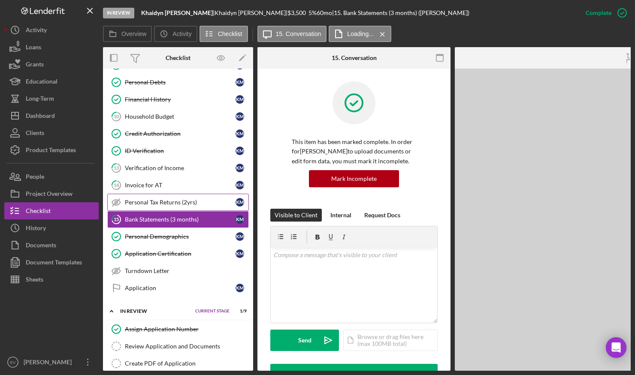
click at [169, 204] on div "Personal Tax Returns (2yrs)" at bounding box center [180, 202] width 111 height 7
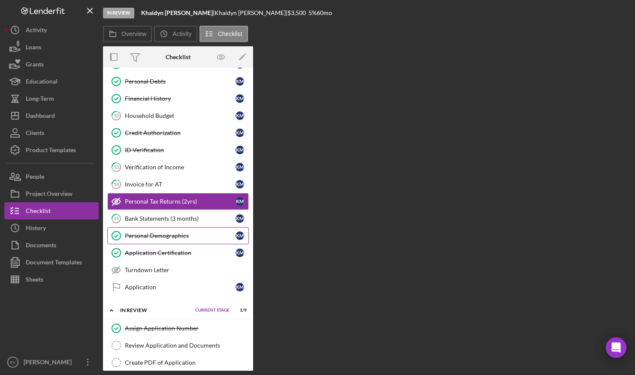
click at [169, 244] on link "Personal Demographics Personal Demographics K M" at bounding box center [178, 235] width 142 height 17
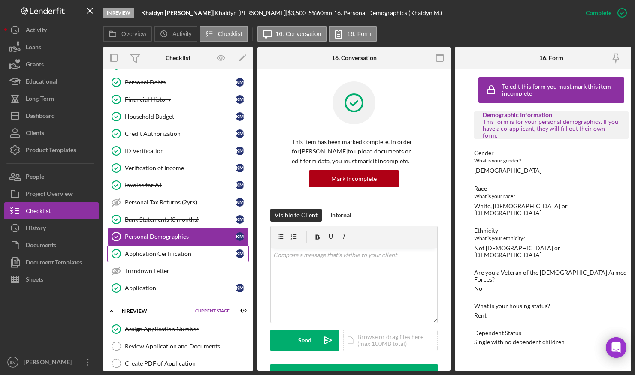
click at [169, 256] on div "Application Certification" at bounding box center [180, 253] width 111 height 7
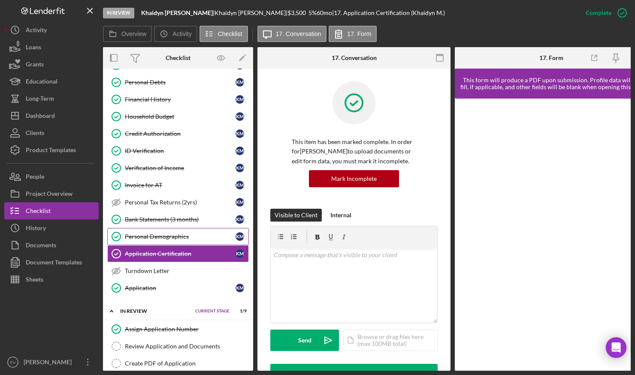
click at [167, 231] on link "Personal Demographics Personal Demographics K M" at bounding box center [178, 236] width 142 height 17
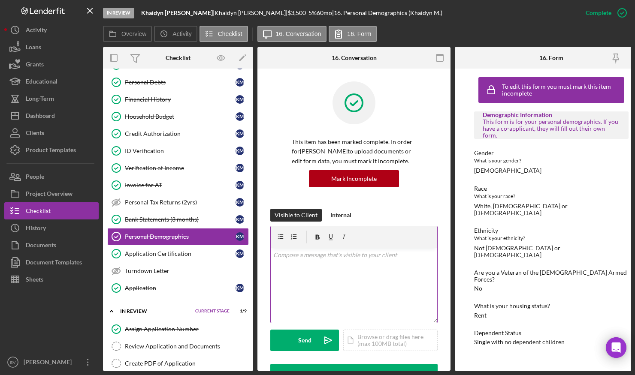
scroll to position [148, 0]
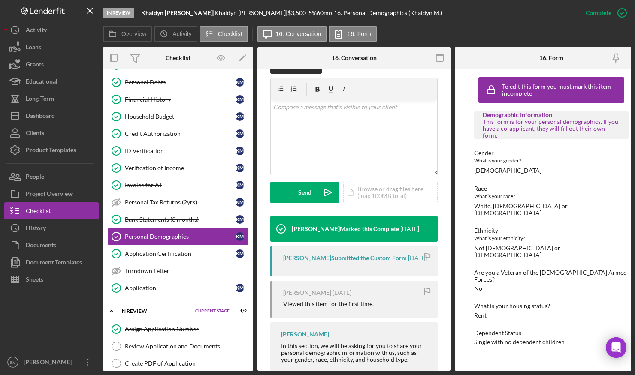
click at [518, 195] on div "Race What is your race? [DEMOGRAPHIC_DATA], [DEMOGRAPHIC_DATA] or [DEMOGRAPHIC_…" at bounding box center [551, 200] width 154 height 31
drag, startPoint x: 518, startPoint y: 195, endPoint x: 525, endPoint y: 169, distance: 26.5
click at [525, 172] on div "Demographic Information This form is for your personal demographics. If you hav…" at bounding box center [551, 228] width 154 height 234
click at [525, 169] on div "Demographic Information This form is for your personal demographics. If you hav…" at bounding box center [551, 228] width 154 height 234
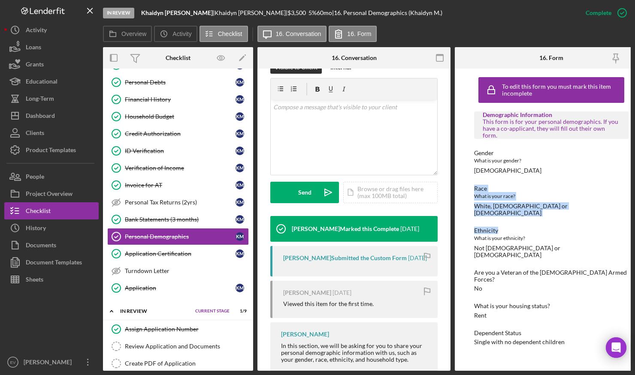
drag, startPoint x: 525, startPoint y: 169, endPoint x: 549, endPoint y: 208, distance: 45.2
click at [549, 208] on div "Demographic Information This form is for your personal demographics. If you hav…" at bounding box center [551, 228] width 154 height 234
drag, startPoint x: 535, startPoint y: 201, endPoint x: 523, endPoint y: 164, distance: 39.1
click at [523, 164] on div "Demographic Information This form is for your personal demographics. If you hav…" at bounding box center [551, 228] width 154 height 234
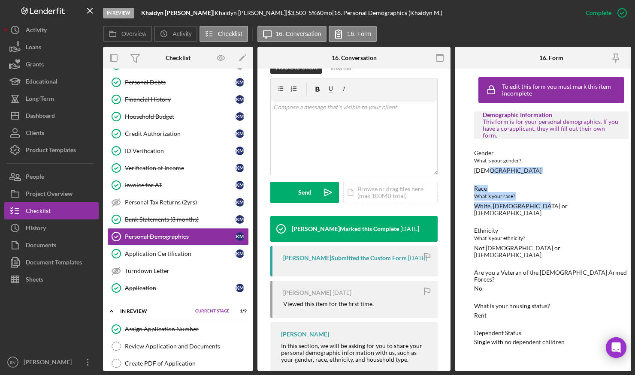
click at [523, 164] on div "Gender What is your gender? [DEMOGRAPHIC_DATA]" at bounding box center [551, 162] width 154 height 24
drag, startPoint x: 523, startPoint y: 164, endPoint x: 577, endPoint y: 203, distance: 66.6
click at [577, 203] on div "Demographic Information This form is for your personal demographics. If you hav…" at bounding box center [551, 228] width 154 height 234
click at [577, 203] on div "White, [DEMOGRAPHIC_DATA] or [DEMOGRAPHIC_DATA]" at bounding box center [551, 210] width 154 height 14
drag, startPoint x: 577, startPoint y: 203, endPoint x: 543, endPoint y: 181, distance: 40.6
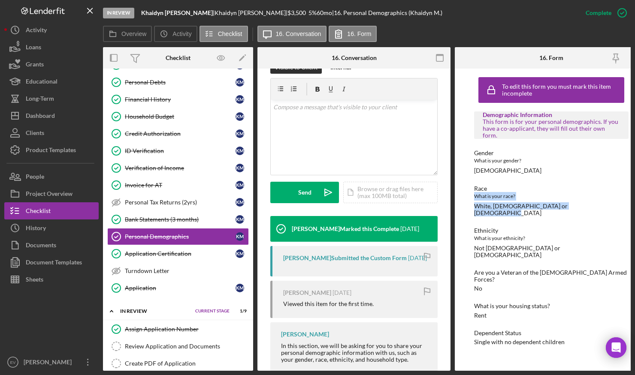
click at [542, 185] on div "Race What is your race? [DEMOGRAPHIC_DATA], [DEMOGRAPHIC_DATA] or [DEMOGRAPHIC_…" at bounding box center [551, 200] width 154 height 31
click at [543, 185] on div "Race" at bounding box center [551, 188] width 154 height 7
drag, startPoint x: 586, startPoint y: 201, endPoint x: 605, endPoint y: 213, distance: 22.7
click at [605, 213] on div "Demographic Information This form is for your personal demographics. If you hav…" at bounding box center [551, 228] width 154 height 234
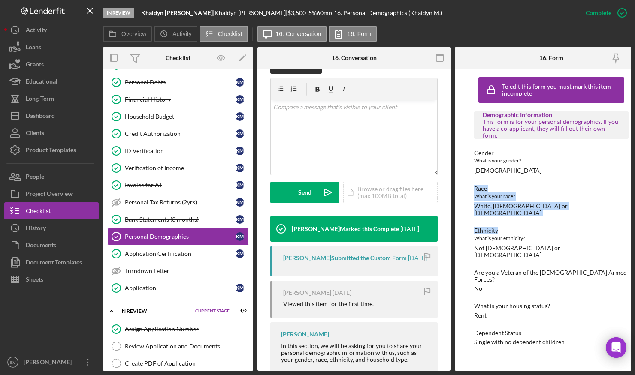
drag, startPoint x: 605, startPoint y: 213, endPoint x: 521, endPoint y: 174, distance: 93.3
click at [522, 175] on div "Demographic Information This form is for your personal demographics. If you hav…" at bounding box center [551, 228] width 154 height 234
click at [521, 174] on div "Demographic Information This form is for your personal demographics. If you hav…" at bounding box center [551, 228] width 154 height 234
drag, startPoint x: 521, startPoint y: 174, endPoint x: 602, endPoint y: 200, distance: 85.4
click at [602, 200] on div "Demographic Information This form is for your personal demographics. If you hav…" at bounding box center [551, 228] width 154 height 234
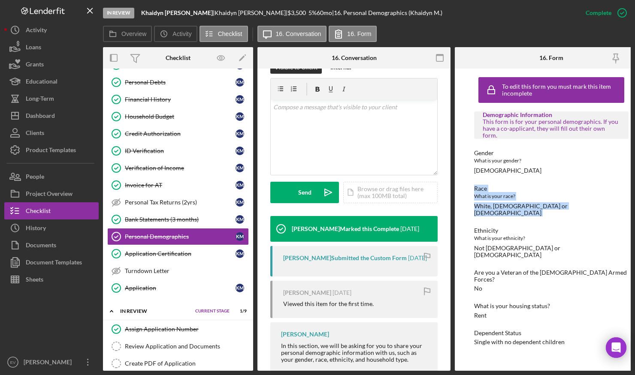
click at [602, 200] on div "Race What is your race? [DEMOGRAPHIC_DATA], [DEMOGRAPHIC_DATA] or [DEMOGRAPHIC_…" at bounding box center [551, 200] width 154 height 31
drag, startPoint x: 602, startPoint y: 200, endPoint x: 506, endPoint y: 175, distance: 98.9
click at [506, 175] on div "Demographic Information This form is for your personal demographics. If you hav…" at bounding box center [551, 228] width 154 height 234
drag, startPoint x: 506, startPoint y: 175, endPoint x: 606, endPoint y: 197, distance: 102.0
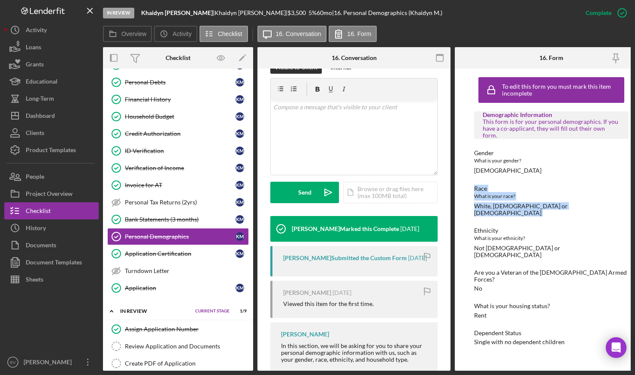
click at [606, 197] on div "Demographic Information This form is for your personal demographics. If you hav…" at bounding box center [551, 228] width 154 height 234
click at [606, 197] on div "Race What is your race? [DEMOGRAPHIC_DATA], [DEMOGRAPHIC_DATA] or [DEMOGRAPHIC_…" at bounding box center [551, 200] width 154 height 31
drag, startPoint x: 589, startPoint y: 200, endPoint x: 503, endPoint y: 178, distance: 89.3
click at [507, 185] on div "Race What is your race? [DEMOGRAPHIC_DATA], [DEMOGRAPHIC_DATA] or [DEMOGRAPHIC_…" at bounding box center [551, 200] width 154 height 31
click at [502, 178] on div "Demographic Information This form is for your personal demographics. If you hav…" at bounding box center [551, 228] width 154 height 234
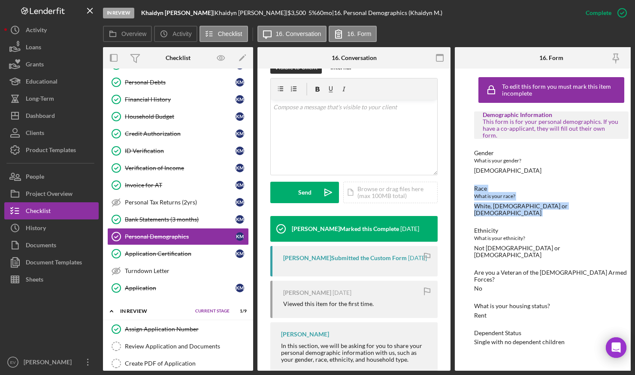
scroll to position [0, 17]
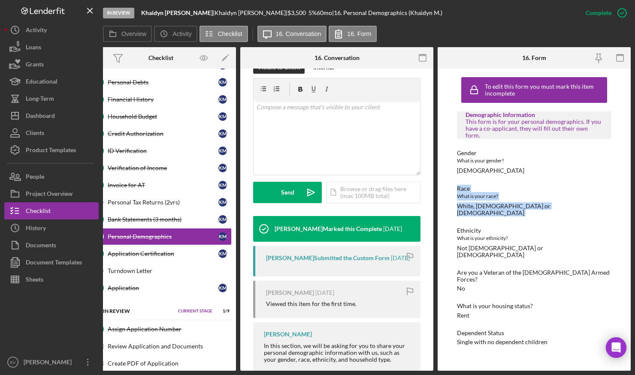
drag, startPoint x: 492, startPoint y: 177, endPoint x: 624, endPoint y: 204, distance: 134.3
click at [624, 204] on div "To edit this form you must mark this item incomplete Demographic Information Th…" at bounding box center [533, 220] width 193 height 302
click at [581, 199] on div "Race What is your race? [DEMOGRAPHIC_DATA], [DEMOGRAPHIC_DATA] or [DEMOGRAPHIC_…" at bounding box center [534, 200] width 154 height 31
drag, startPoint x: 580, startPoint y: 199, endPoint x: 443, endPoint y: 169, distance: 139.5
click at [443, 169] on div "To edit this form you must mark this item incomplete Demographic Information Th…" at bounding box center [533, 220] width 193 height 302
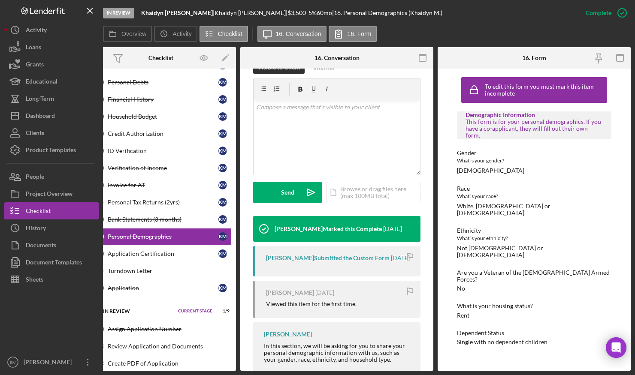
click at [496, 185] on div "Race" at bounding box center [534, 188] width 154 height 7
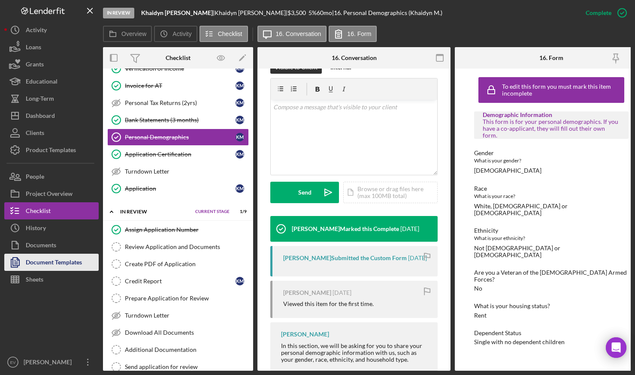
scroll to position [327, 0]
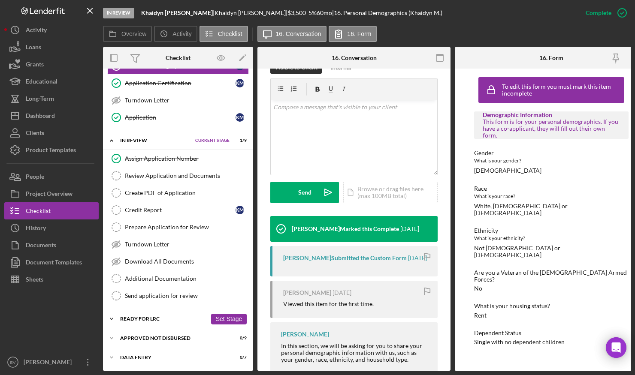
click at [135, 317] on div "Ready for LRC" at bounding box center [163, 318] width 87 height 5
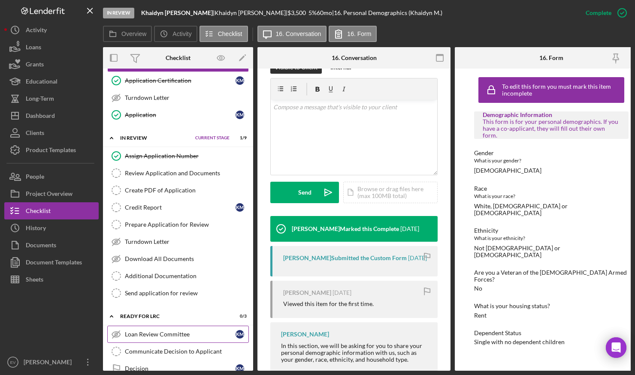
click at [135, 340] on link "Loan Review Committee Loan Review Committee K M" at bounding box center [178, 334] width 142 height 17
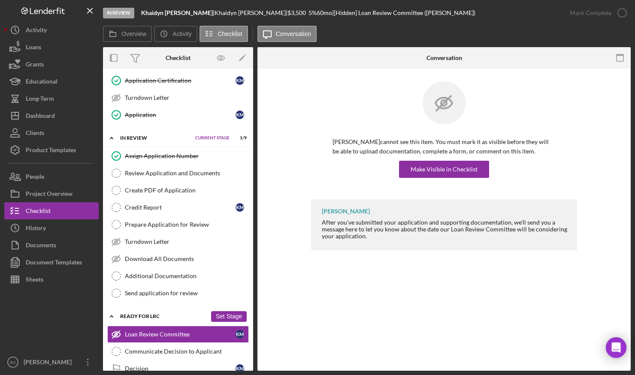
click at [132, 316] on div "Ready for LRC" at bounding box center [163, 316] width 87 height 5
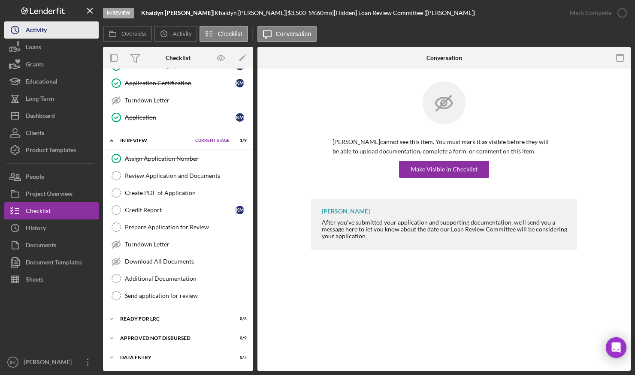
click at [52, 27] on button "Icon/History Activity" at bounding box center [51, 29] width 94 height 17
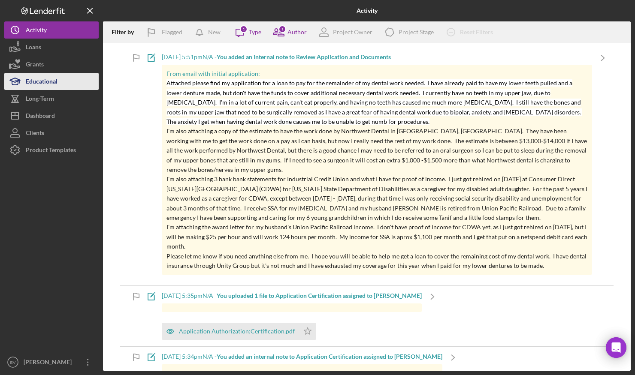
click at [59, 77] on button "Educational" at bounding box center [51, 81] width 94 height 17
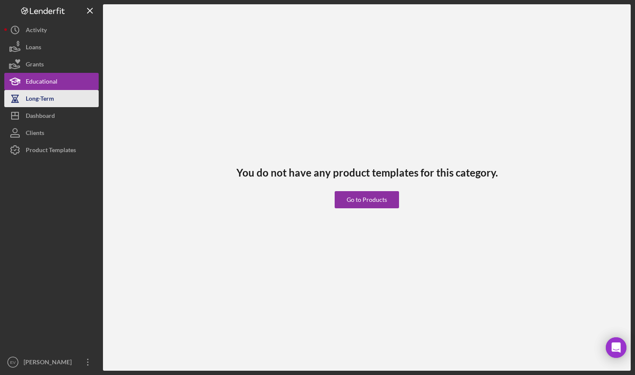
click at [63, 96] on button "Long-Term" at bounding box center [51, 98] width 94 height 17
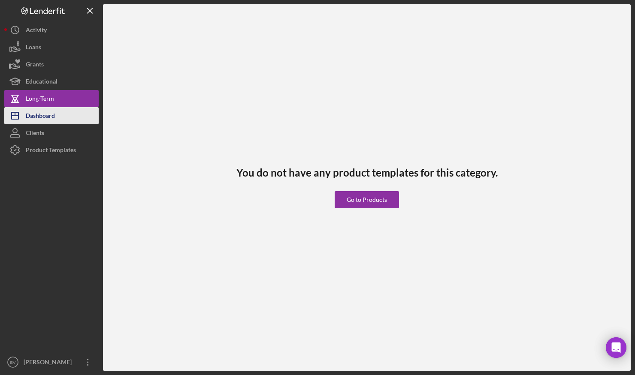
click at [65, 114] on button "Icon/Dashboard Dashboard" at bounding box center [51, 115] width 94 height 17
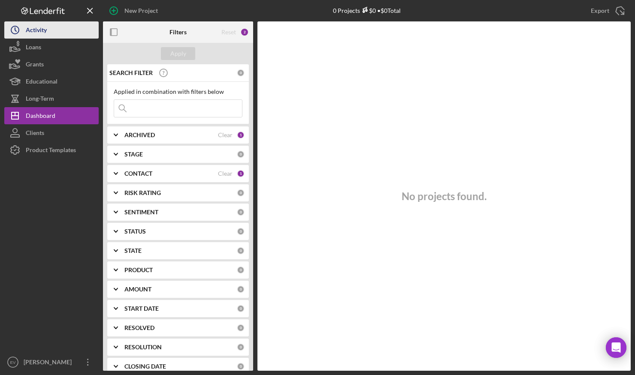
click at [51, 27] on button "Icon/History Activity" at bounding box center [51, 29] width 94 height 17
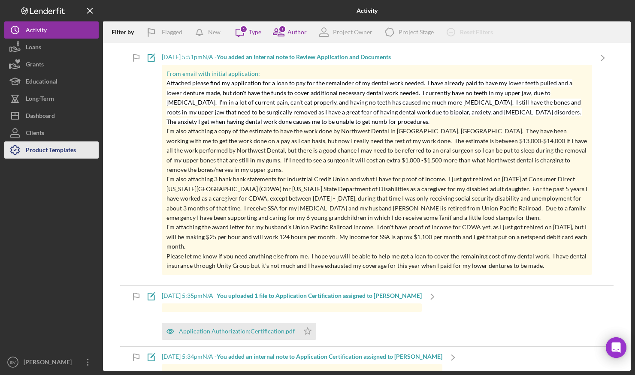
click at [48, 152] on div "Product Templates" at bounding box center [51, 151] width 50 height 19
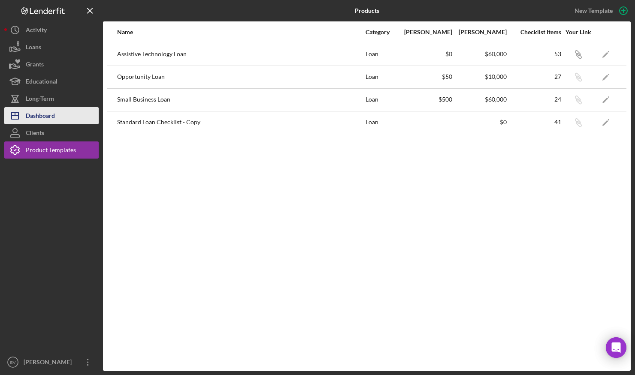
click at [50, 114] on div "Dashboard" at bounding box center [40, 116] width 29 height 19
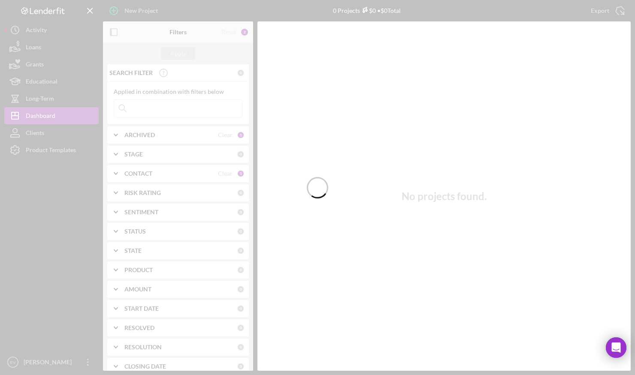
click at [54, 46] on div at bounding box center [317, 187] width 635 height 375
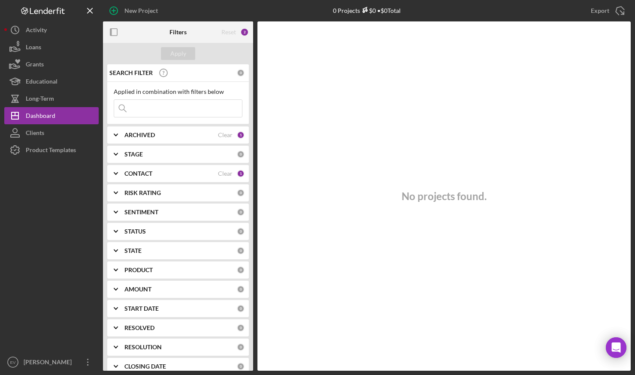
click at [48, 49] on button "Loans" at bounding box center [51, 47] width 94 height 17
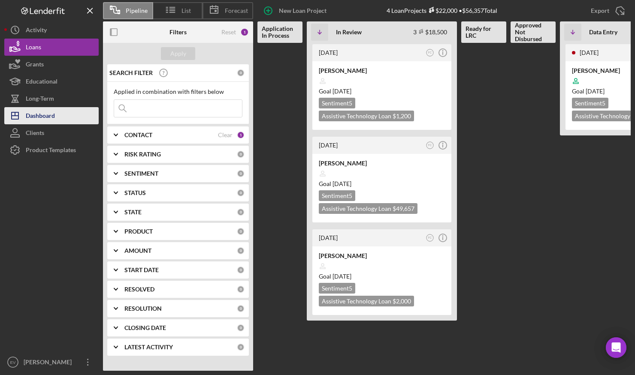
click at [64, 119] on button "Icon/Dashboard Dashboard" at bounding box center [51, 115] width 94 height 17
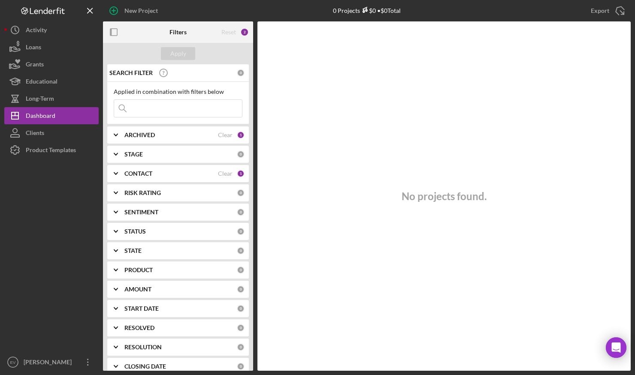
click at [119, 133] on icon "Icon/Expander" at bounding box center [115, 134] width 21 height 21
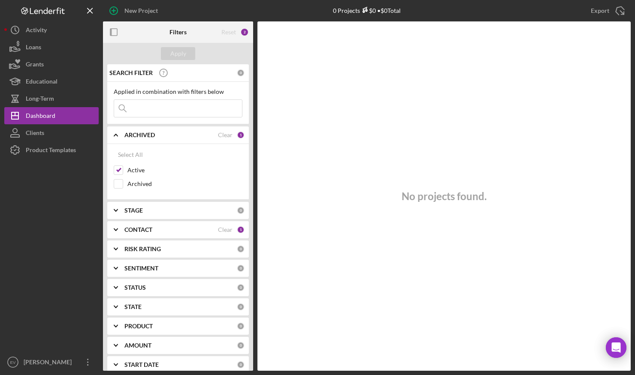
click at [145, 209] on div "STAGE" at bounding box center [180, 210] width 112 height 7
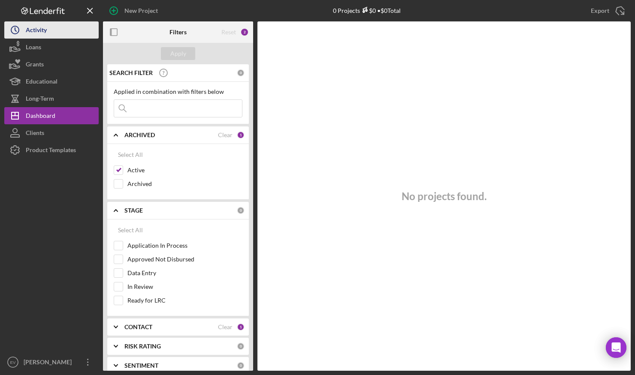
click at [45, 32] on div "Activity" at bounding box center [36, 30] width 21 height 19
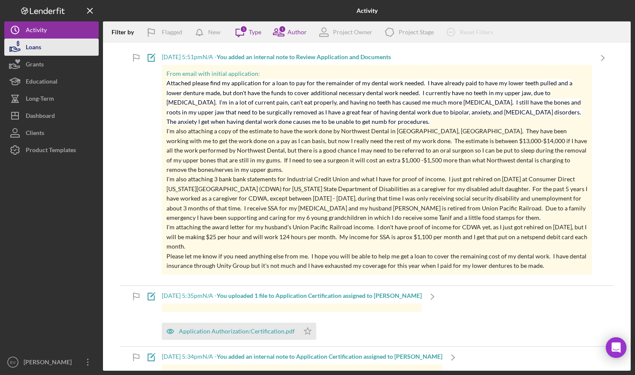
click at [50, 50] on button "Loans" at bounding box center [51, 47] width 94 height 17
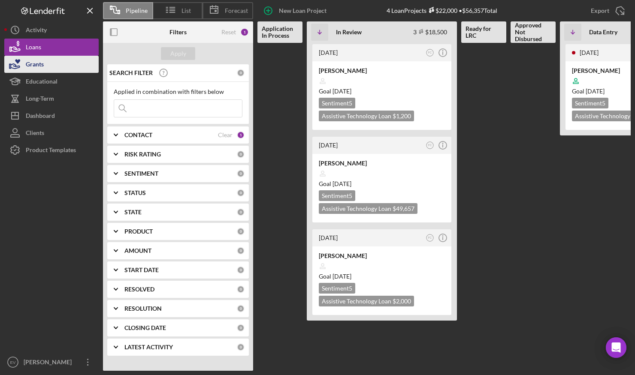
click at [50, 60] on button "Grants" at bounding box center [51, 64] width 94 height 17
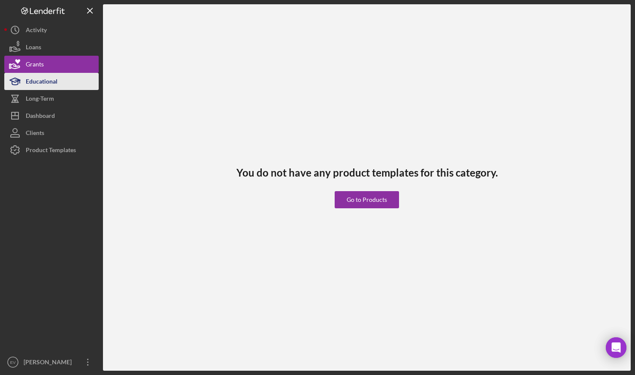
click at [54, 76] on div "Educational" at bounding box center [42, 82] width 32 height 19
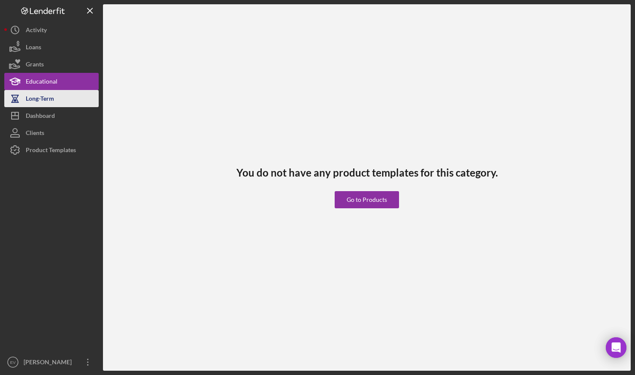
click at [53, 104] on div "Long-Term" at bounding box center [40, 99] width 28 height 19
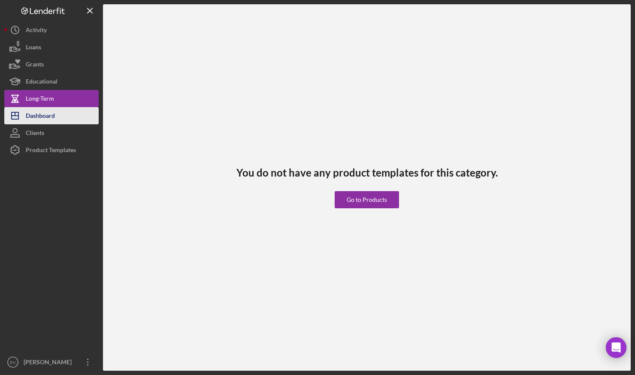
click at [54, 117] on div "Dashboard" at bounding box center [40, 116] width 29 height 19
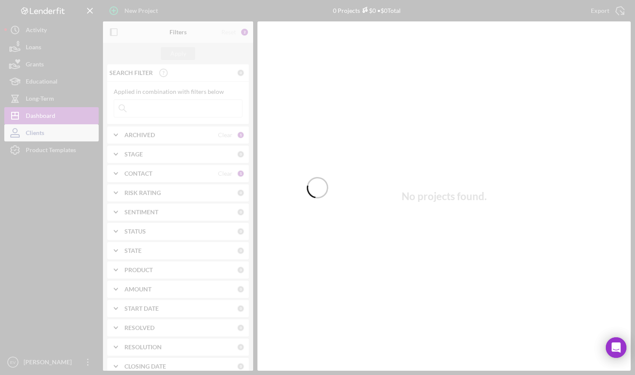
click at [55, 130] on div at bounding box center [317, 187] width 635 height 375
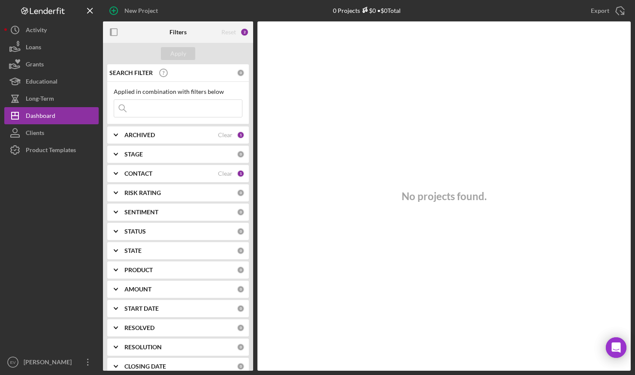
click at [173, 137] on div "ARCHIVED" at bounding box center [170, 135] width 93 height 7
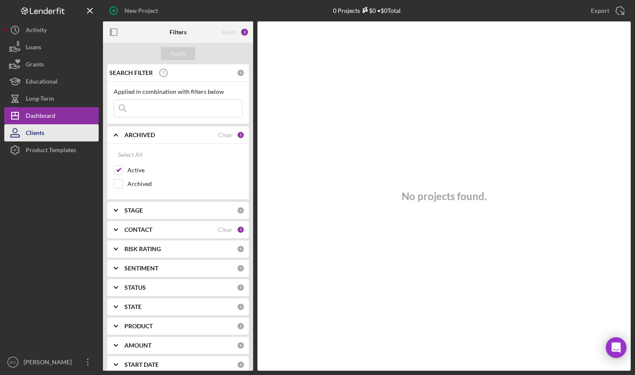
click at [48, 133] on button "Clients" at bounding box center [51, 132] width 94 height 17
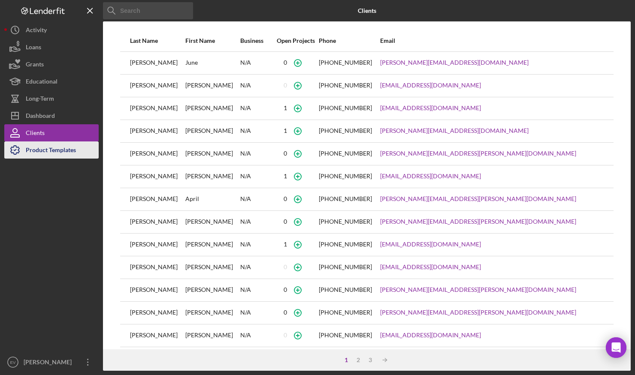
click at [48, 150] on div "Product Templates" at bounding box center [51, 151] width 50 height 19
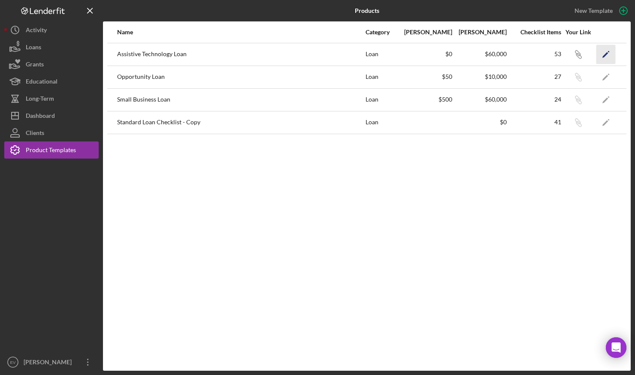
click at [608, 52] on icon "Icon/Edit" at bounding box center [605, 54] width 19 height 19
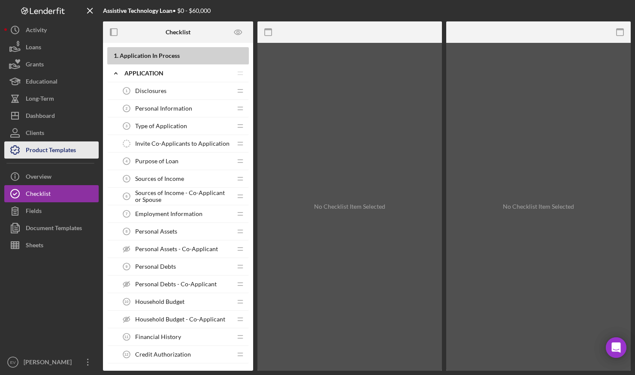
click at [47, 154] on div "Product Templates" at bounding box center [51, 151] width 50 height 19
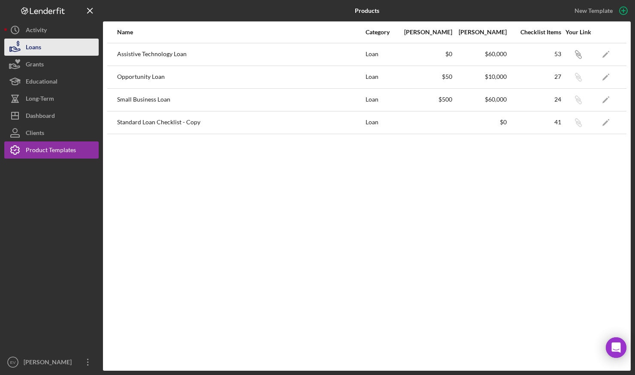
click at [57, 50] on button "Loans" at bounding box center [51, 47] width 94 height 17
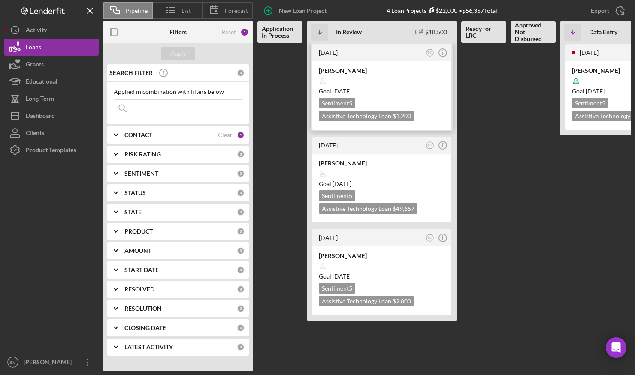
click at [364, 78] on div at bounding box center [382, 81] width 126 height 16
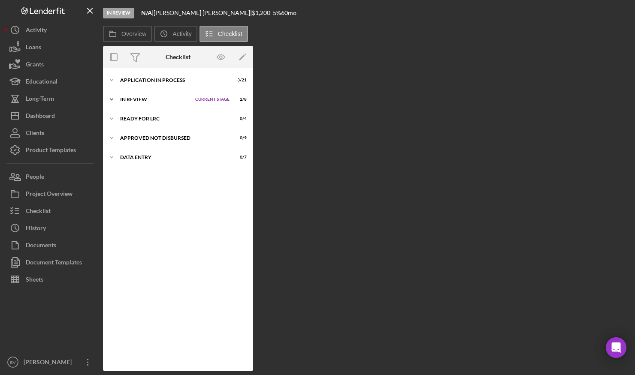
click at [139, 100] on div "In Review" at bounding box center [155, 99] width 71 height 5
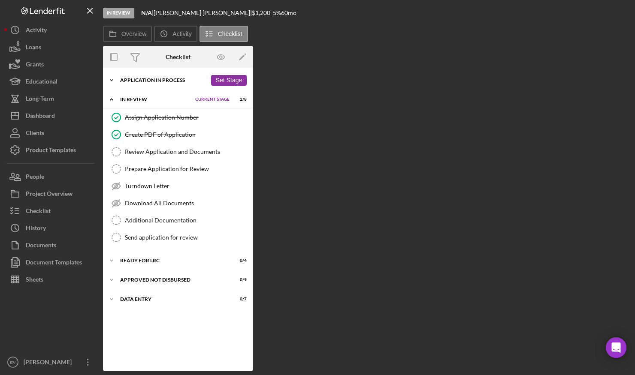
click at [150, 86] on div "Icon/Expander Application In Process 3 / 21 Set Stage" at bounding box center [178, 80] width 150 height 17
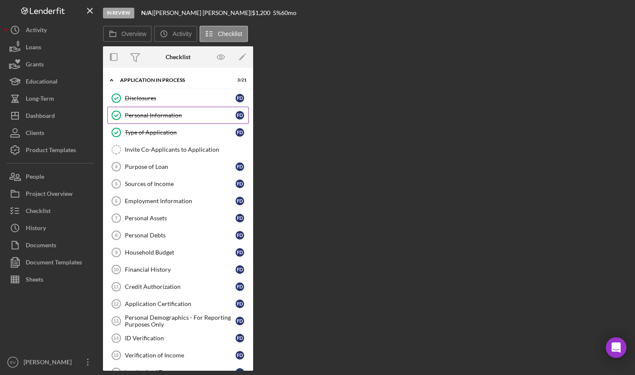
click at [155, 112] on div "Personal Information" at bounding box center [180, 115] width 111 height 7
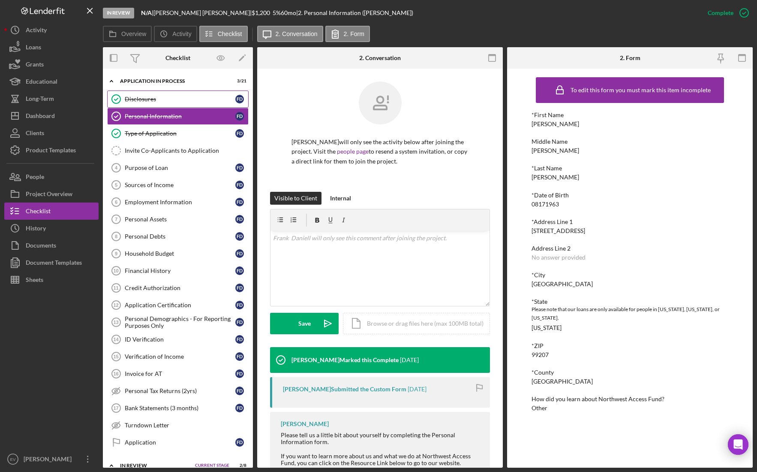
click at [181, 104] on link "Disclosures Disclosures F D" at bounding box center [178, 98] width 142 height 17
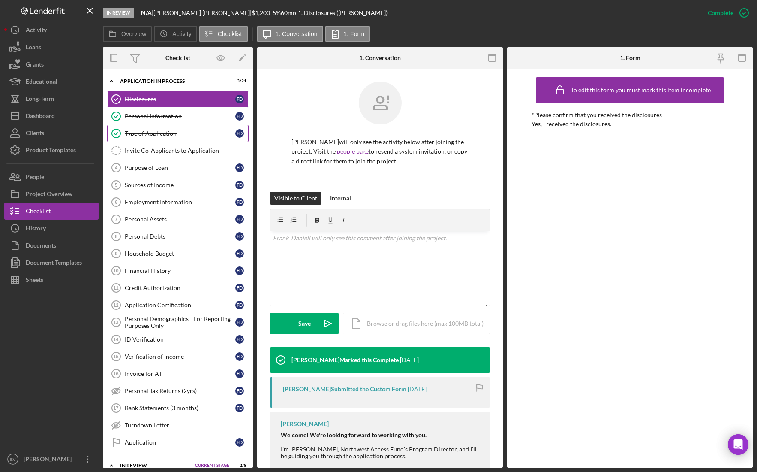
click at [179, 132] on div "Type of Application" at bounding box center [180, 133] width 111 height 7
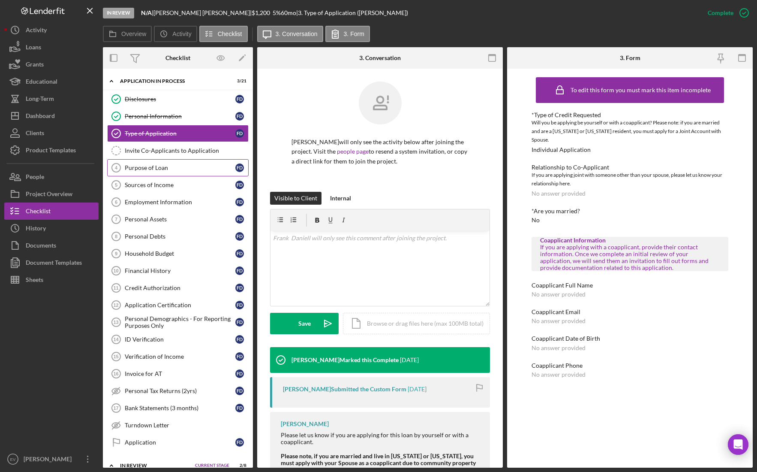
click at [183, 163] on link "Purpose of Loan 4 Purpose of Loan F D" at bounding box center [178, 167] width 142 height 17
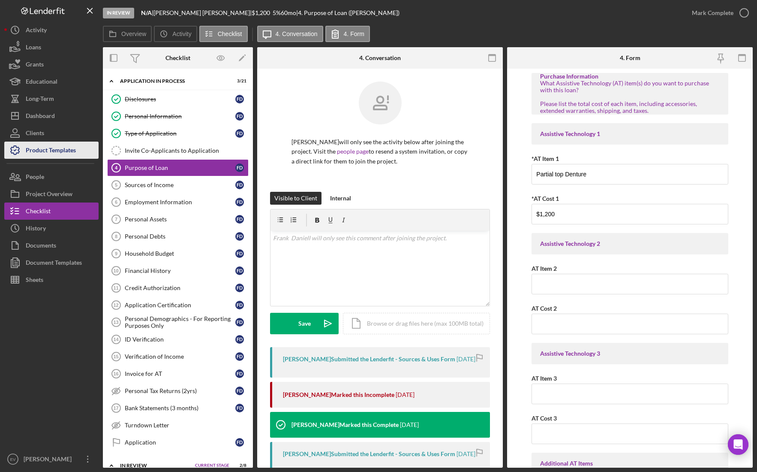
click at [48, 151] on div "Product Templates" at bounding box center [51, 151] width 50 height 19
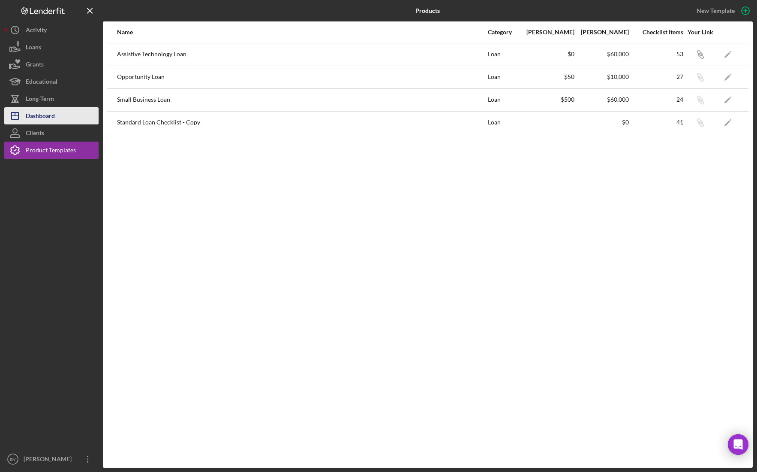
click at [61, 114] on button "Icon/Dashboard Dashboard" at bounding box center [51, 115] width 94 height 17
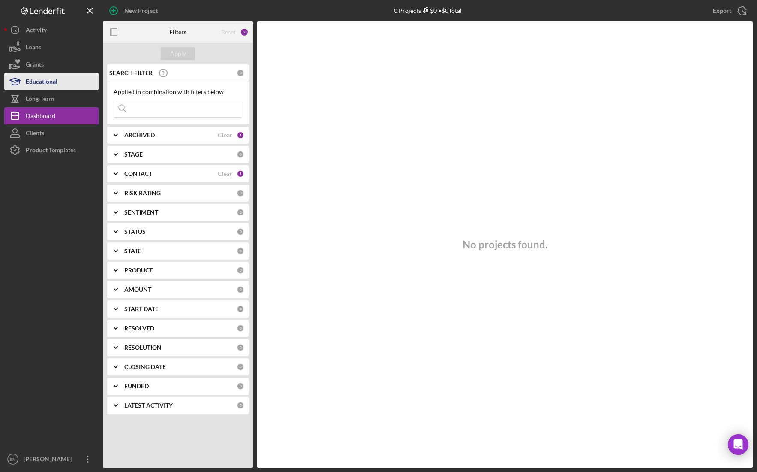
click at [63, 79] on button "Educational" at bounding box center [51, 81] width 94 height 17
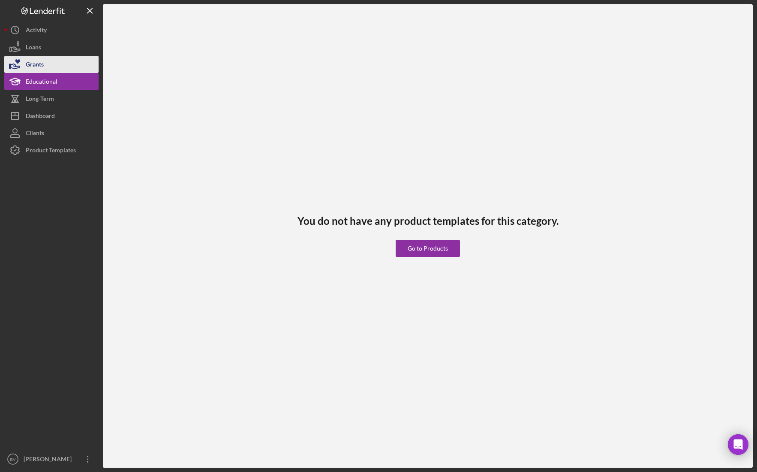
click at [42, 63] on div "Grants" at bounding box center [35, 65] width 18 height 19
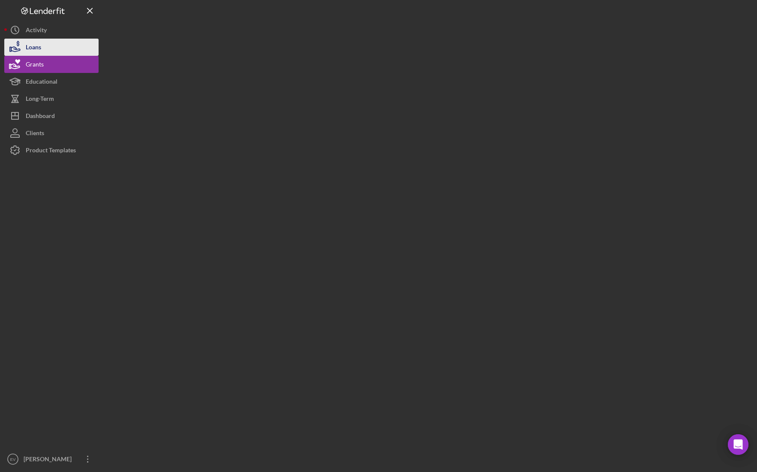
click at [41, 48] on button "Loans" at bounding box center [51, 47] width 94 height 17
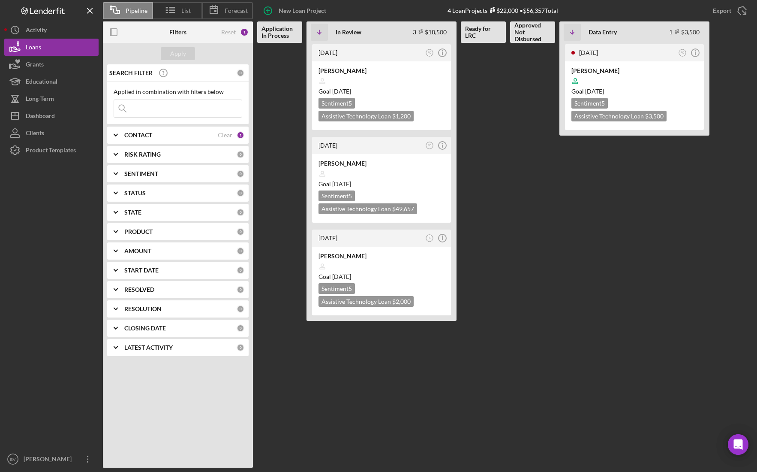
click at [138, 192] on b "STATUS" at bounding box center [134, 193] width 21 height 7
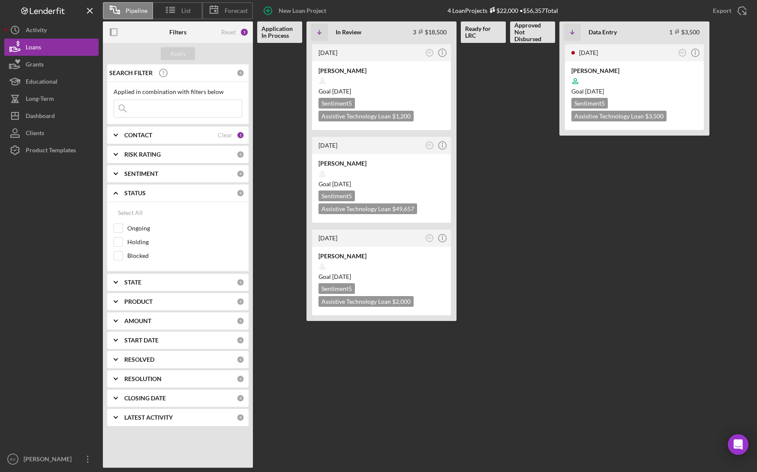
click at [141, 282] on b "STATE" at bounding box center [132, 282] width 17 height 7
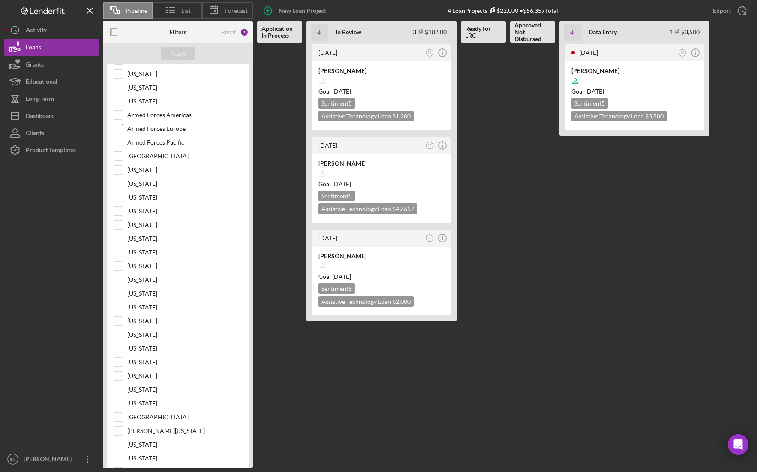
scroll to position [210, 0]
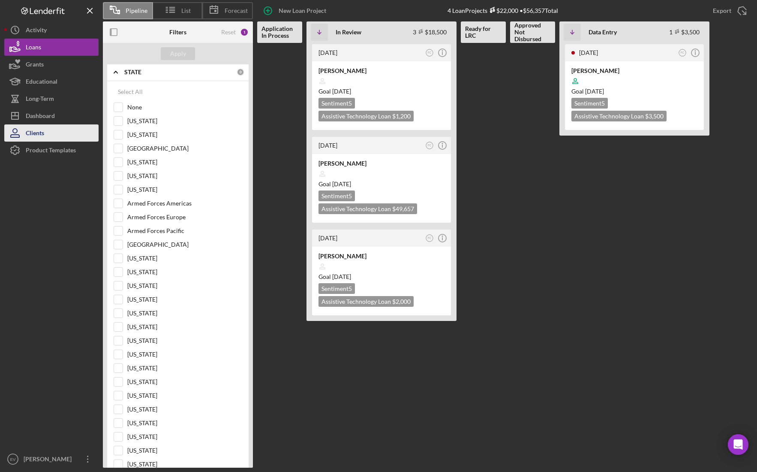
click at [54, 136] on button "Clients" at bounding box center [51, 132] width 94 height 17
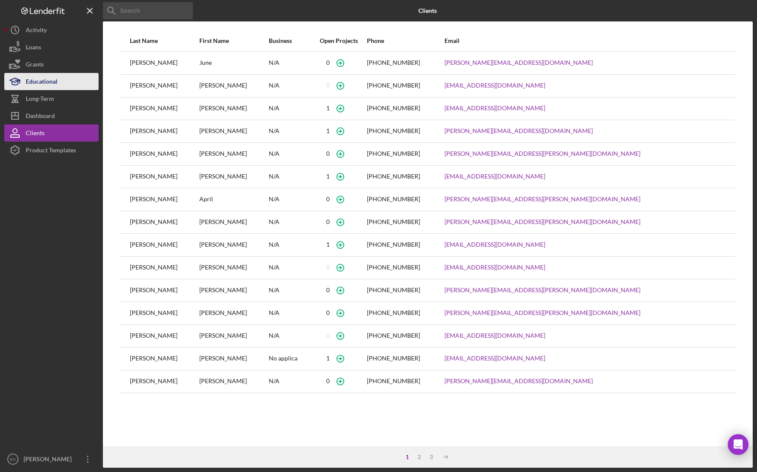
click at [41, 83] on div "Educational" at bounding box center [42, 82] width 32 height 19
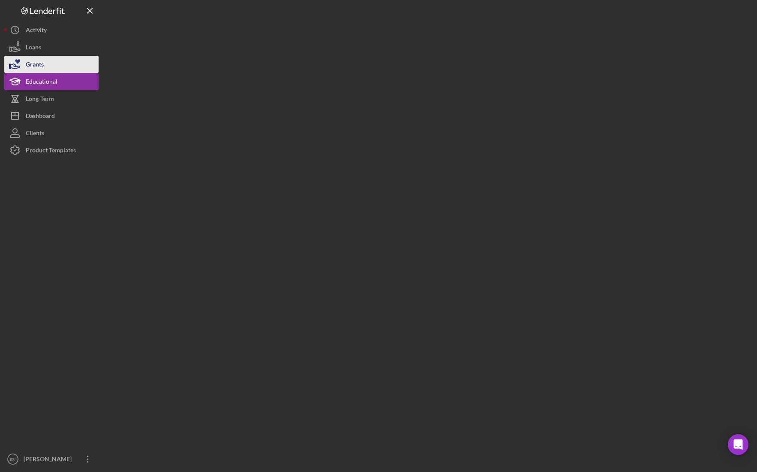
click at [42, 67] on div "Grants" at bounding box center [35, 65] width 18 height 19
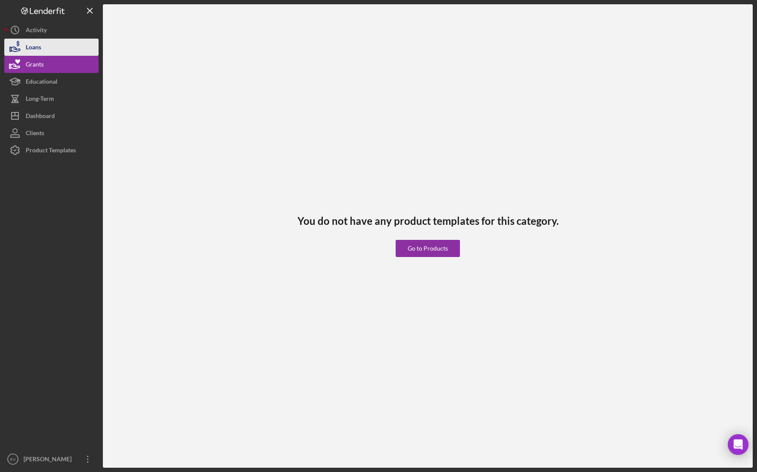
click at [43, 46] on button "Loans" at bounding box center [51, 47] width 94 height 17
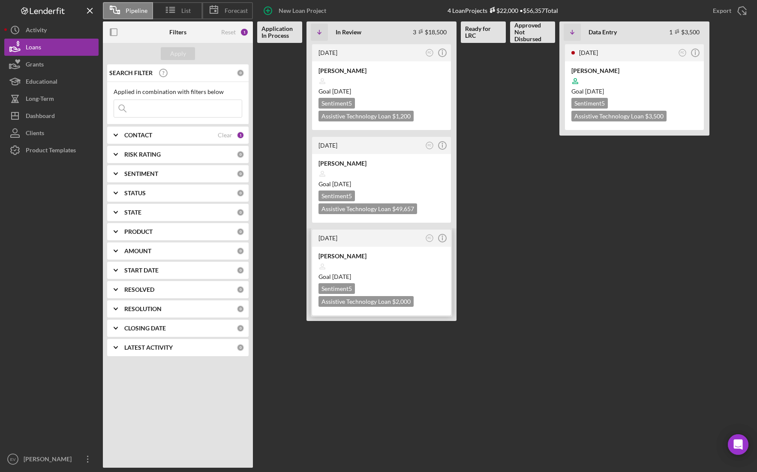
click at [369, 281] on div "[PERSON_NAME] Goal [DATE] Sentiment 5 Assistive Technology Loan $2,000 $700" at bounding box center [381, 281] width 139 height 69
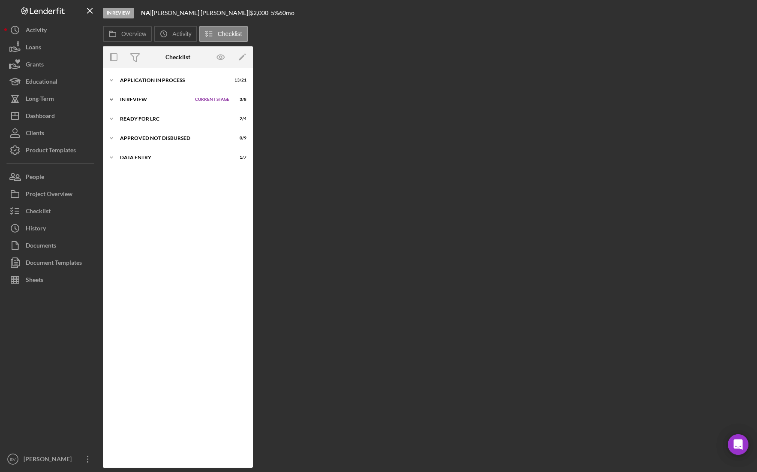
click at [144, 99] on div "In Review" at bounding box center [155, 99] width 71 height 5
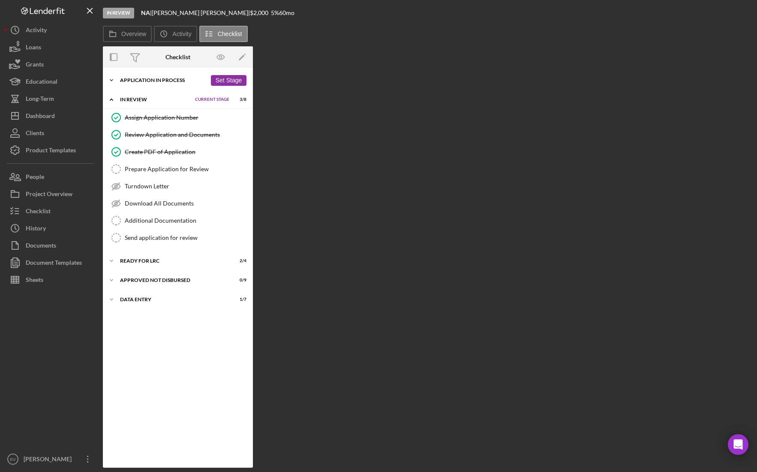
click at [146, 78] on div "Application In Process" at bounding box center [163, 80] width 87 height 5
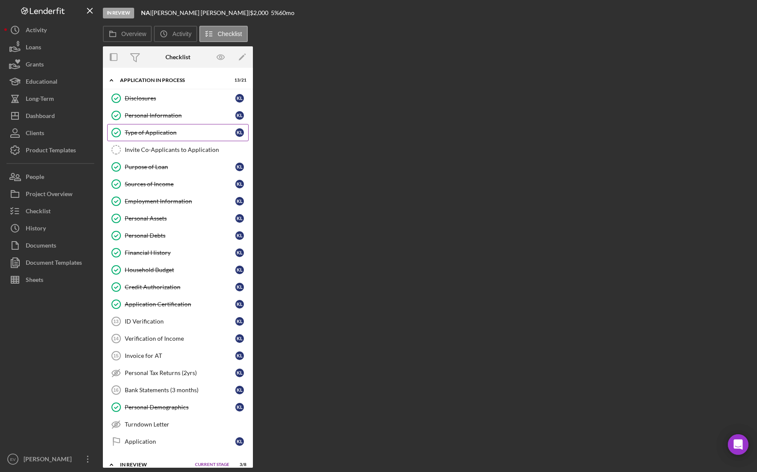
click at [145, 132] on div "Type of Application" at bounding box center [180, 132] width 111 height 7
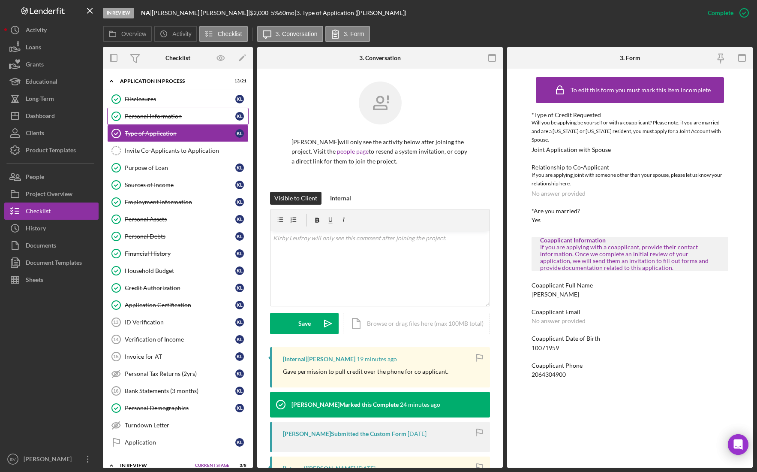
click at [144, 114] on div "Personal Information" at bounding box center [180, 116] width 111 height 7
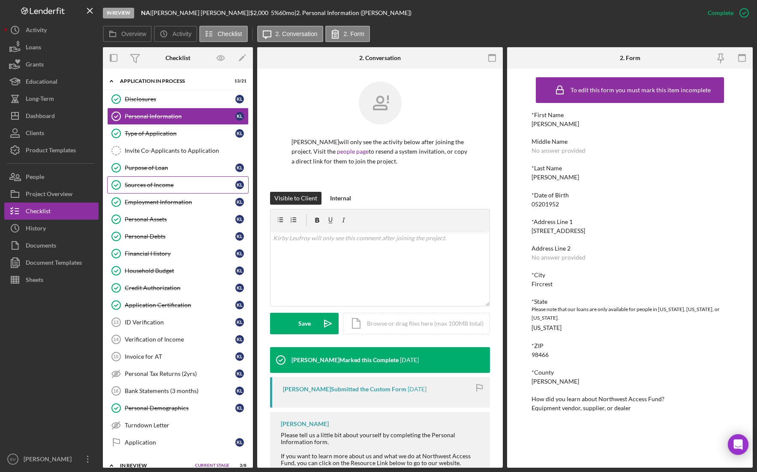
click at [167, 185] on div "Sources of Income" at bounding box center [180, 184] width 111 height 7
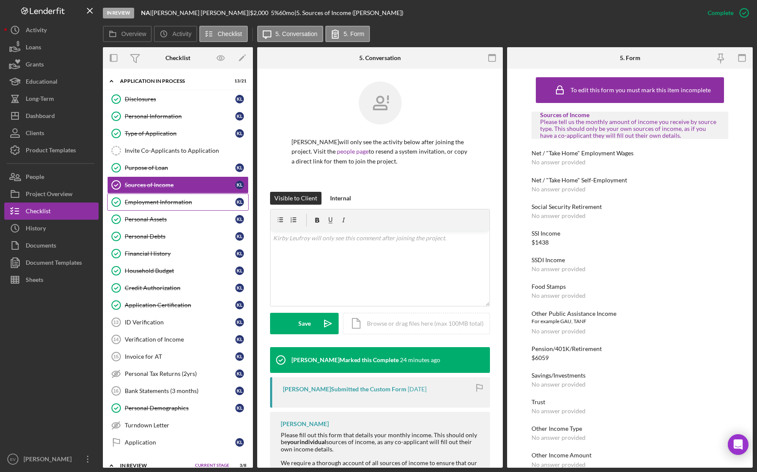
click at [165, 199] on div "Employment Information" at bounding box center [180, 202] width 111 height 7
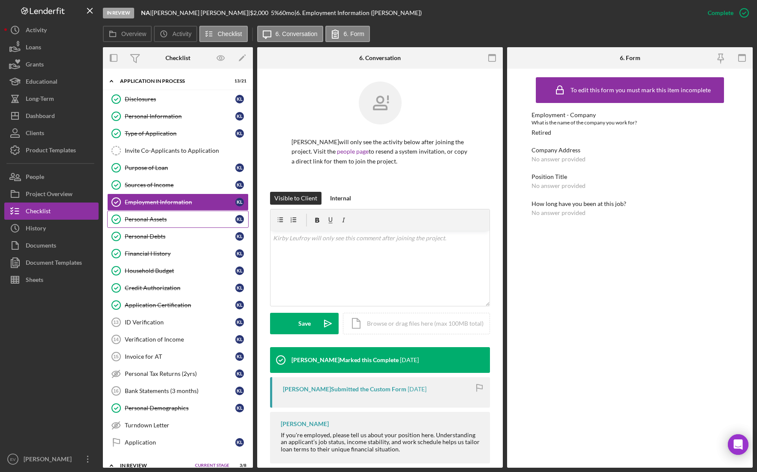
click at [182, 222] on div "Personal Assets" at bounding box center [180, 219] width 111 height 7
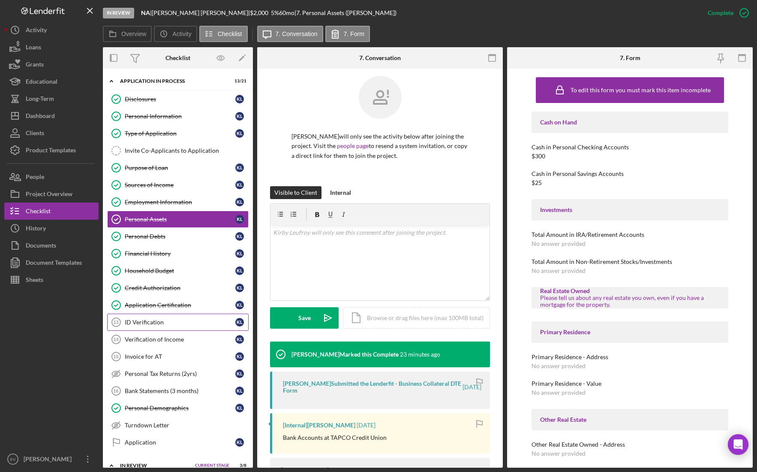
click at [171, 326] on link "ID Verification 13 ID Verification K L" at bounding box center [178, 321] width 142 height 17
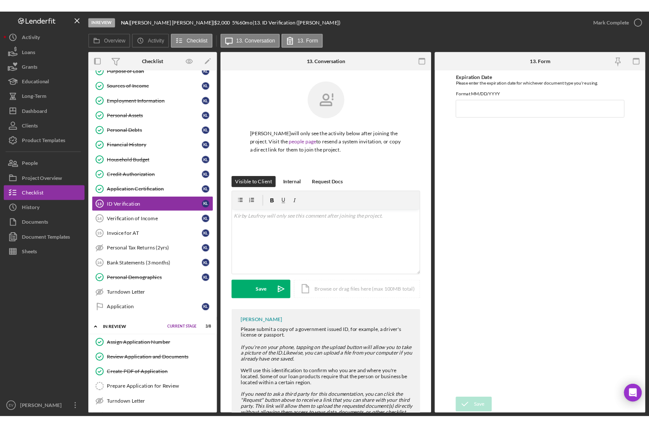
scroll to position [211, 0]
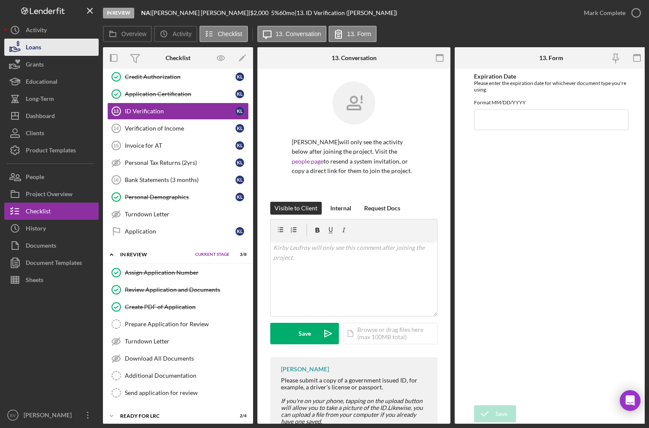
click at [55, 49] on button "Loans" at bounding box center [51, 47] width 94 height 17
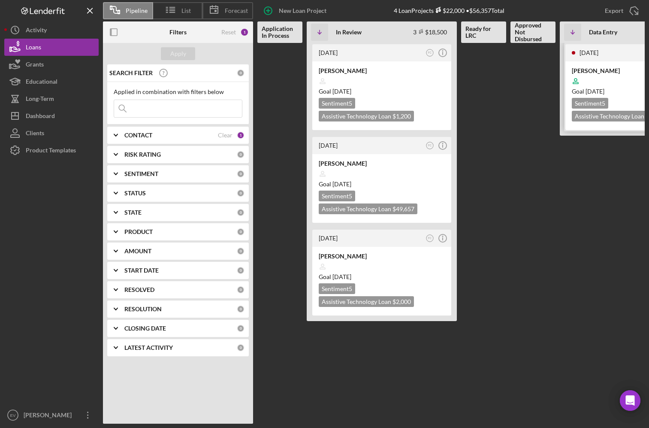
click at [612, 75] on div at bounding box center [635, 81] width 126 height 16
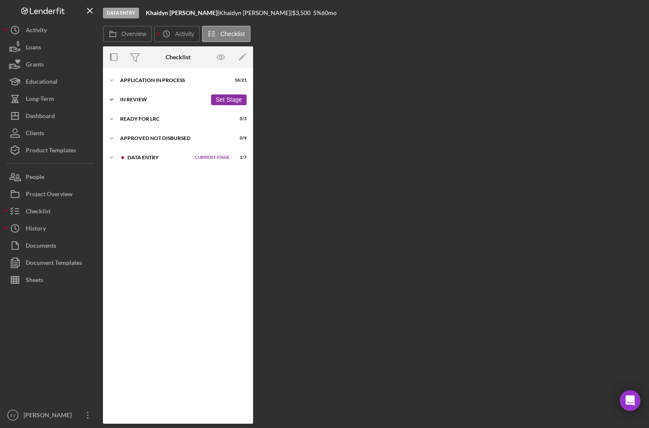
click at [136, 97] on div "In Review" at bounding box center [163, 99] width 87 height 5
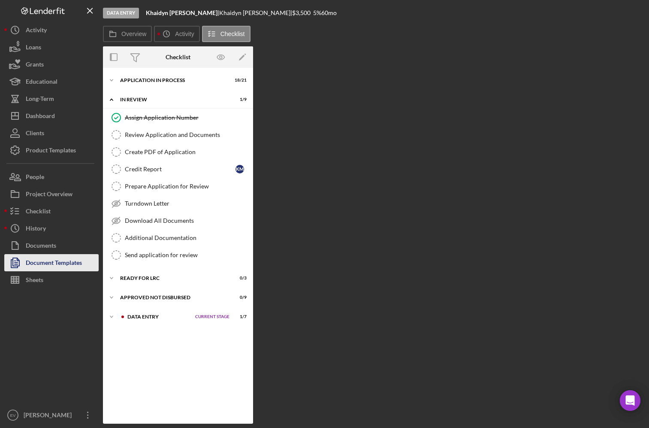
click at [53, 259] on div "Document Templates" at bounding box center [54, 263] width 56 height 19
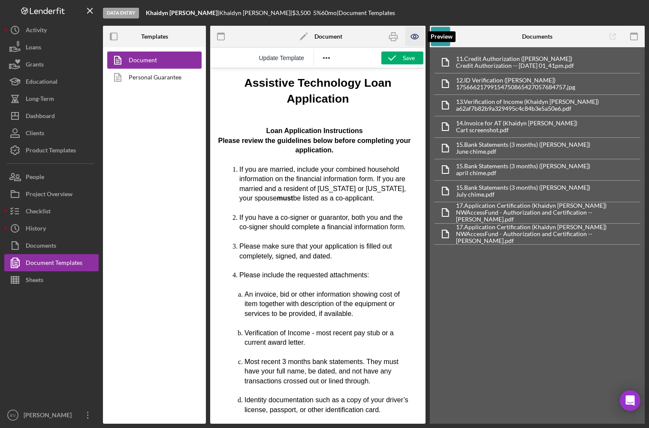
click at [411, 36] on icon "button" at bounding box center [414, 36] width 7 height 5
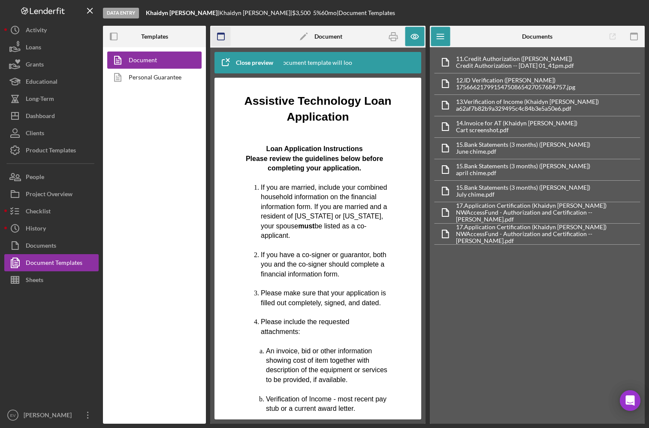
click at [219, 35] on icon "button" at bounding box center [220, 36] width 19 height 19
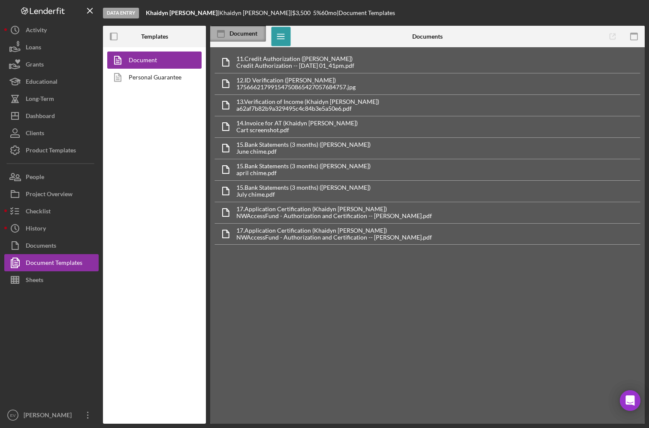
click at [230, 33] on div "Document" at bounding box center [247, 33] width 36 height 7
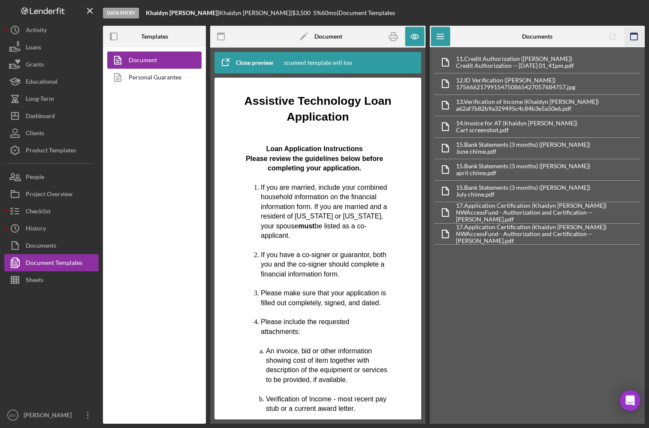
click at [625, 34] on rect "button" at bounding box center [633, 34] width 7 height 2
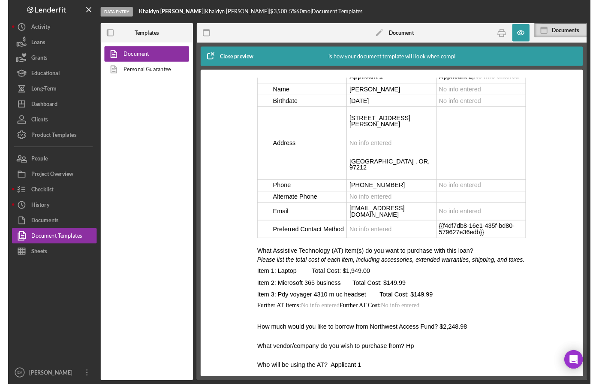
scroll to position [1311, 0]
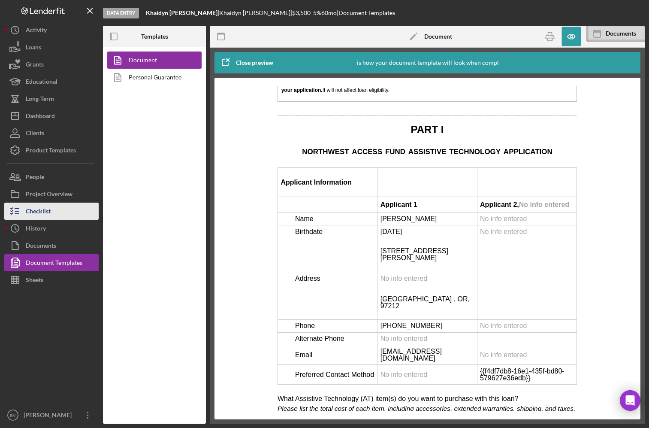
click at [50, 210] on div "Checklist" at bounding box center [38, 211] width 25 height 19
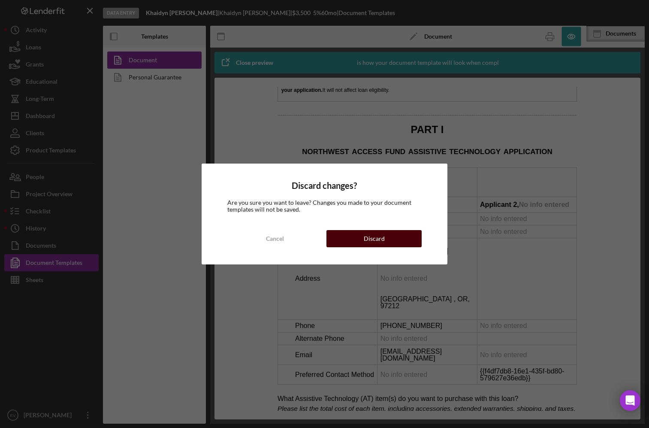
click at [395, 241] on button "Discard" at bounding box center [373, 238] width 95 height 17
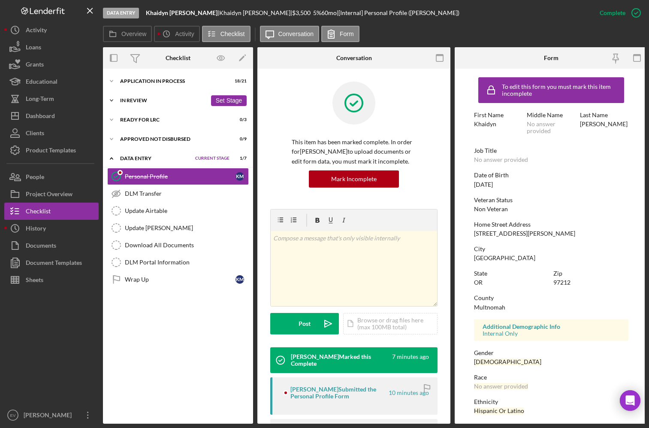
click at [139, 102] on div "In Review" at bounding box center [163, 100] width 87 height 5
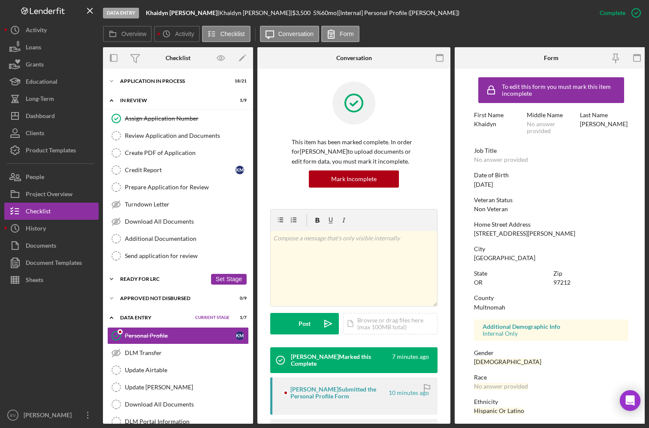
drag, startPoint x: 149, startPoint y: 277, endPoint x: 159, endPoint y: 287, distance: 14.3
click at [149, 277] on div "Ready for LRC" at bounding box center [163, 278] width 87 height 5
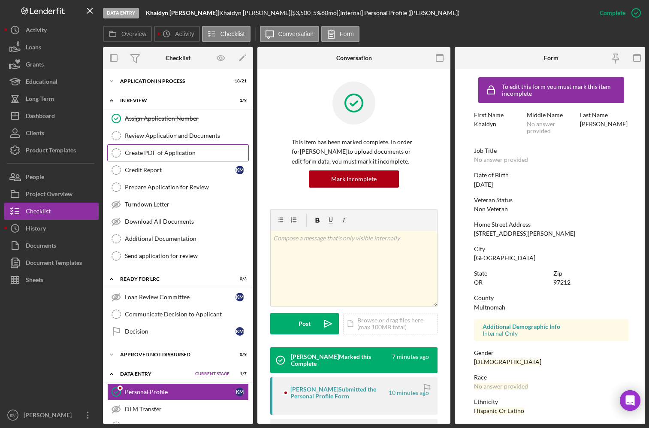
click at [159, 153] on div "Create PDF of Application" at bounding box center [186, 152] width 123 height 7
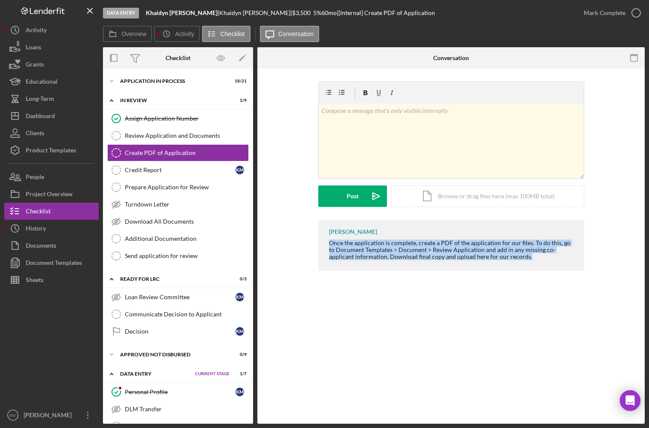
drag, startPoint x: 328, startPoint y: 241, endPoint x: 537, endPoint y: 265, distance: 210.6
click at [537, 265] on div "[PERSON_NAME] Once the application is complete, create a PDF of the application…" at bounding box center [451, 245] width 266 height 51
drag, startPoint x: 537, startPoint y: 265, endPoint x: 330, endPoint y: 238, distance: 208.3
click at [331, 238] on div "[PERSON_NAME] Once the application is complete, create a PDF of the application…" at bounding box center [451, 245] width 266 height 51
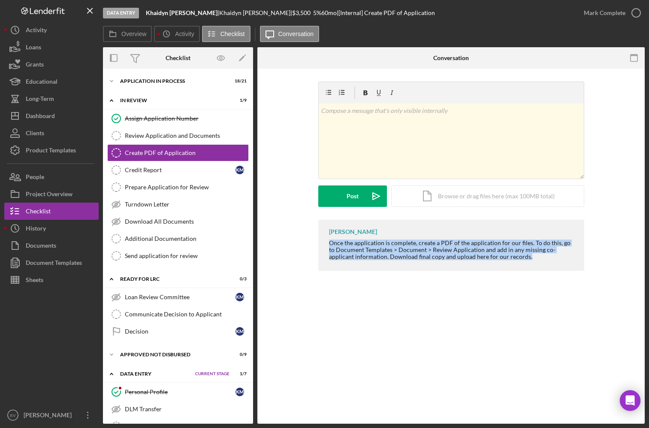
click at [330, 238] on div "[PERSON_NAME] Once the application is complete, create a PDF of the application…" at bounding box center [451, 245] width 266 height 51
drag, startPoint x: 346, startPoint y: 244, endPoint x: 477, endPoint y: 265, distance: 133.2
click at [467, 263] on div "[PERSON_NAME] Once the application is complete, create a PDF of the application…" at bounding box center [451, 245] width 266 height 51
click at [477, 265] on div "[PERSON_NAME] Once the application is complete, create a PDF of the application…" at bounding box center [451, 245] width 266 height 51
drag, startPoint x: 348, startPoint y: 236, endPoint x: 510, endPoint y: 264, distance: 164.5
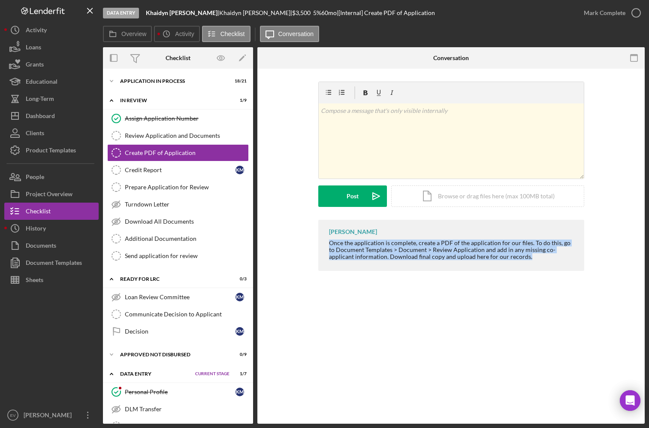
click at [507, 265] on div "[PERSON_NAME] Once the application is complete, create a PDF of the application…" at bounding box center [451, 245] width 266 height 51
click at [510, 264] on div "[PERSON_NAME] Once the application is complete, create a PDF of the application…" at bounding box center [451, 245] width 266 height 51
drag, startPoint x: 472, startPoint y: 255, endPoint x: 328, endPoint y: 240, distance: 144.4
click at [328, 240] on div "[PERSON_NAME] Once the application is complete, create a PDF of the application…" at bounding box center [451, 245] width 266 height 51
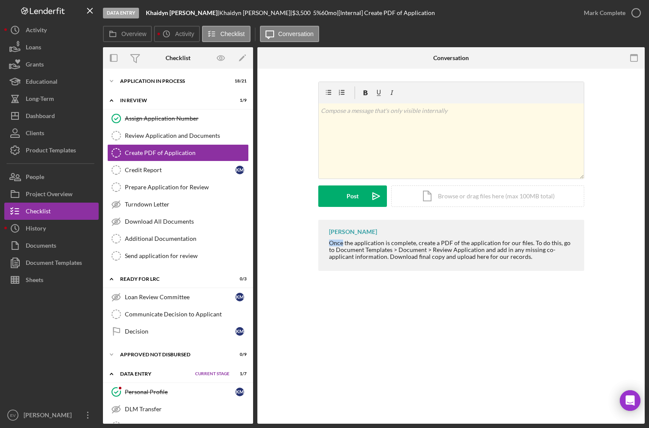
click at [328, 240] on div "[PERSON_NAME] Once the application is complete, create a PDF of the application…" at bounding box center [451, 245] width 266 height 51
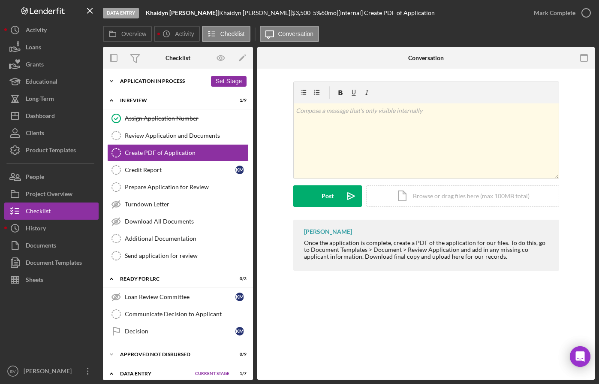
click at [125, 83] on div "Application In Process" at bounding box center [163, 80] width 87 height 5
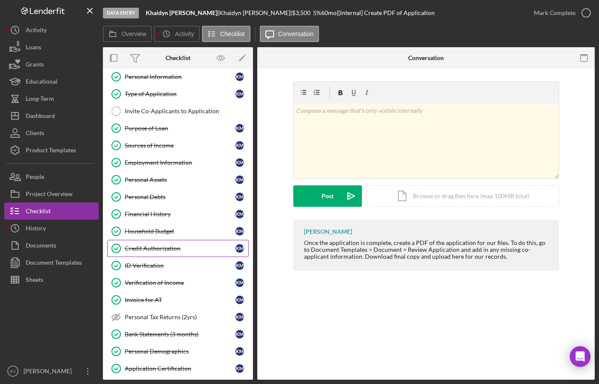
scroll to position [24, 0]
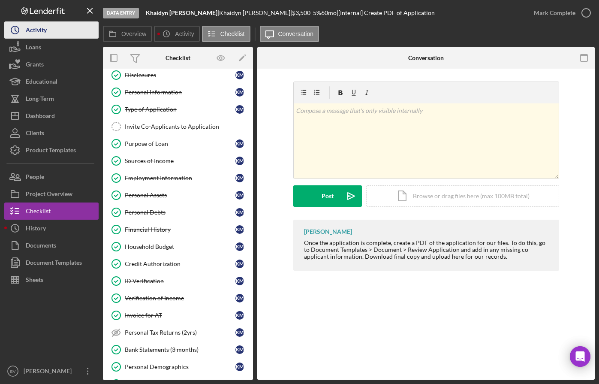
click at [57, 30] on button "Icon/History Activity" at bounding box center [51, 29] width 94 height 17
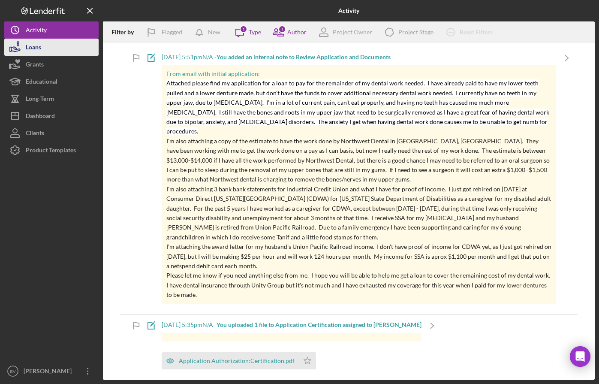
click at [42, 46] on button "Loans" at bounding box center [51, 47] width 94 height 17
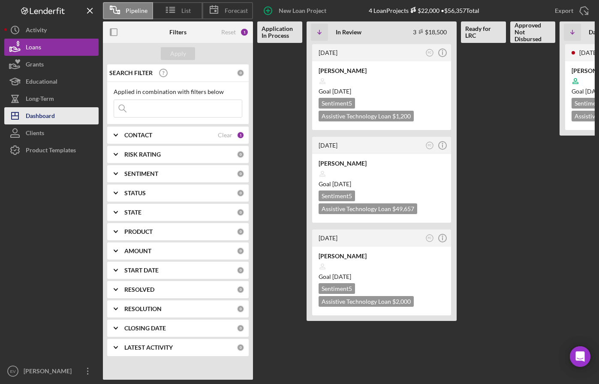
click at [48, 112] on div "Dashboard" at bounding box center [40, 116] width 29 height 19
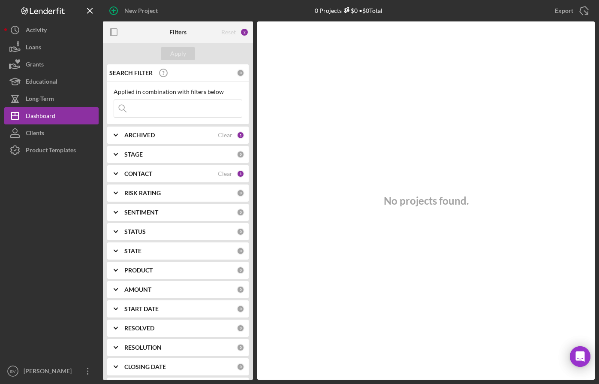
click at [160, 172] on div "CONTACT" at bounding box center [170, 173] width 93 height 7
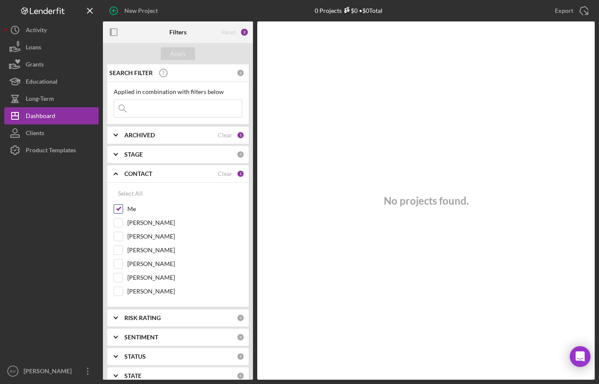
click at [127, 207] on label "Me" at bounding box center [184, 209] width 115 height 9
click at [123, 207] on input "Me" at bounding box center [118, 209] width 9 height 9
checkbox input "false"
click at [179, 49] on div "Apply" at bounding box center [178, 53] width 16 height 13
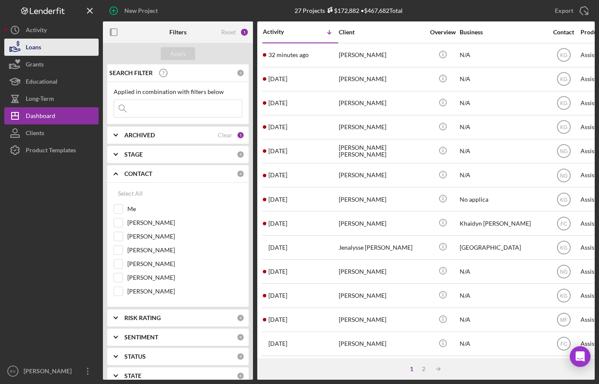
click at [52, 46] on button "Loans" at bounding box center [51, 47] width 94 height 17
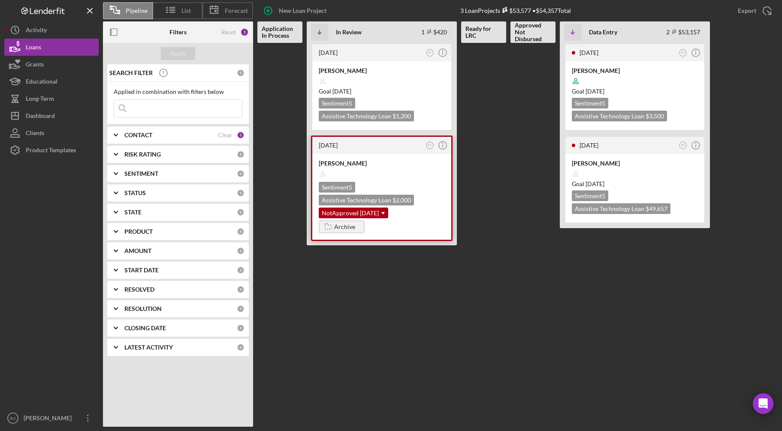
click at [381, 168] on div at bounding box center [382, 174] width 126 height 16
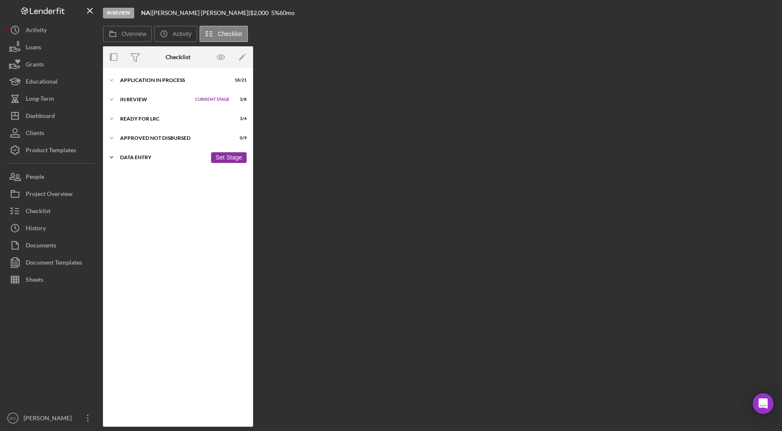
click at [132, 154] on div "Icon/Expander Data Entry 2 / 7 Set Stage" at bounding box center [178, 157] width 150 height 17
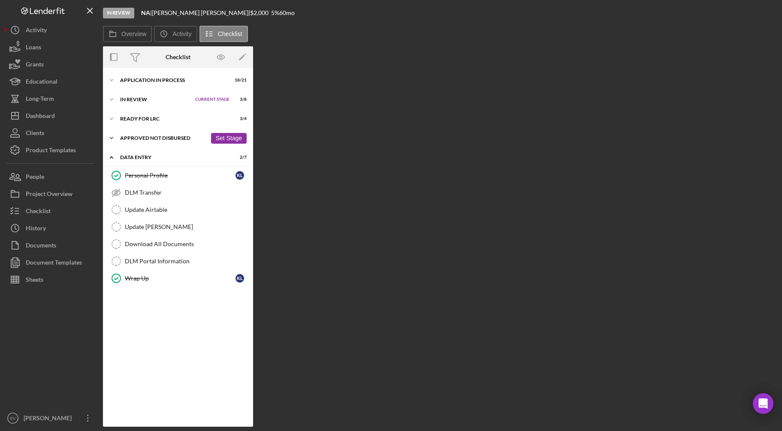
click at [148, 136] on div "Approved Not Disbursed" at bounding box center [163, 138] width 87 height 5
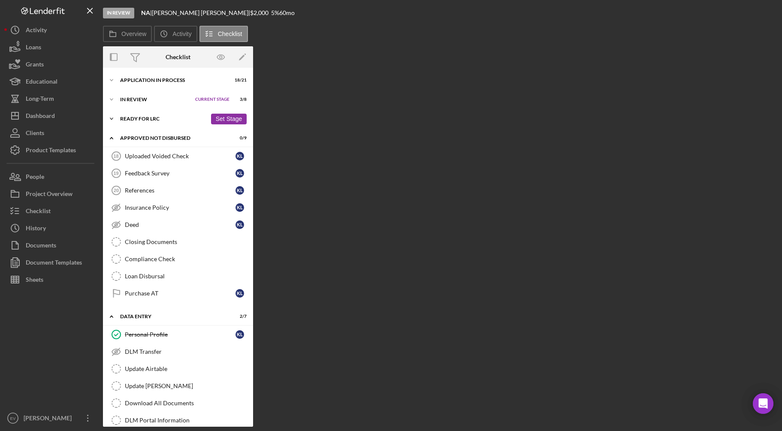
click at [144, 118] on div "Ready for LRC" at bounding box center [163, 118] width 87 height 5
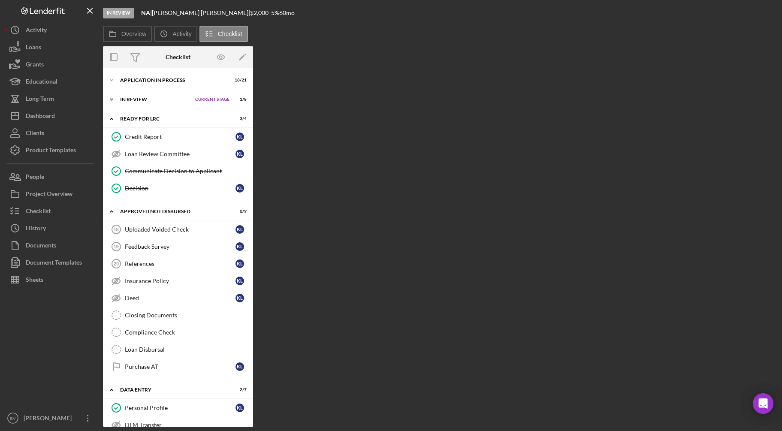
click at [159, 97] on div "In Review" at bounding box center [155, 99] width 71 height 5
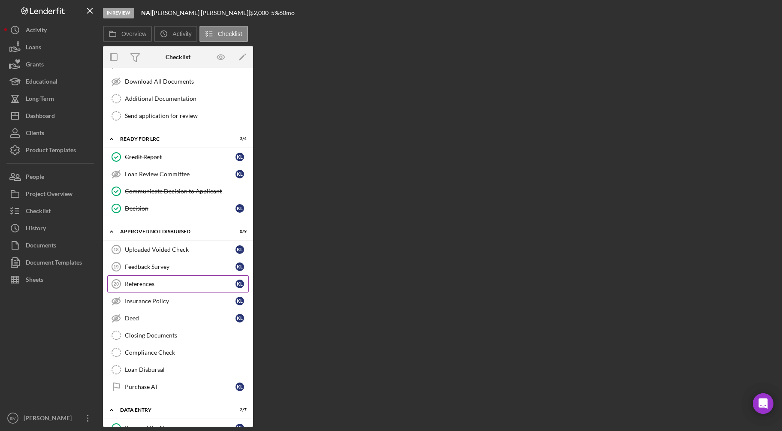
scroll to position [156, 0]
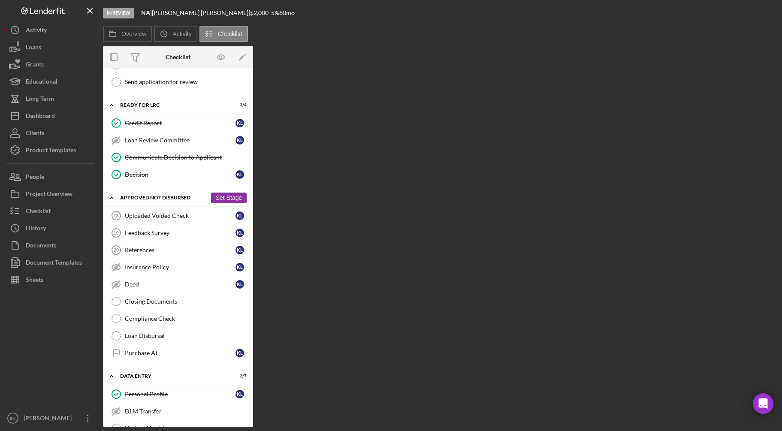
click at [111, 198] on polyline at bounding box center [111, 198] width 3 height 2
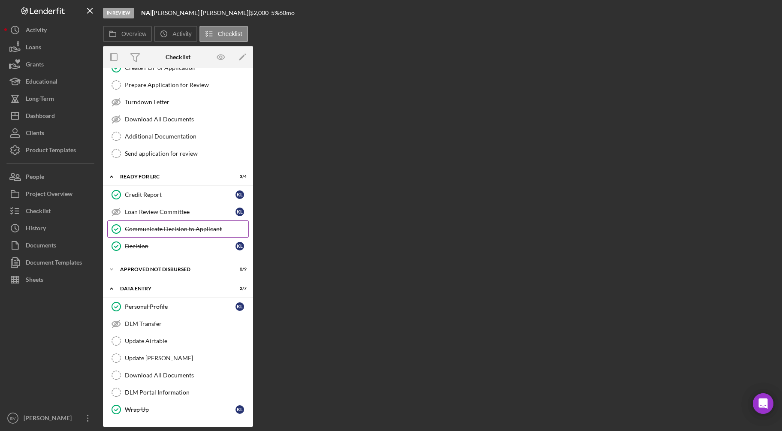
scroll to position [84, 0]
click at [31, 29] on div "Activity" at bounding box center [36, 30] width 21 height 19
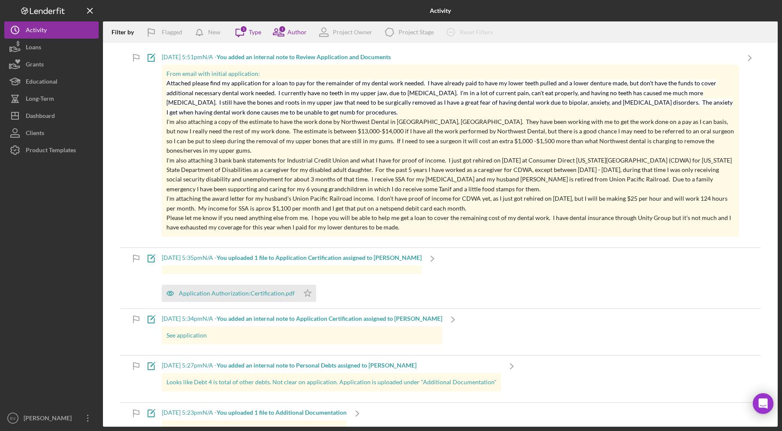
click at [47, 12] on icon at bounding box center [45, 10] width 4 height 6
